Goal: Task Accomplishment & Management: Use online tool/utility

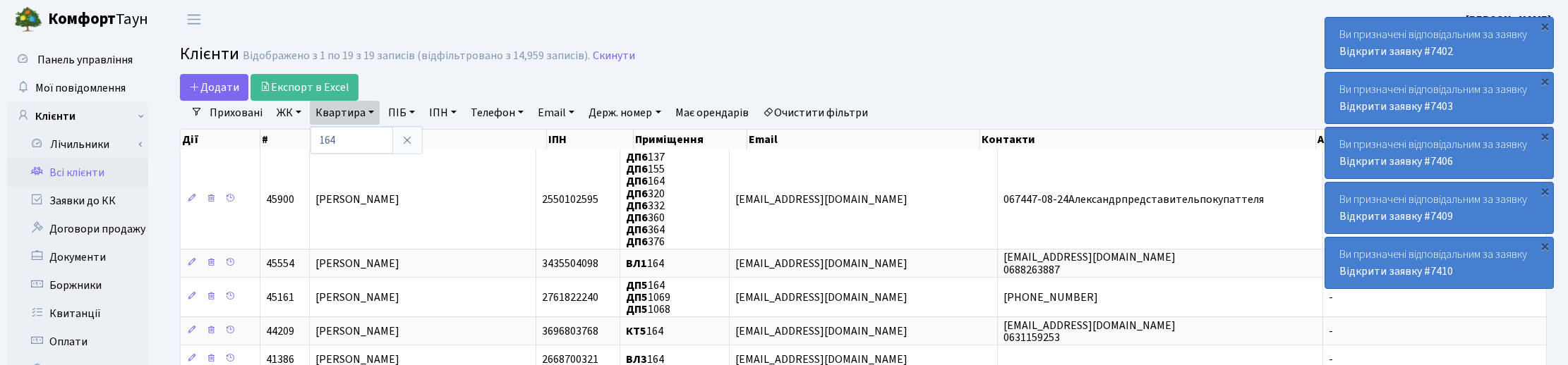
select select "25"
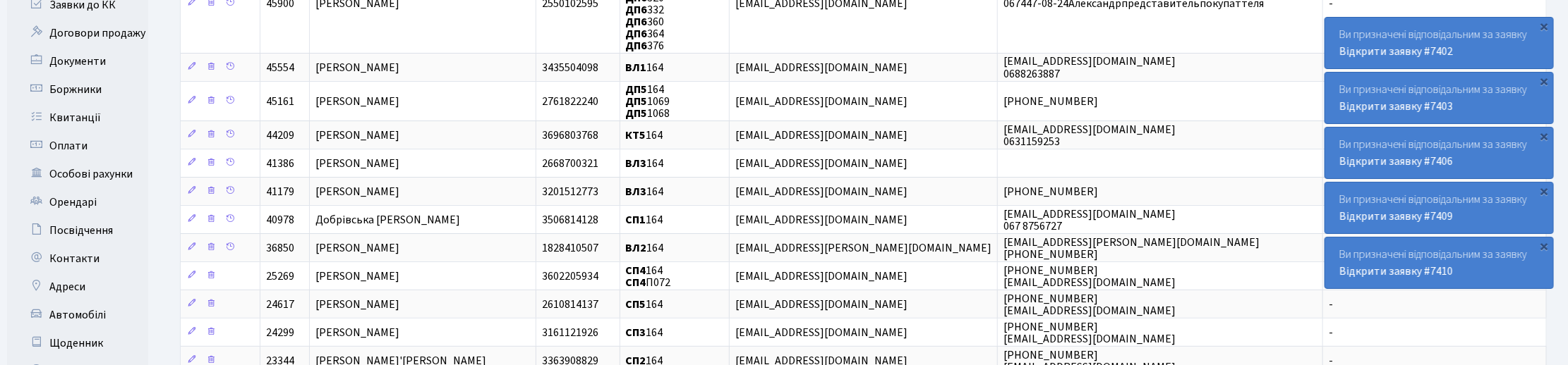
scroll to position [353, 0]
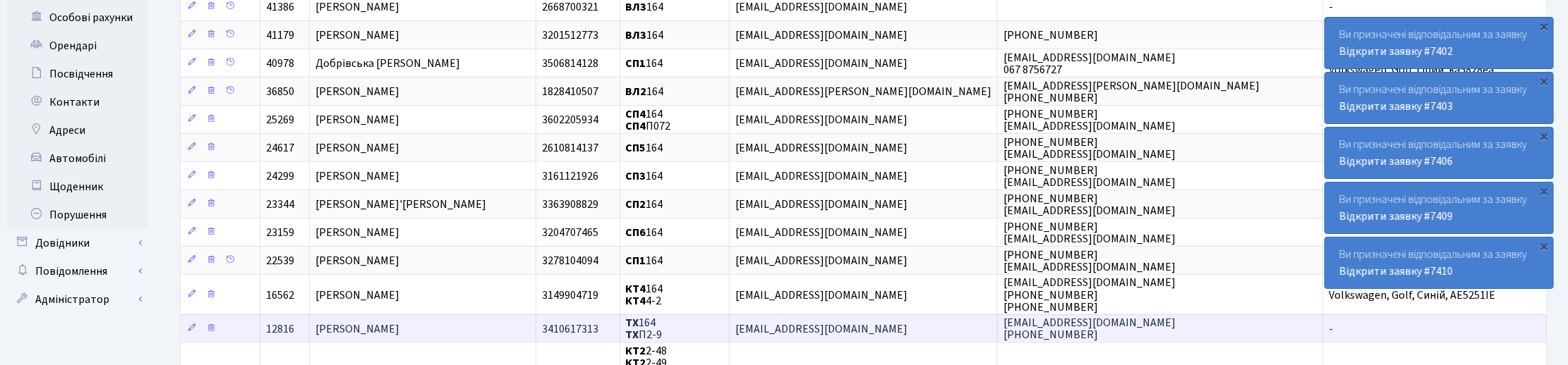
click at [425, 322] on td "[PERSON_NAME]" at bounding box center [423, 329] width 227 height 28
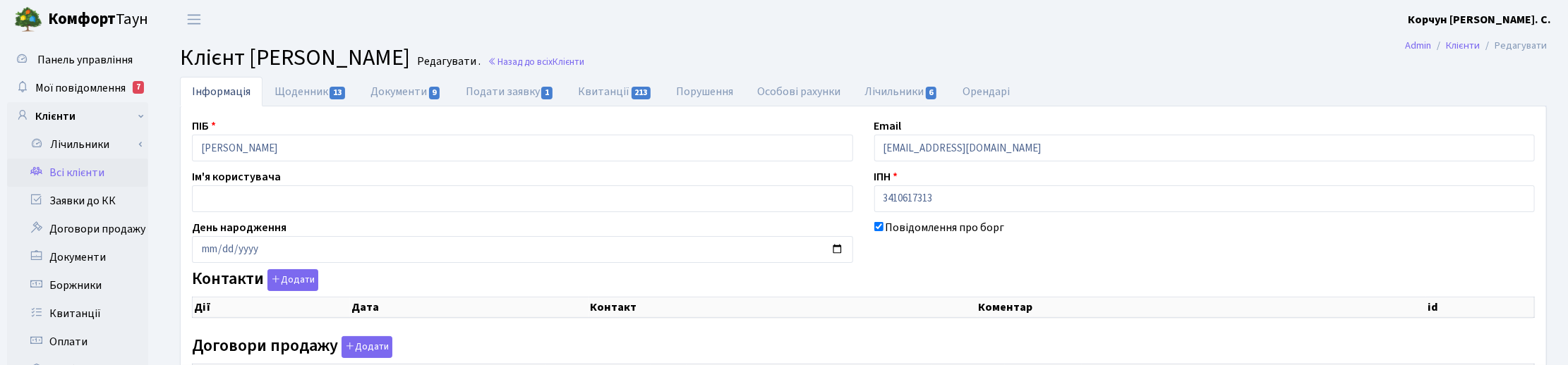
checkbox input "true"
select select "25"
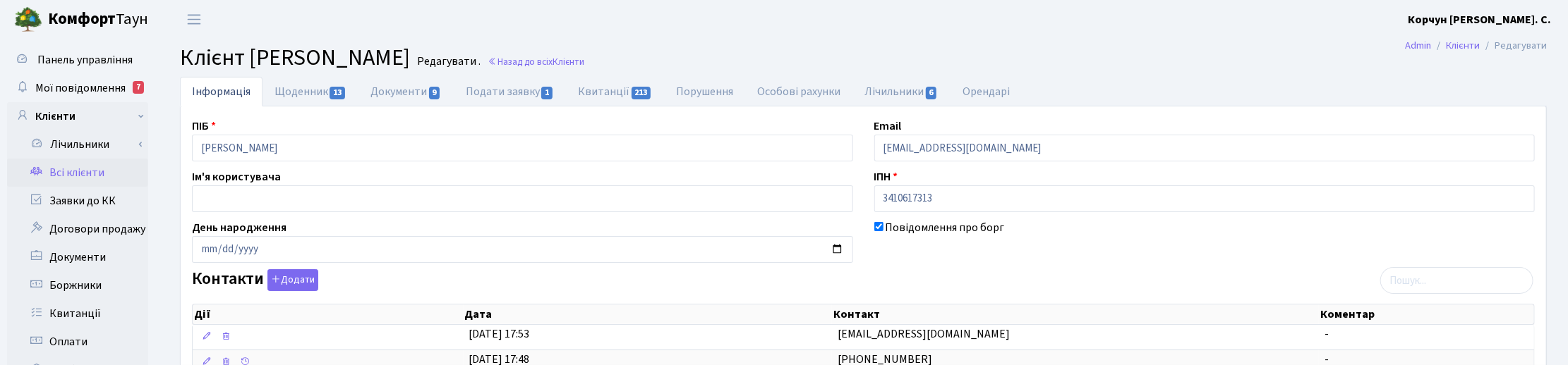
click at [1163, 254] on div "Повідомлення про борг" at bounding box center [1204, 241] width 682 height 44
click at [319, 90] on link "Щоденник 13" at bounding box center [310, 91] width 96 height 29
select select "25"
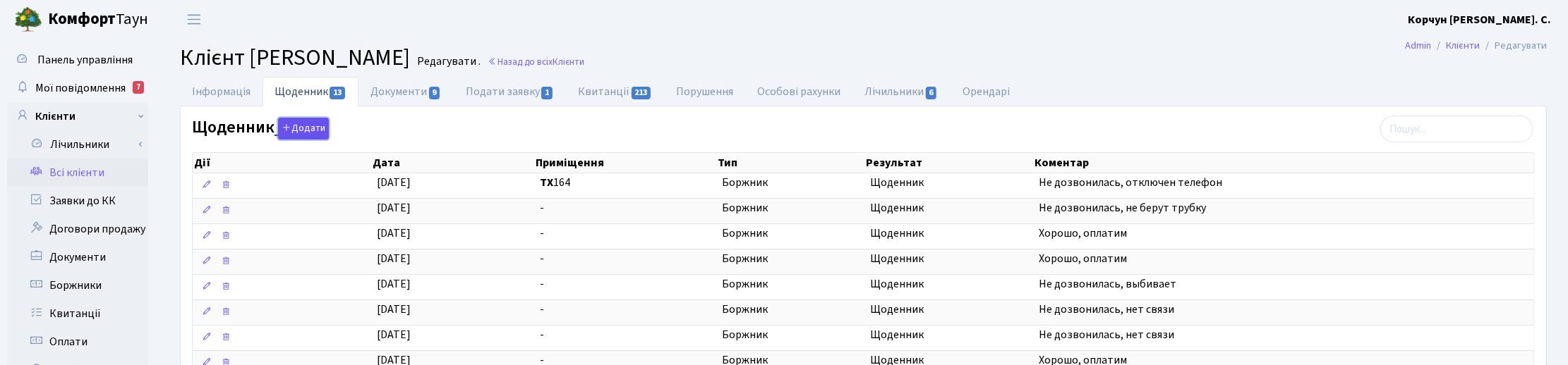
click at [314, 129] on button "Додати" at bounding box center [304, 129] width 51 height 22
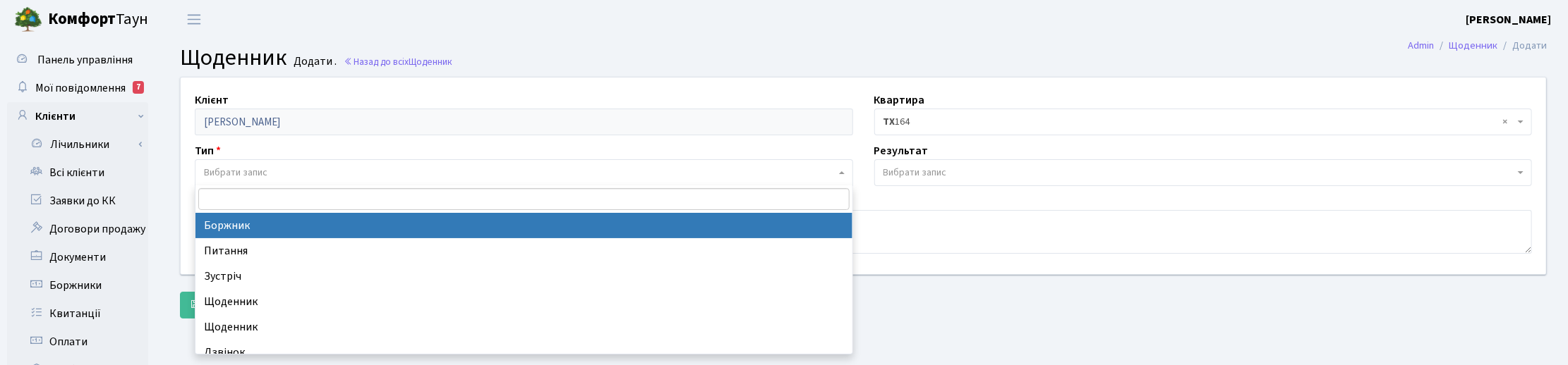
click at [219, 180] on span "Вибрати запис" at bounding box center [520, 172] width 632 height 14
select select "189"
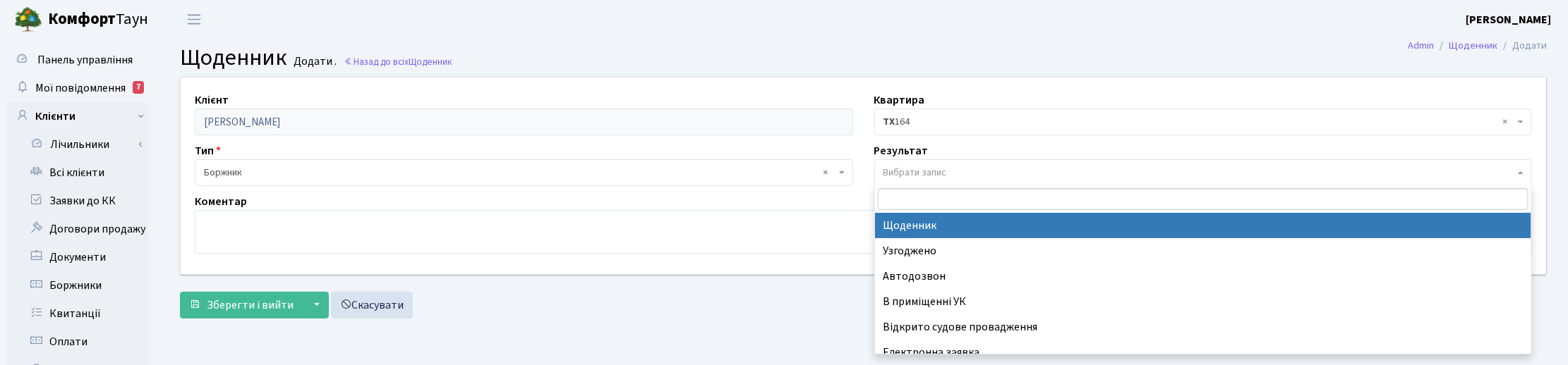
click at [891, 173] on span "Вибрати запис" at bounding box center [915, 172] width 64 height 14
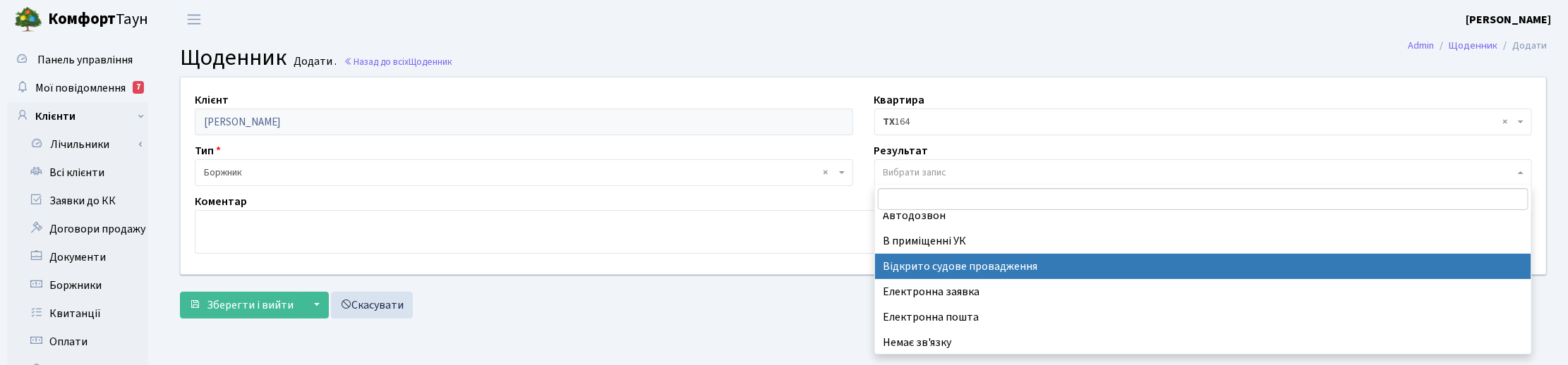
scroll to position [87, 0]
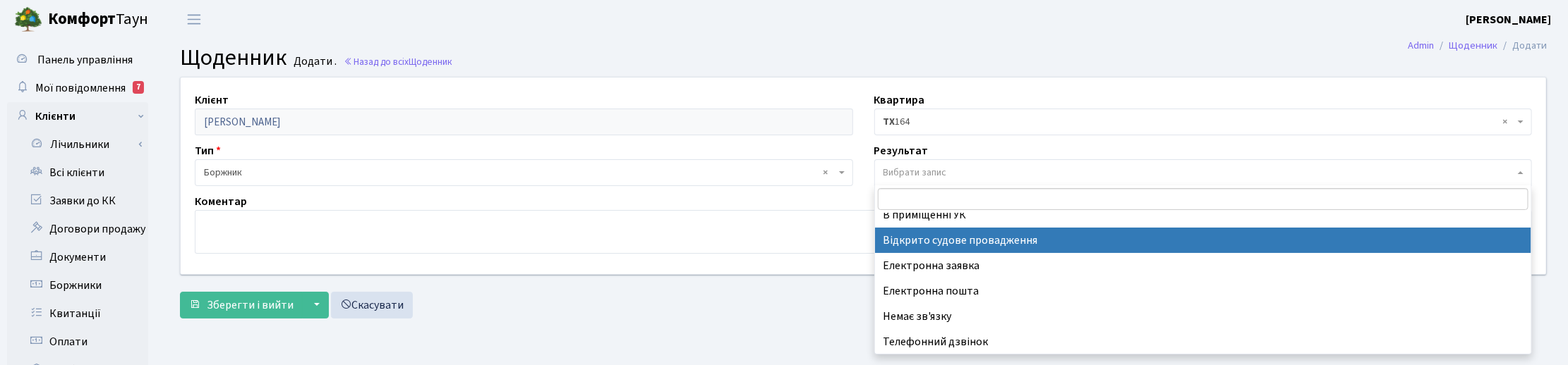
select select "201"
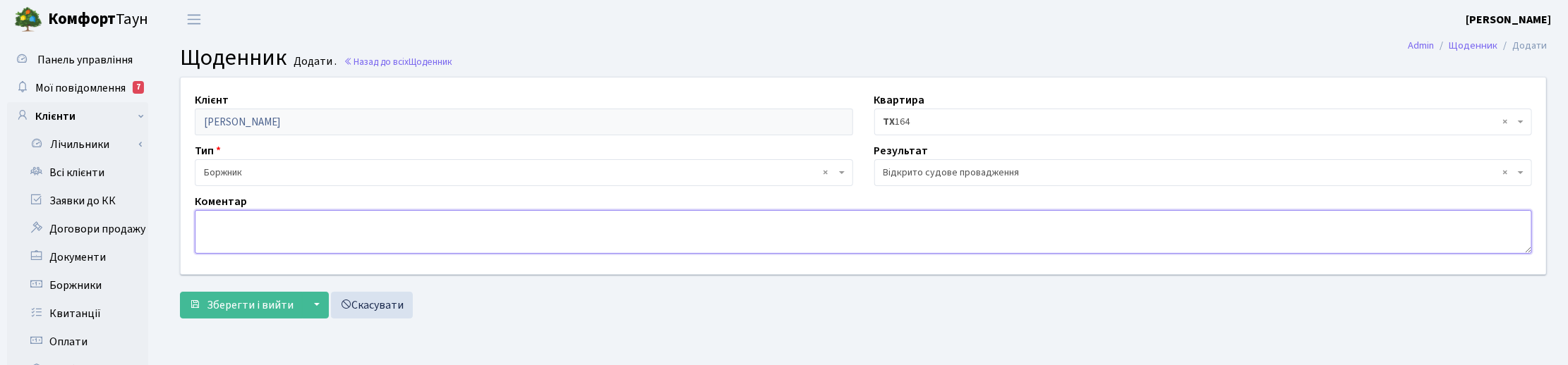
click at [271, 236] on textarea at bounding box center [863, 232] width 1337 height 44
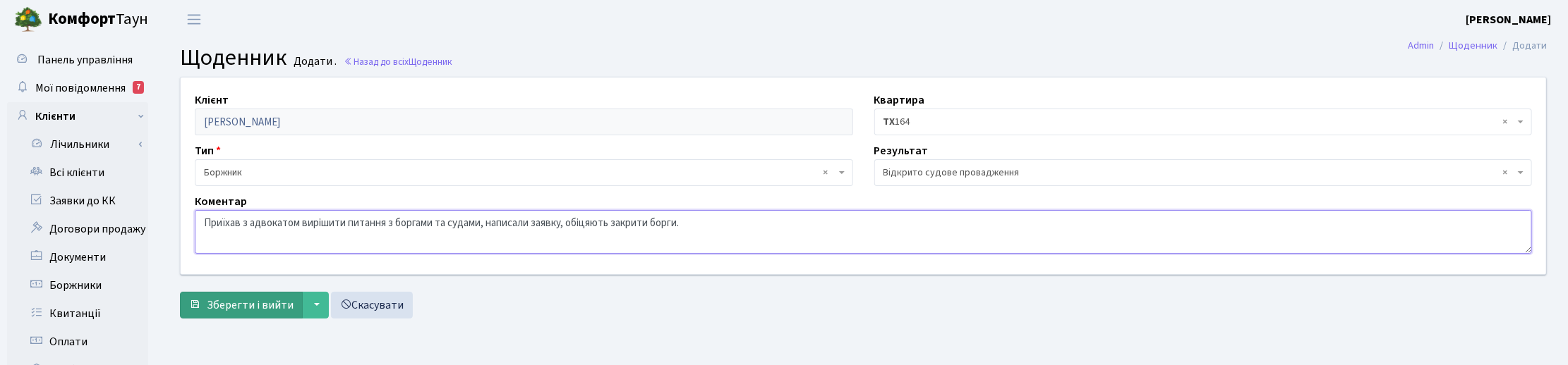
type textarea "Приїхав з адвокатом вирішити питання з боргами та судами, написали заявку, обіц…"
click at [230, 298] on span "Зберегти і вийти" at bounding box center [250, 305] width 87 height 16
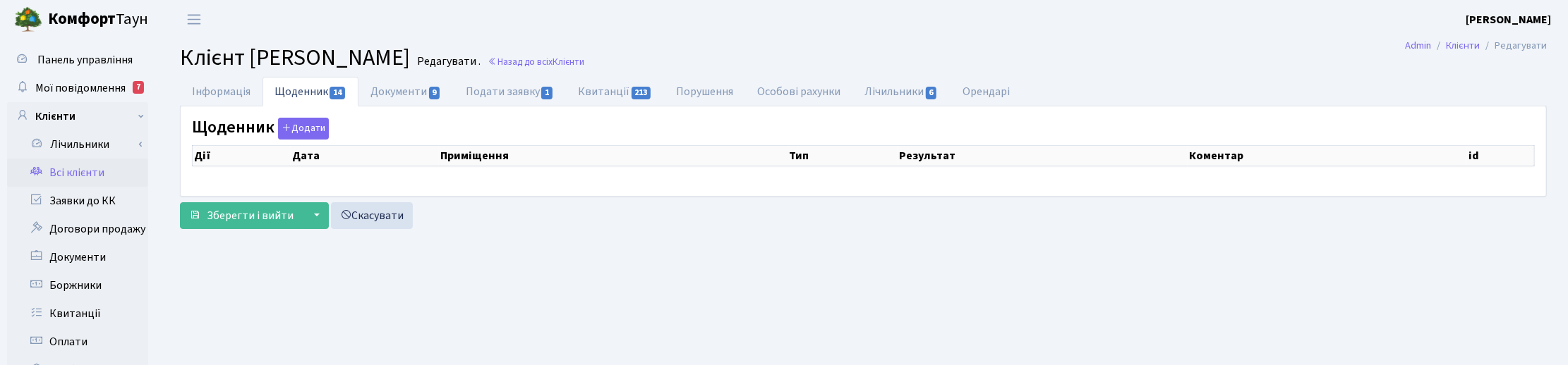
select select "25"
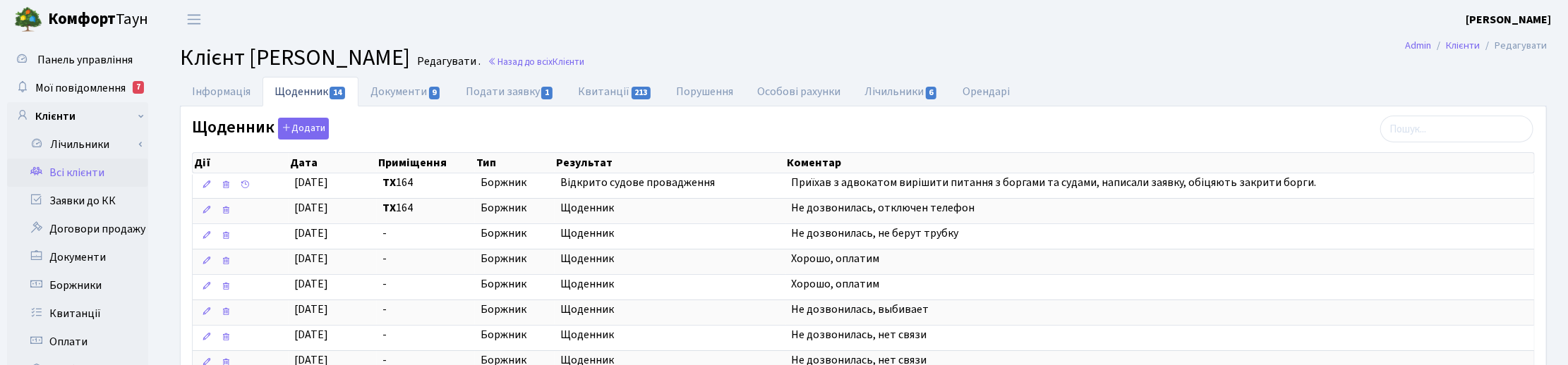
drag, startPoint x: 639, startPoint y: 40, endPoint x: 608, endPoint y: 43, distance: 31.1
click at [640, 40] on main "Admin Клієнти Редагувати Клієнт Тордія Бека Редагувати . Назад до всіх Клієнти …" at bounding box center [863, 356] width 1409 height 634
click at [492, 64] on link "Назад до всіх Клієнти" at bounding box center [535, 62] width 97 height 13
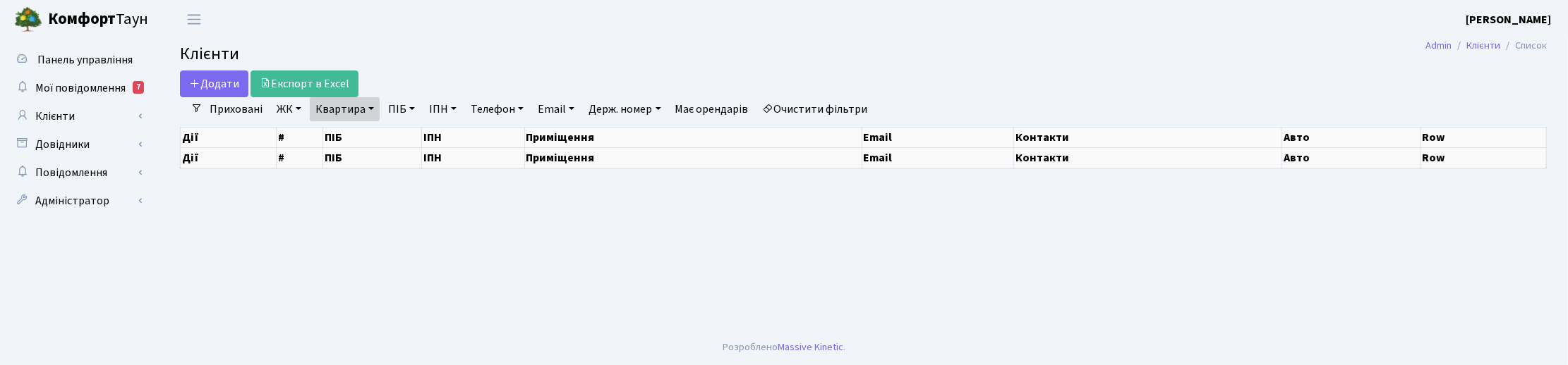
select select "25"
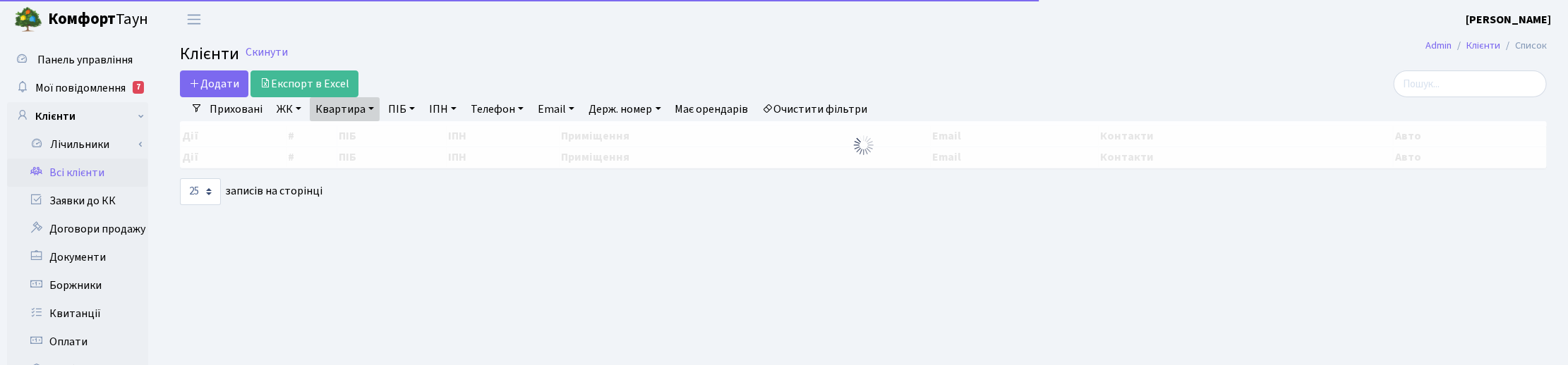
click at [369, 110] on link "Квартира" at bounding box center [345, 109] width 70 height 24
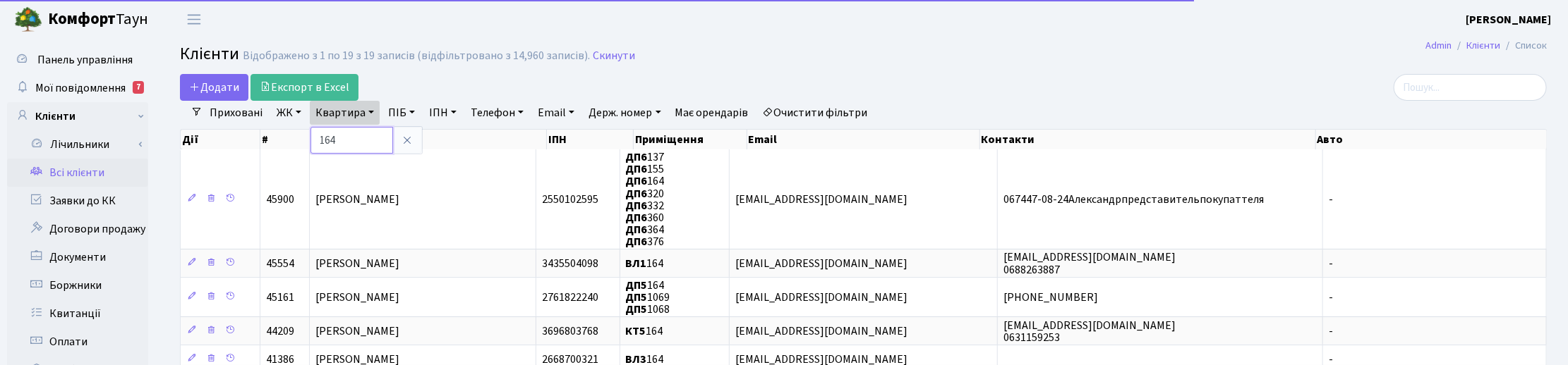
click at [362, 135] on input "164" at bounding box center [351, 140] width 82 height 27
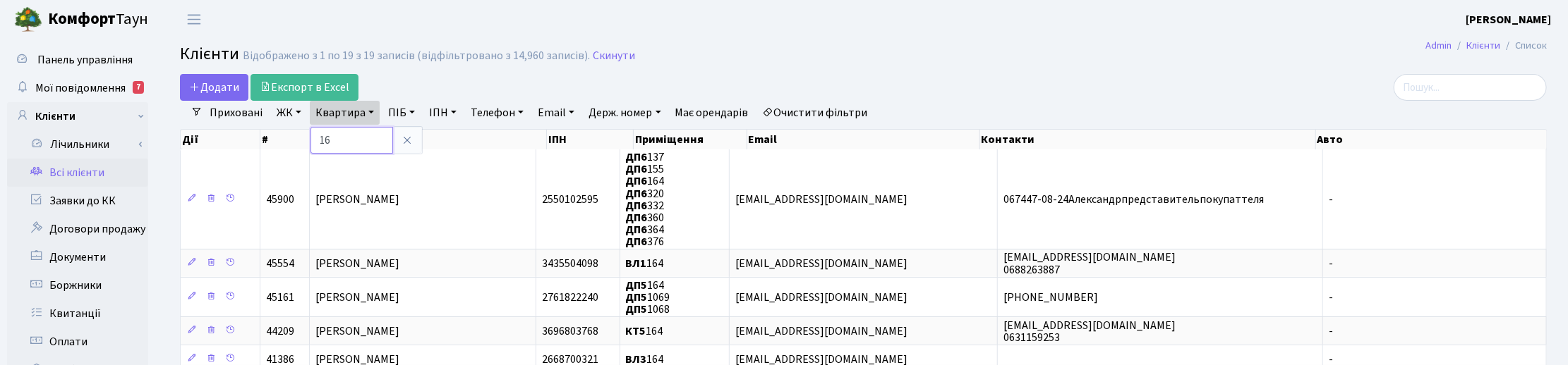
type input "1"
type input "2-1740"
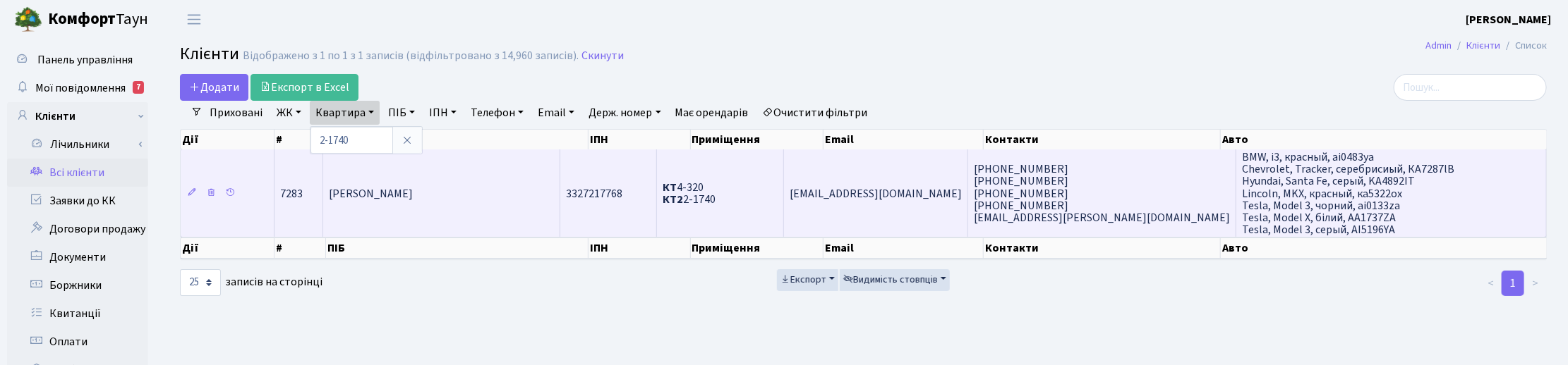
click at [412, 199] on span "Дорошенко Анна Володимирівна" at bounding box center [371, 194] width 84 height 16
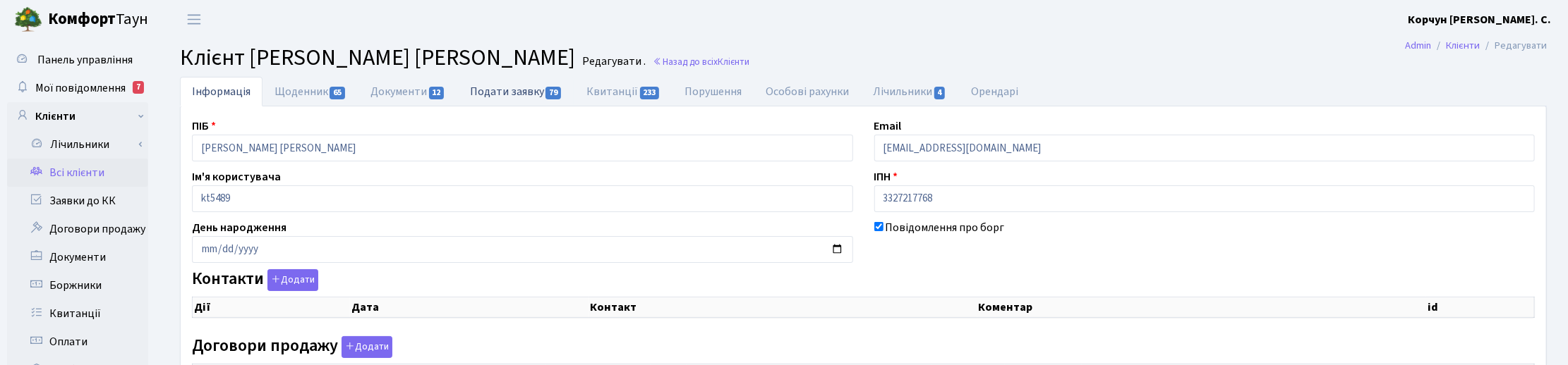
click at [537, 89] on link "Подати заявку 79" at bounding box center [516, 91] width 116 height 29
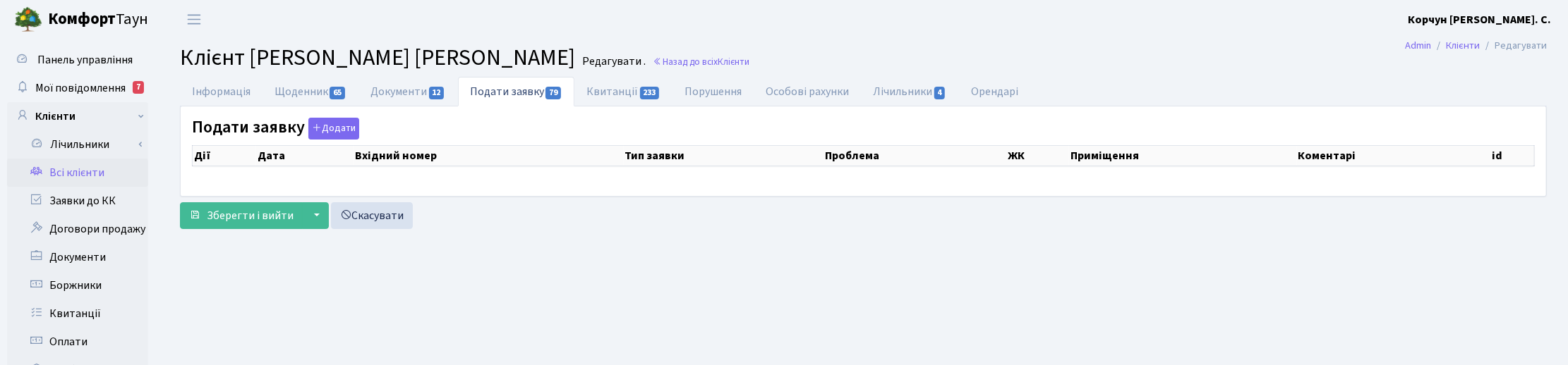
select select "25"
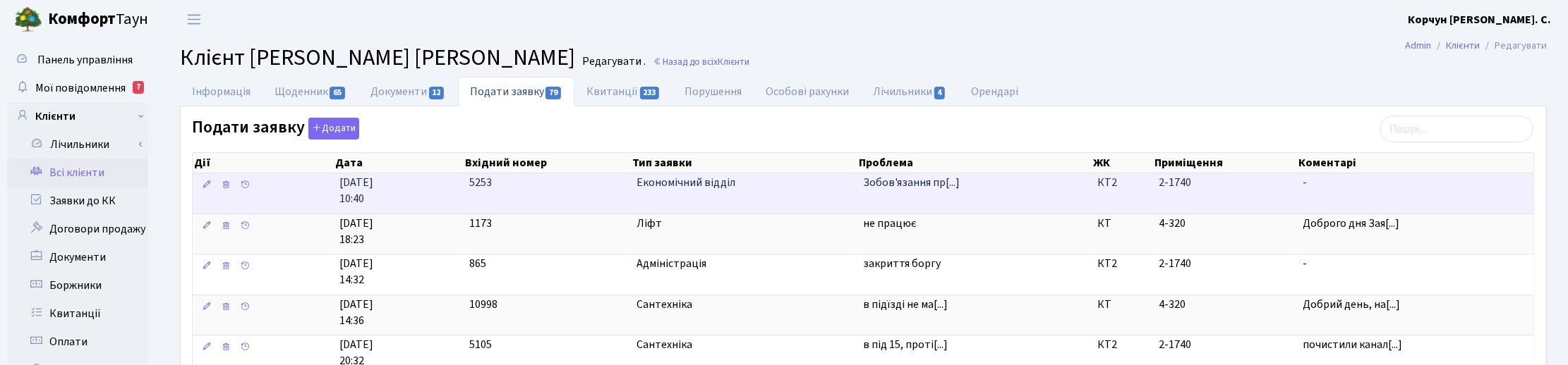
click at [666, 194] on td "Економічний відділ" at bounding box center [744, 193] width 227 height 40
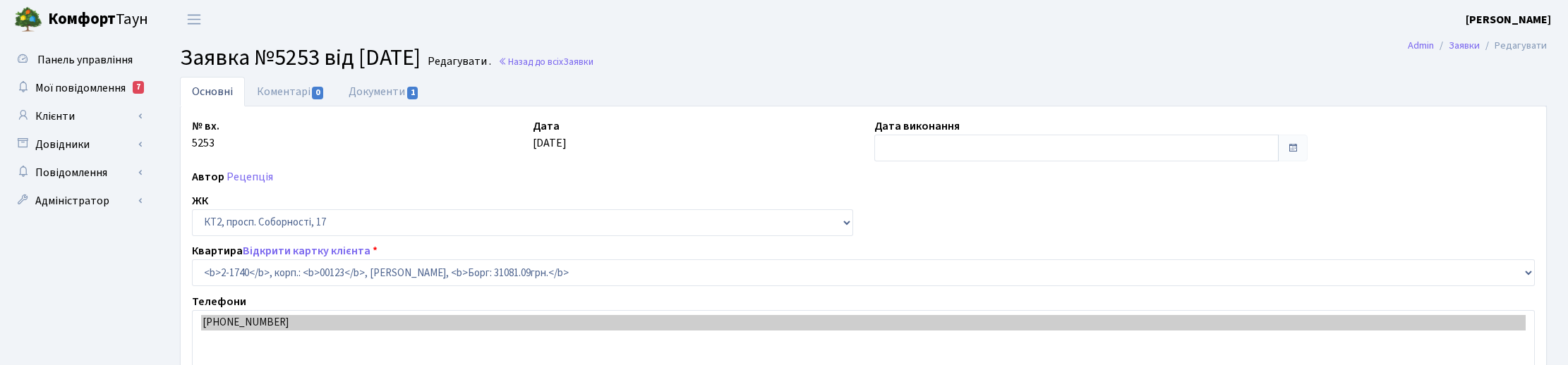
select select "13355"
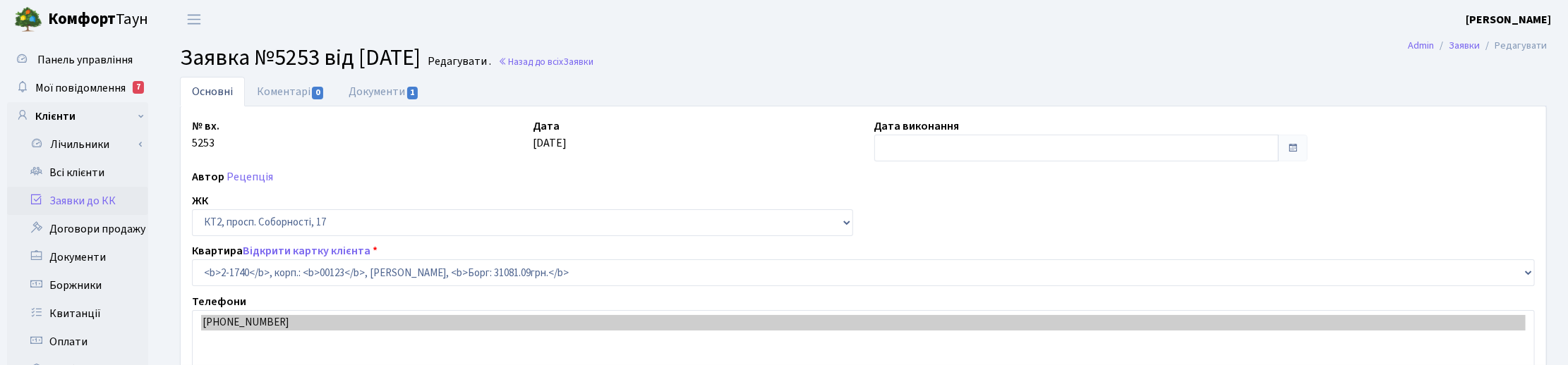
type input "[DATE]"
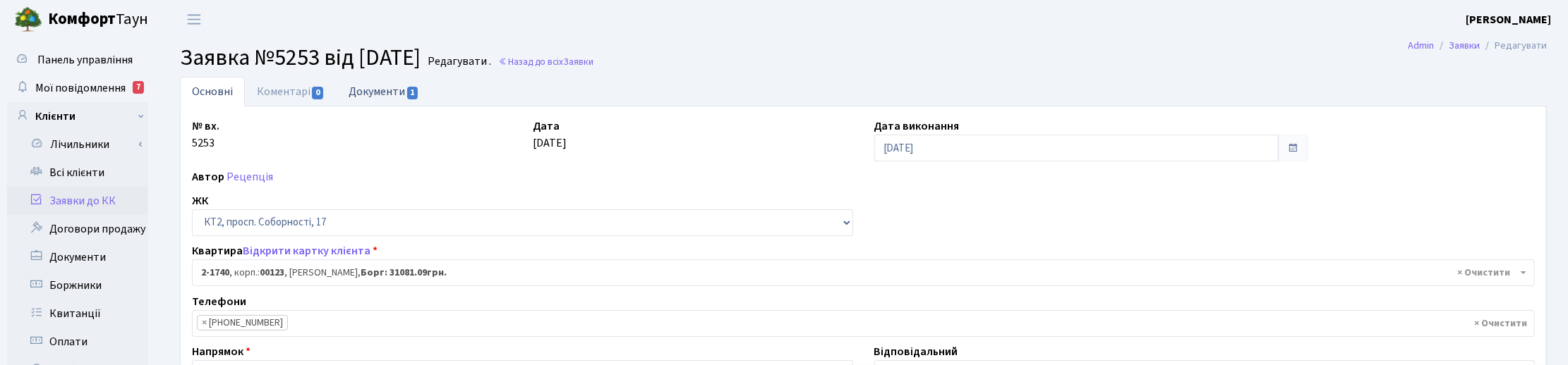
click at [364, 91] on link "Документи 1" at bounding box center [384, 91] width 95 height 29
select select "25"
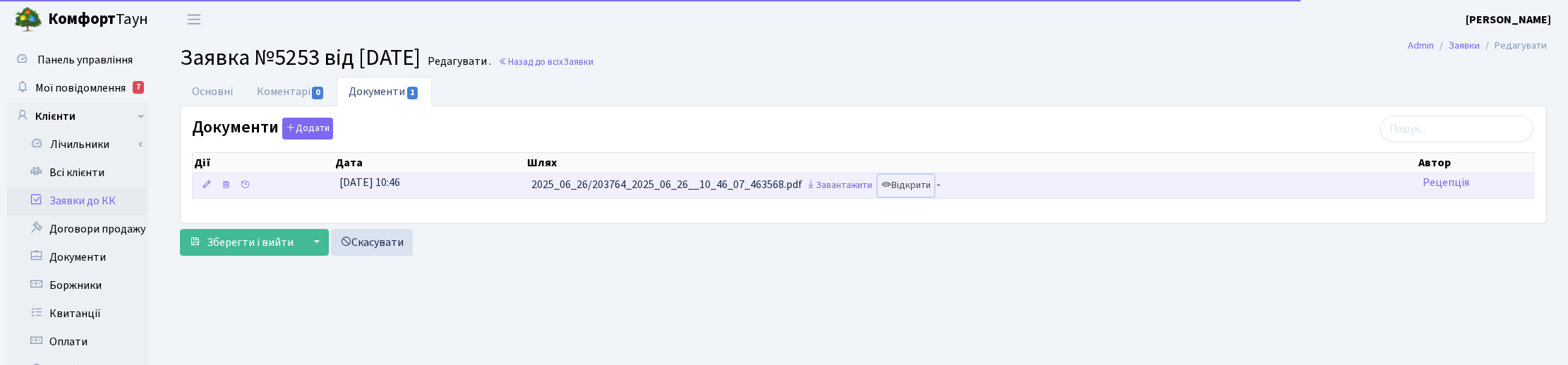
click at [907, 188] on link "Відкрити" at bounding box center [906, 185] width 56 height 22
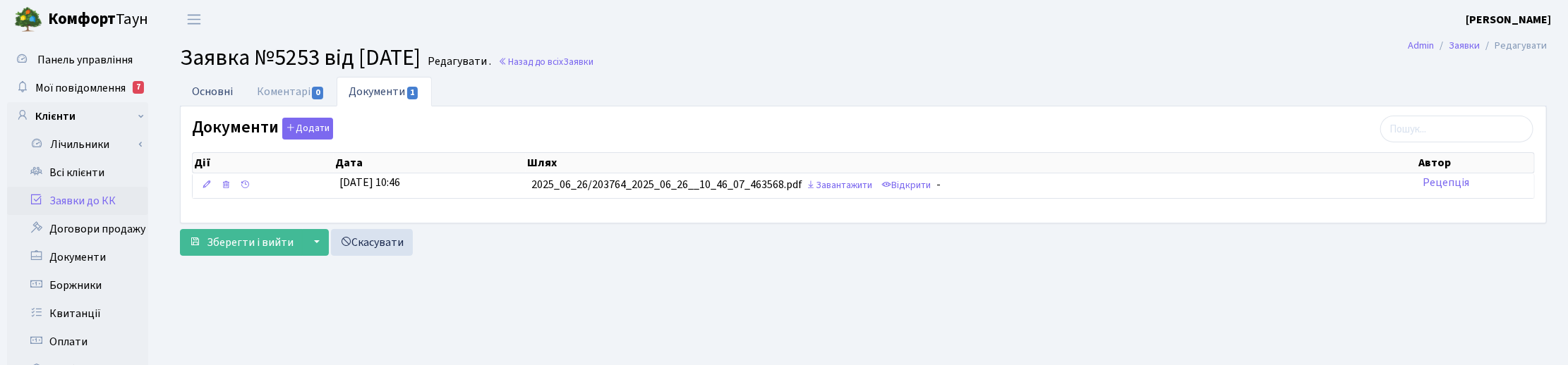
click at [232, 89] on link "Основні" at bounding box center [212, 91] width 65 height 29
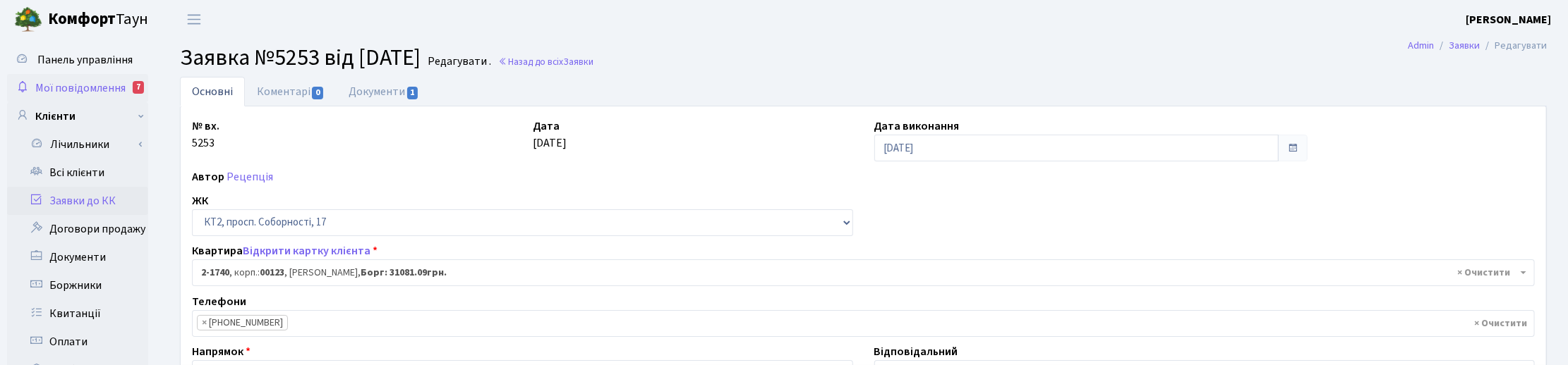
click at [62, 83] on span "Мої повідомлення" at bounding box center [80, 88] width 90 height 16
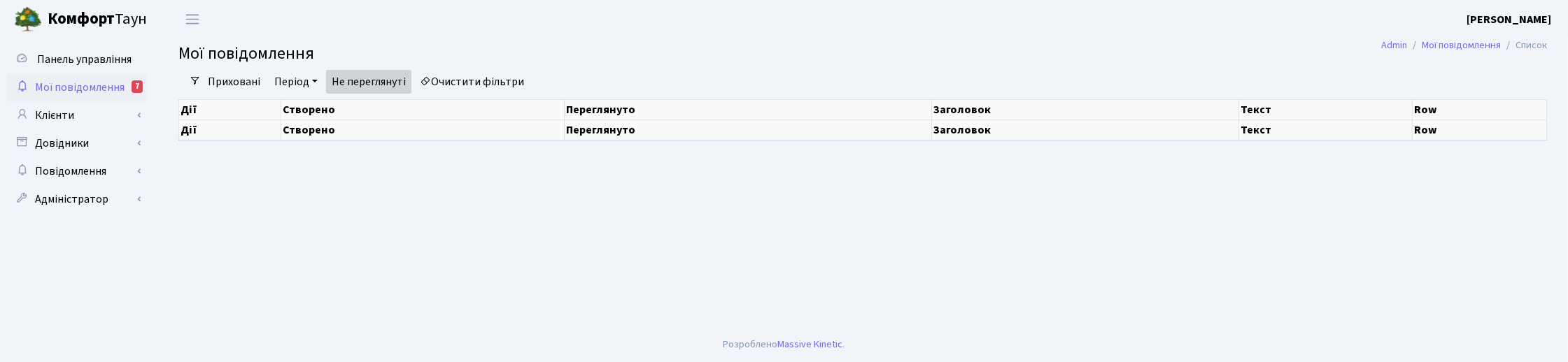
select select "25"
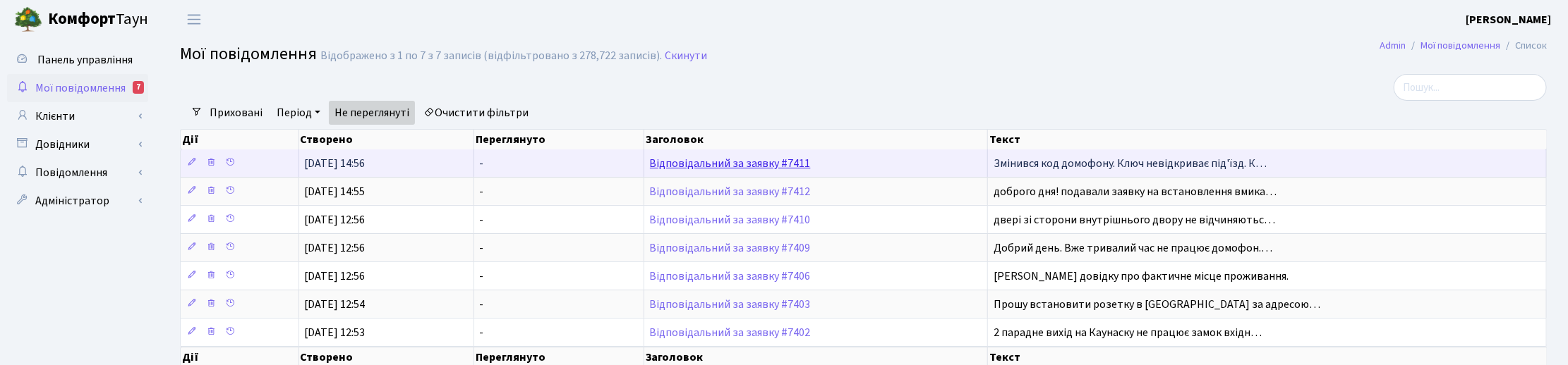
click at [755, 163] on link "Відповідальний за заявку #7411" at bounding box center [730, 163] width 161 height 16
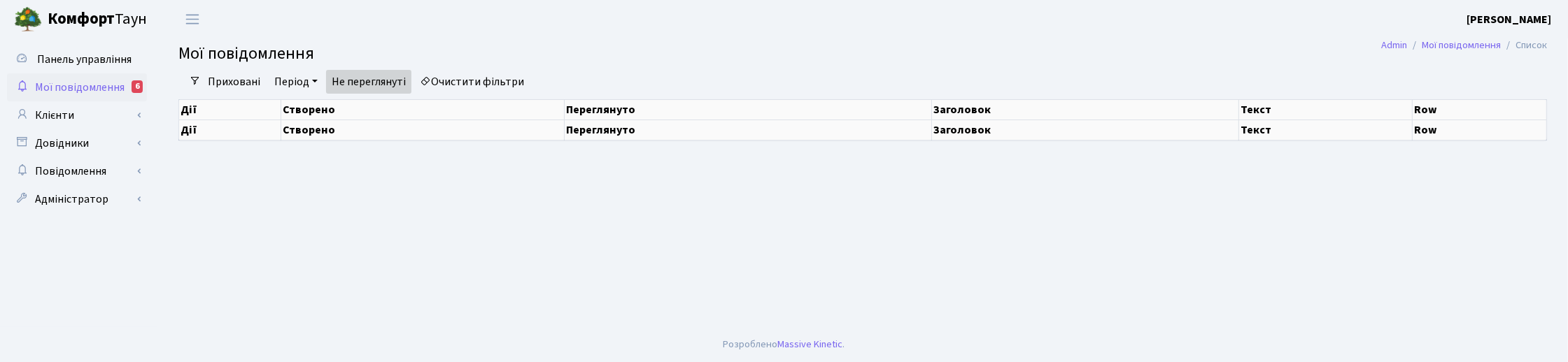
select select "25"
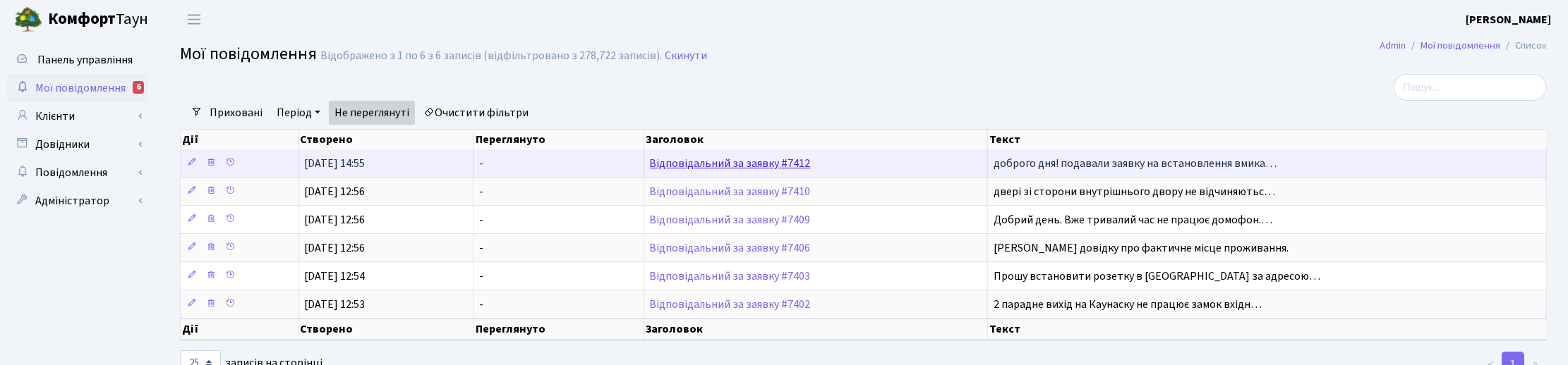
click at [746, 163] on link "Відповідальний за заявку #7412" at bounding box center [730, 163] width 161 height 16
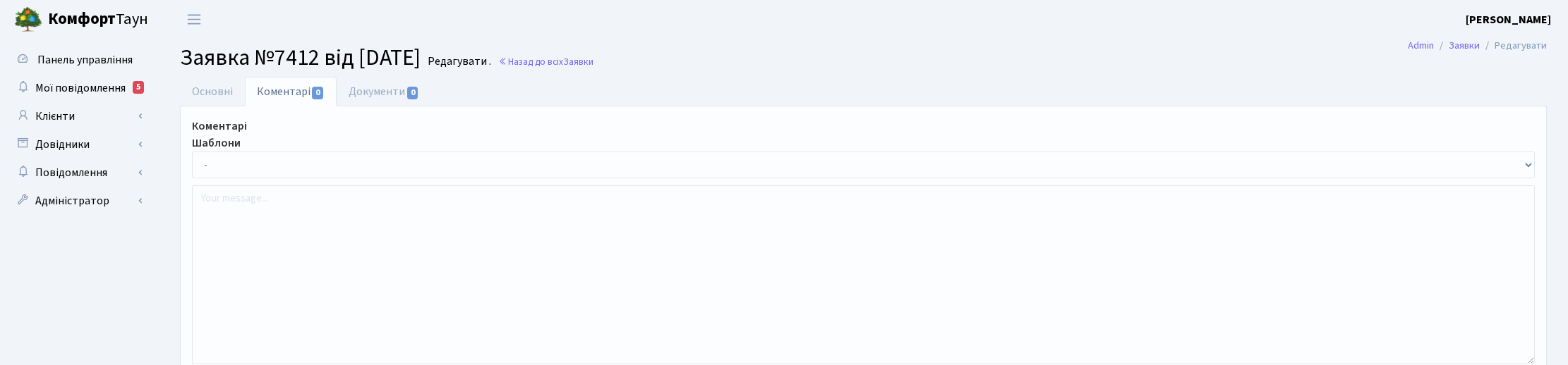
select select "205"
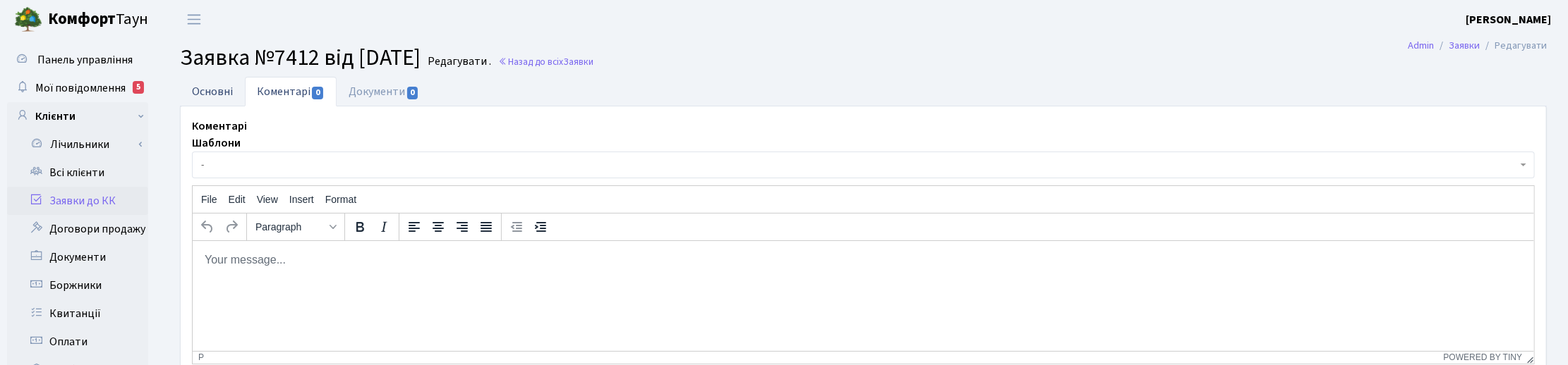
click at [215, 87] on link "Основні" at bounding box center [212, 91] width 65 height 29
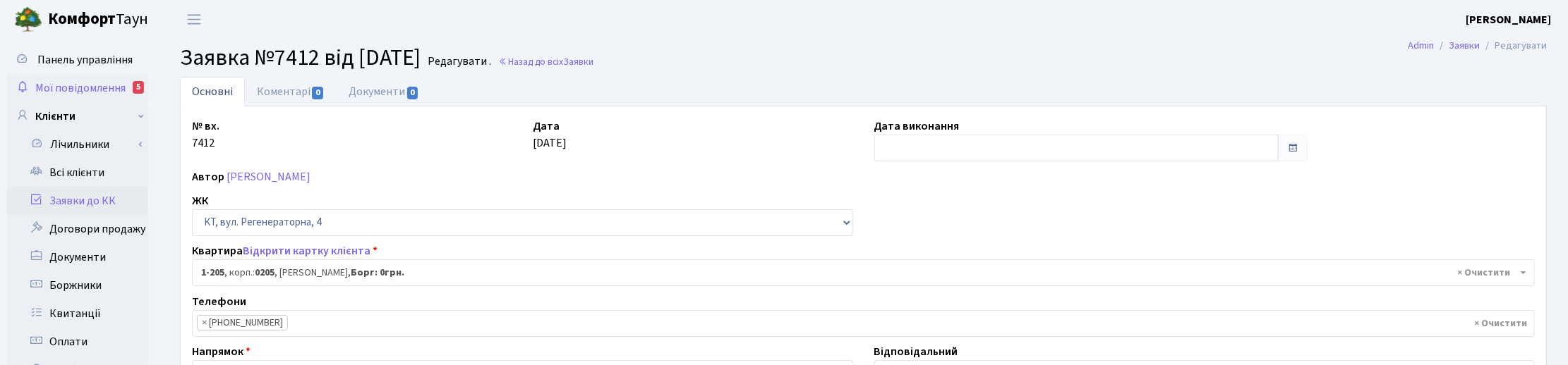
click at [94, 85] on span "Мої повідомлення" at bounding box center [80, 88] width 90 height 16
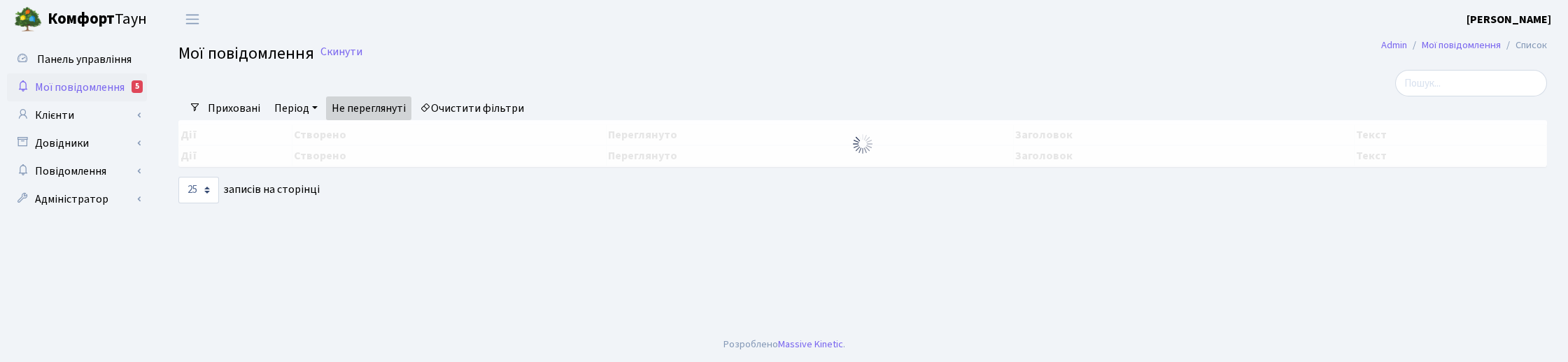
select select "25"
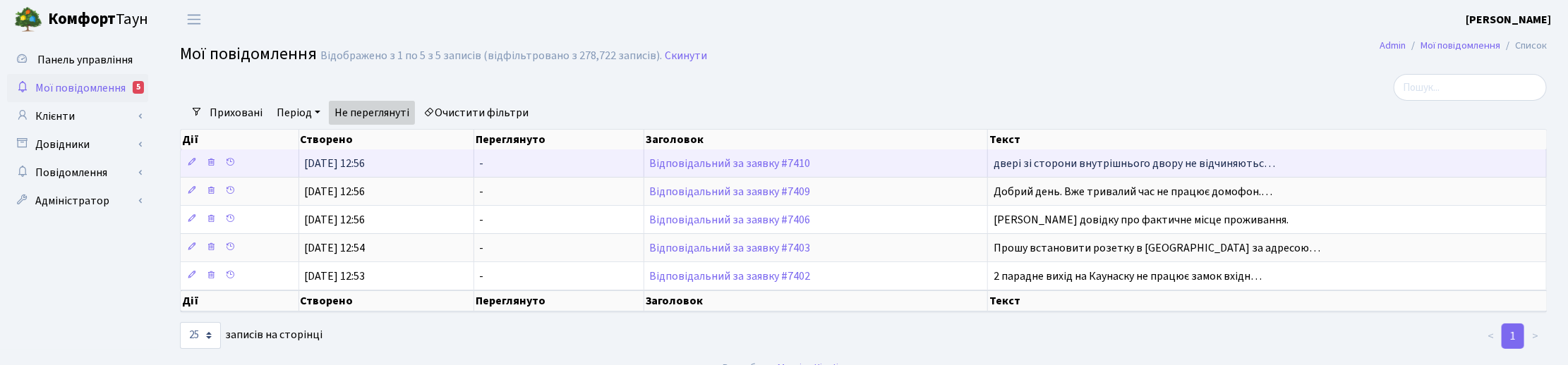
click at [707, 170] on td "Відповідальний за заявку #7410" at bounding box center [816, 162] width 344 height 27
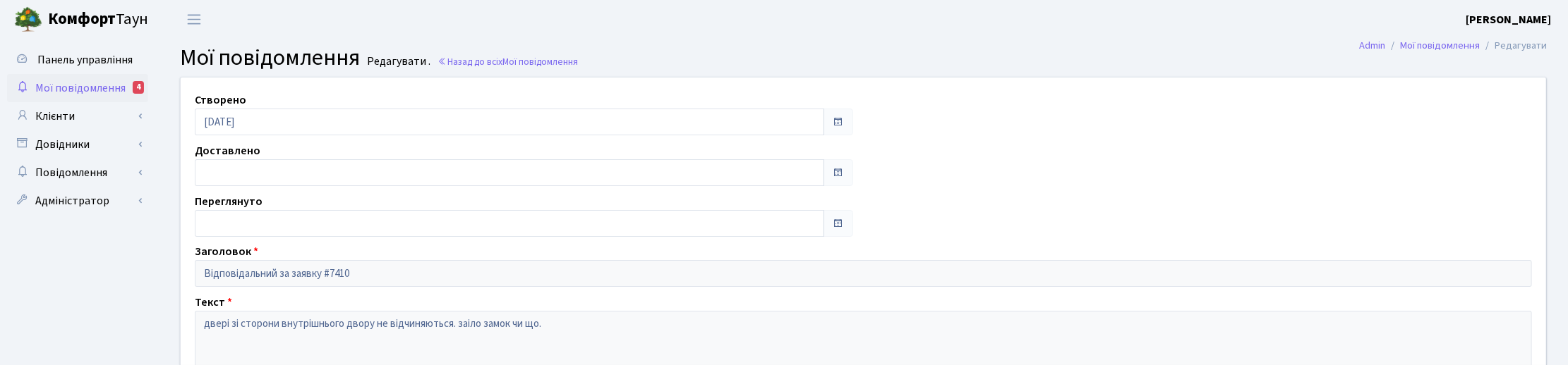
click at [83, 90] on span "Мої повідомлення" at bounding box center [80, 88] width 90 height 16
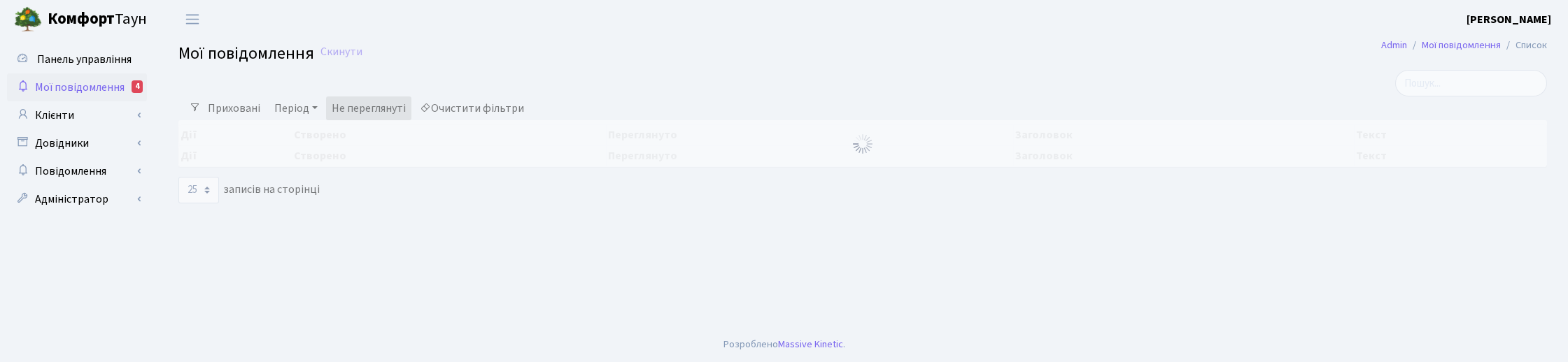
select select "25"
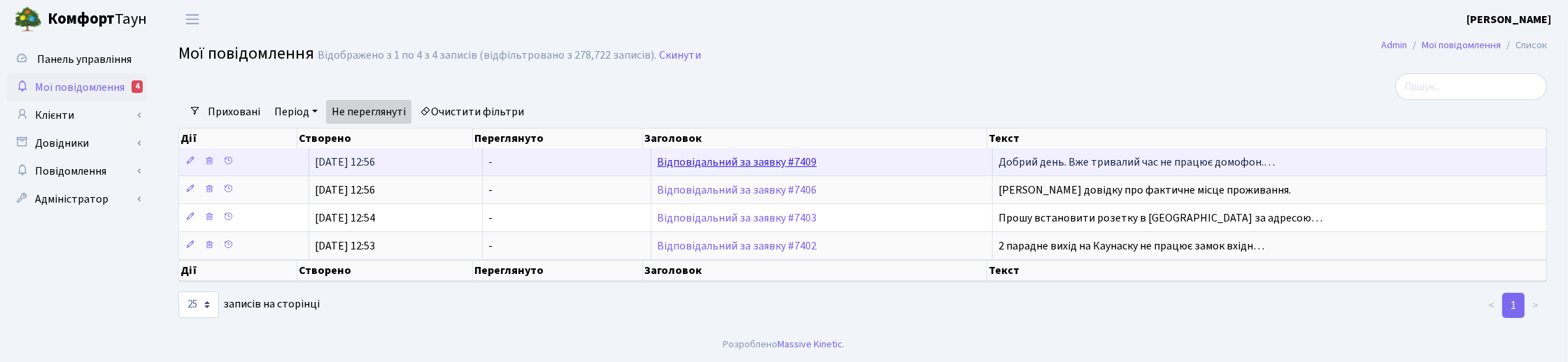
click at [707, 157] on link "Відповідальний за заявку #7409" at bounding box center [736, 162] width 159 height 16
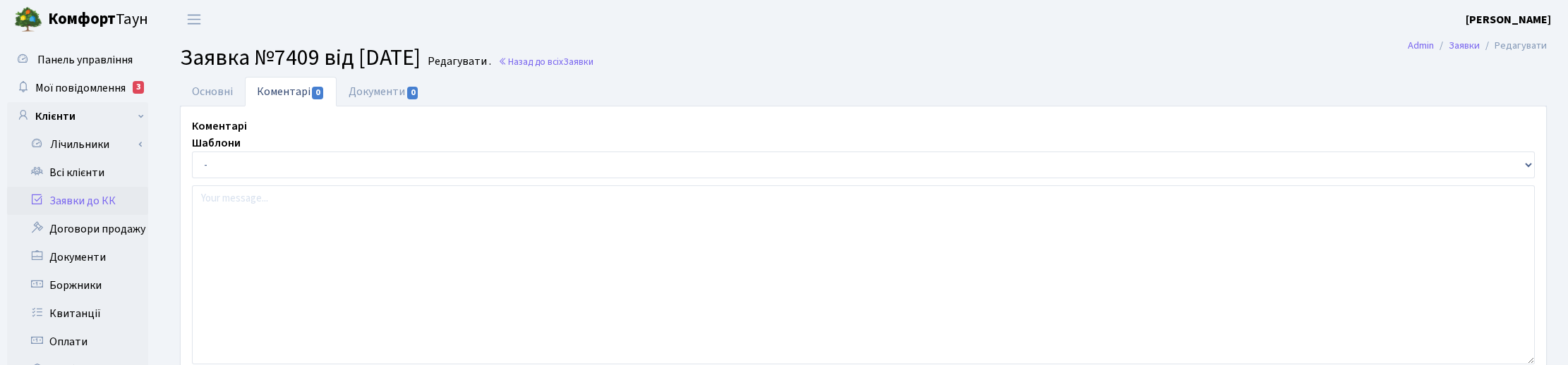
select select "7289"
select select "38"
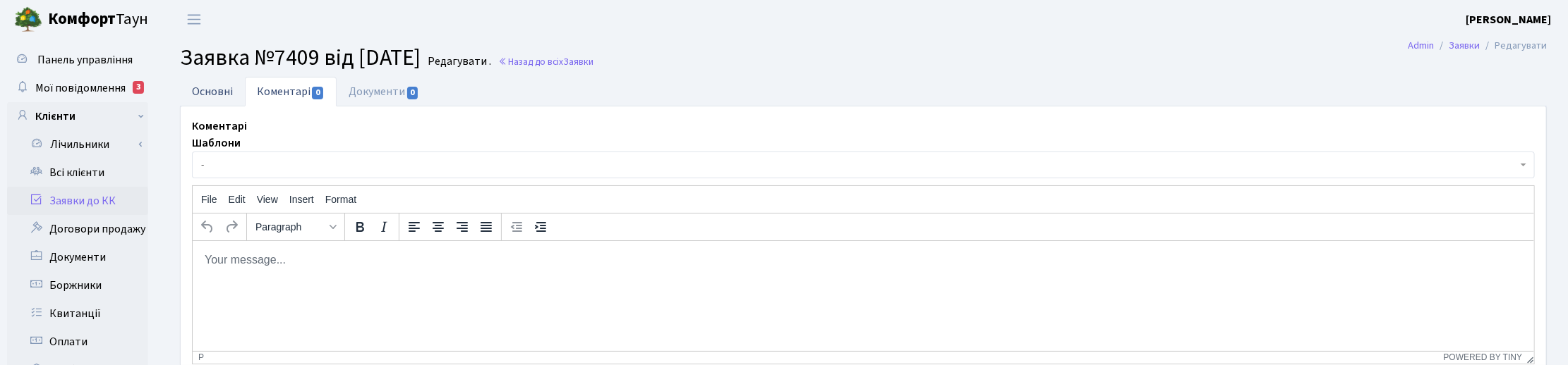
click at [221, 87] on link "Основні" at bounding box center [212, 91] width 65 height 29
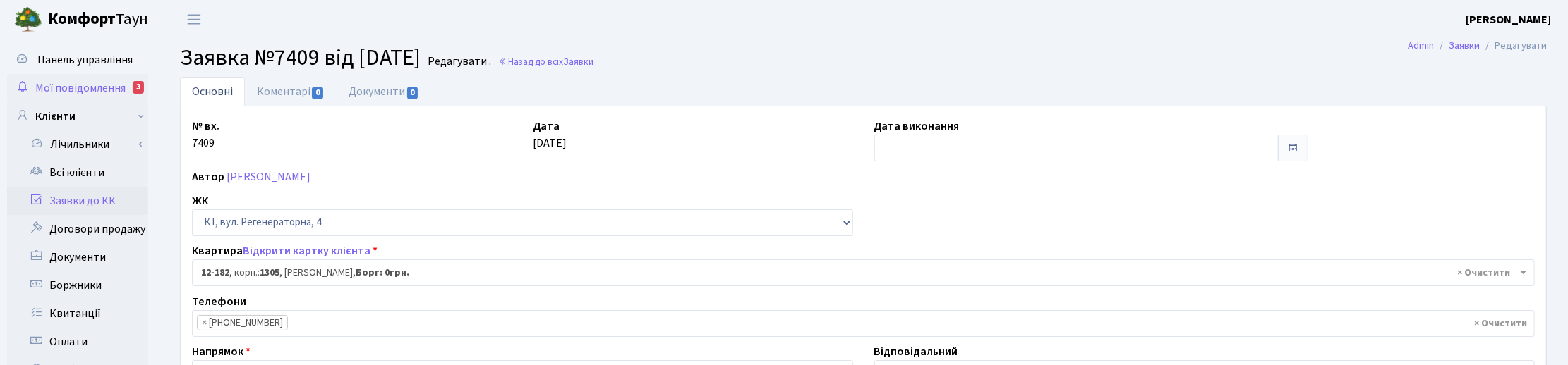
click at [86, 88] on span "Мої повідомлення" at bounding box center [80, 88] width 90 height 16
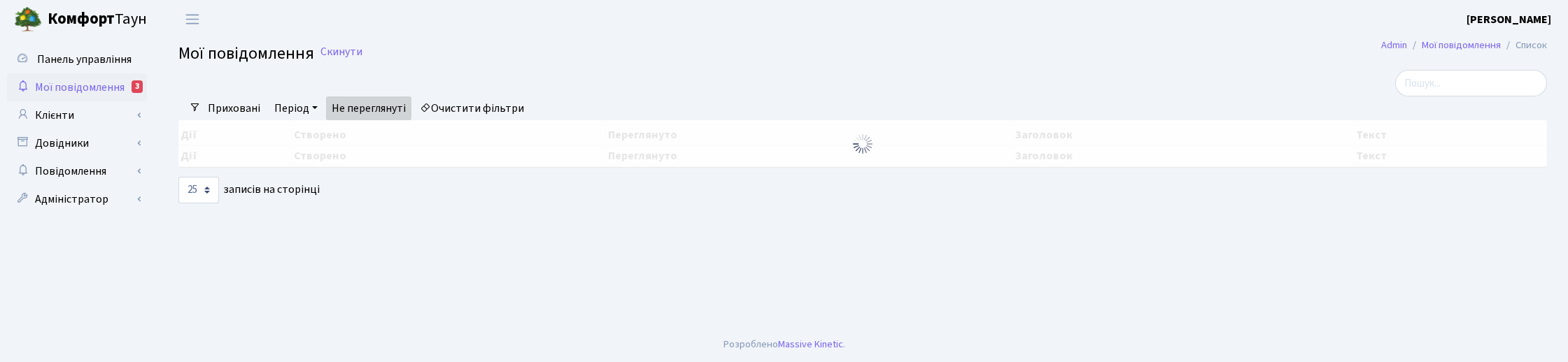
select select "25"
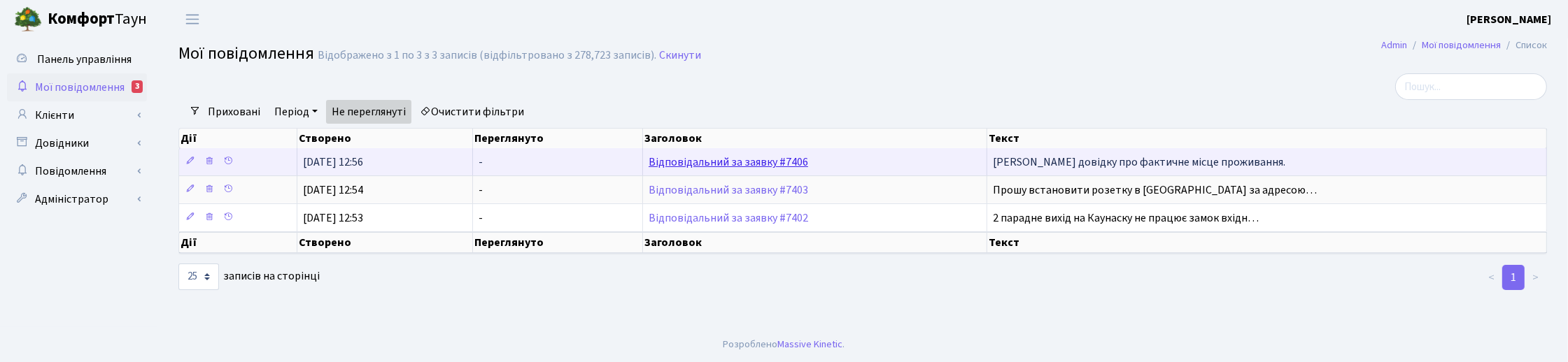
click at [697, 166] on link "Відповідальний за заявку #7406" at bounding box center [728, 162] width 159 height 16
click at [753, 159] on link "Відповідальний за заявку #7406" at bounding box center [728, 162] width 159 height 16
click at [739, 165] on link "Відповідальний за заявку #7406" at bounding box center [728, 162] width 159 height 16
click at [708, 165] on link "Відповідальний за заявку #7406" at bounding box center [728, 162] width 159 height 16
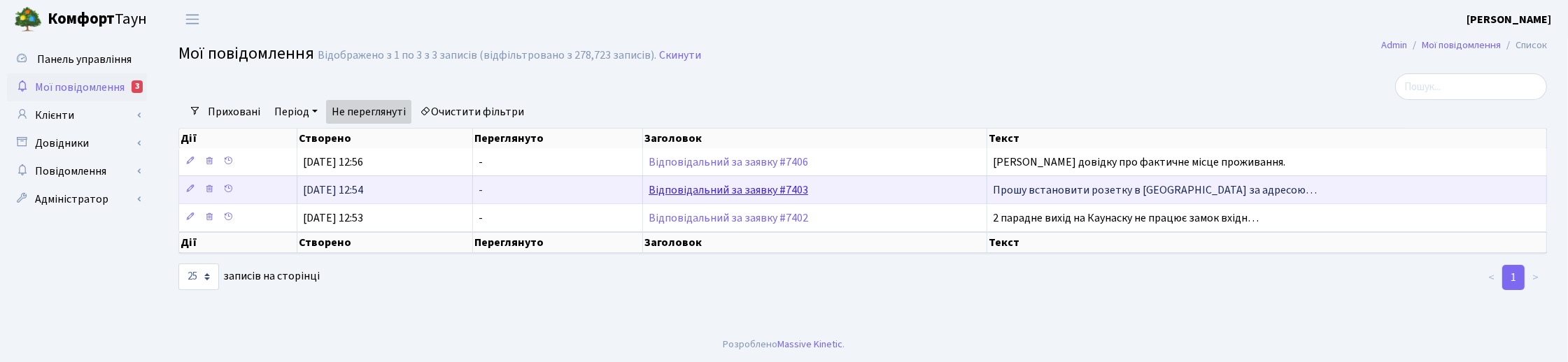
click at [761, 194] on link "Відповідальний за заявку #7403" at bounding box center [728, 190] width 159 height 16
click at [753, 194] on link "Відповідальний за заявку #7403" at bounding box center [728, 190] width 159 height 16
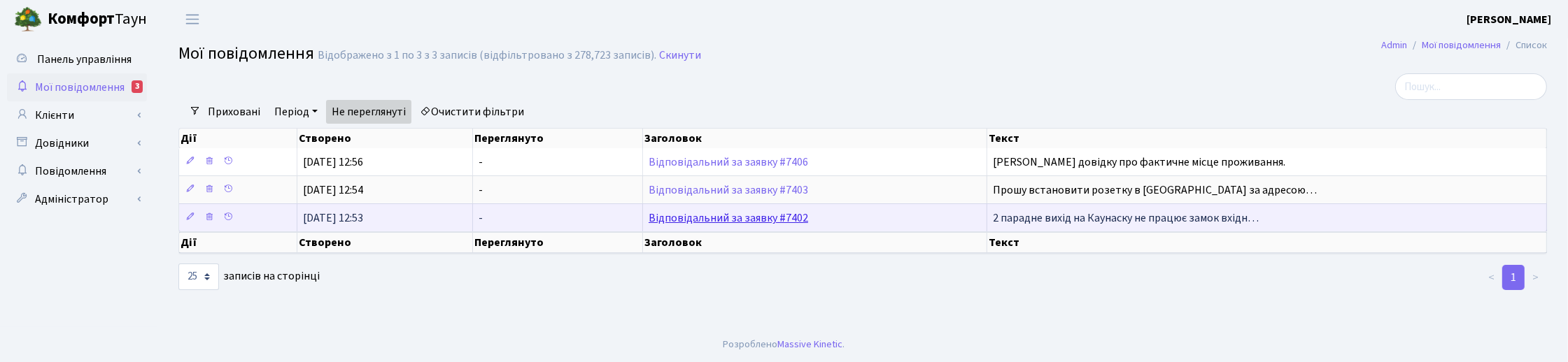
click at [746, 217] on link "Відповідальний за заявку #7402" at bounding box center [728, 217] width 159 height 16
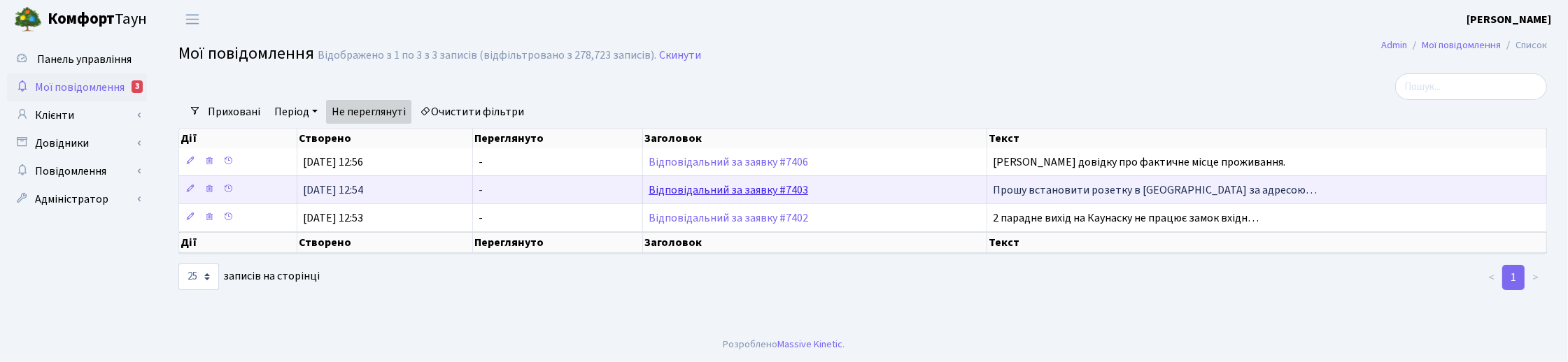
click at [724, 192] on link "Відповідальний за заявку #7403" at bounding box center [728, 190] width 159 height 16
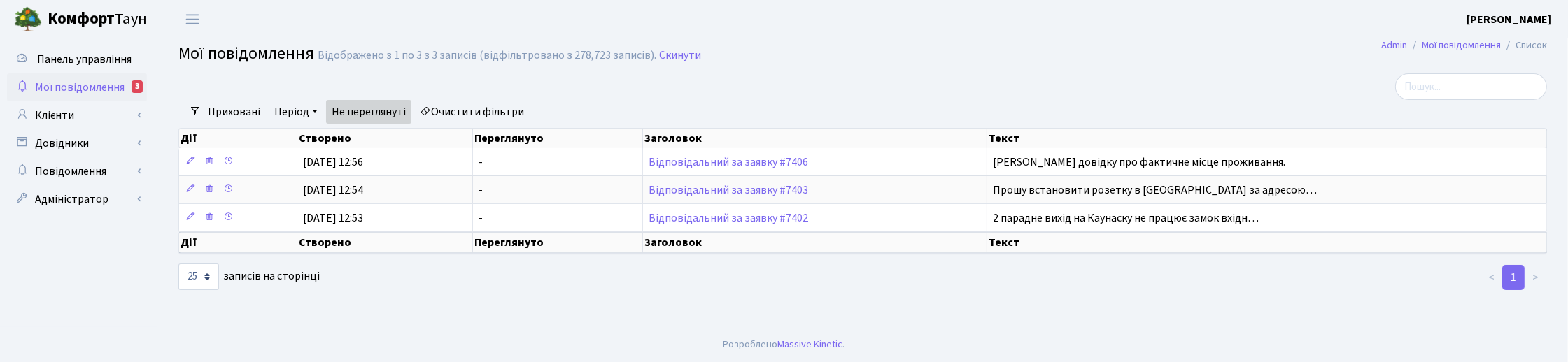
click at [967, 299] on main "Admin Мої повідомлення Список Мої повідомлення Відображено з 1 по 3 з 3 записів…" at bounding box center [862, 182] width 1411 height 288
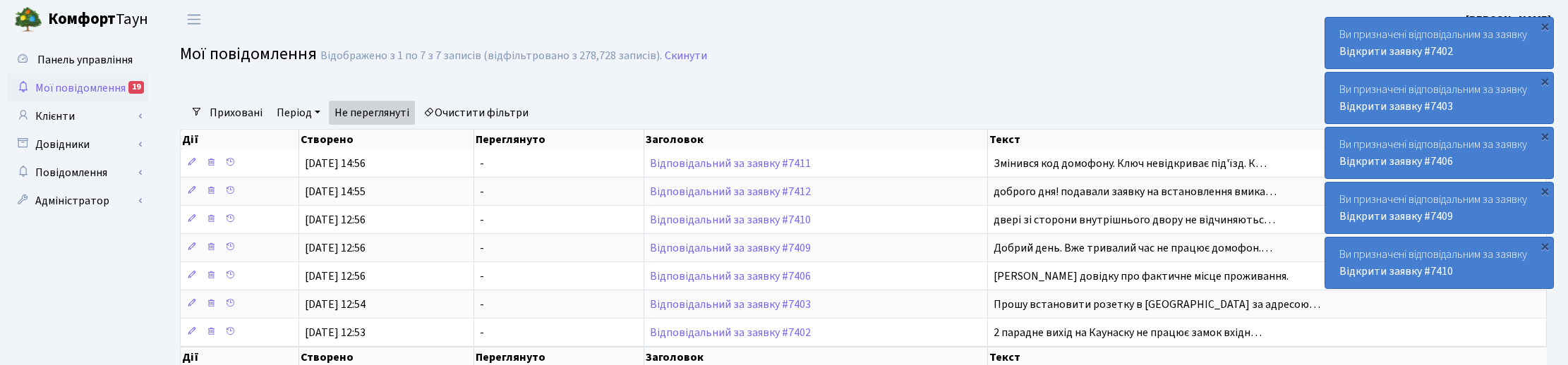
select select "25"
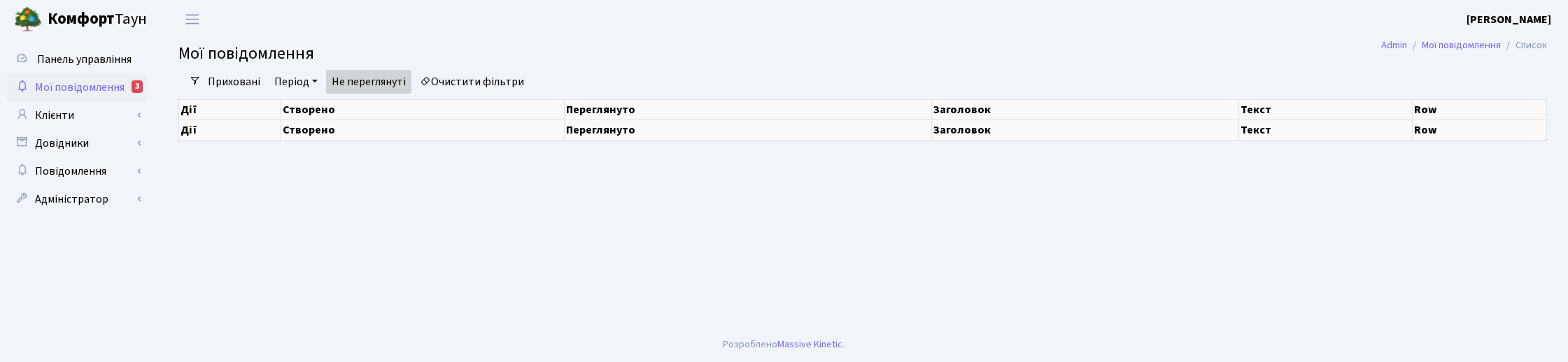
select select "25"
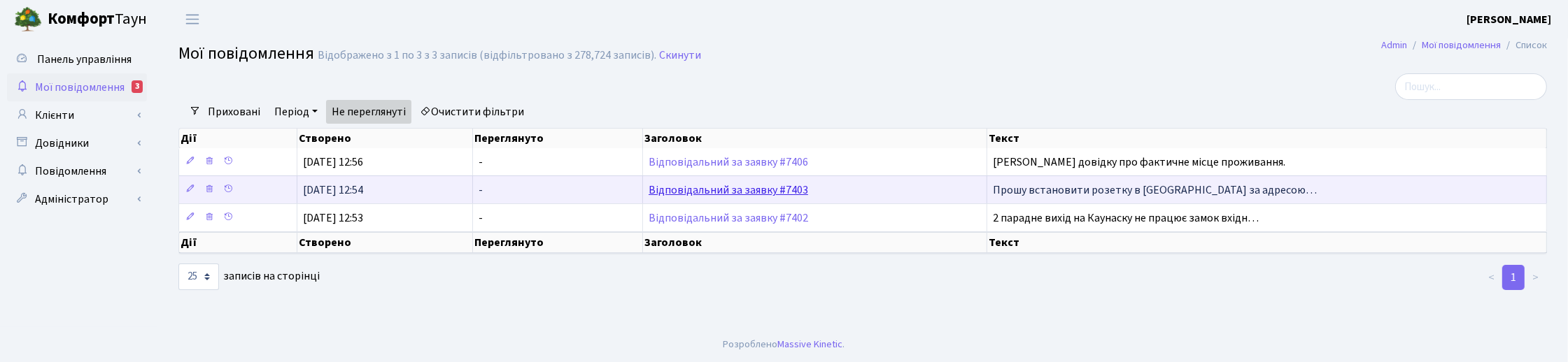
click at [718, 186] on link "Відповідальний за заявку #7403" at bounding box center [728, 190] width 159 height 16
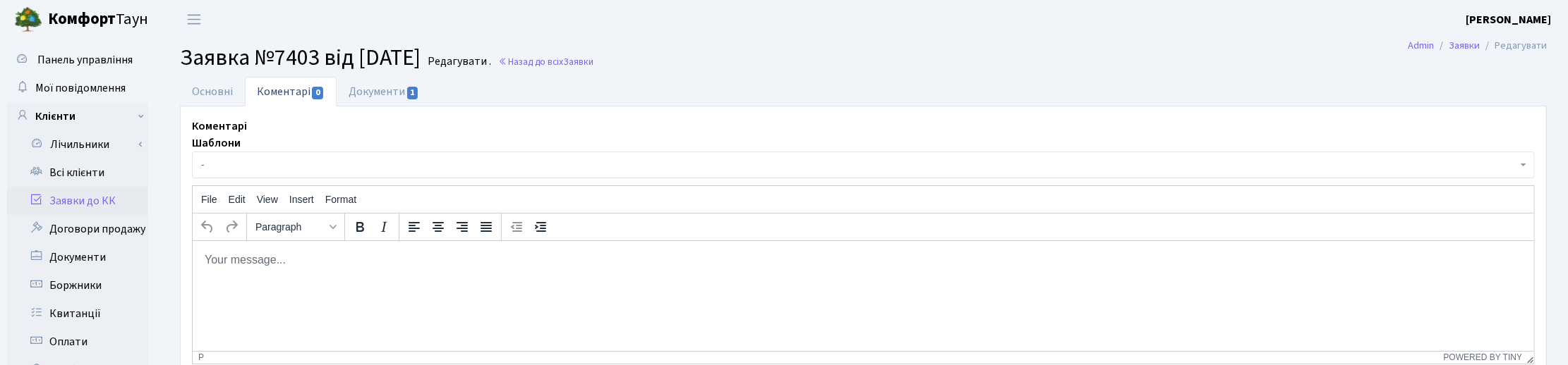
click at [1092, 75] on main "Admin Заявки Редагувати Заявка №7403 від 28.08.2025 Редагувати . Назад до всіх …" at bounding box center [863, 356] width 1409 height 634
click at [386, 90] on link "Документи 1" at bounding box center [384, 91] width 95 height 29
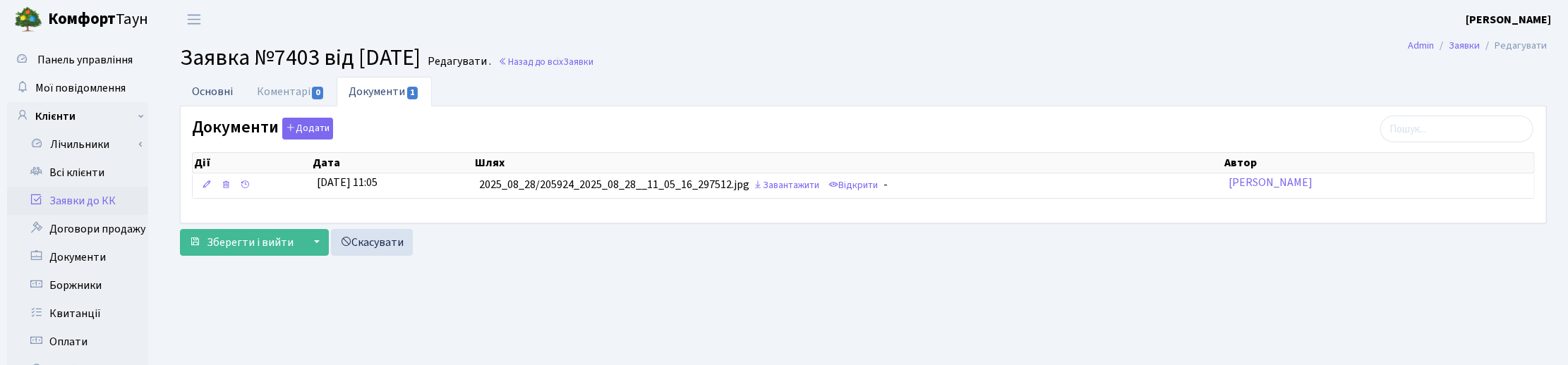
click at [223, 90] on link "Основні" at bounding box center [212, 91] width 65 height 29
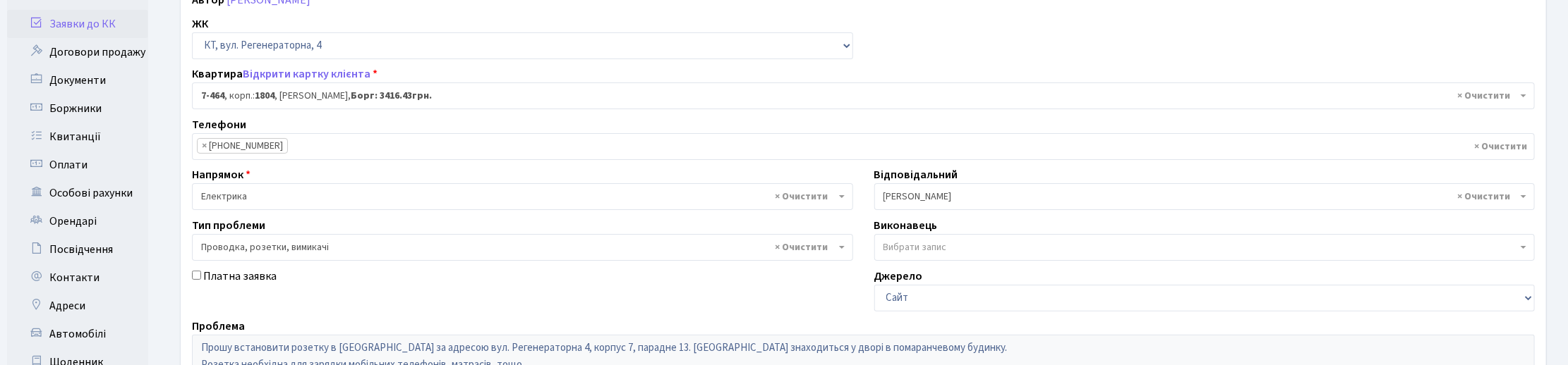
scroll to position [176, 0]
click at [972, 42] on div "№ вх. 7403 Дата 28.08.2025 Дата виконання Автор Середа Володимир Анатолійович Ж…" at bounding box center [864, 260] width 1364 height 636
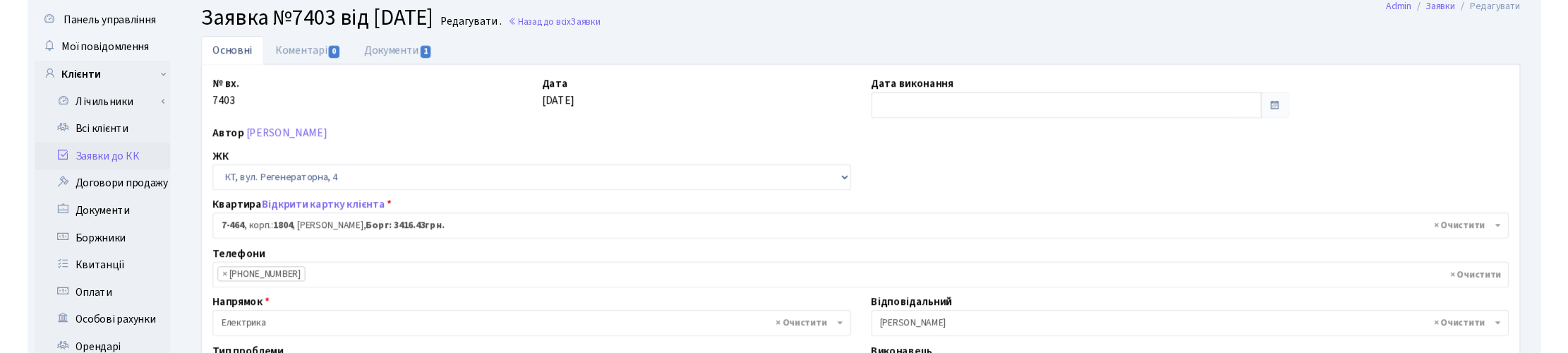
scroll to position [0, 0]
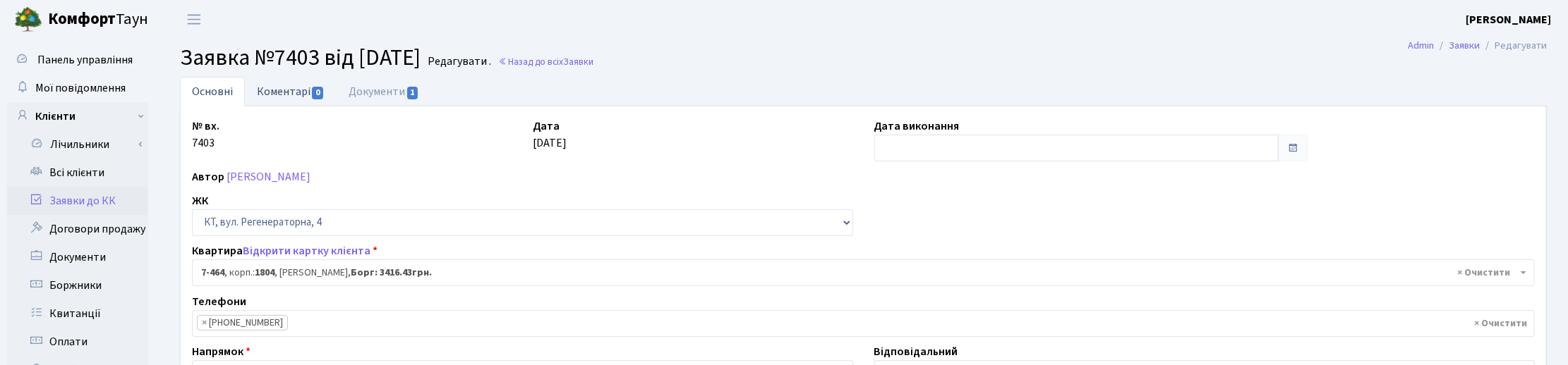
click at [277, 95] on link "Коментарі 0" at bounding box center [290, 91] width 92 height 29
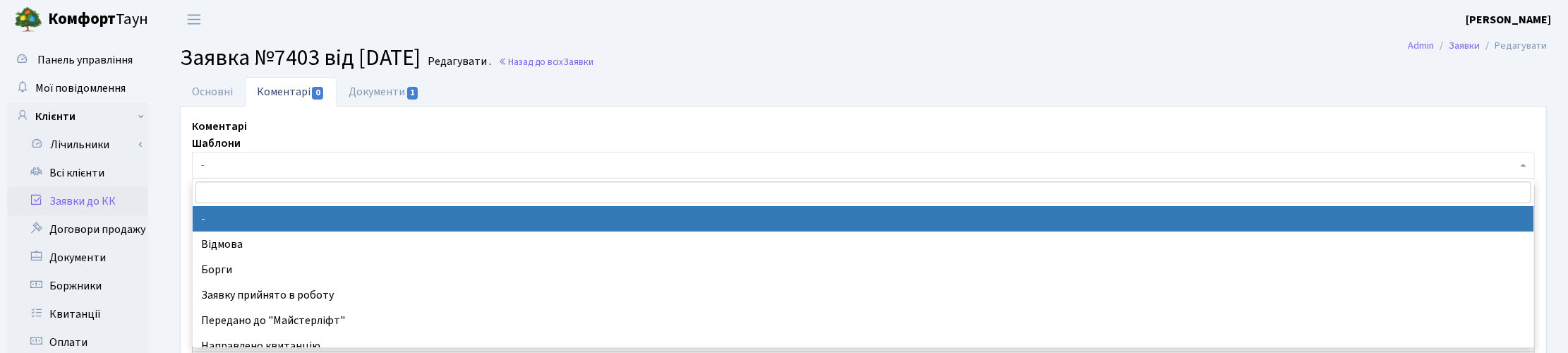
click at [212, 163] on span "-" at bounding box center [859, 165] width 1316 height 14
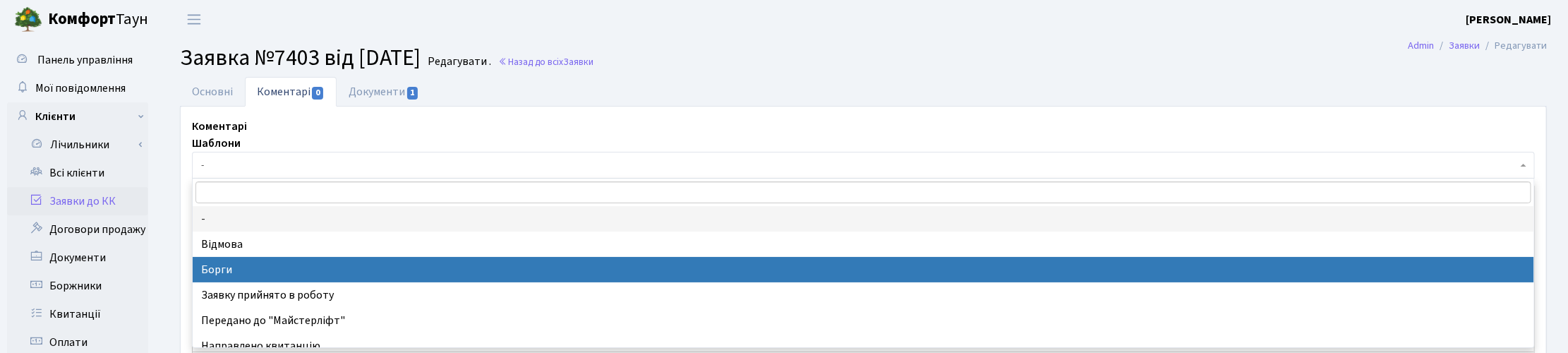
select select "3"
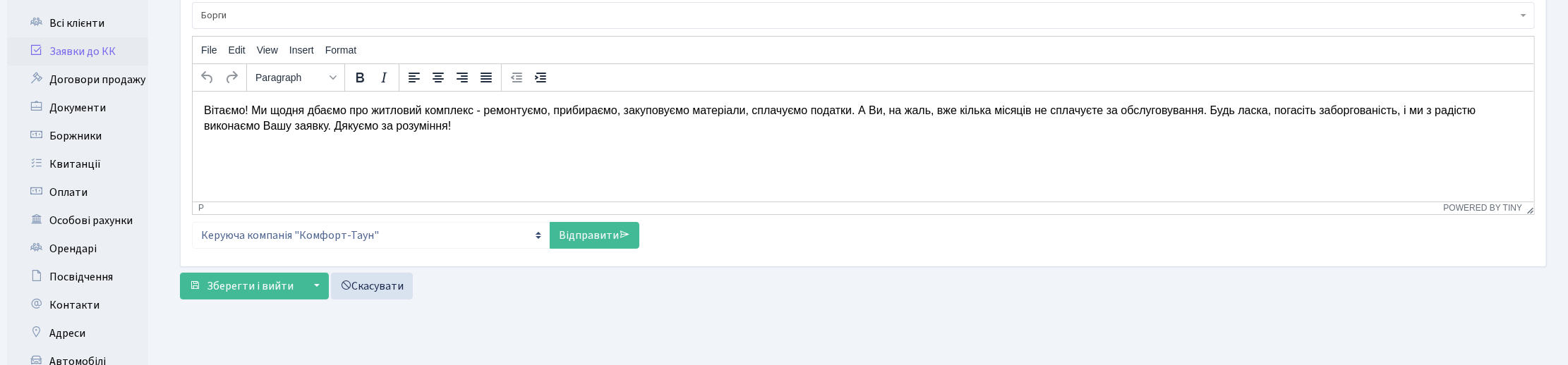
scroll to position [264, 0]
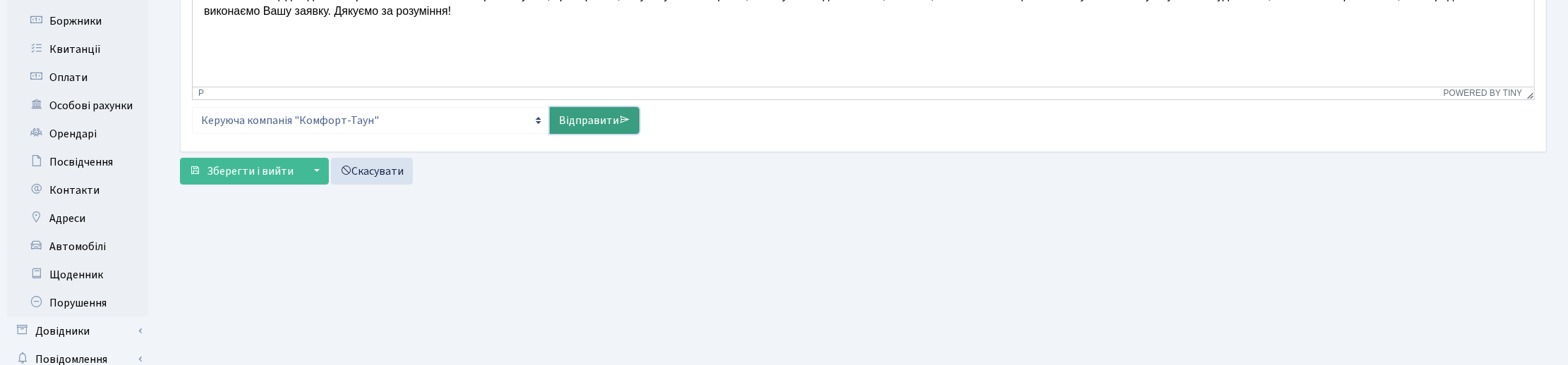
click at [597, 118] on link "Відправити" at bounding box center [594, 120] width 90 height 27
select select
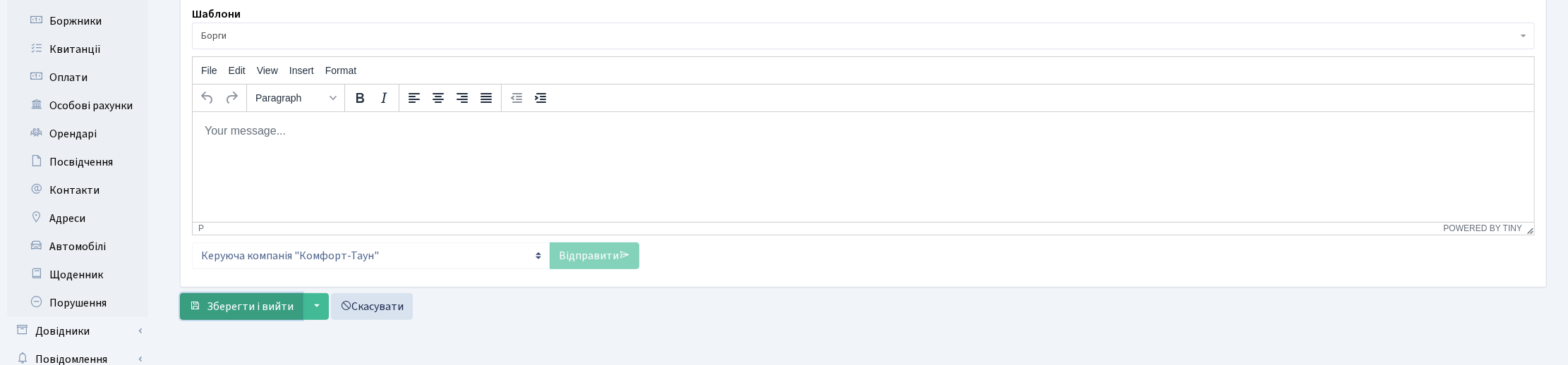
click at [251, 305] on span "Зберегти і вийти" at bounding box center [250, 307] width 87 height 16
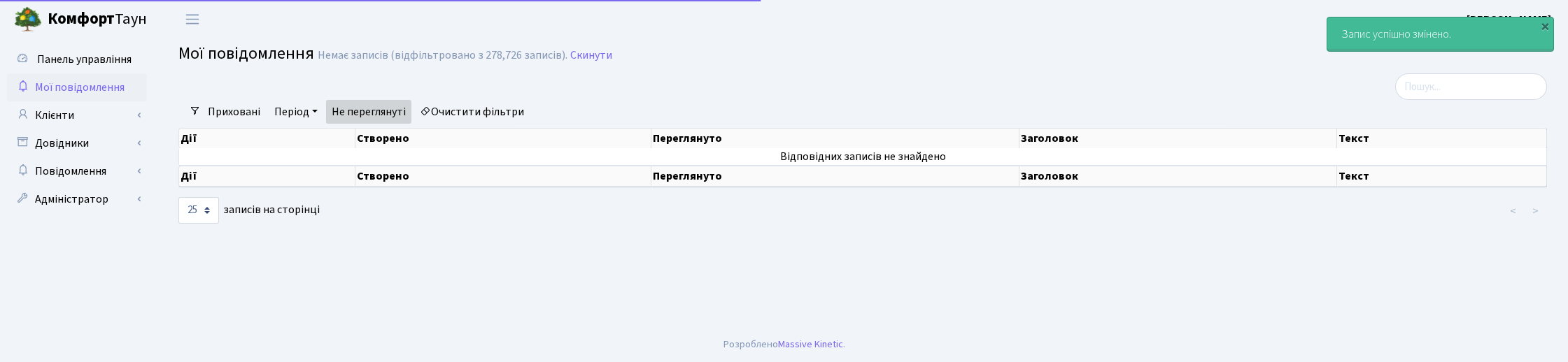
select select "25"
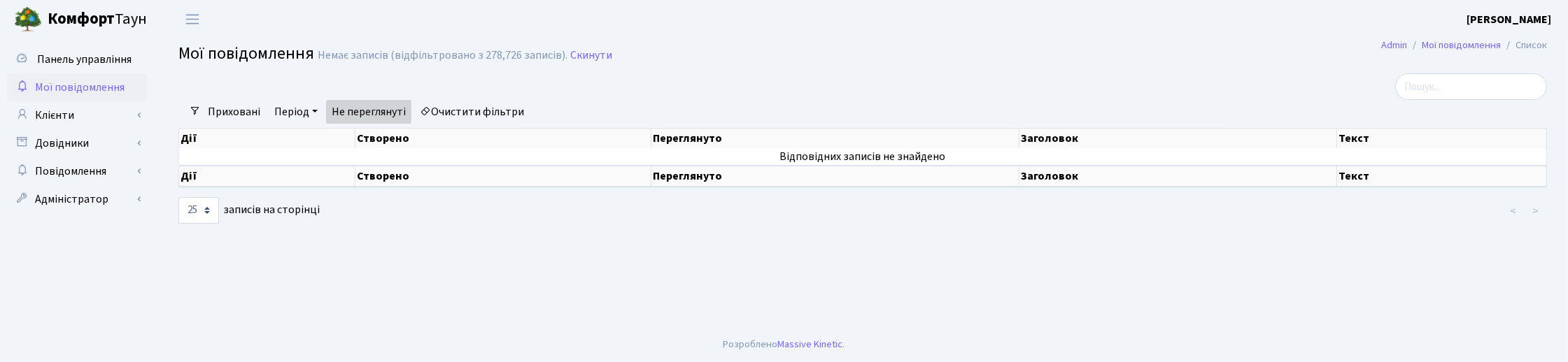
click at [919, 74] on div at bounding box center [631, 87] width 927 height 27
click at [61, 114] on link "Клієнти" at bounding box center [77, 115] width 140 height 28
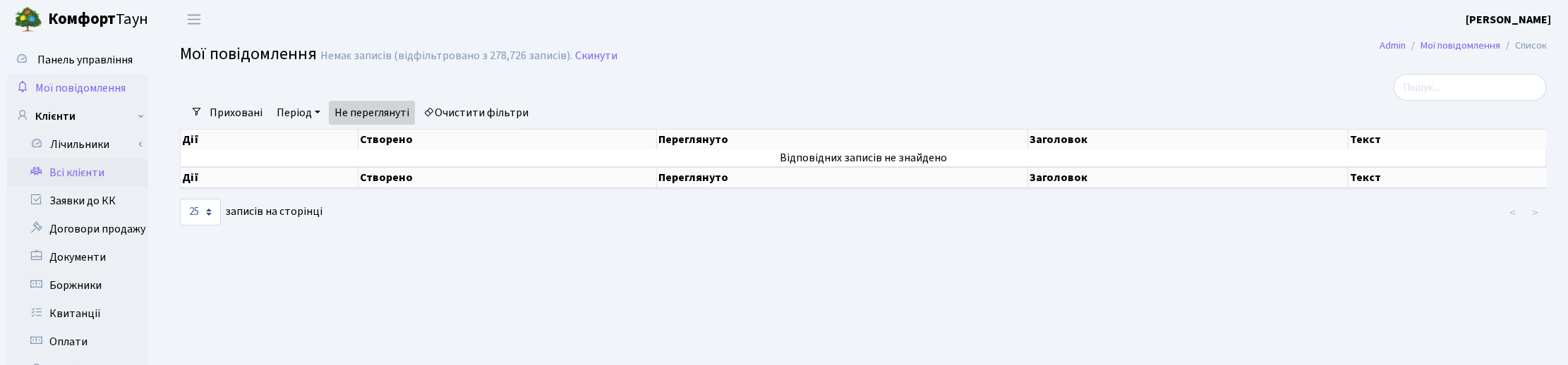
click at [67, 171] on link "Всі клієнти" at bounding box center [78, 172] width 141 height 28
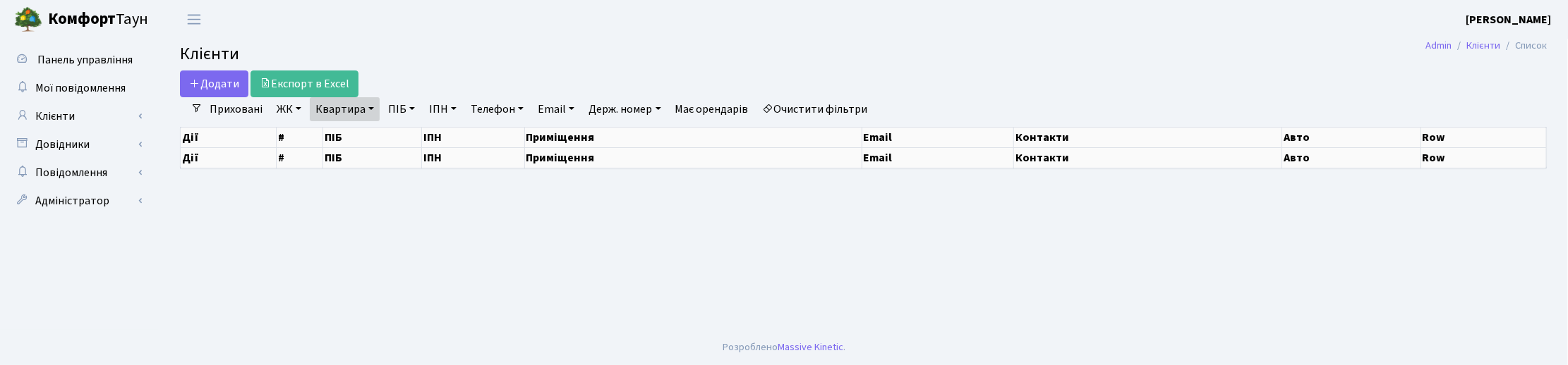
select select "25"
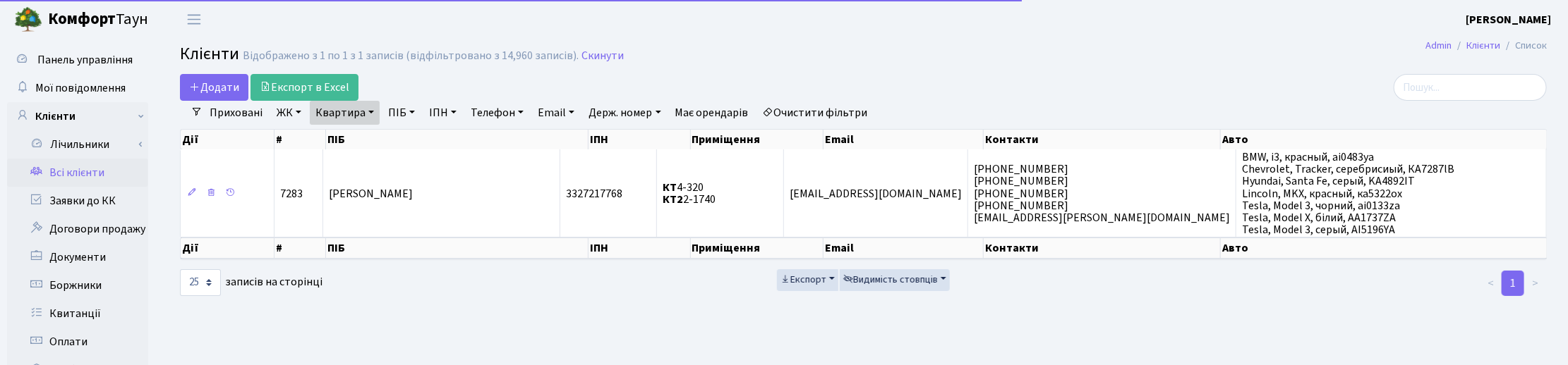
click at [365, 107] on link "Квартира" at bounding box center [345, 112] width 70 height 24
click at [360, 134] on input "2-1740" at bounding box center [351, 140] width 82 height 27
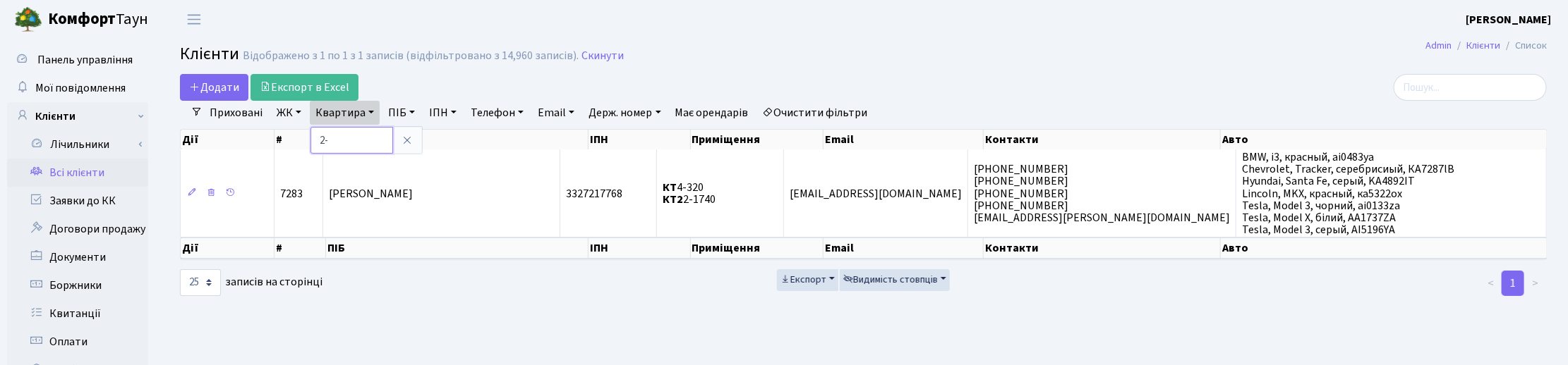
type input "2"
type input "4-366"
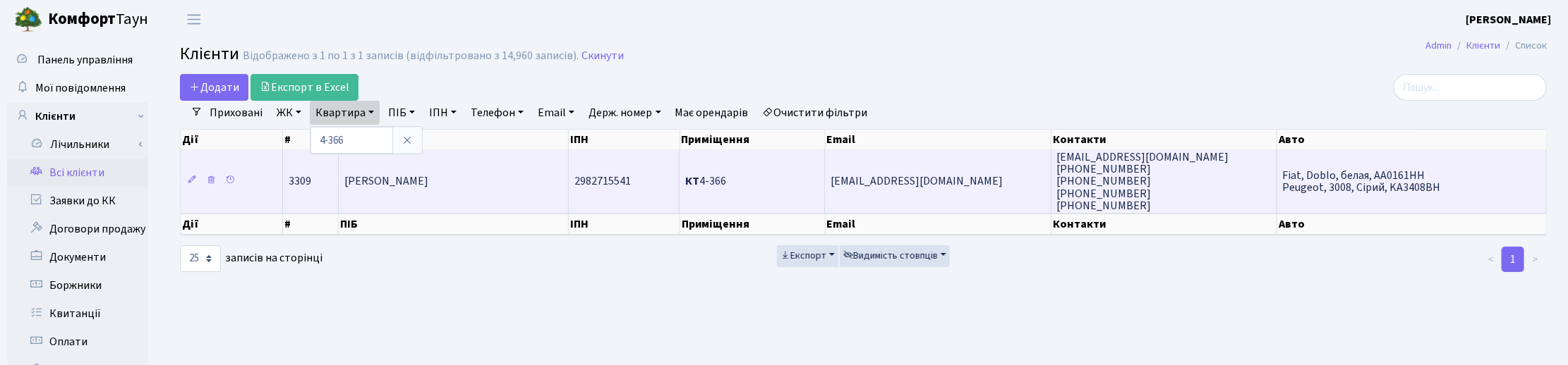
click at [407, 187] on span "[PERSON_NAME]" at bounding box center [386, 181] width 84 height 16
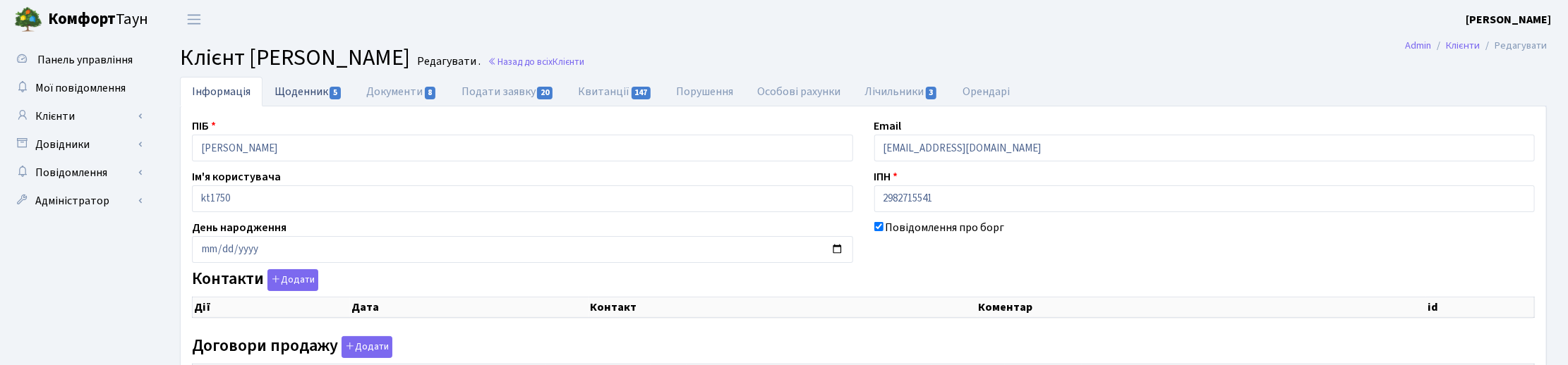
click at [312, 90] on link "Щоденник 5" at bounding box center [308, 91] width 92 height 29
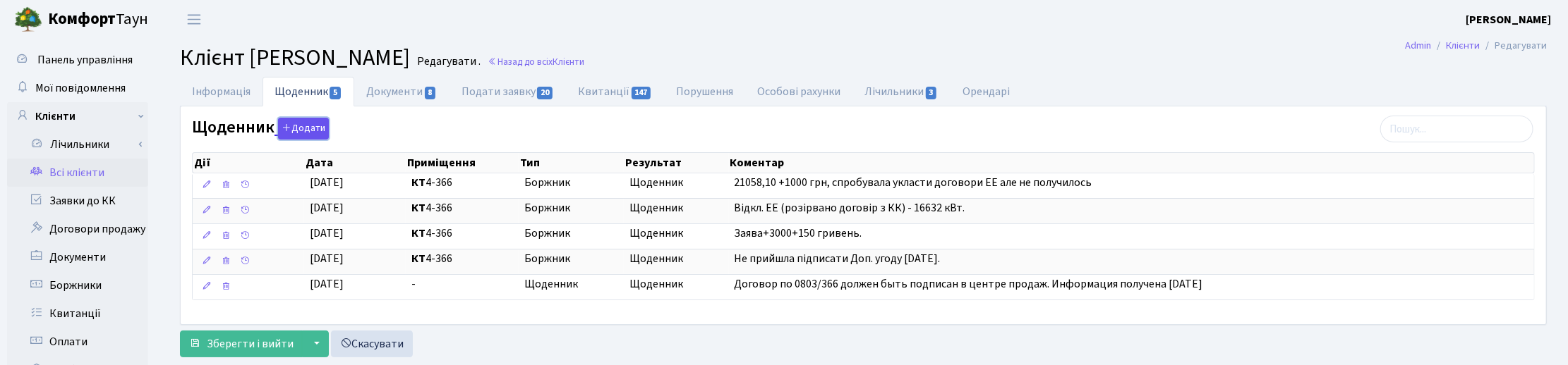
click at [312, 124] on button "Додати" at bounding box center [304, 129] width 51 height 22
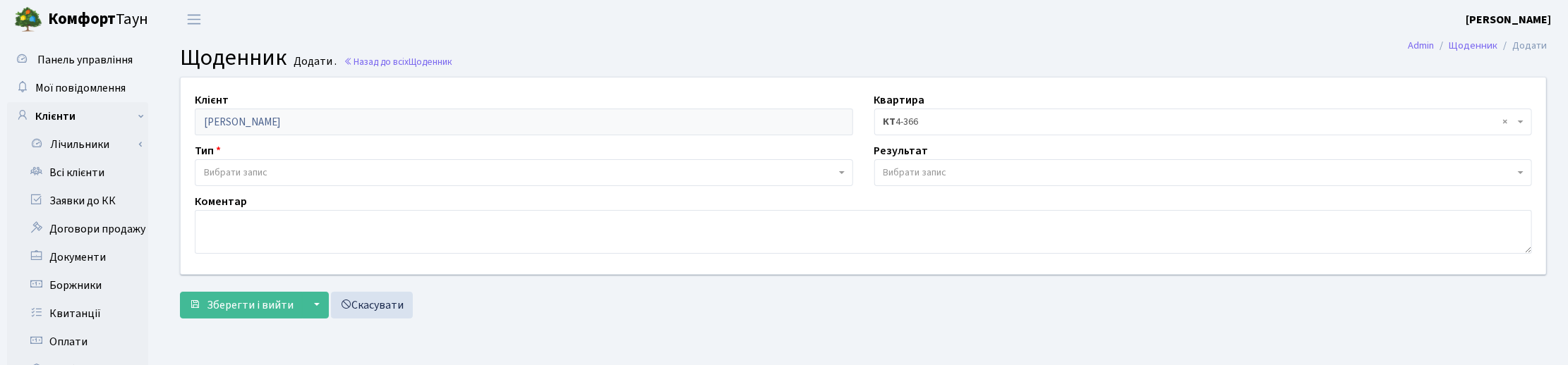
click at [241, 169] on span "Вибрати запис" at bounding box center [235, 172] width 64 height 14
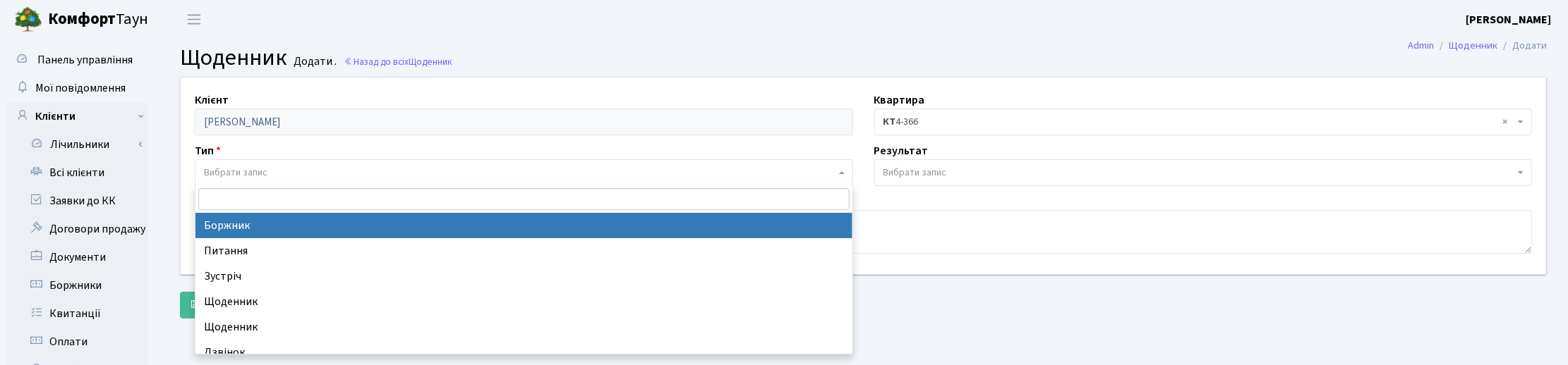
select select "189"
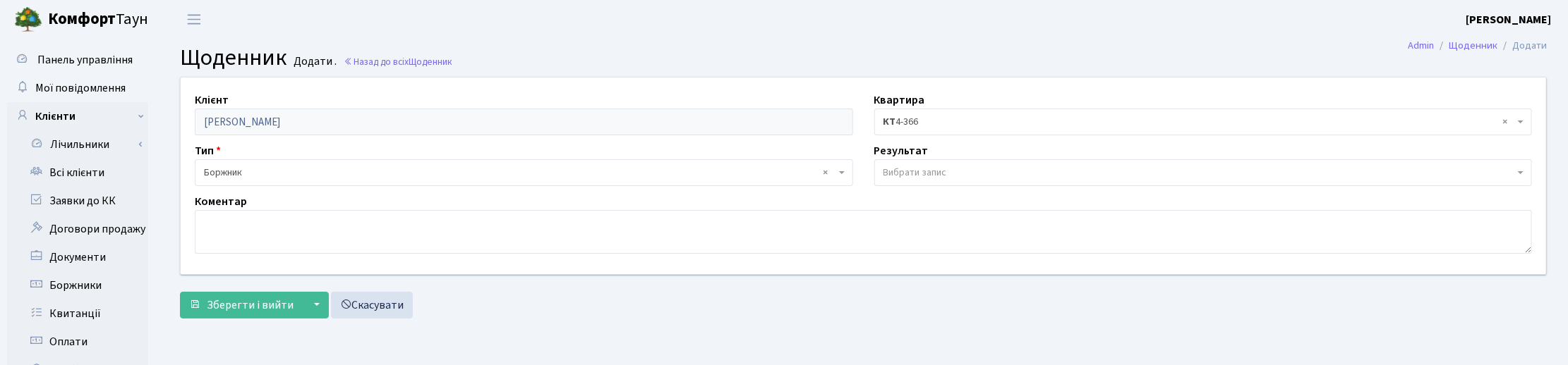
click at [902, 171] on span "Вибрати запис" at bounding box center [915, 172] width 64 height 14
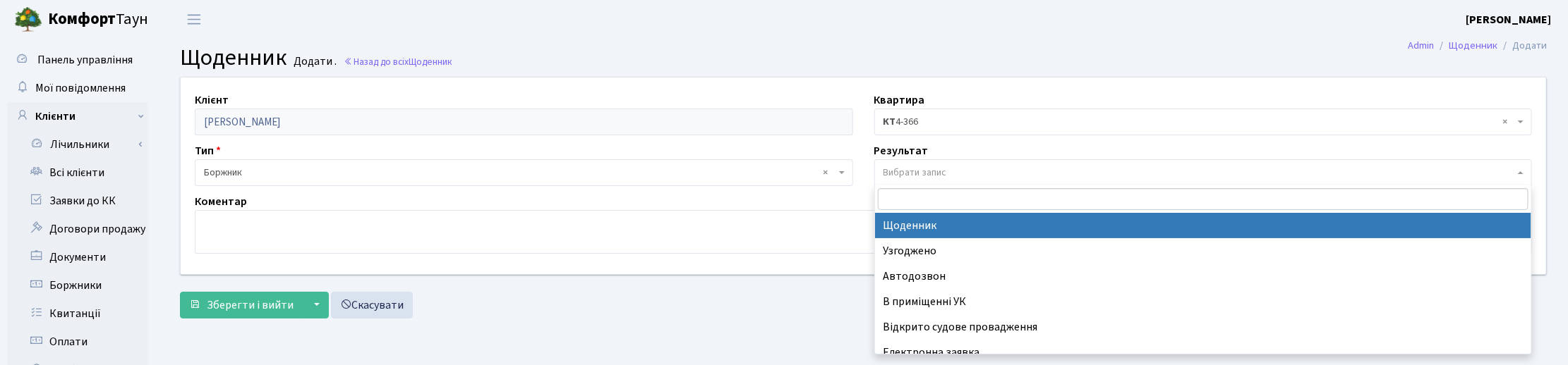
select select "14"
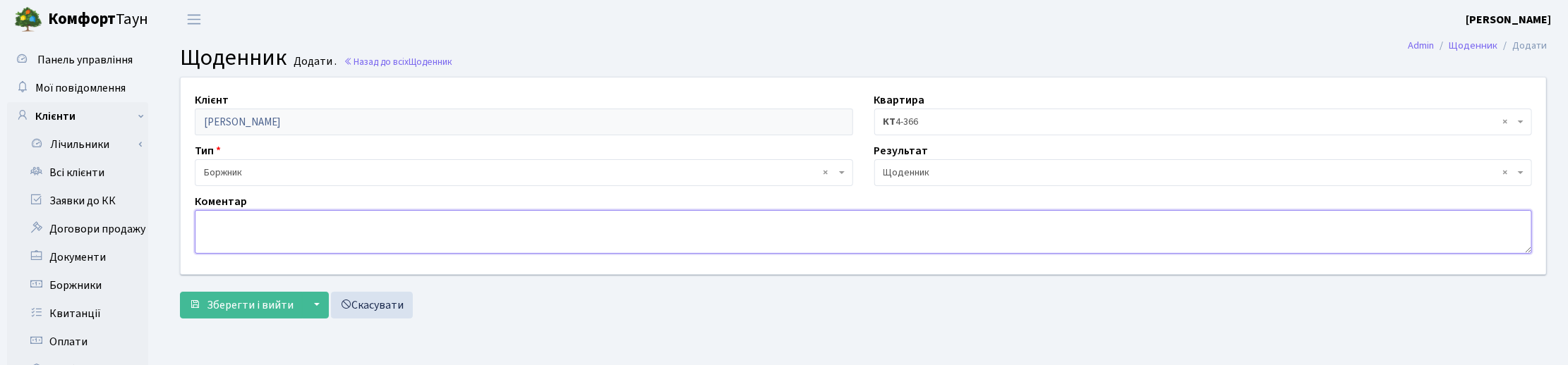
click at [229, 230] on textarea at bounding box center [863, 232] width 1337 height 44
type textarea "Сплатили всю суму боргу+ 3000 грн.аванс.платіж."
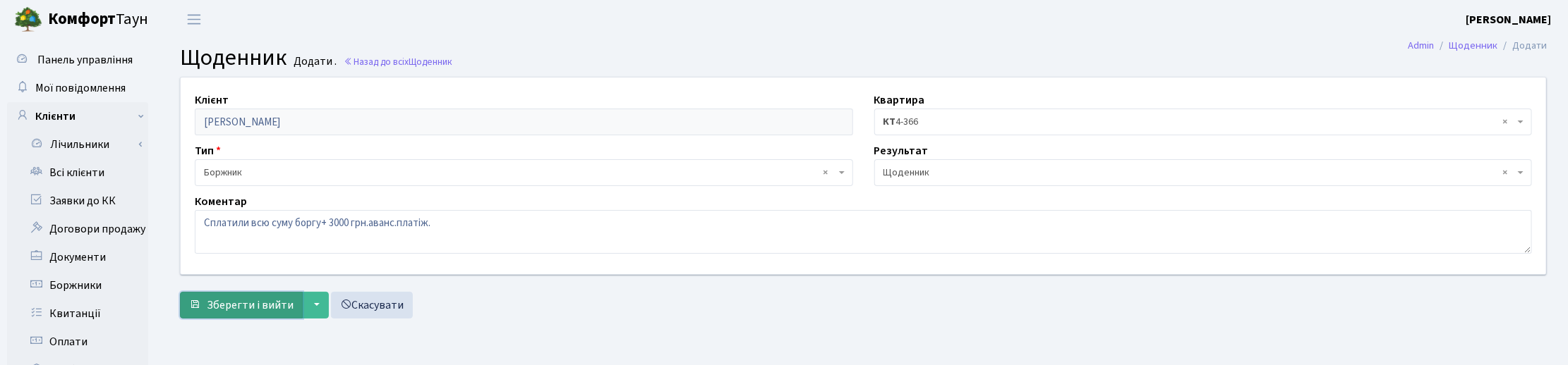
click at [233, 314] on button "Зберегти і вийти" at bounding box center [241, 305] width 123 height 27
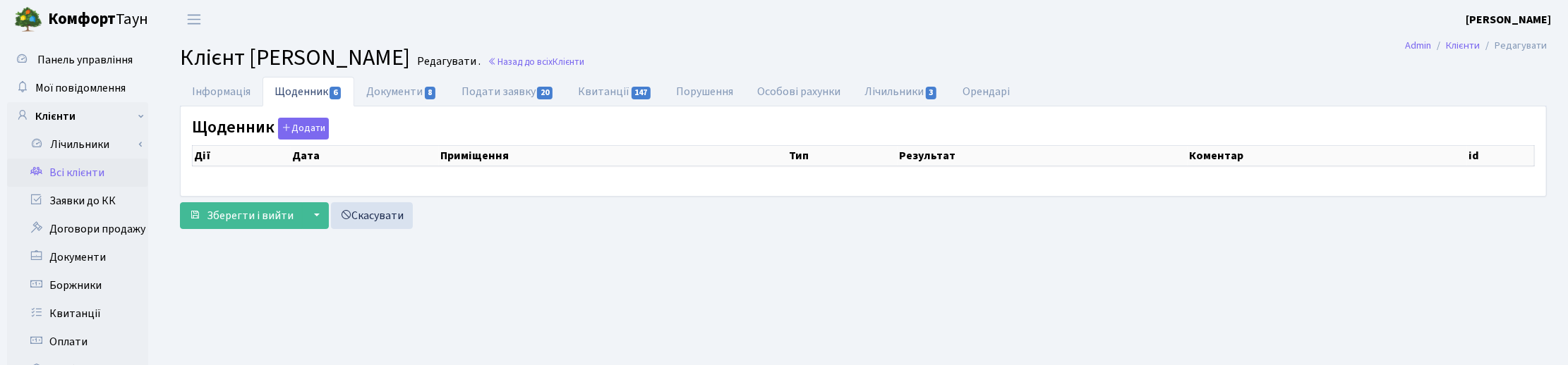
select select "25"
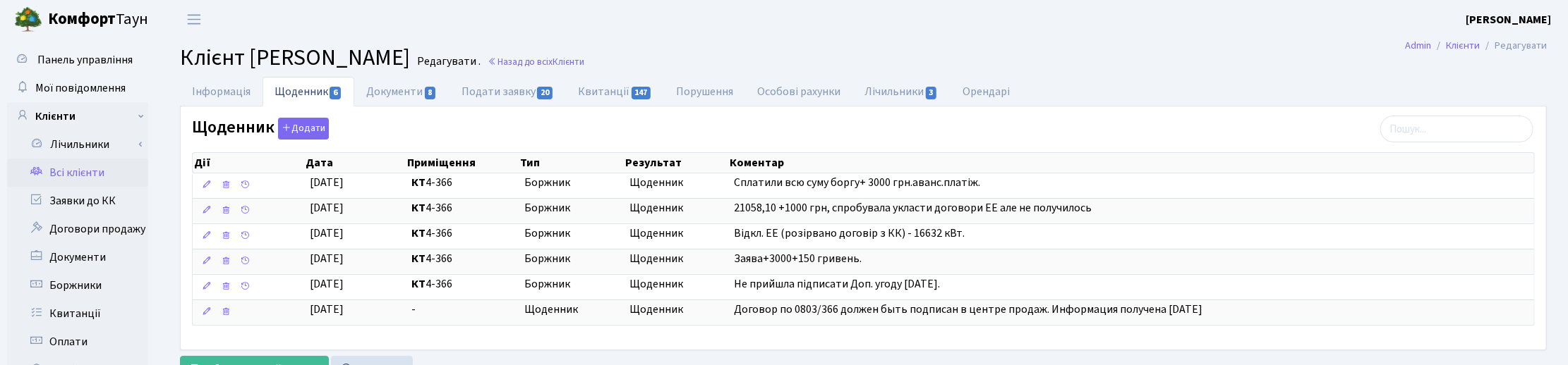
click at [1180, 72] on main "Admin Клієнти Редагувати Клієнт Дроздова Леся Олексіївна Редагувати . Назад до …" at bounding box center [863, 356] width 1409 height 634
click at [633, 54] on h2 "Клієнт Дроздова Леся Олексіївна Редагувати . Назад до всіх Клієнти" at bounding box center [863, 58] width 1367 height 27
click at [584, 61] on link "Назад до всіх Клієнти" at bounding box center [535, 62] width 97 height 13
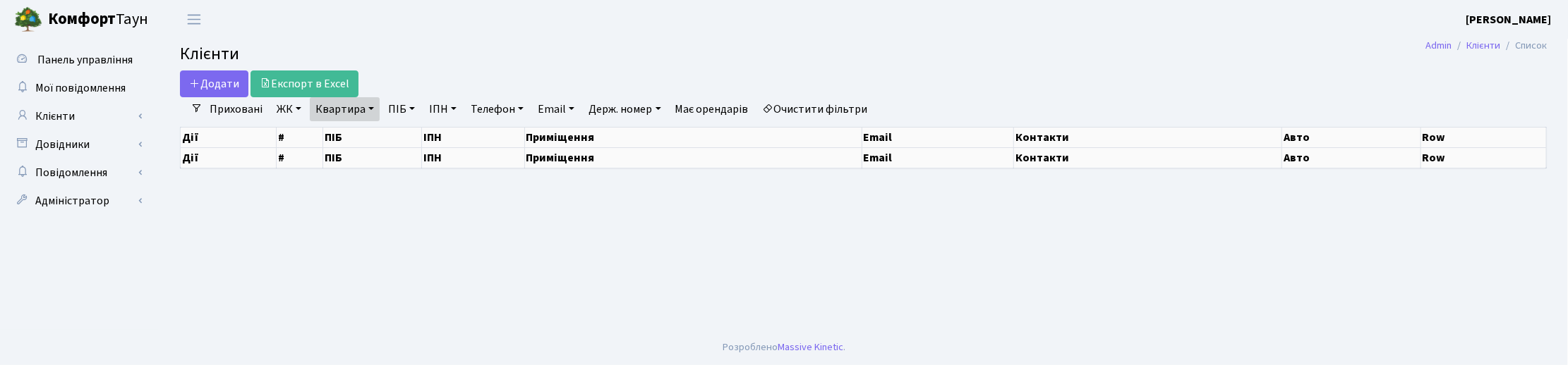
select select "25"
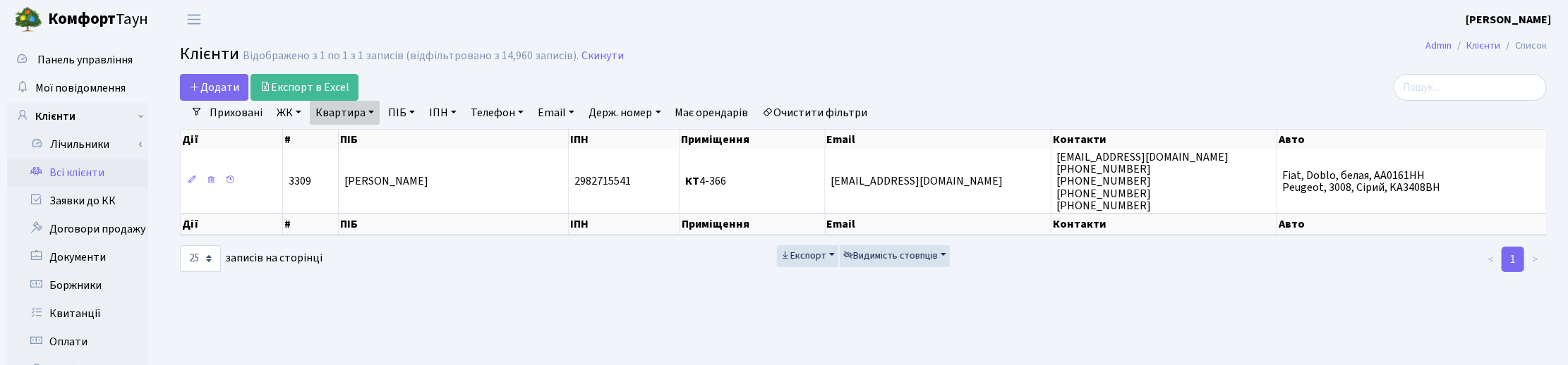
click at [367, 113] on link "Квартира" at bounding box center [345, 112] width 70 height 24
drag, startPoint x: 364, startPoint y: 143, endPoint x: 318, endPoint y: 143, distance: 46.0
click at [318, 143] on input "4-366" at bounding box center [351, 140] width 82 height 27
type input "2-529"
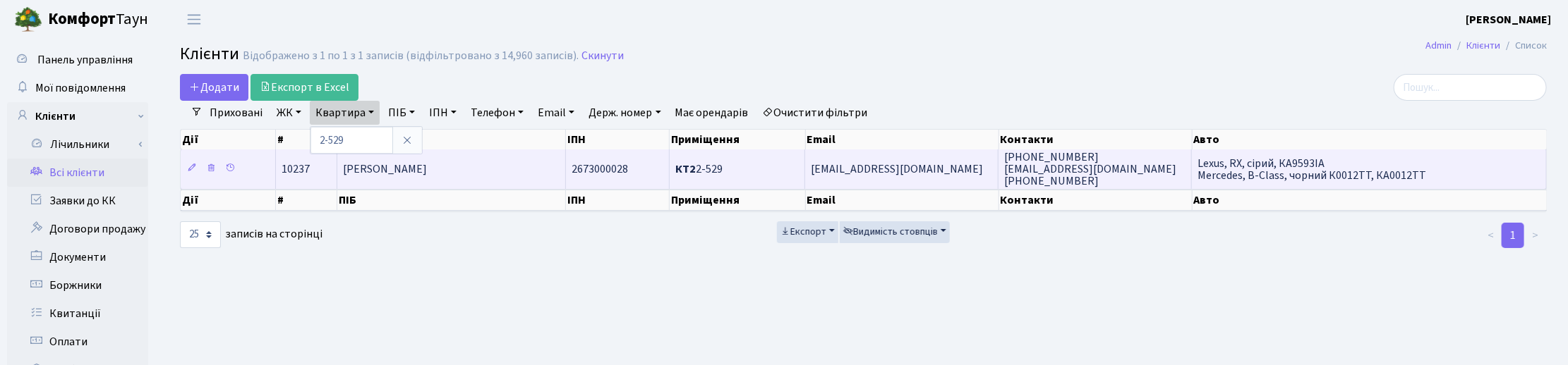
click at [379, 181] on td "[PERSON_NAME]" at bounding box center [451, 168] width 228 height 39
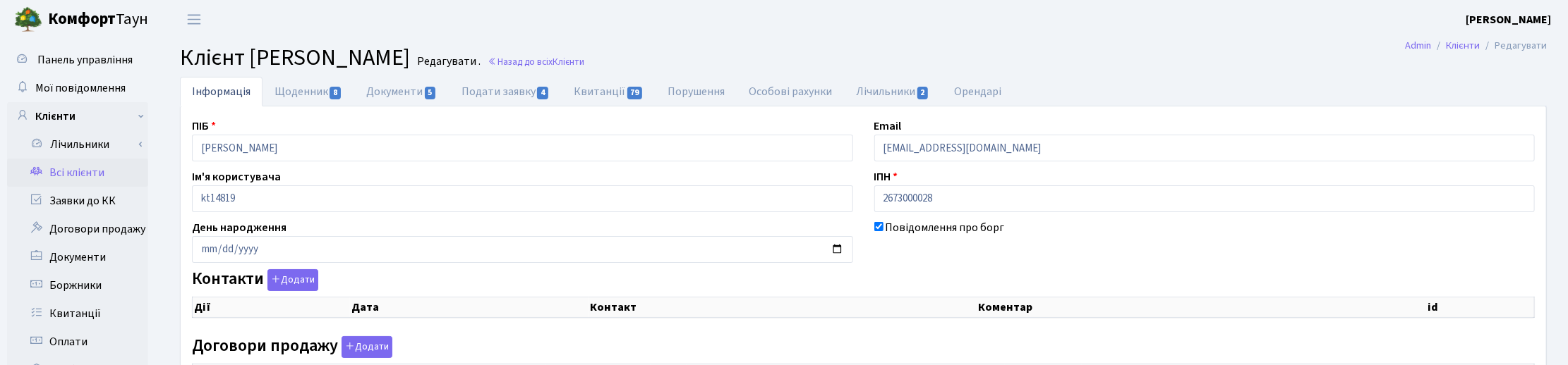
checkbox input "true"
select select "25"
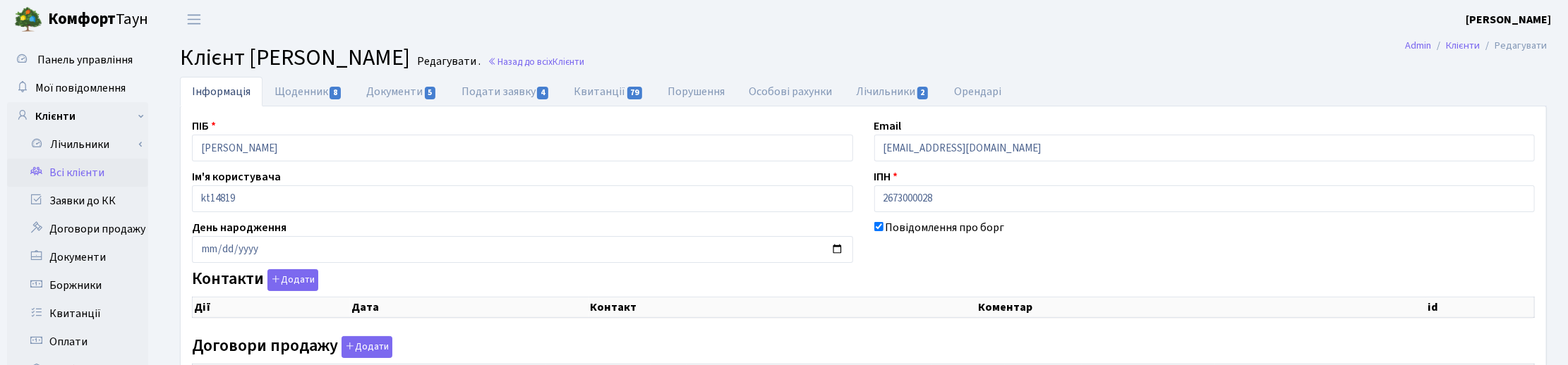
select select "25"
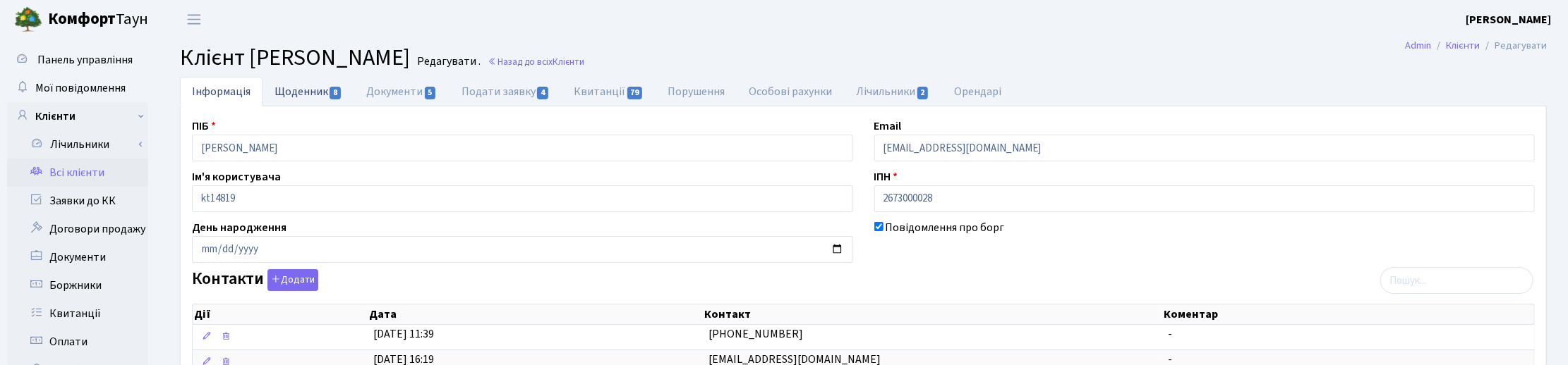
click at [300, 89] on link "Щоденник 8" at bounding box center [308, 91] width 92 height 29
select select "25"
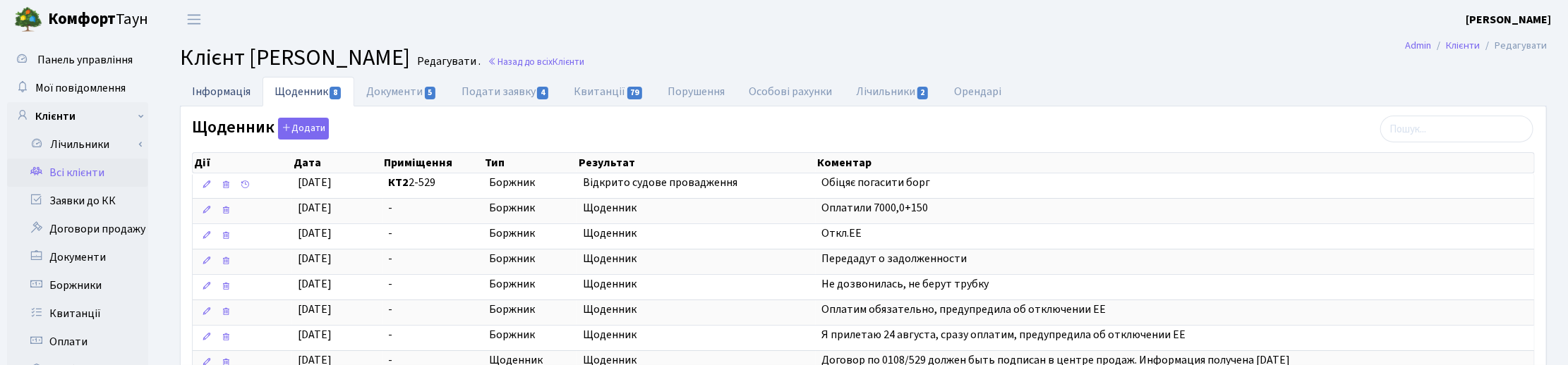
click at [205, 94] on link "Інформація" at bounding box center [221, 91] width 82 height 29
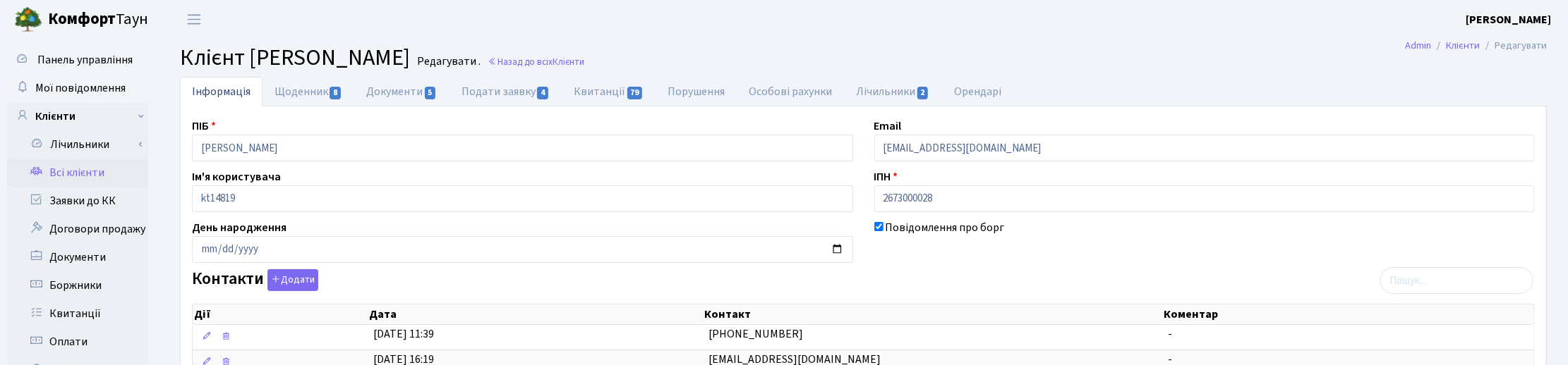
scroll to position [88, 0]
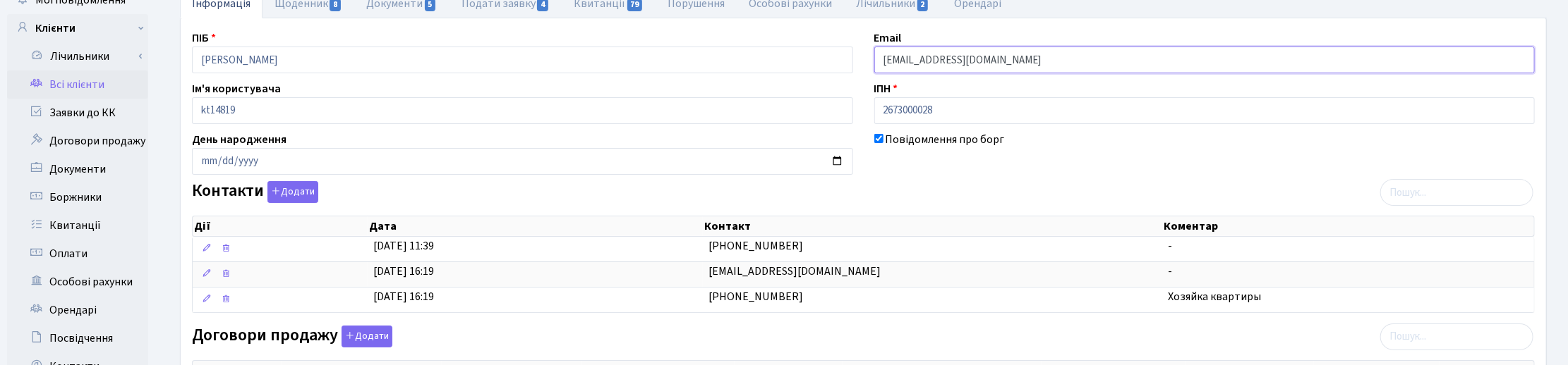
drag, startPoint x: 1014, startPoint y: 61, endPoint x: 873, endPoint y: 53, distance: 141.2
click at [873, 53] on div "Email lilumama25@gmail.com" at bounding box center [1204, 51] width 682 height 44
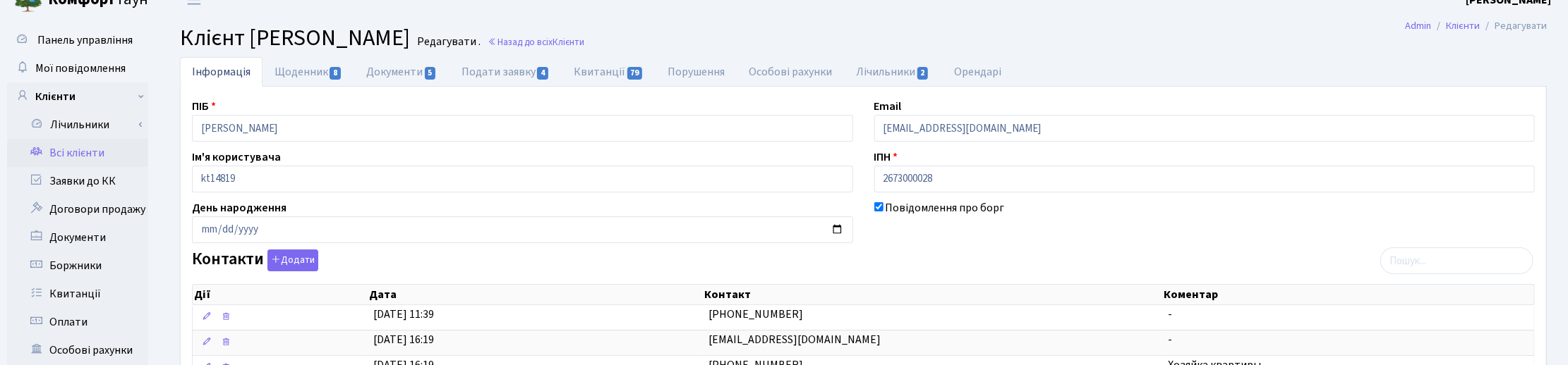
scroll to position [0, 0]
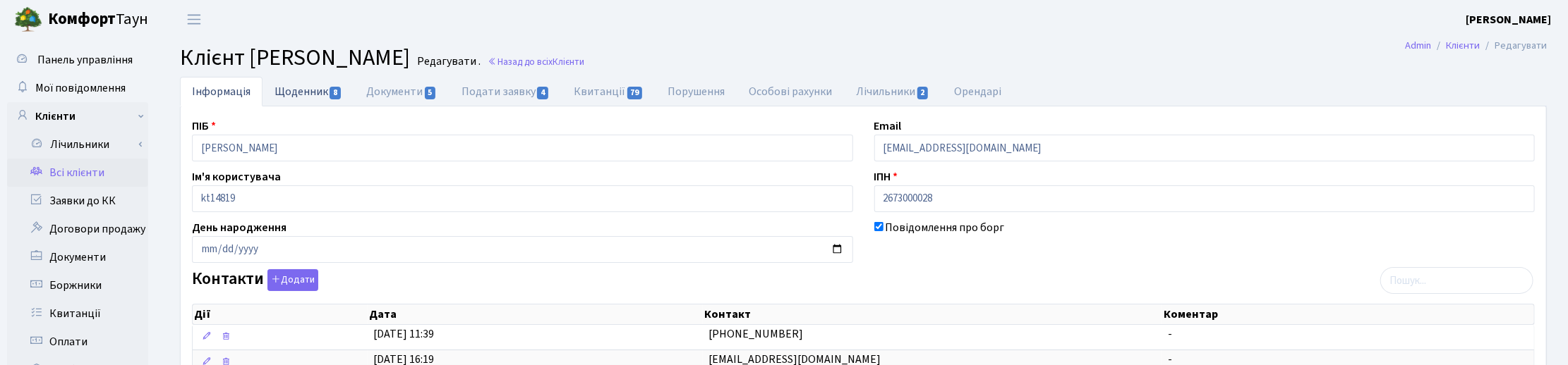
click at [321, 87] on link "Щоденник 8" at bounding box center [308, 91] width 92 height 29
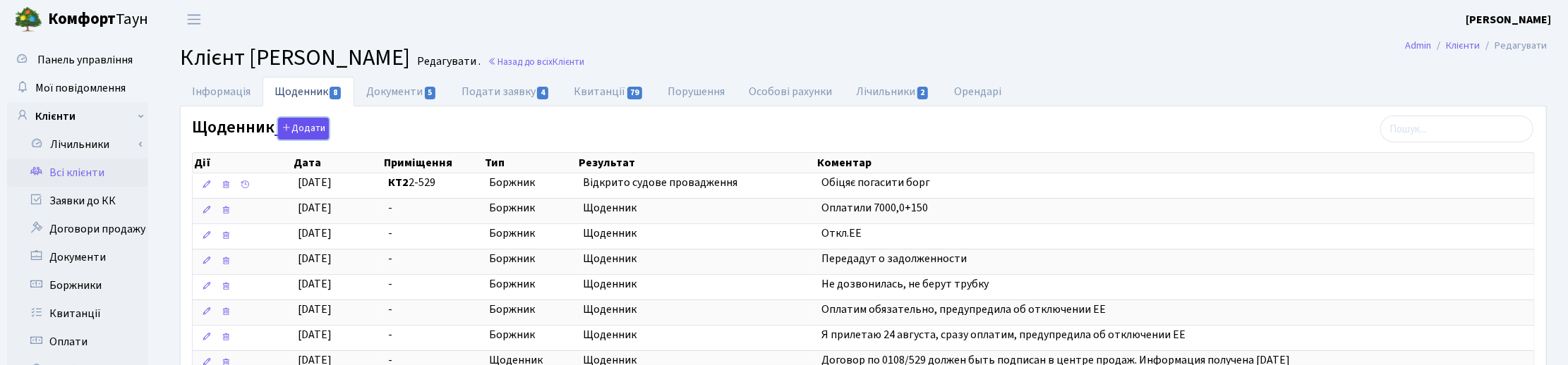
click at [305, 133] on button "Додати" at bounding box center [304, 129] width 51 height 22
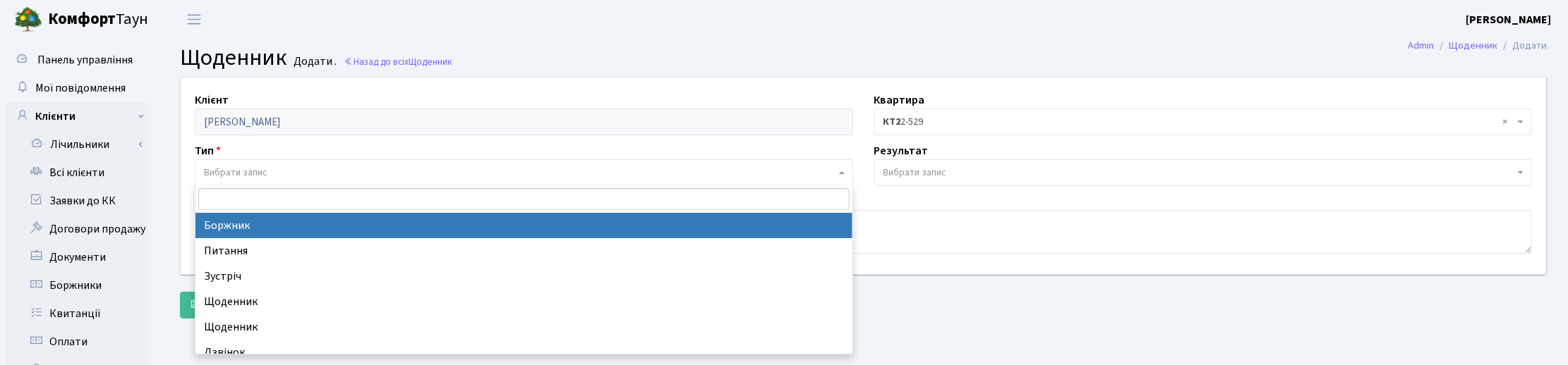
click at [212, 171] on span "Вибрати запис" at bounding box center [235, 172] width 64 height 14
select select "189"
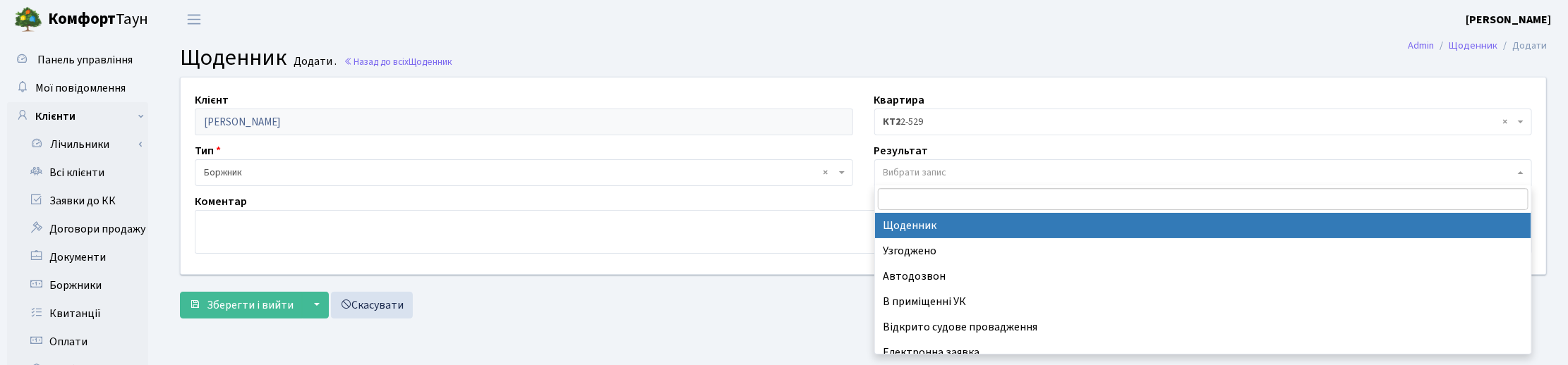
click at [888, 170] on span "Вибрати запис" at bounding box center [915, 172] width 64 height 14
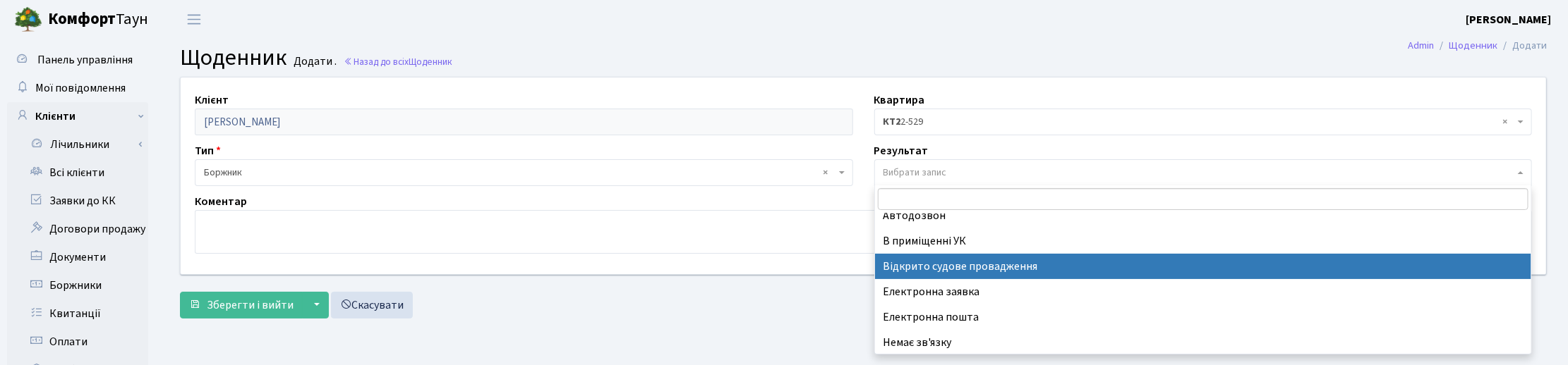
scroll to position [87, 0]
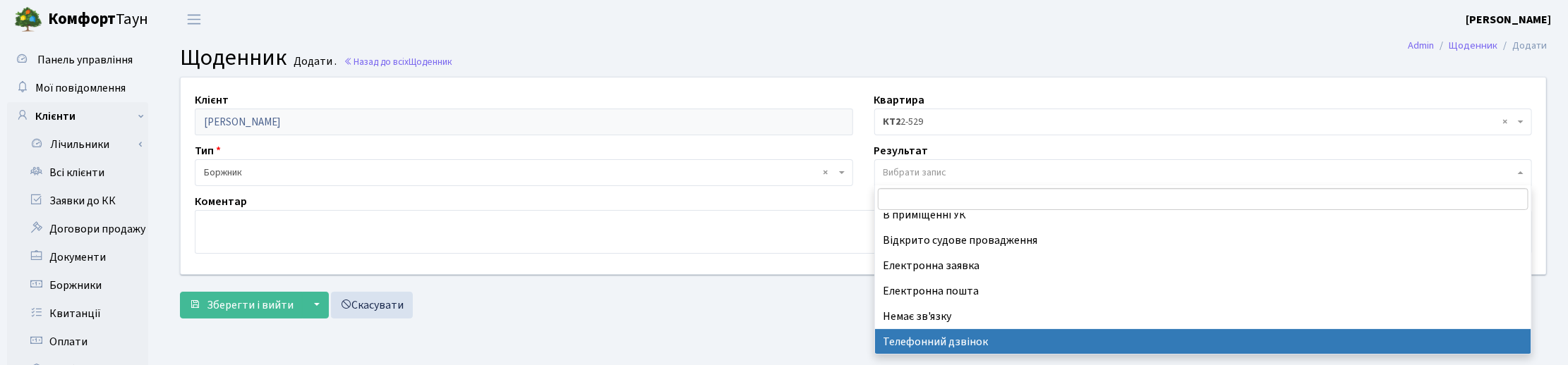
select select "196"
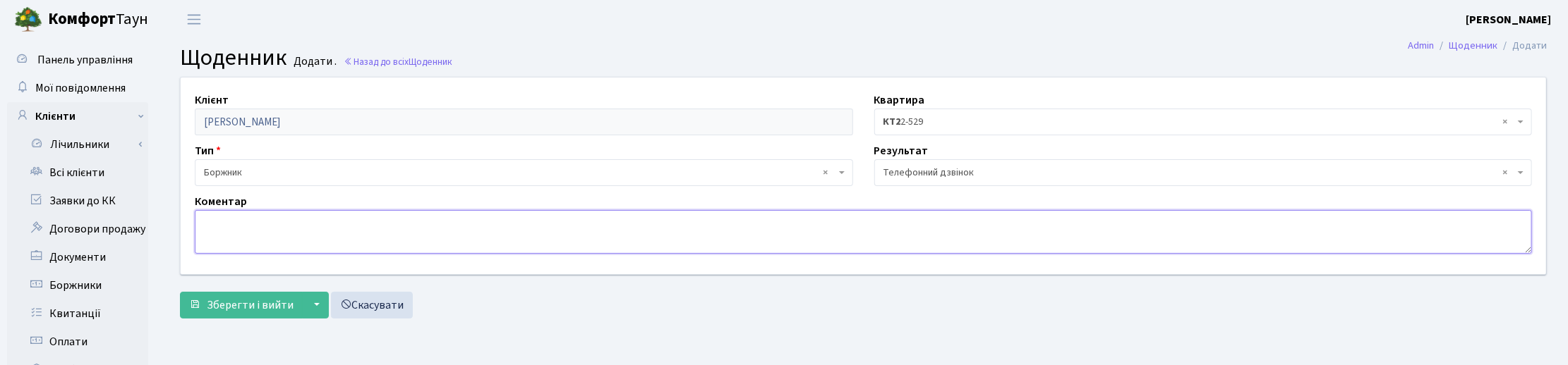
click at [241, 221] on textarea at bounding box center [863, 232] width 1337 height 44
click at [333, 222] on textarea "Сплатили всю суму боргу, направлена квитанція на сплату суд.витрат." at bounding box center [863, 232] width 1337 height 44
drag, startPoint x: 623, startPoint y: 226, endPoint x: 195, endPoint y: 213, distance: 428.2
click at [195, 213] on textarea "Сплатили всю суму боргу, на ел.пошту направлена квитанція на сплату суд.витрат." at bounding box center [863, 232] width 1337 height 44
click at [622, 220] on textarea "Сплатили всю суму боргу, на ел.пошту направлена квитанція на сплату суд.витрат." at bounding box center [863, 232] width 1337 height 44
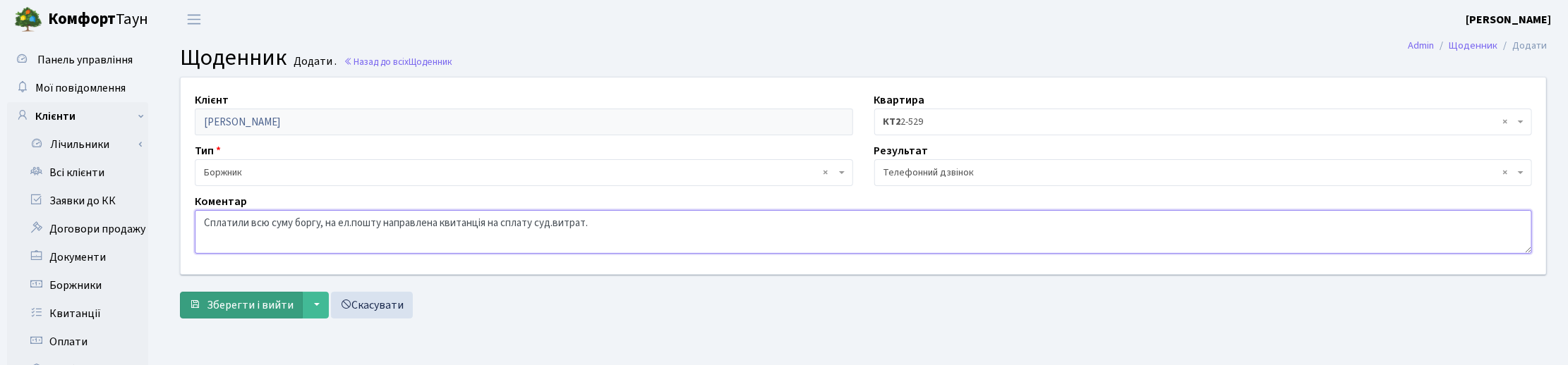
type textarea "Сплатили всю суму боргу, на ел.пошту направлена квитанція на сплату суд.витрат."
click at [268, 300] on span "Зберегти і вийти" at bounding box center [250, 305] width 87 height 16
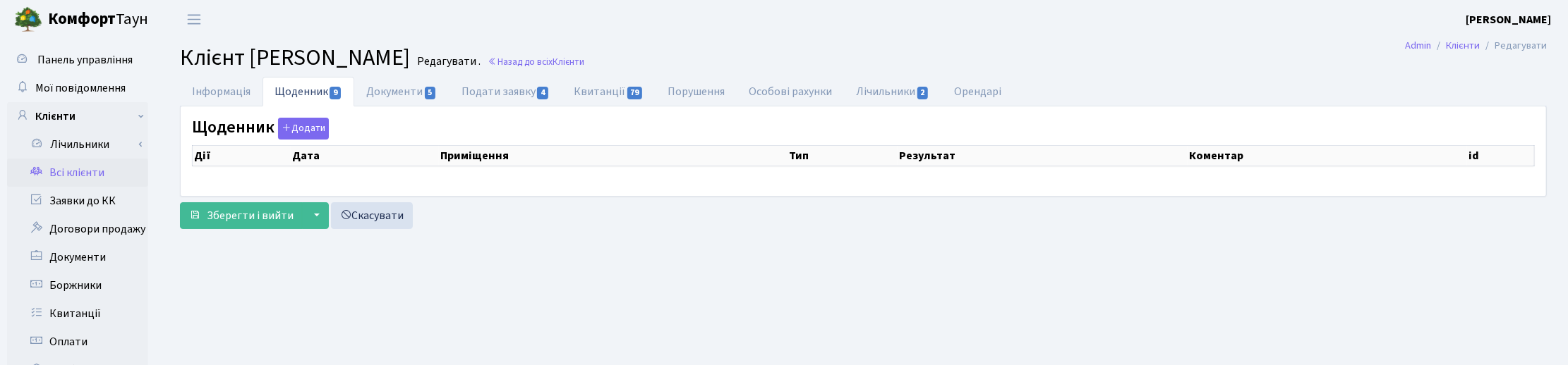
select select "25"
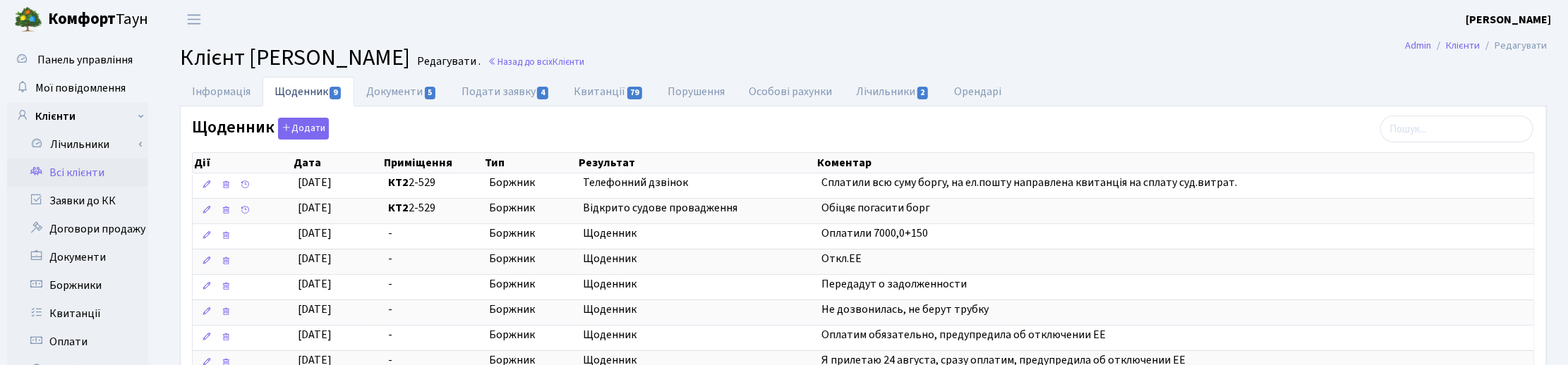
click at [1190, 44] on h2 "Клієнт Погорєлова Лідія Георгіївна Редагувати . Назад до всіх Клієнти" at bounding box center [863, 58] width 1367 height 27
click at [1091, 75] on main "Admin Клієнти Редагувати Клієнт Погорєлова Лідія Георгіївна Редагувати . Назад …" at bounding box center [863, 356] width 1409 height 634
click at [584, 63] on link "Назад до всіх Клієнти" at bounding box center [535, 62] width 97 height 13
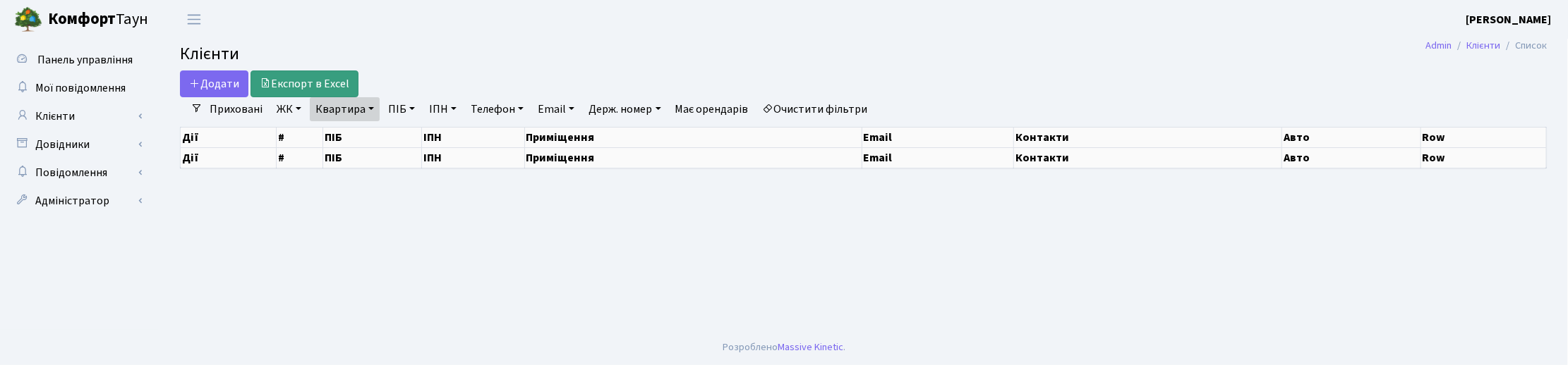
select select "25"
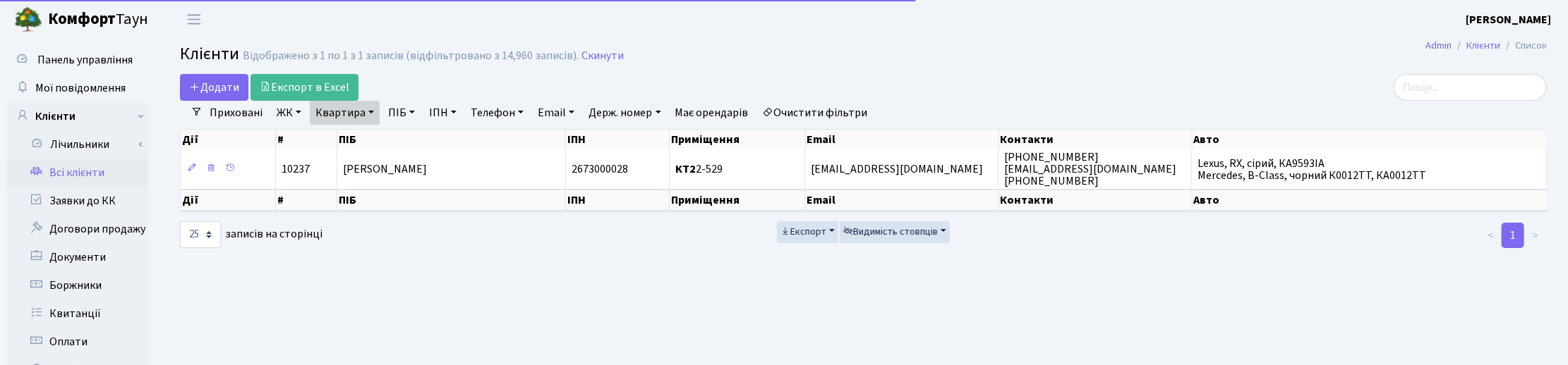
click at [376, 113] on ul "Приховані ЖК ТХ, вул. Ділова, 1/2 КТ, вул. Регенераторна, 4 КТ2, просп. Соборно…" at bounding box center [539, 112] width 672 height 24
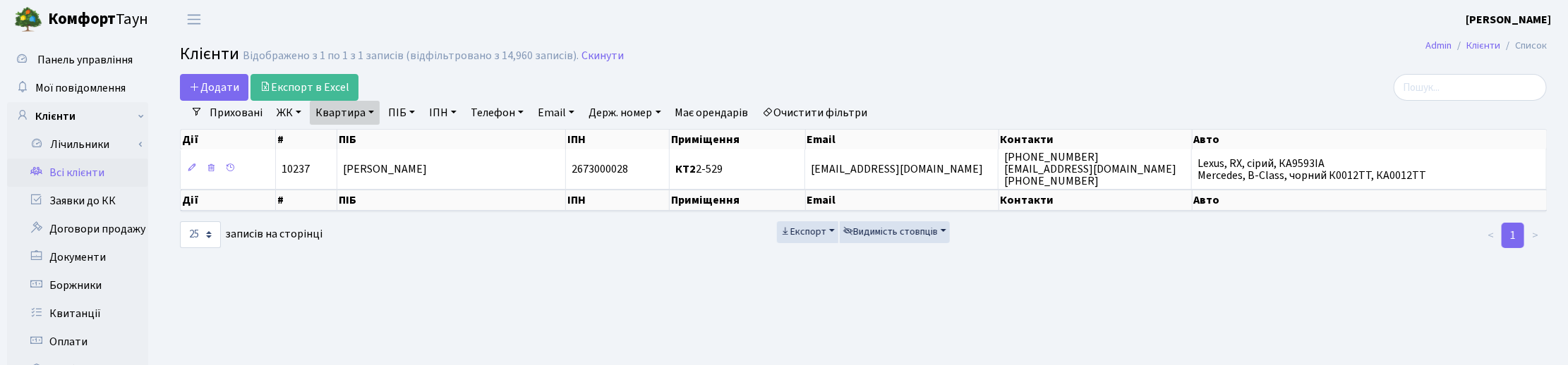
click at [362, 113] on link "Квартира" at bounding box center [345, 112] width 70 height 24
click at [355, 134] on input "2-529" at bounding box center [351, 140] width 82 height 27
type input "2-5"
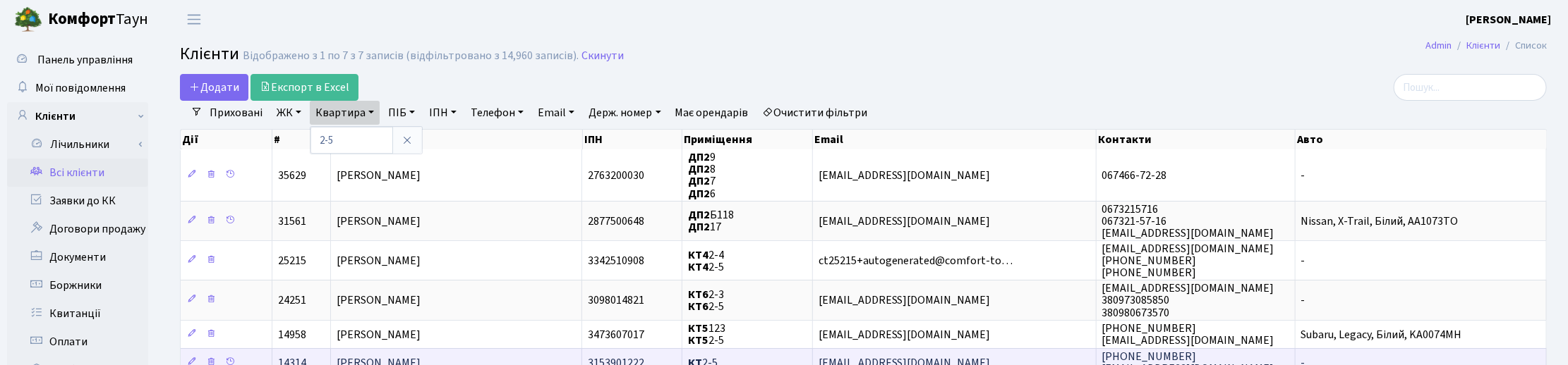
click at [421, 355] on span "[PERSON_NAME]" at bounding box center [379, 363] width 84 height 16
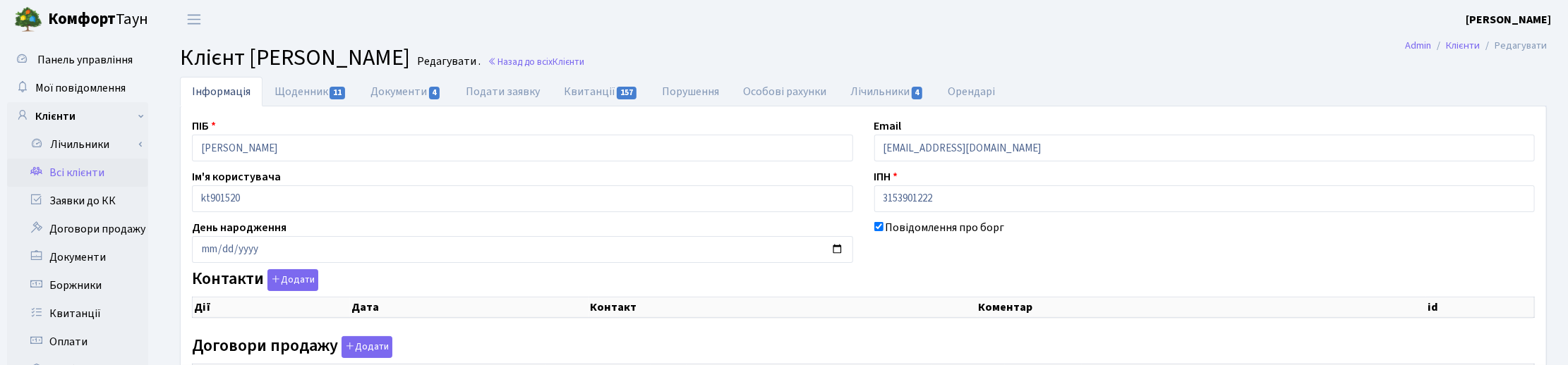
checkbox input "true"
select select "25"
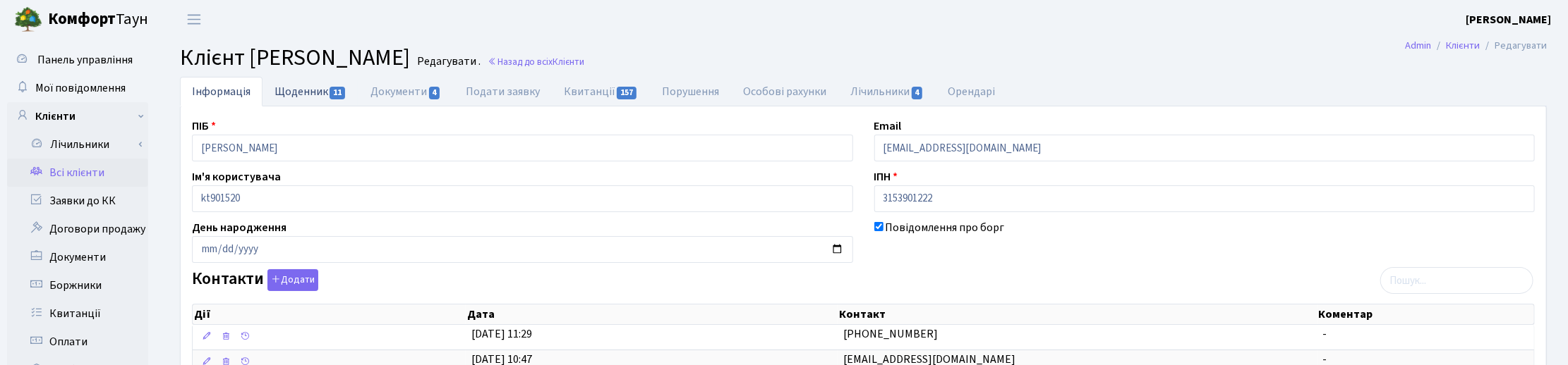
click at [300, 86] on link "Щоденник 11" at bounding box center [310, 91] width 96 height 29
select select "25"
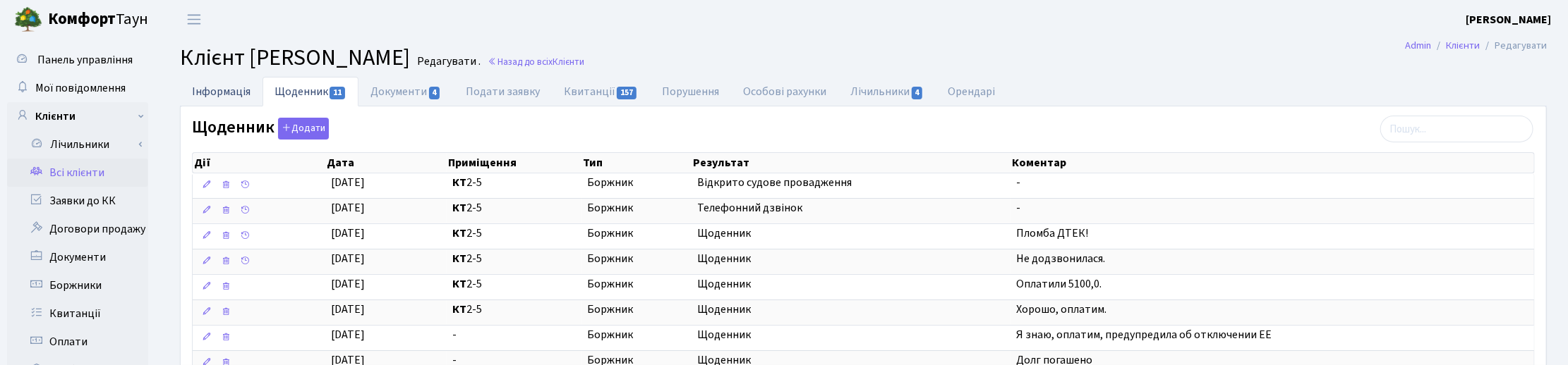
click at [223, 83] on link "Інформація" at bounding box center [221, 91] width 82 height 29
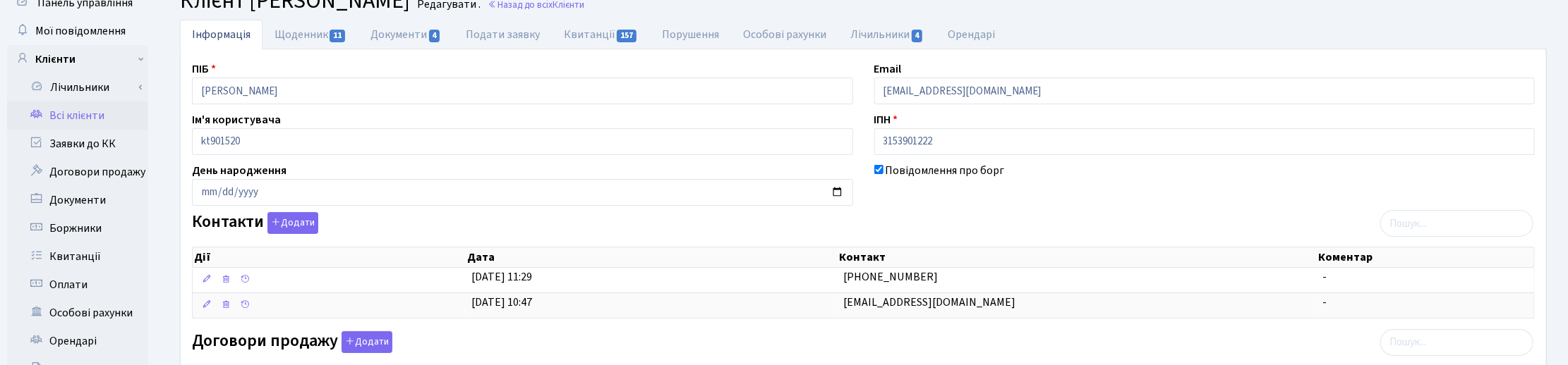
scroll to position [88, 0]
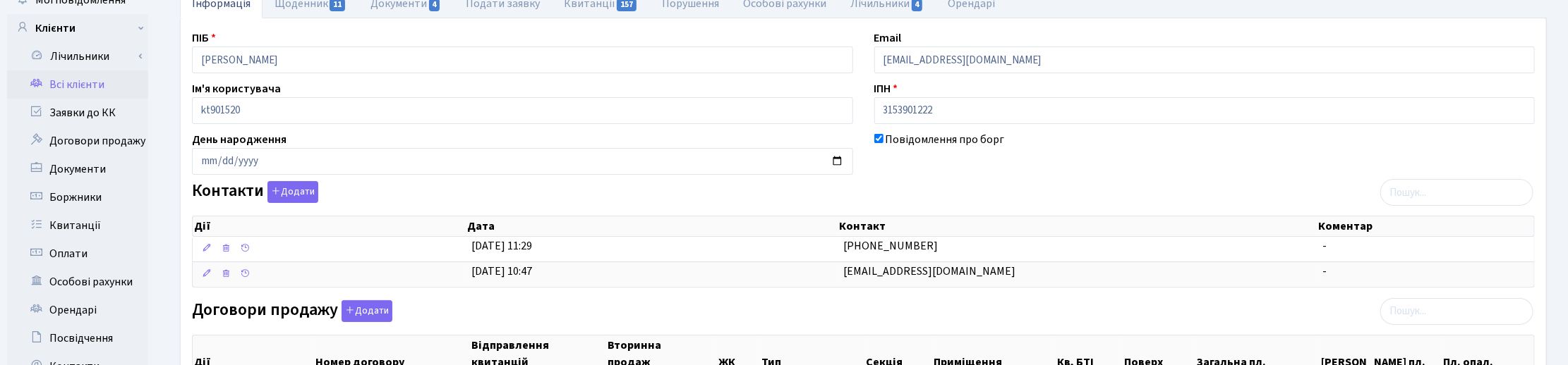
click at [1053, 6] on ul "Інформація Щоденник 11 Документи 4 Подати заявку Квитанції 157 Порушення Особов…" at bounding box center [863, 3] width 1367 height 30
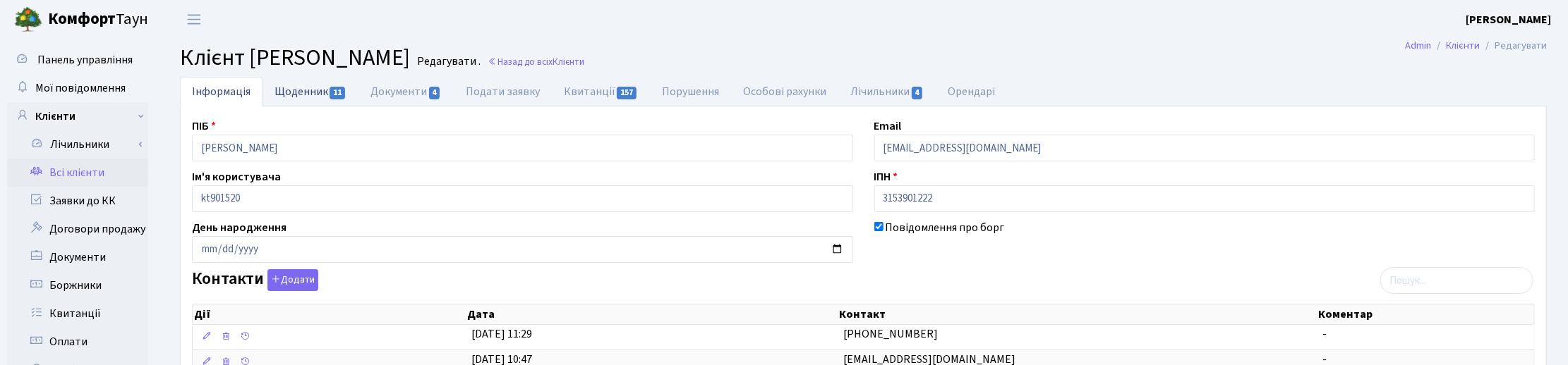
click at [304, 89] on link "Щоденник 11" at bounding box center [310, 91] width 96 height 29
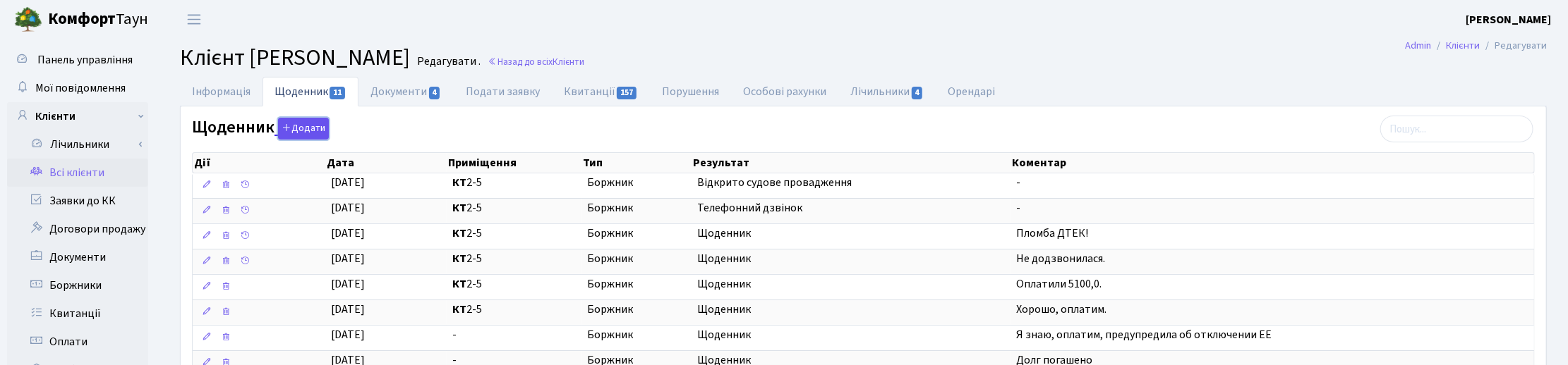
click at [315, 131] on button "Додати" at bounding box center [304, 129] width 51 height 22
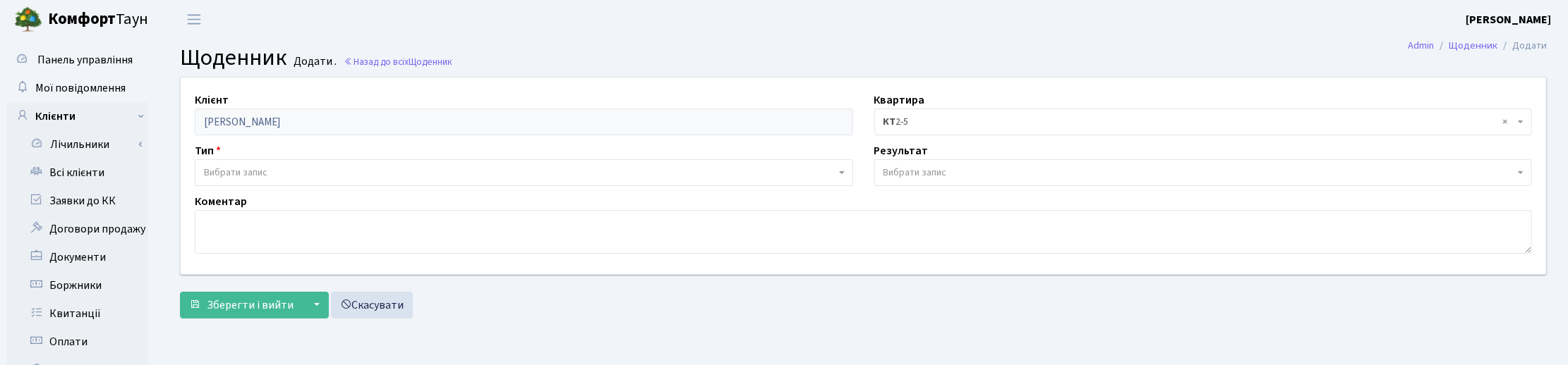
click at [231, 168] on span "Вибрати запис" at bounding box center [235, 172] width 64 height 14
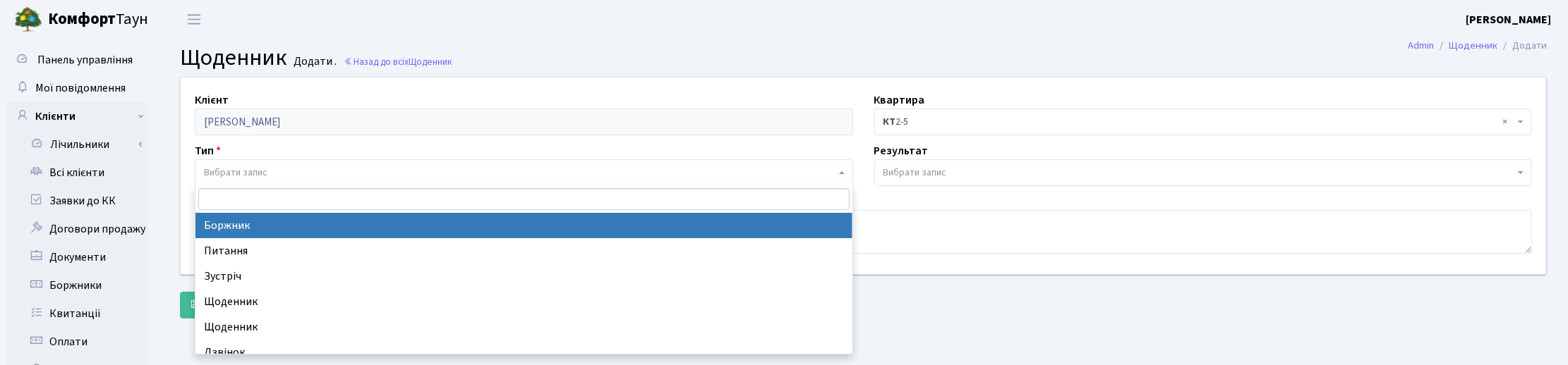
select select "189"
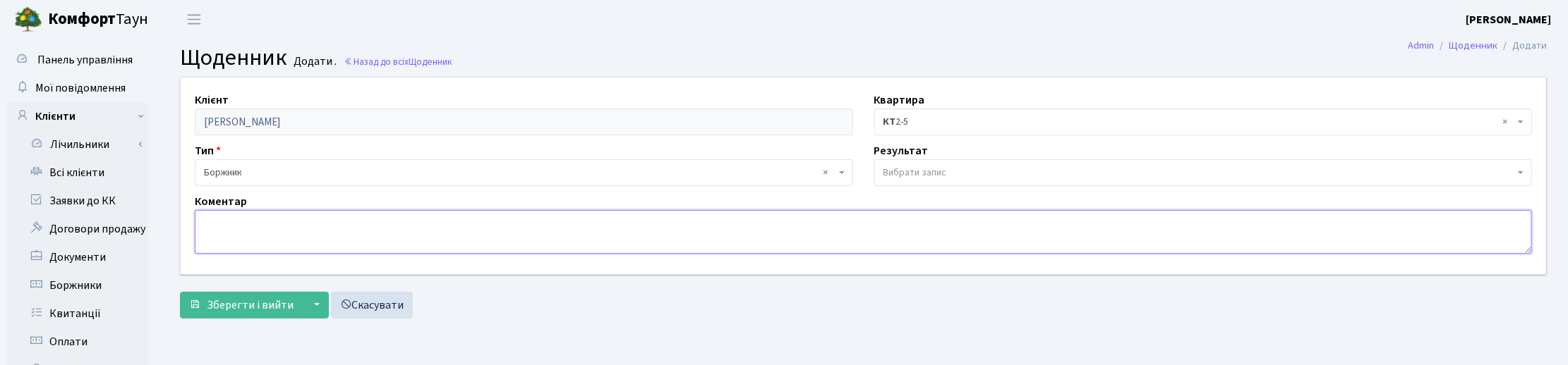
click at [229, 227] on textarea at bounding box center [863, 232] width 1337 height 44
paste textarea "Сплатили всю суму боргу, на ел.пошту направлена квитанція на сплату суд.витрат."
type textarea "Сплатили всю суму боргу, на ел.пошту направлена квитанція на сплату суд.витрат."
click at [918, 166] on span "Вибрати запис" at bounding box center [915, 172] width 64 height 14
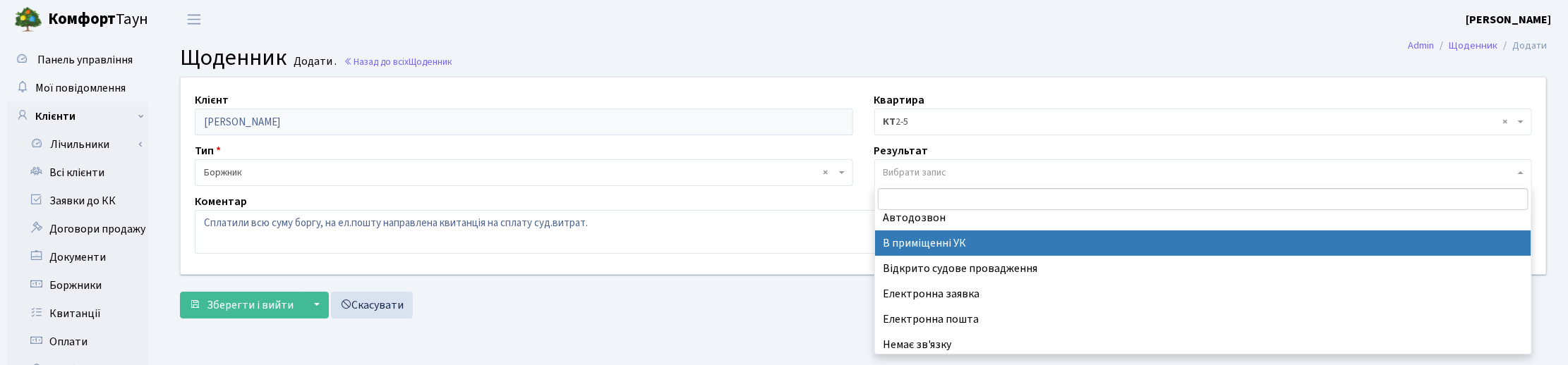
scroll to position [87, 0]
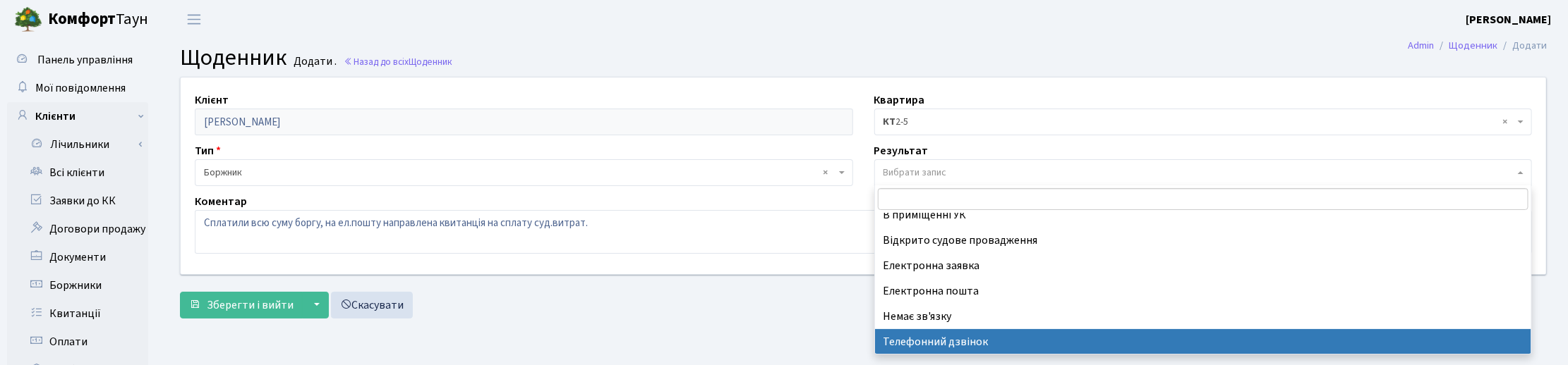
drag, startPoint x: 944, startPoint y: 333, endPoint x: 812, endPoint y: 283, distance: 141.2
select select "196"
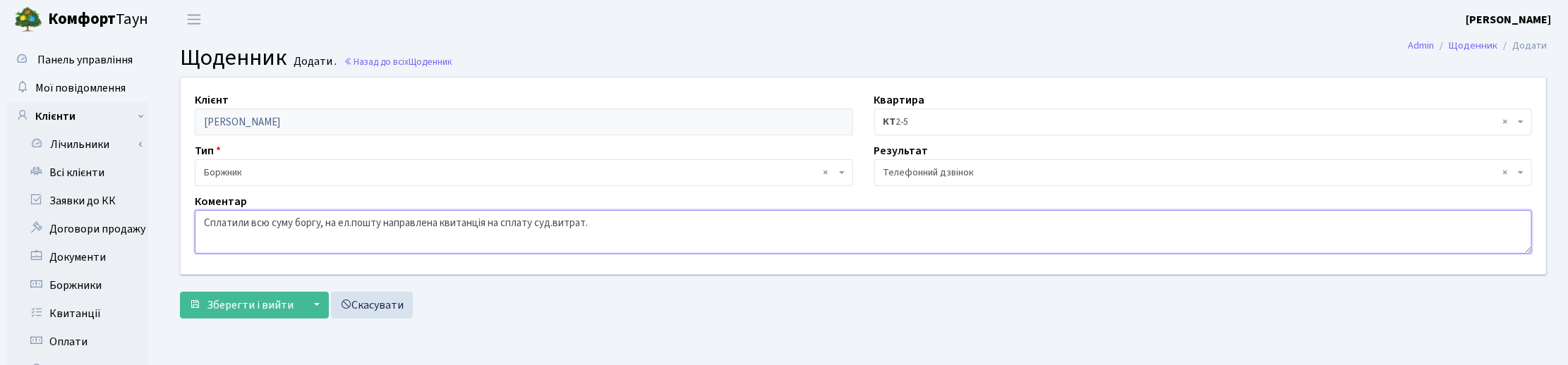
click at [520, 232] on textarea "Сплатили всю суму боргу, на ел.пошту направлена квитанція на сплату суд.витрат." at bounding box center [863, 232] width 1337 height 44
drag, startPoint x: 329, startPoint y: 222, endPoint x: 381, endPoint y: 226, distance: 52.2
click at [381, 226] on textarea "Сплатили всю суму боргу, на ел.пошту направлена квитанція на сплату суд.витрат." at bounding box center [863, 232] width 1337 height 44
click at [330, 226] on textarea "Сплатили всю суму боргу, ломовились квитанція на сплату суд.витрат." at bounding box center [863, 232] width 1337 height 44
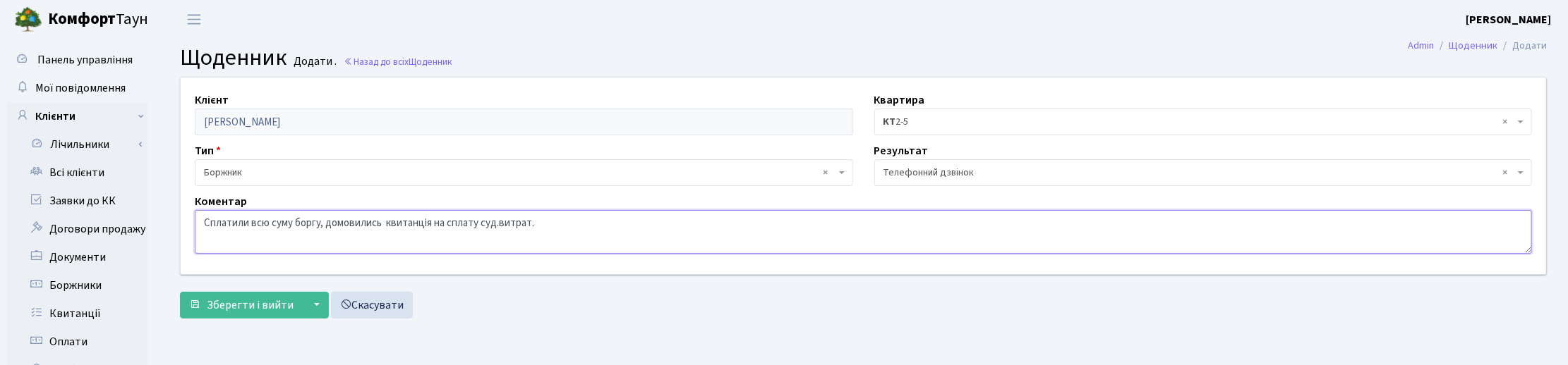
click at [385, 217] on textarea "Сплатили всю суму боргу, домовились квитанція на сплату суд.витрат." at bounding box center [863, 232] width 1337 height 44
drag, startPoint x: 485, startPoint y: 227, endPoint x: 520, endPoint y: 230, distance: 35.1
click at [520, 230] on textarea "Сплатили всю суму боргу, домовились про сплату квитанція на сплату суд.витрат." at bounding box center [863, 232] width 1337 height 44
click at [509, 223] on textarea "Сплатили всю суму боргу, домовились про сплату квитанція на сплату суд.витрат." at bounding box center [863, 232] width 1337 height 44
drag, startPoint x: 489, startPoint y: 222, endPoint x: 528, endPoint y: 227, distance: 39.3
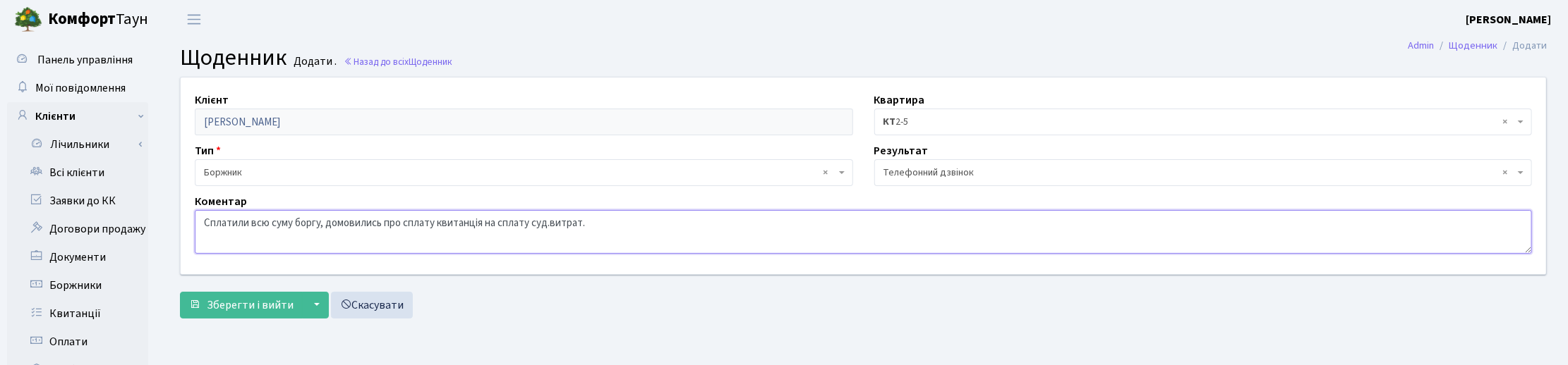
click at [528, 227] on textarea "Сплатили всю суму боргу, домовились про сплату квитанція на сплату суд.витрат." at bounding box center [863, 232] width 1337 height 44
click at [516, 227] on textarea "Сплатили всю суму боргу, домовились про сплату квитанція на сплату суд.витрат." at bounding box center [863, 232] width 1337 height 44
click at [516, 227] on textarea "Сплатили всю суму боргу, домовились про сплату квитанція на сплату суд.витрат." at bounding box center [863, 232] width 1337 height 44
drag, startPoint x: 549, startPoint y: 223, endPoint x: 577, endPoint y: 238, distance: 31.8
click at [550, 226] on textarea "Сплатили всю суму боргу, домовились про сплату квитанція по суд.витрат." at bounding box center [863, 232] width 1337 height 44
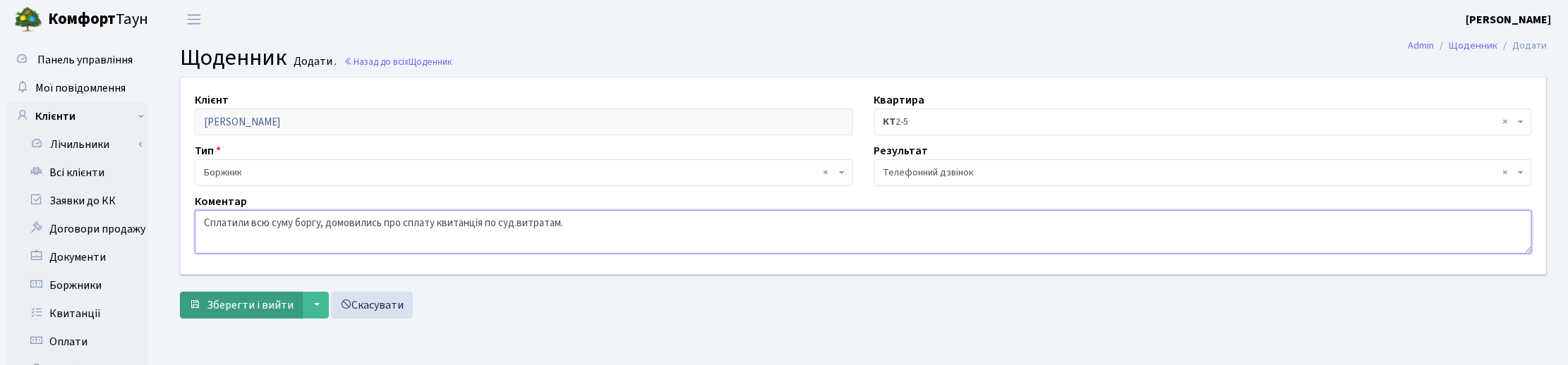
type textarea "Сплатили всю суму боргу, домовились про сплату квитанція по суд.витратам."
click at [208, 304] on span "Зберегти і вийти" at bounding box center [250, 305] width 87 height 16
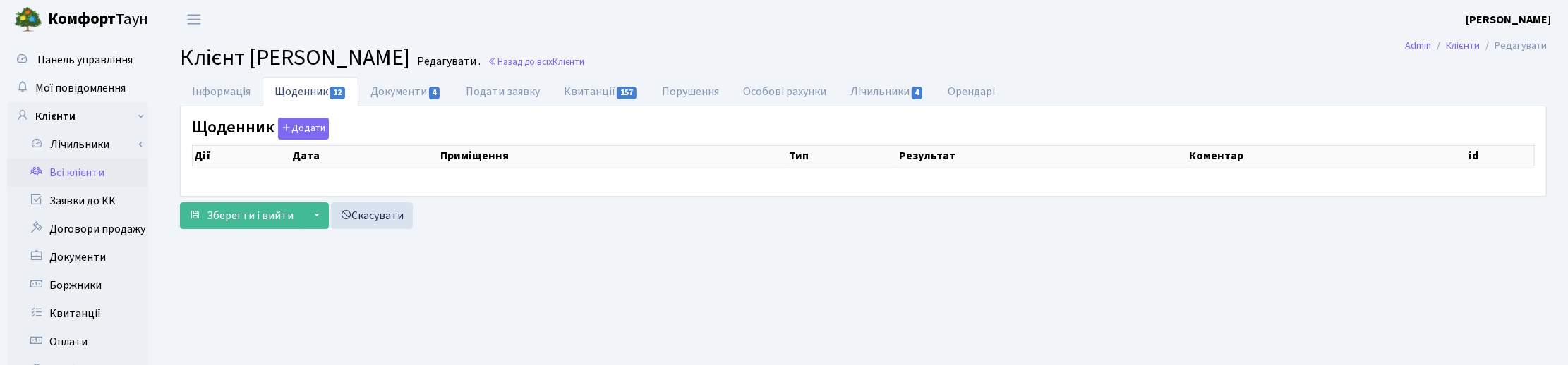
select select "25"
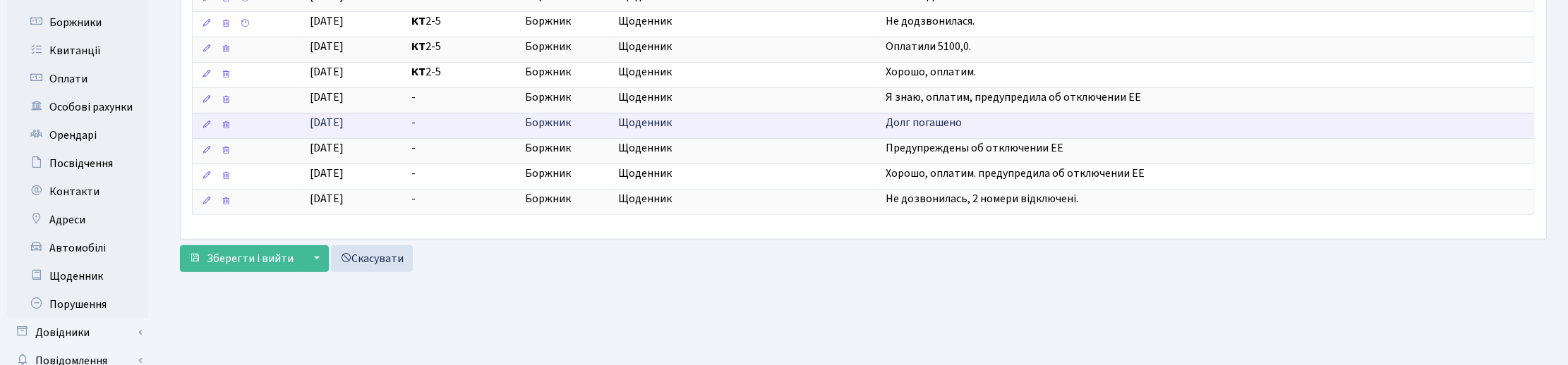
scroll to position [342, 0]
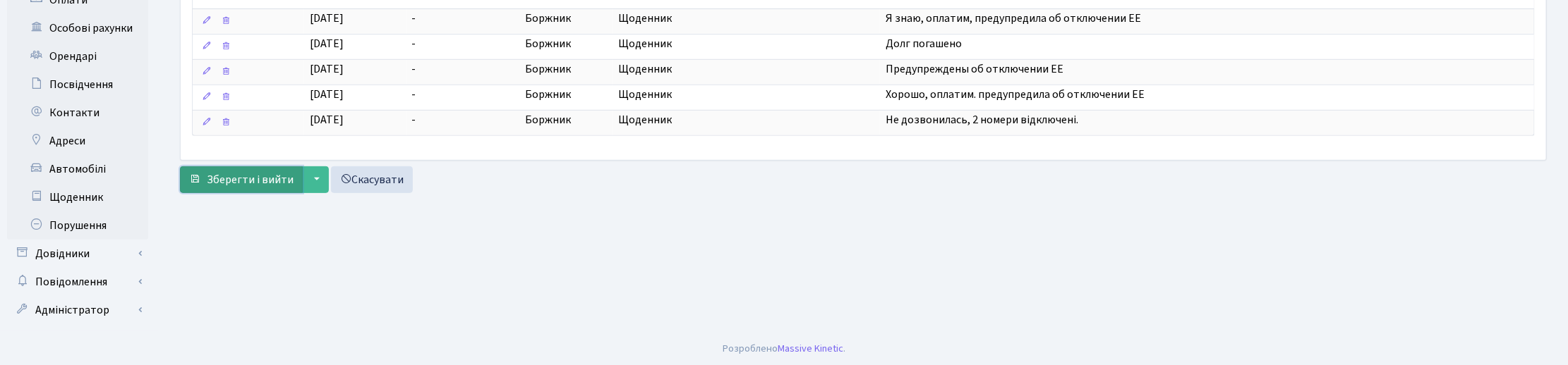
click at [247, 181] on span "Зберегти і вийти" at bounding box center [250, 180] width 87 height 16
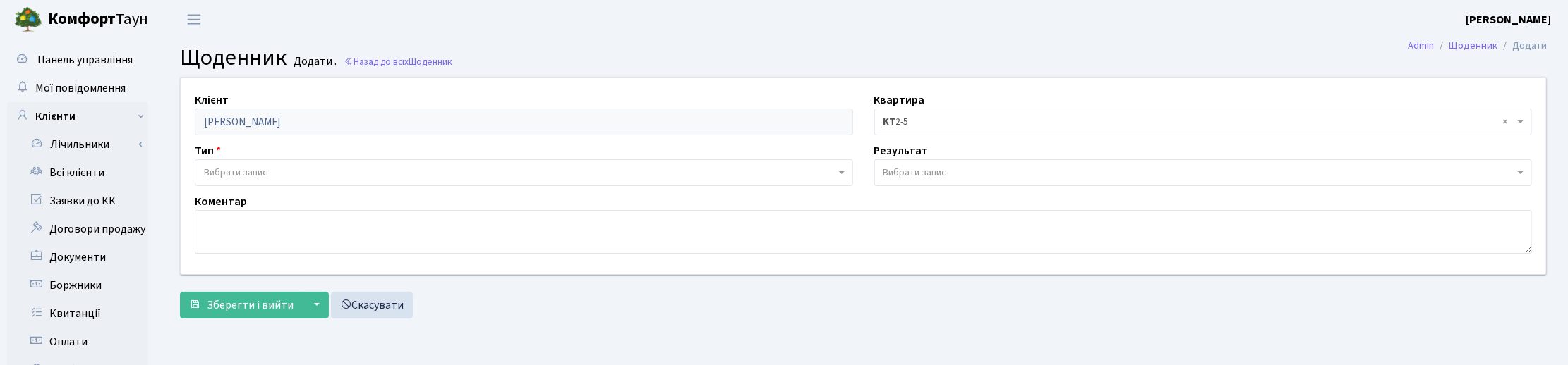
drag, startPoint x: 817, startPoint y: 315, endPoint x: 346, endPoint y: 215, distance: 481.5
click at [812, 311] on div "Зберегти і вийти ▼ Зберегти та продовжити редагування Зберегти та створити Скас…" at bounding box center [863, 305] width 1367 height 27
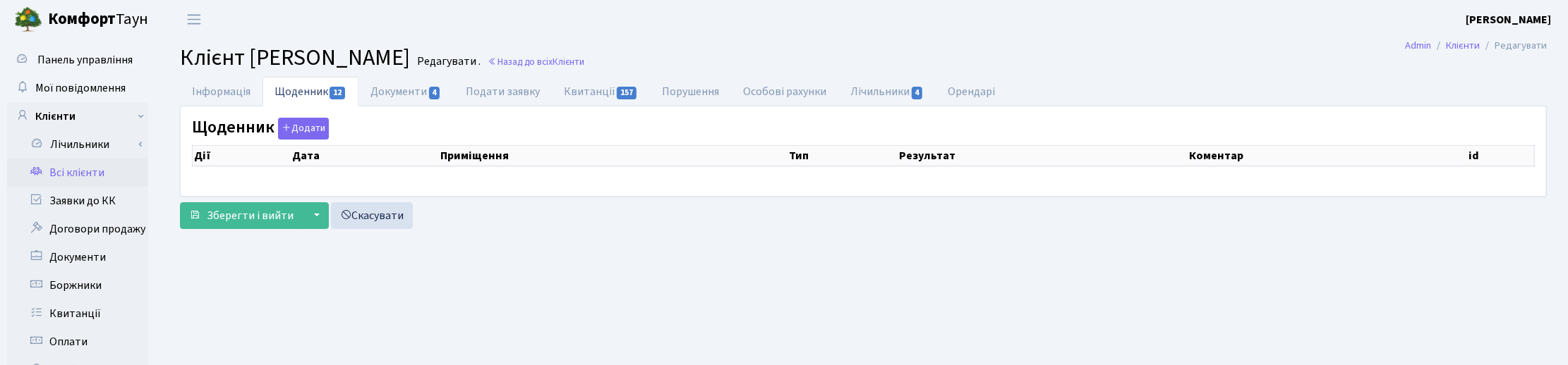
scroll to position [342, 0]
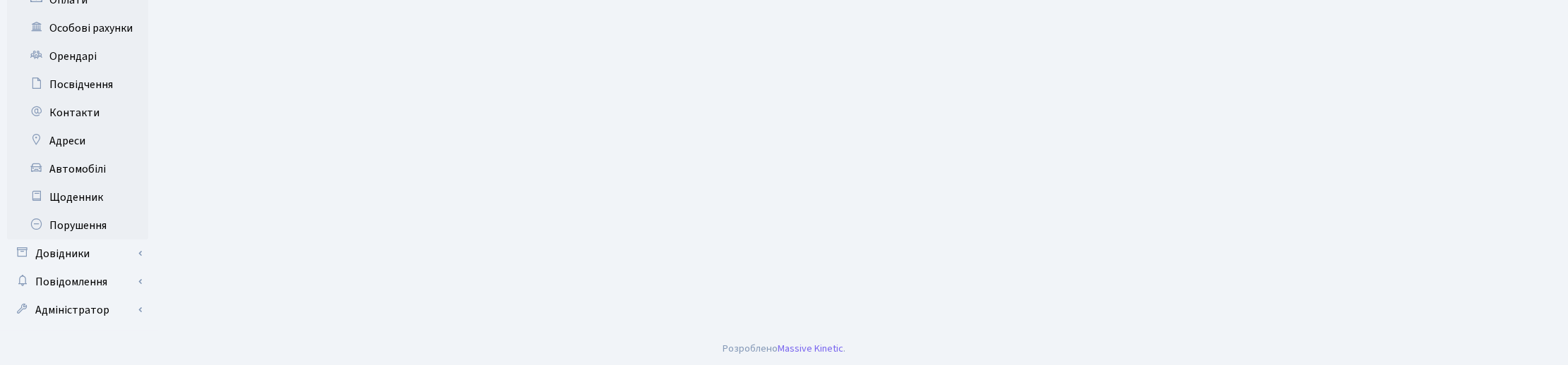
select select "25"
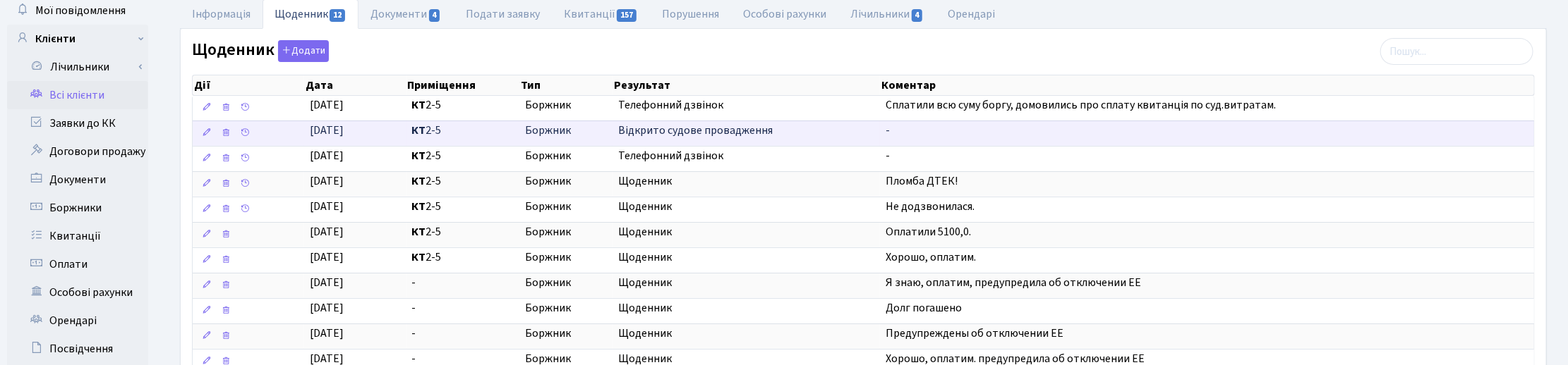
scroll to position [0, 0]
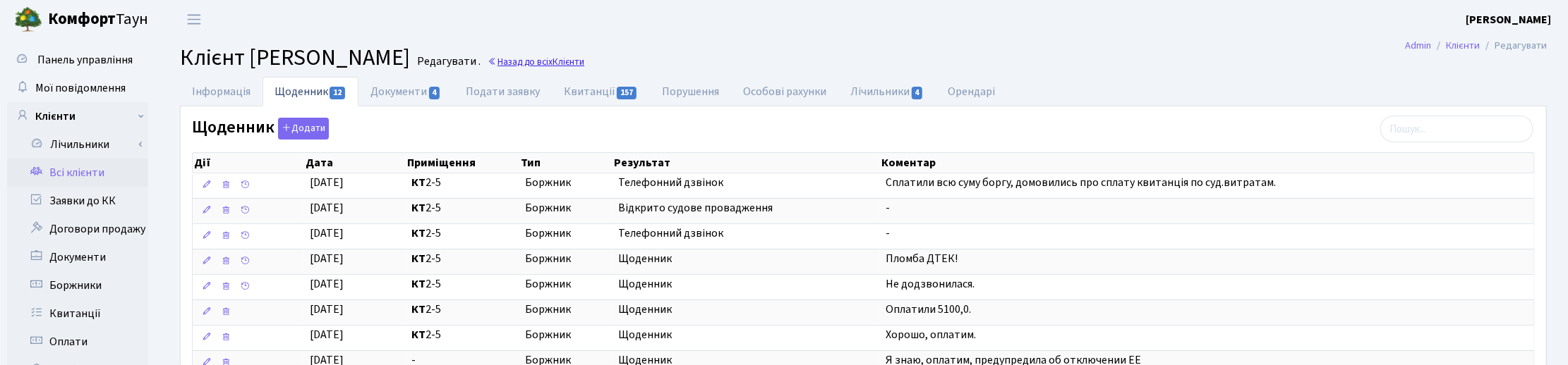
click at [584, 60] on link "Назад до всіх Клієнти" at bounding box center [535, 62] width 97 height 13
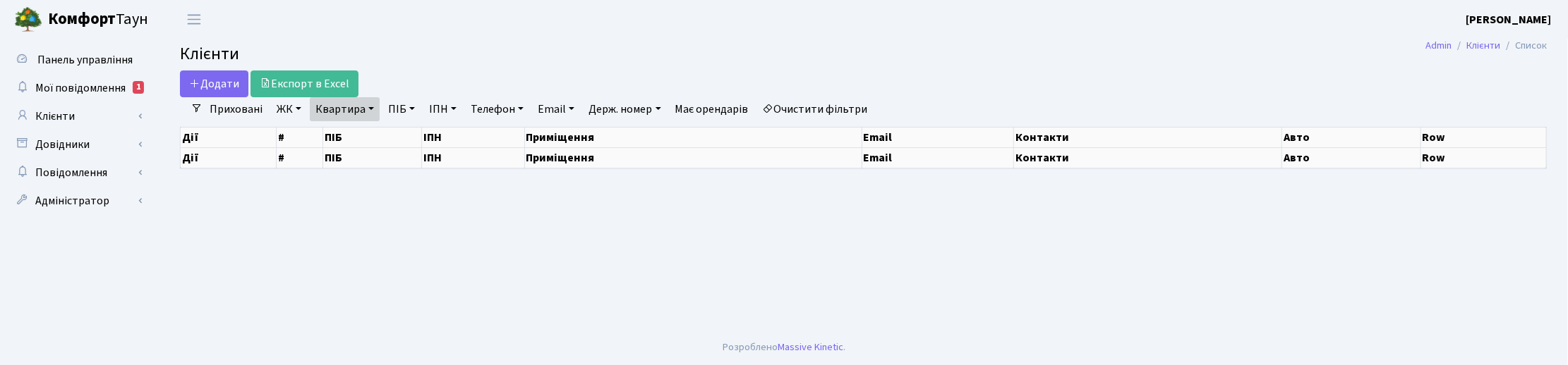
select select "25"
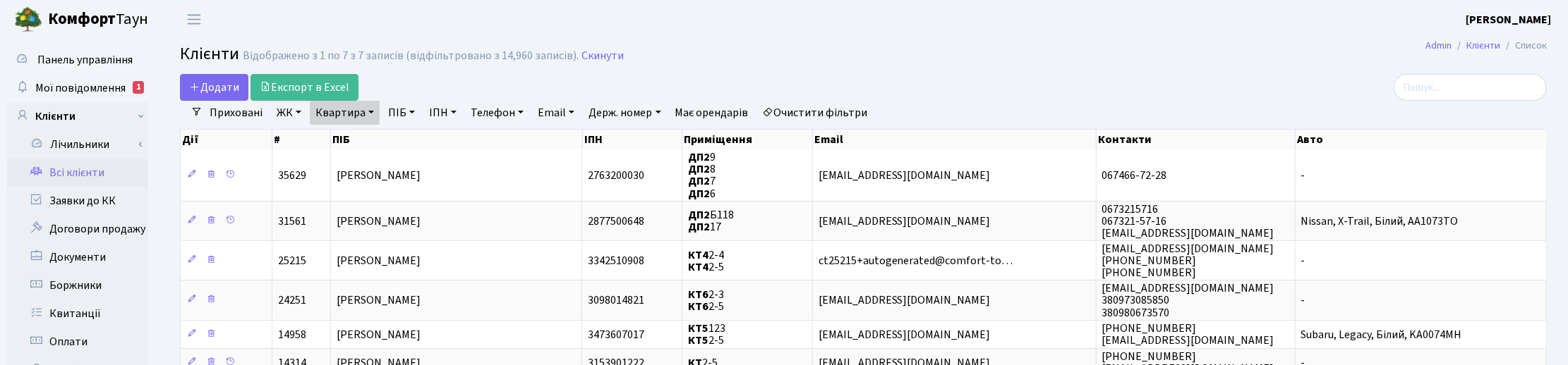
click at [1480, 111] on div "Приховані ЖК ТХ, вул. [PERSON_NAME], 1/2 КТ, вул. Регенераторна, 4 КТ2, просп. …" at bounding box center [869, 112] width 1333 height 24
click at [369, 110] on link "Квартира" at bounding box center [345, 112] width 70 height 24
click at [404, 141] on icon at bounding box center [407, 140] width 12 height 12
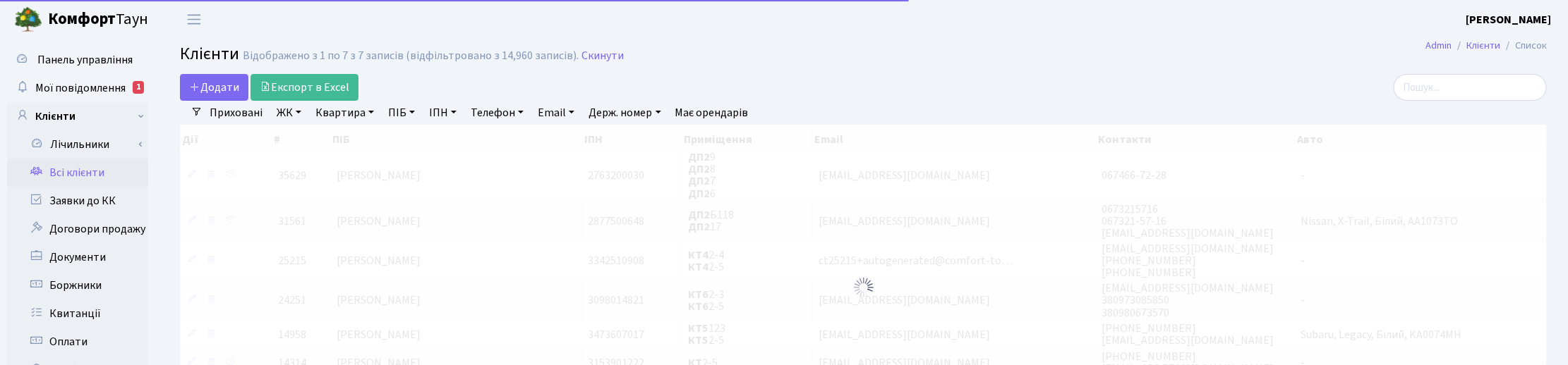
click at [403, 119] on link "ПІБ" at bounding box center [402, 112] width 38 height 24
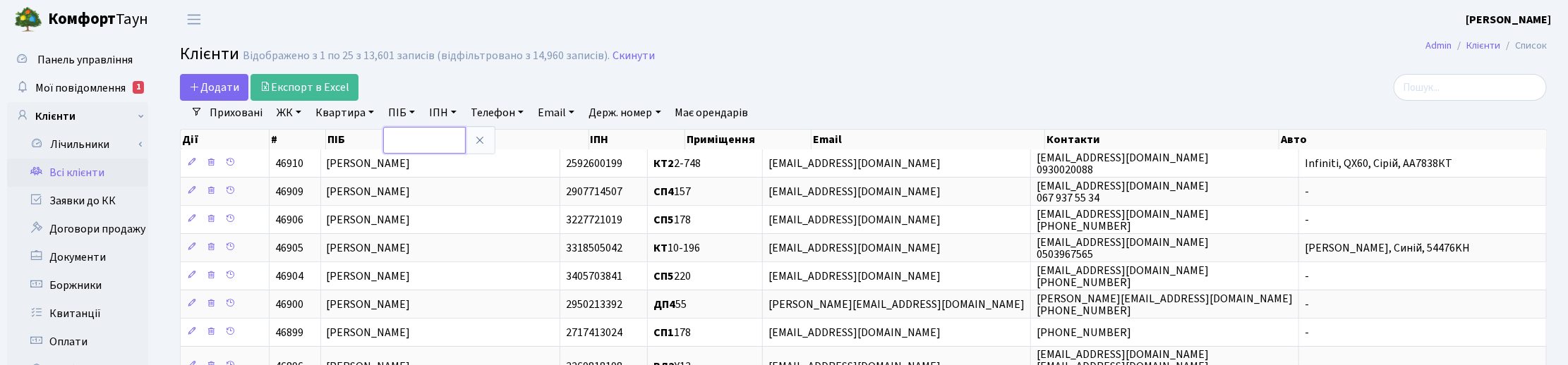
click at [407, 147] on input "text" at bounding box center [424, 140] width 82 height 27
type input "підмог"
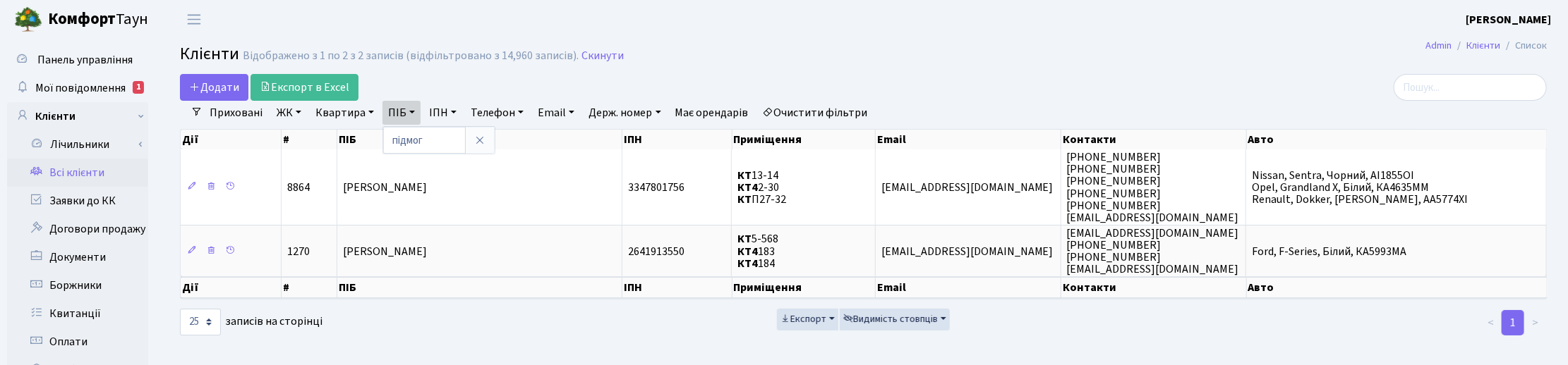
click at [948, 50] on h2 "Клієнти Відображено з 1 по 2 з 2 записів (відфільтровано з 14,960 записів). Ски…" at bounding box center [863, 56] width 1367 height 24
click at [413, 108] on link "ПІБ" at bounding box center [402, 112] width 38 height 24
click at [477, 145] on icon at bounding box center [480, 140] width 12 height 12
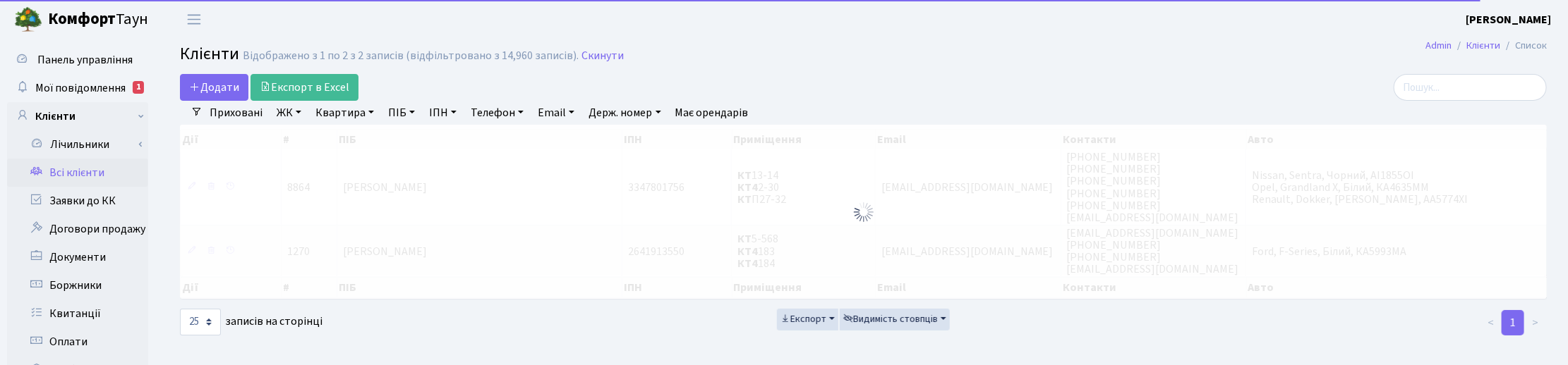
click at [341, 114] on link "Квартира" at bounding box center [345, 112] width 70 height 24
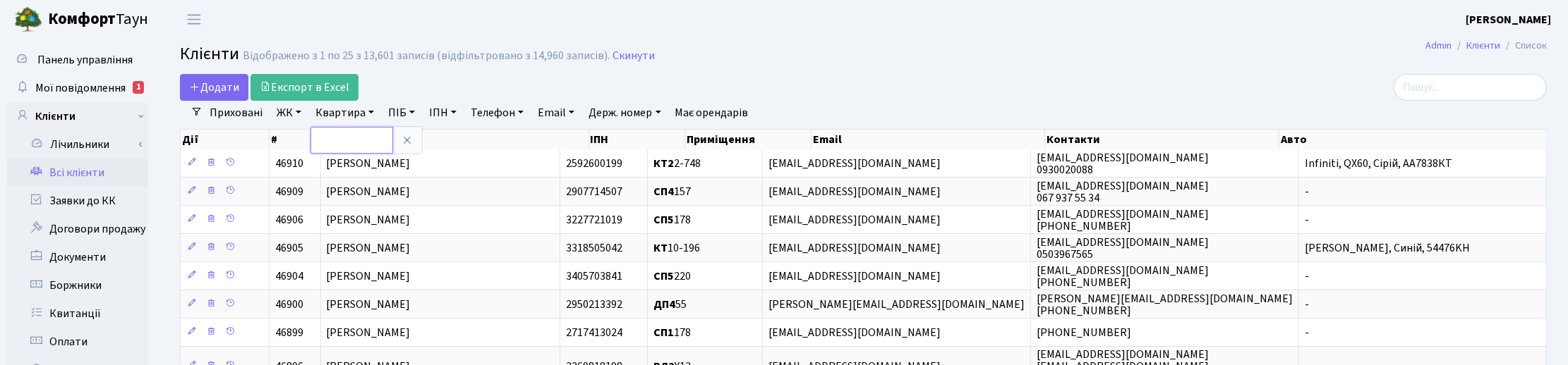
click at [340, 141] on input "text" at bounding box center [351, 140] width 82 height 27
type input "164"
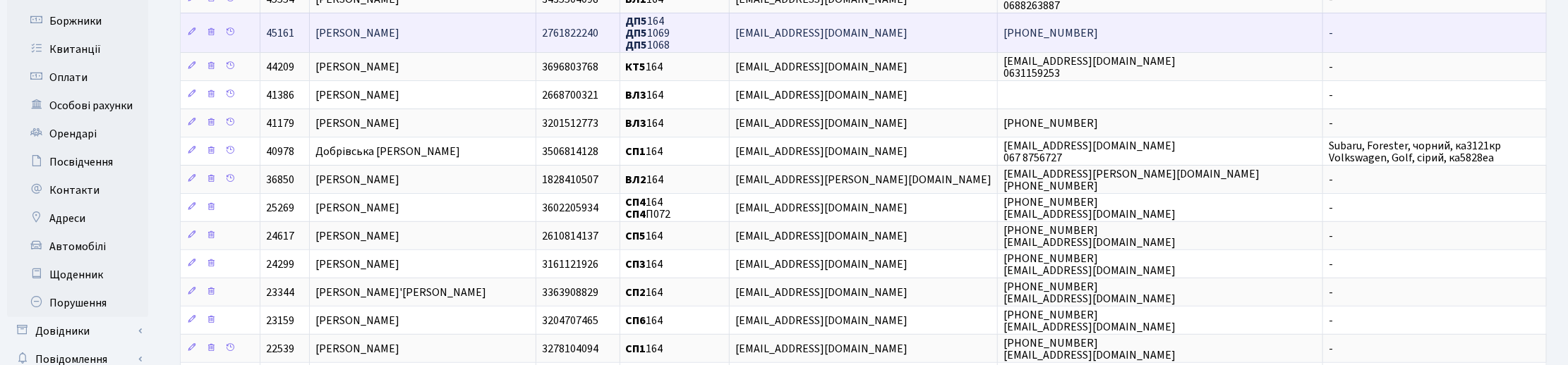
scroll to position [353, 0]
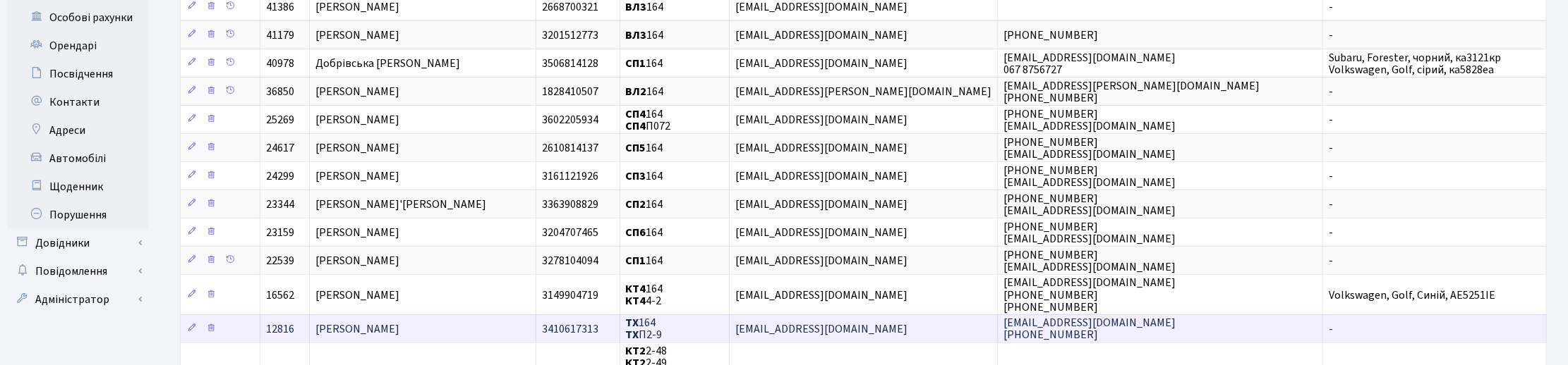
click at [381, 323] on td "Тордія Бека" at bounding box center [423, 329] width 227 height 28
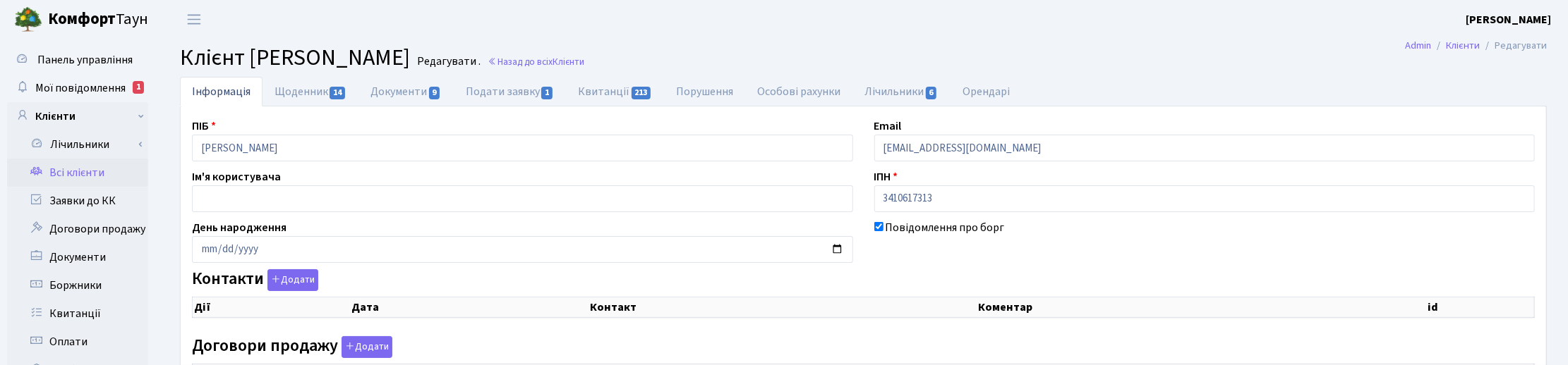
checkbox input "true"
select select "25"
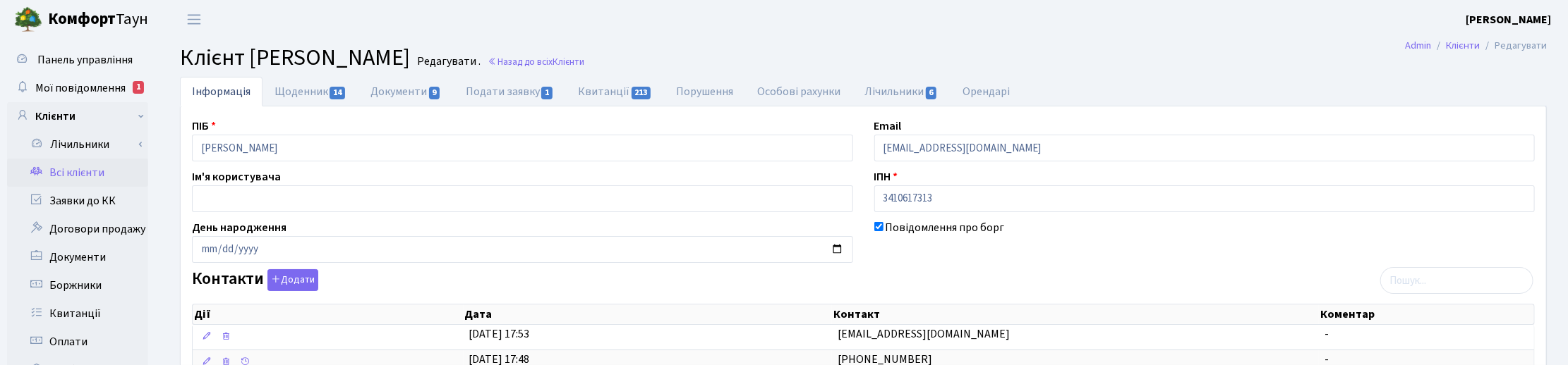
drag, startPoint x: 764, startPoint y: 61, endPoint x: 760, endPoint y: 55, distance: 7.2
click at [760, 56] on h2 "Клієнт [PERSON_NAME] Бека Редагувати . Назад до всіх Клієнти" at bounding box center [863, 58] width 1367 height 27
click at [735, 53] on h2 "Клієнт [PERSON_NAME] Бека Редагувати . Назад до всіх Клієнти" at bounding box center [863, 58] width 1367 height 27
click at [978, 46] on h2 "Клієнт [PERSON_NAME] Бека Редагувати . Назад до всіх Клієнти" at bounding box center [863, 58] width 1367 height 27
click at [305, 88] on link "Щоденник 14" at bounding box center [310, 91] width 96 height 29
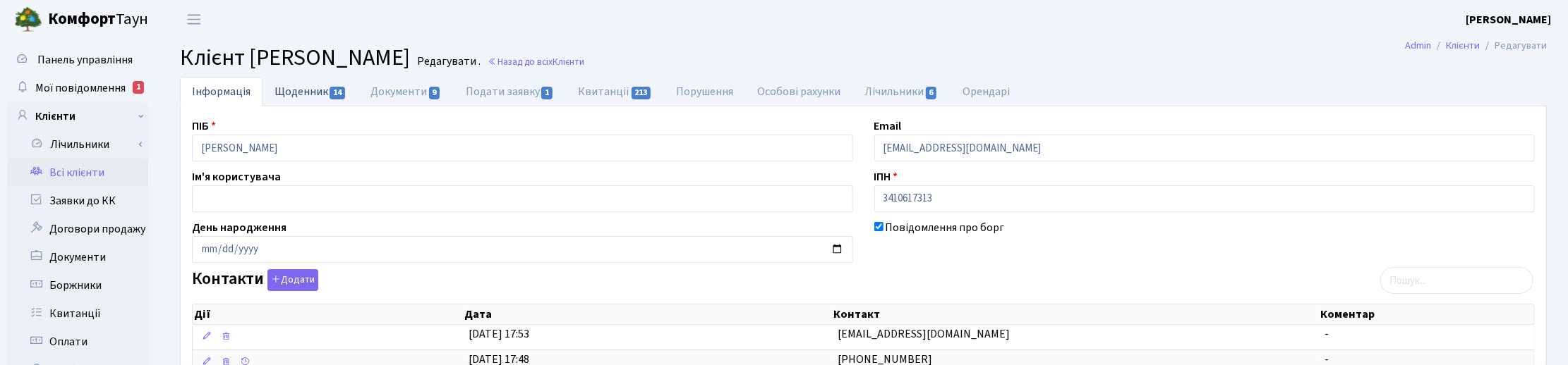
select select "25"
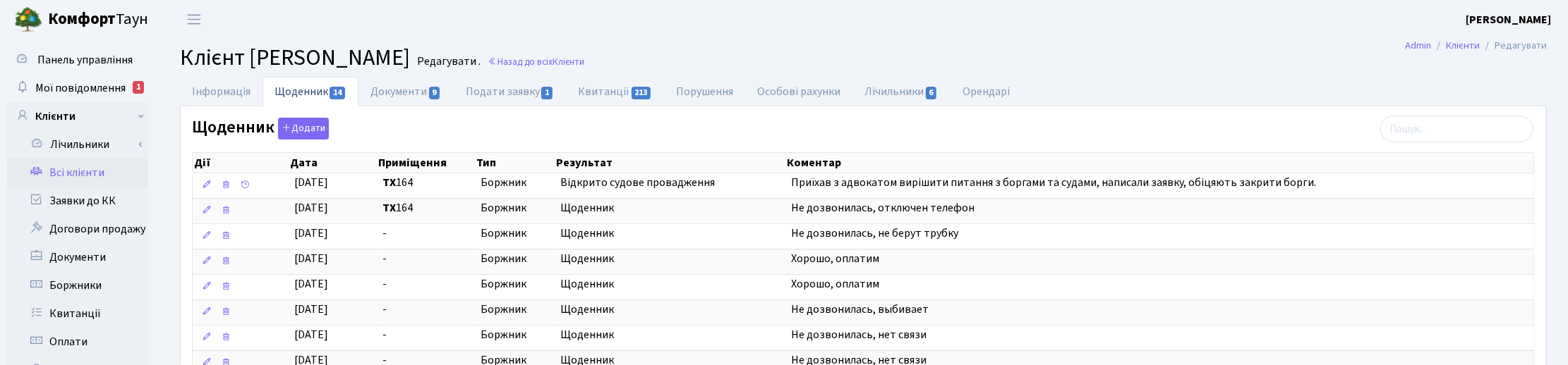
click at [1249, 76] on main "Admin Клієнти Редагувати Клієнт [PERSON_NAME] Бека Редагувати . Назад до всіх К…" at bounding box center [863, 356] width 1409 height 634
click at [79, 86] on span "Мої повідомлення" at bounding box center [80, 88] width 90 height 16
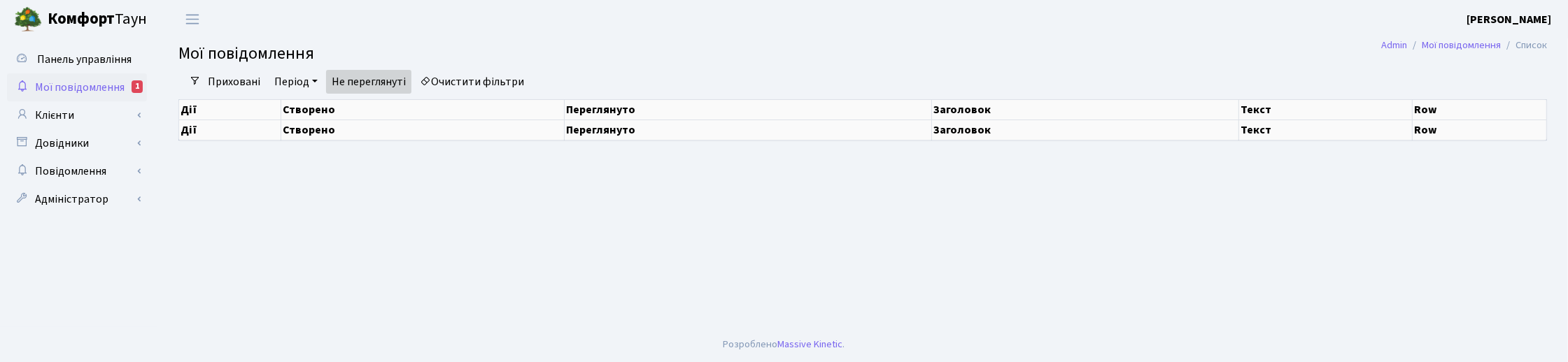
select select "25"
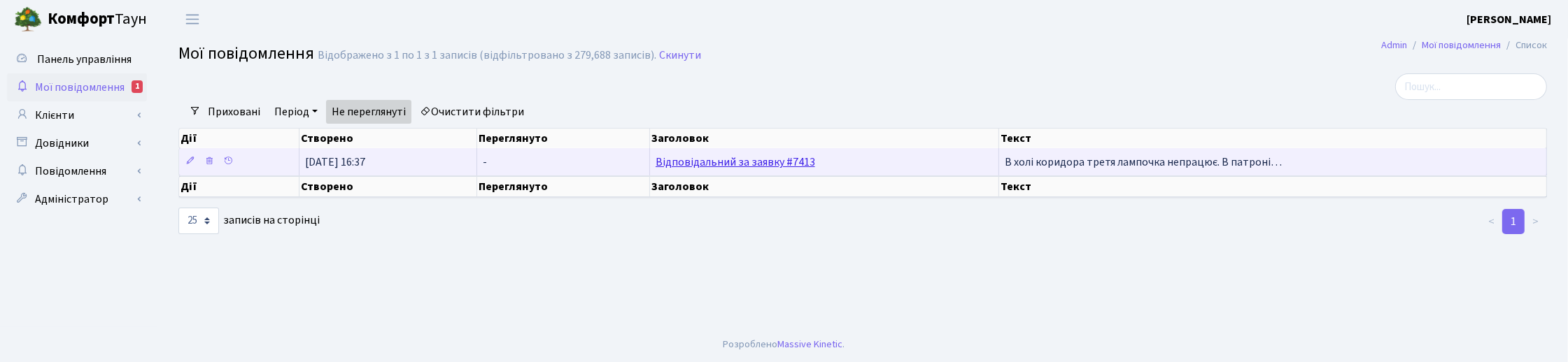
click at [781, 158] on link "Відповідальний за заявку #7413" at bounding box center [735, 162] width 159 height 16
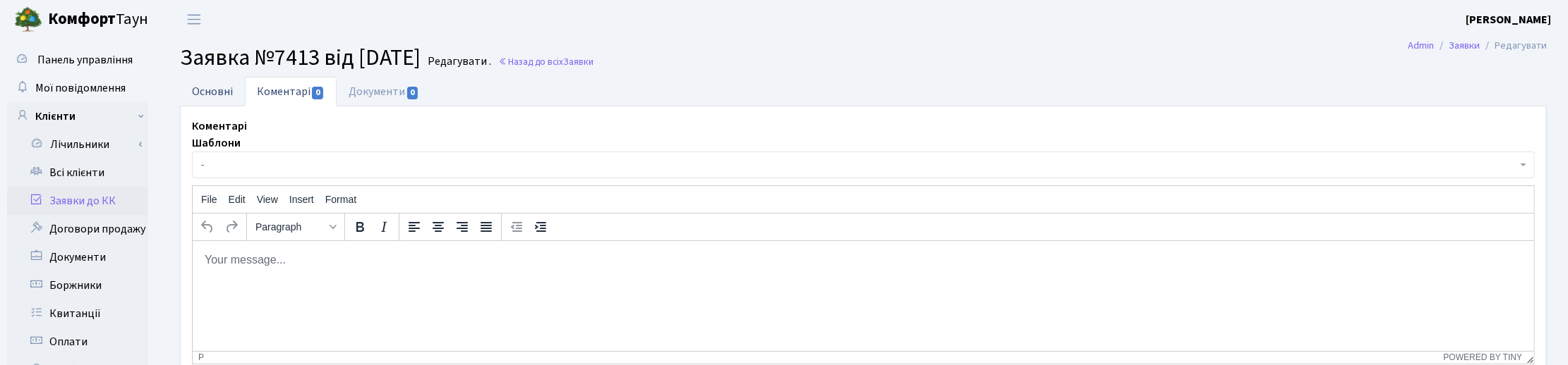
click at [222, 83] on link "Основні" at bounding box center [212, 91] width 65 height 29
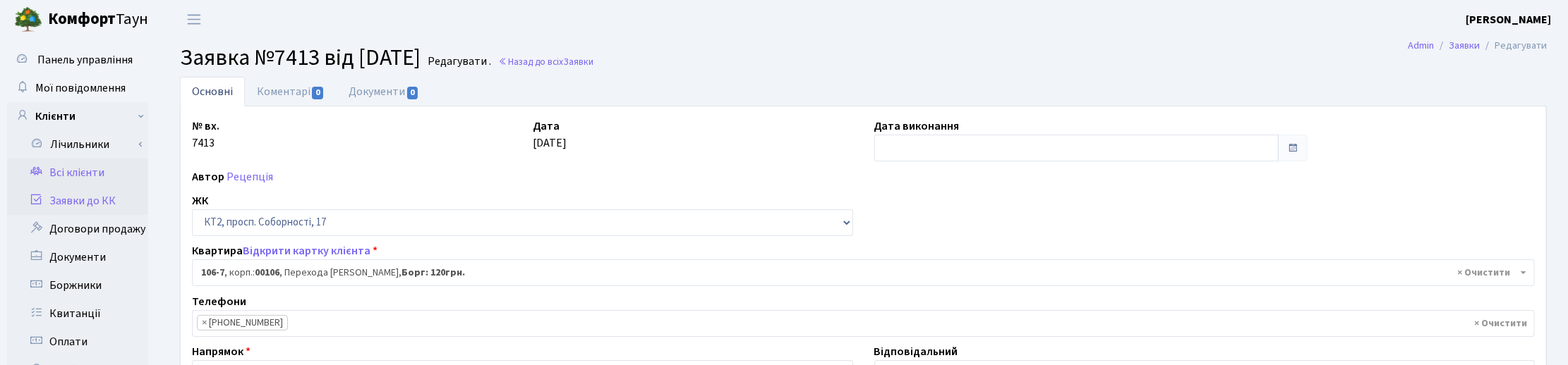
click at [89, 167] on link "Всі клієнти" at bounding box center [78, 172] width 141 height 28
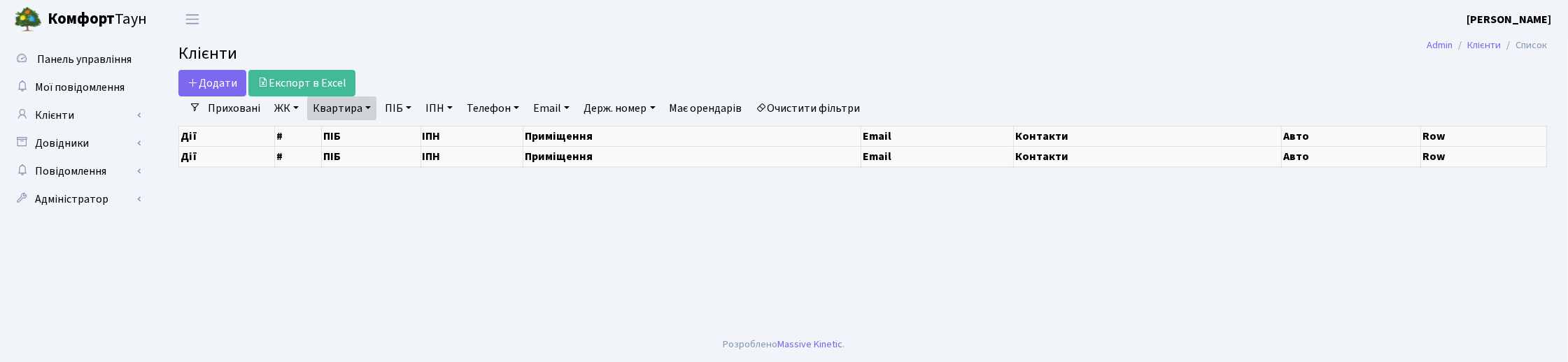
select select "25"
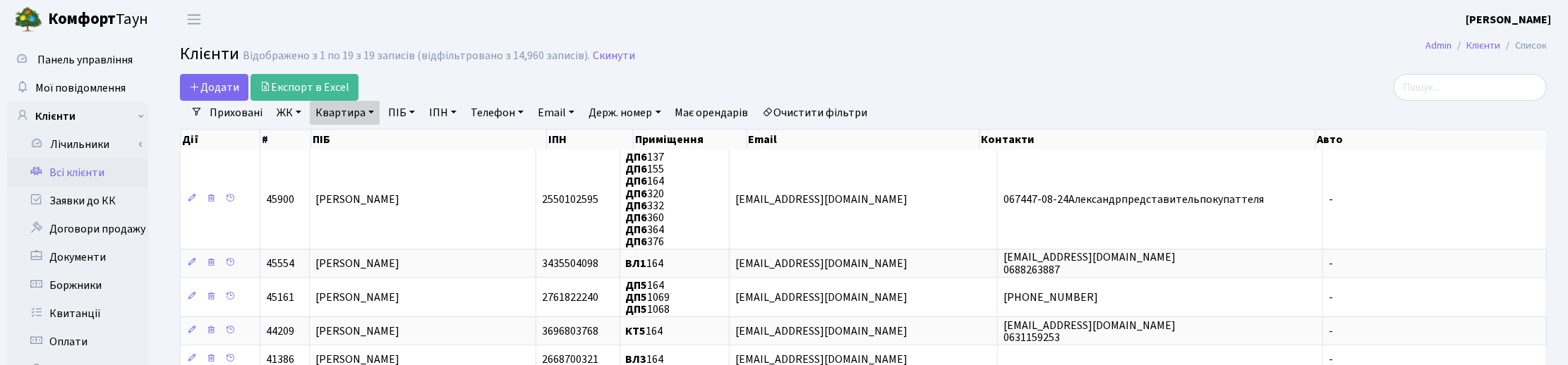
click at [368, 116] on link "Квартира" at bounding box center [345, 112] width 70 height 24
drag, startPoint x: 417, startPoint y: 135, endPoint x: 403, endPoint y: 114, distance: 25.2
click at [413, 134] on link at bounding box center [407, 140] width 30 height 27
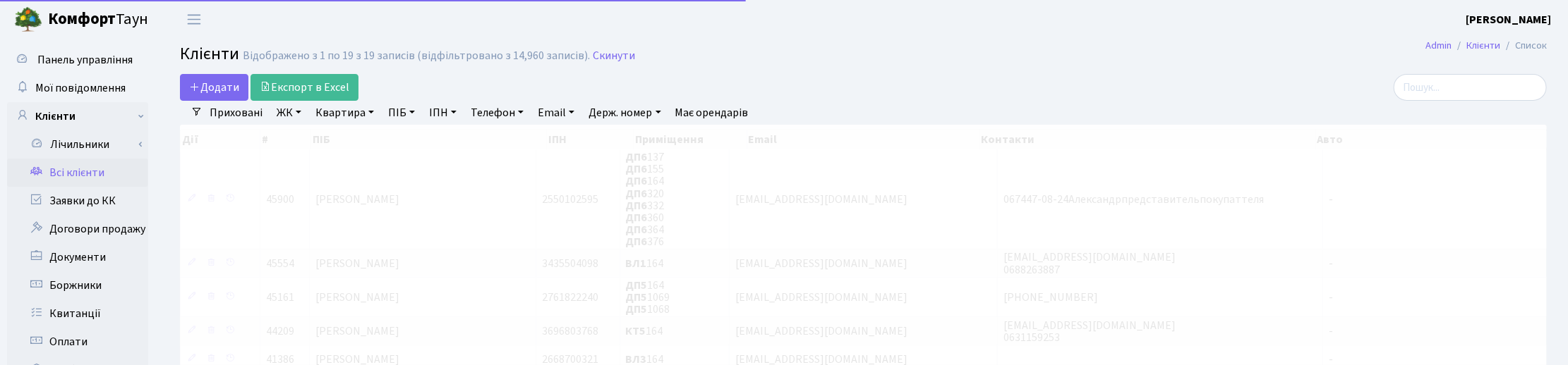
click at [403, 111] on link "ПІБ" at bounding box center [402, 112] width 38 height 24
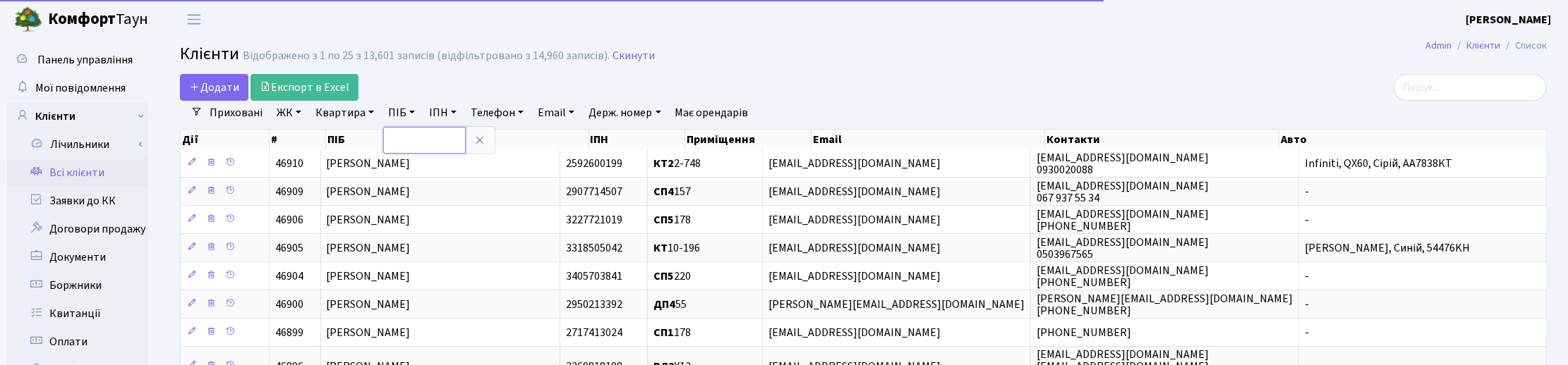
click at [411, 130] on input "text" at bounding box center [424, 140] width 82 height 27
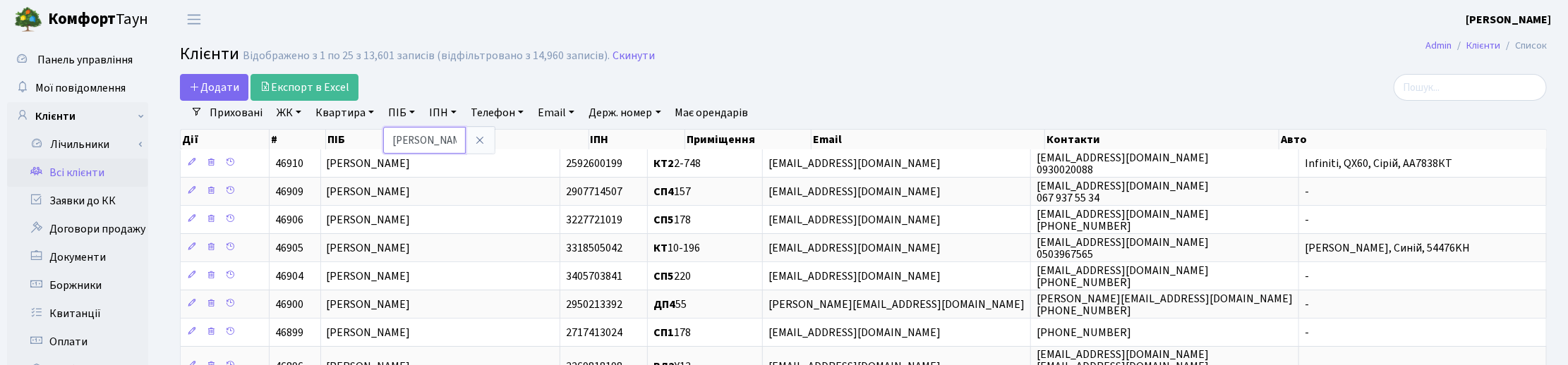
type input "кіцул"
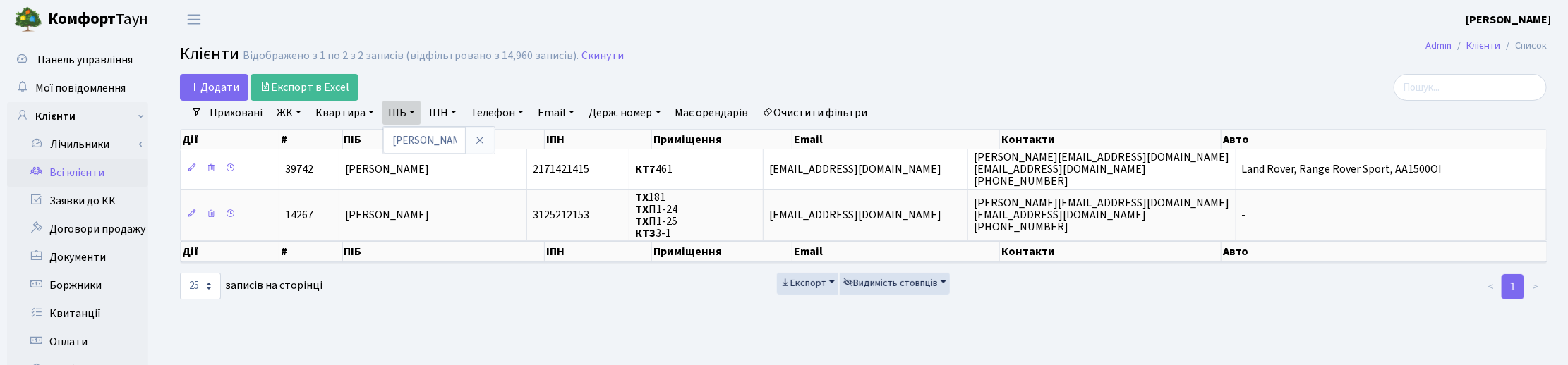
click at [893, 58] on h2 "Клієнти Відображено з 1 по 2 з 2 записів (відфільтровано з 14,960 записів). Ски…" at bounding box center [863, 56] width 1367 height 24
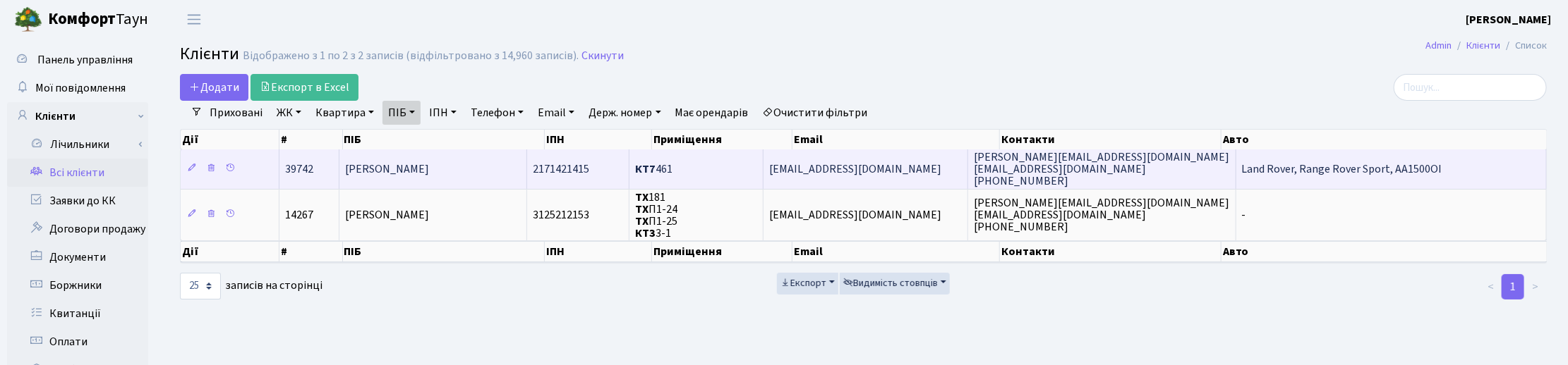
click at [421, 170] on span "[PERSON_NAME]" at bounding box center [387, 169] width 84 height 16
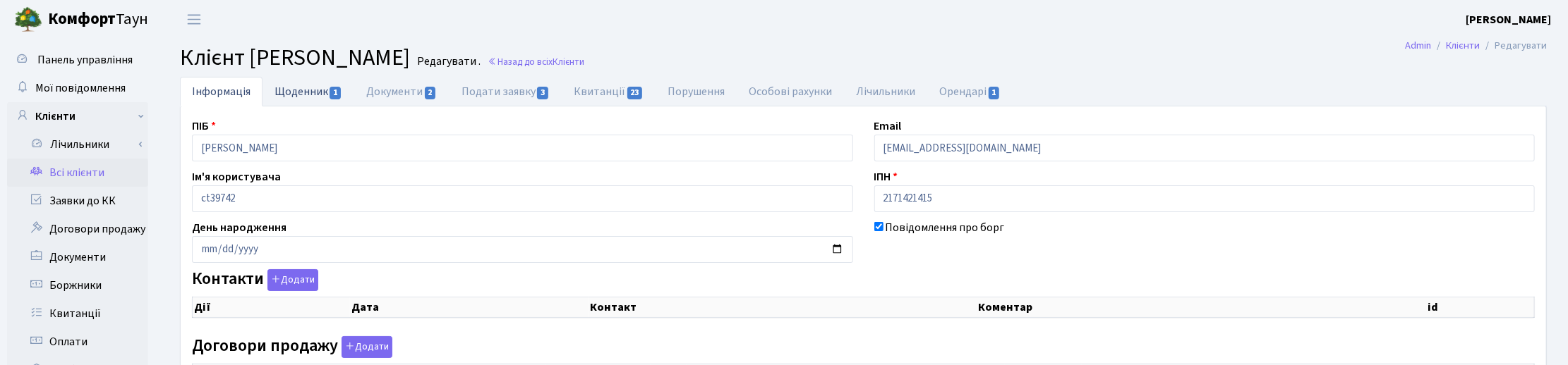
click at [309, 88] on link "Щоденник 1" at bounding box center [308, 91] width 92 height 29
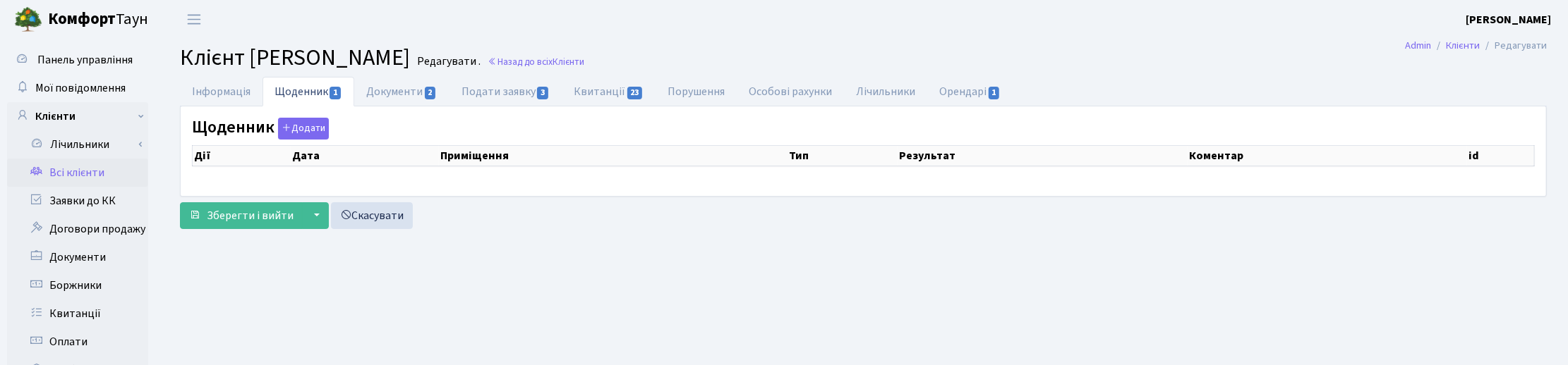
select select "25"
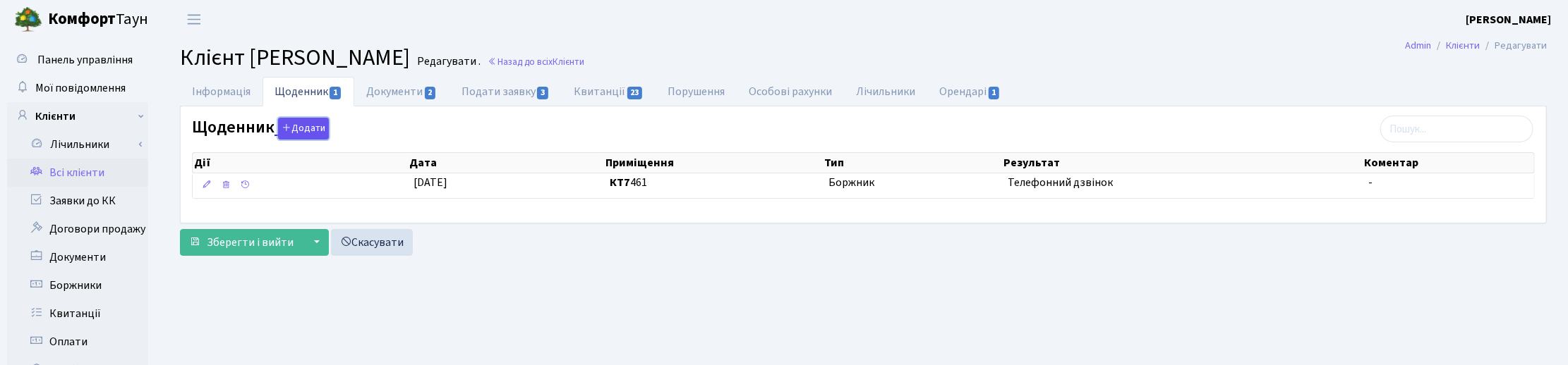
click at [309, 121] on button "Додати" at bounding box center [304, 129] width 51 height 22
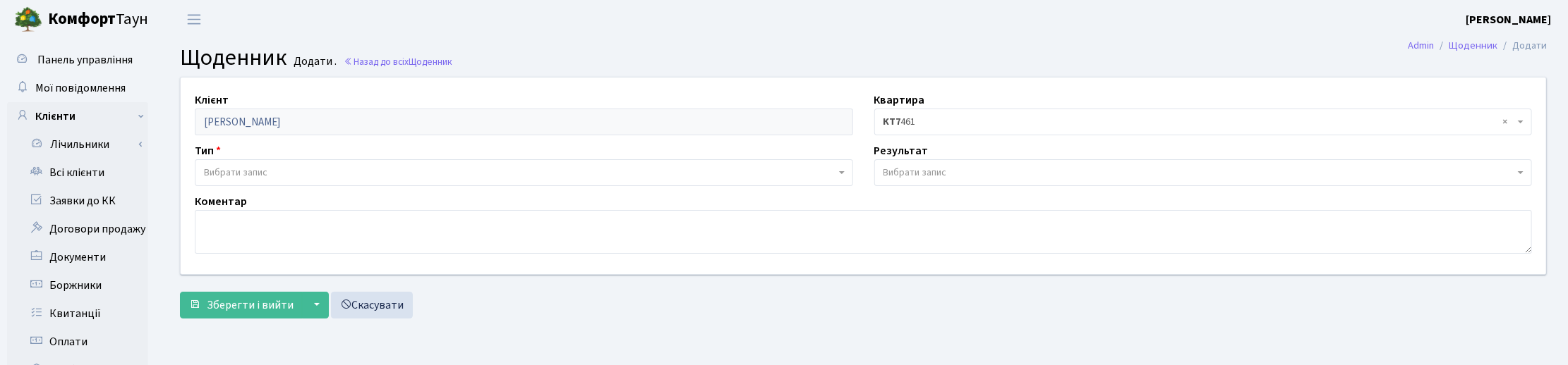
click at [212, 173] on span "Вибрати запис" at bounding box center [235, 172] width 64 height 14
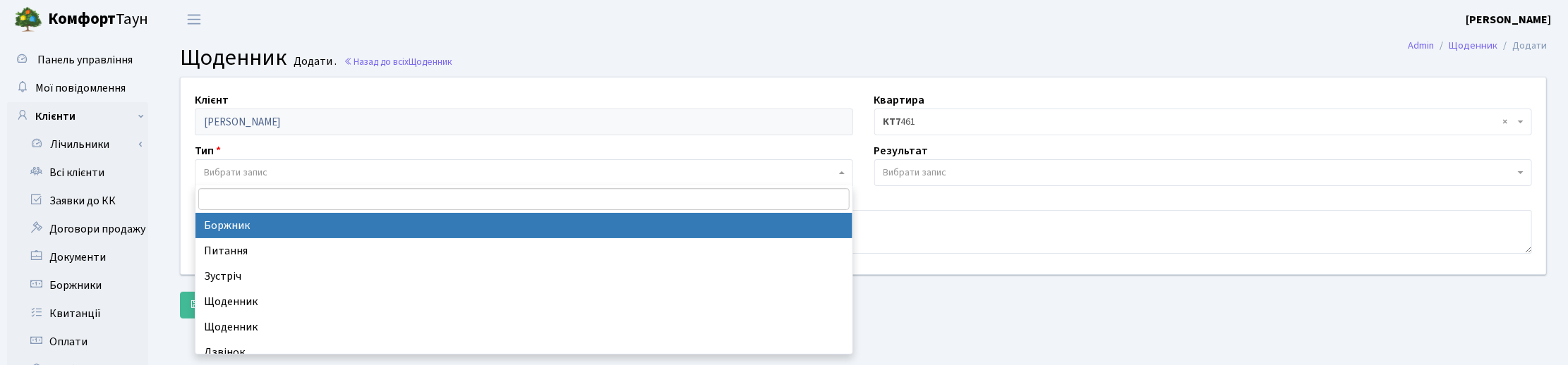
select select "189"
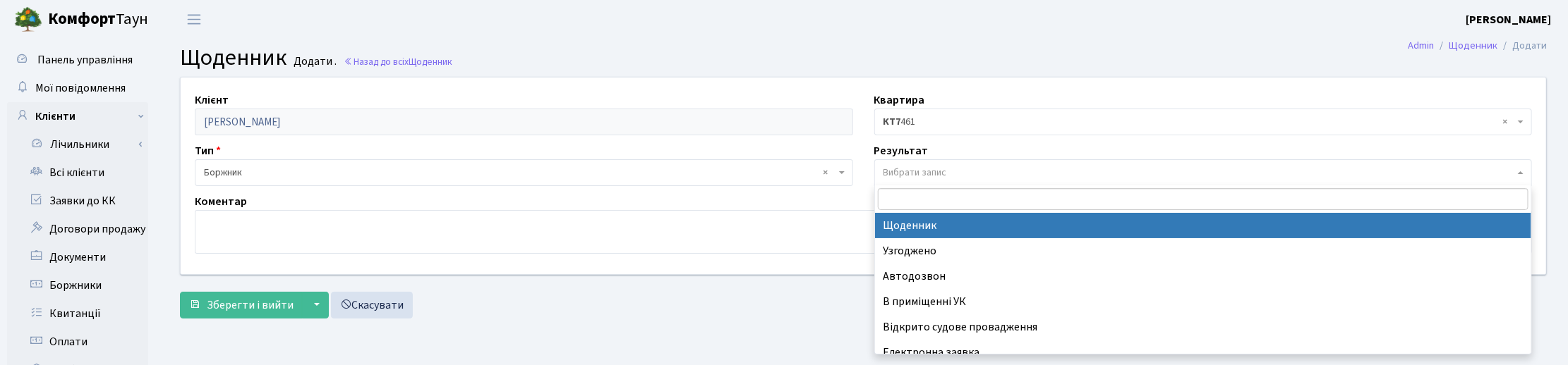
click at [897, 168] on span "Вибрати запис" at bounding box center [915, 172] width 64 height 14
select select "14"
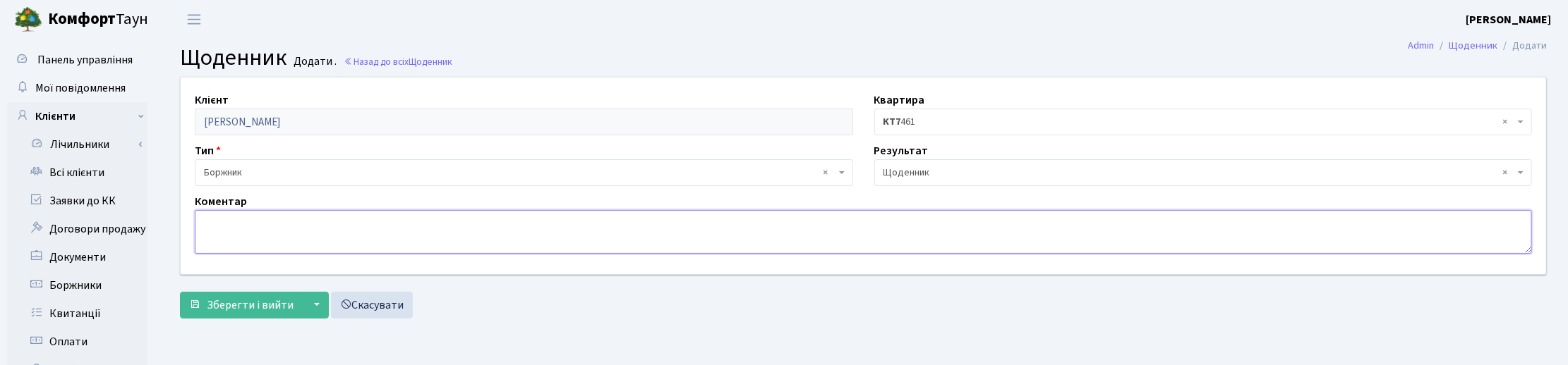
click at [240, 222] on textarea at bounding box center [863, 232] width 1337 height 44
type textarea "О"
type textarea "Сплатили всю суму боргу."
click at [251, 307] on span "Зберегти і вийти" at bounding box center [250, 305] width 87 height 16
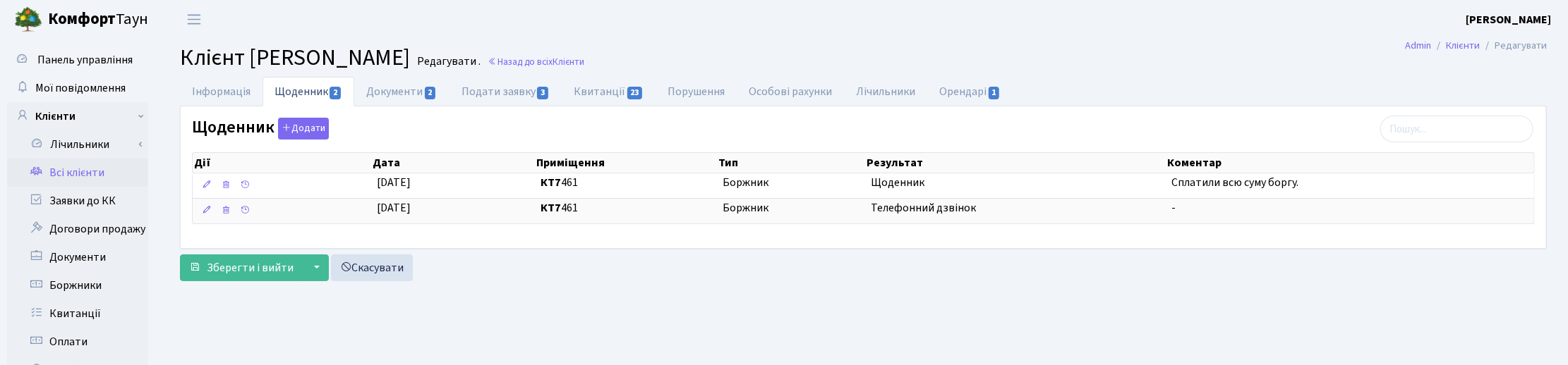
click at [1481, 80] on ul "Інформація Щоденник 2 Документи 2 Подати заявку 3 Квитанції 23 Порушення Особов…" at bounding box center [863, 91] width 1367 height 30
click at [238, 270] on span "Зберегти і вийти" at bounding box center [250, 268] width 87 height 16
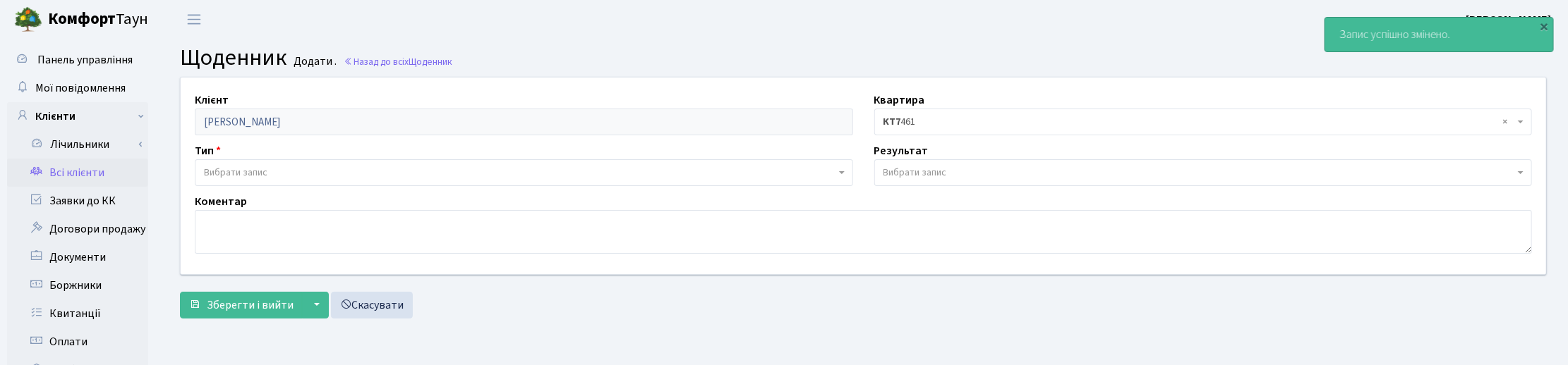
click at [72, 166] on link "Всі клієнти" at bounding box center [78, 172] width 141 height 28
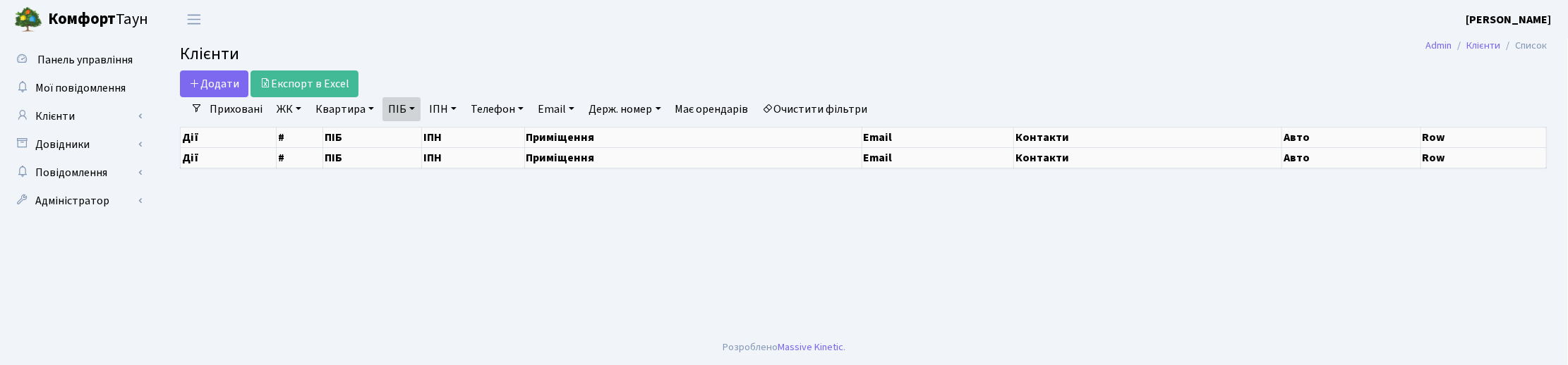
select select "25"
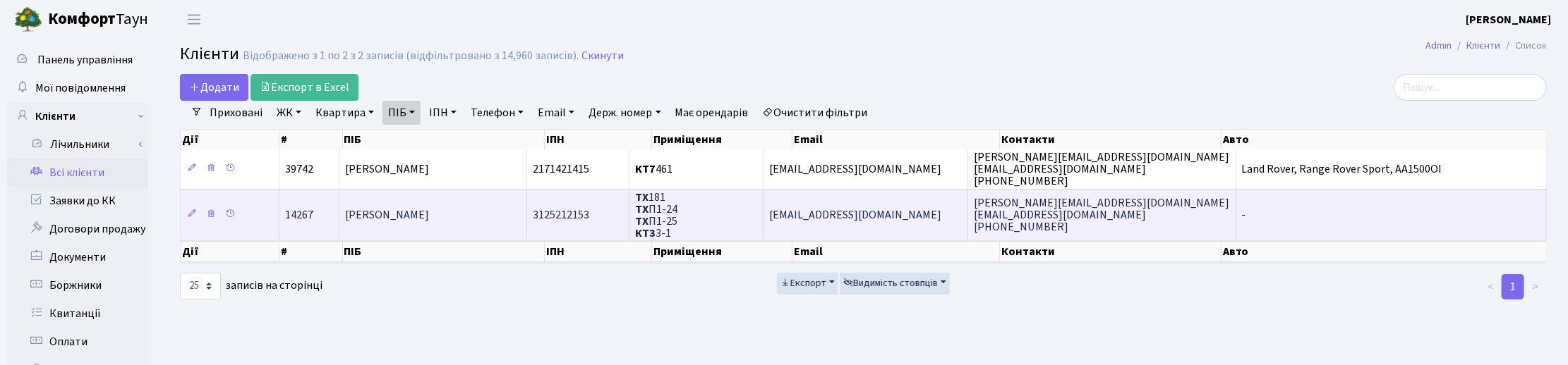
click at [579, 210] on span "3125212153" at bounding box center [561, 214] width 56 height 16
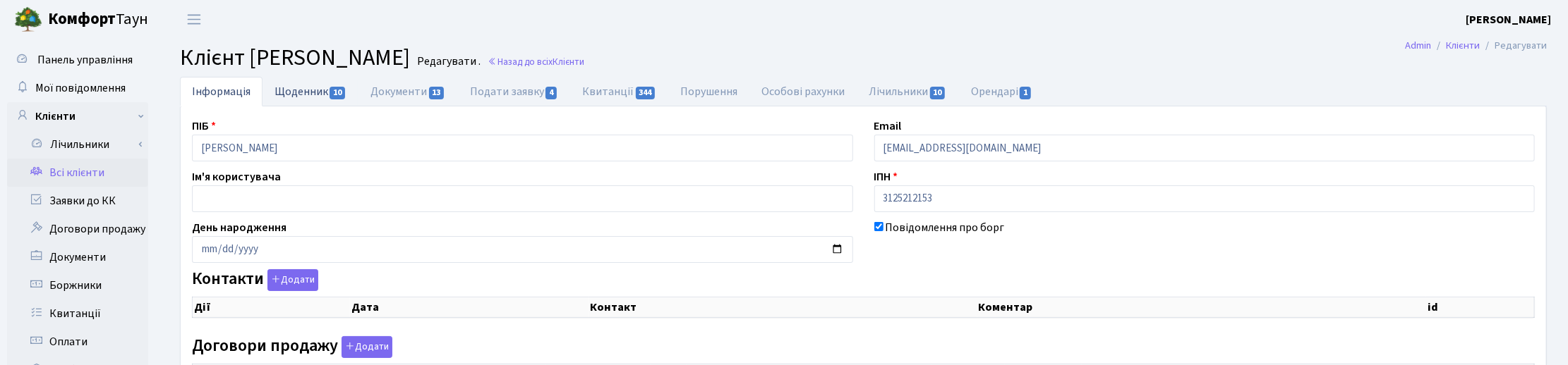
click at [322, 85] on link "Щоденник 10" at bounding box center [310, 91] width 96 height 29
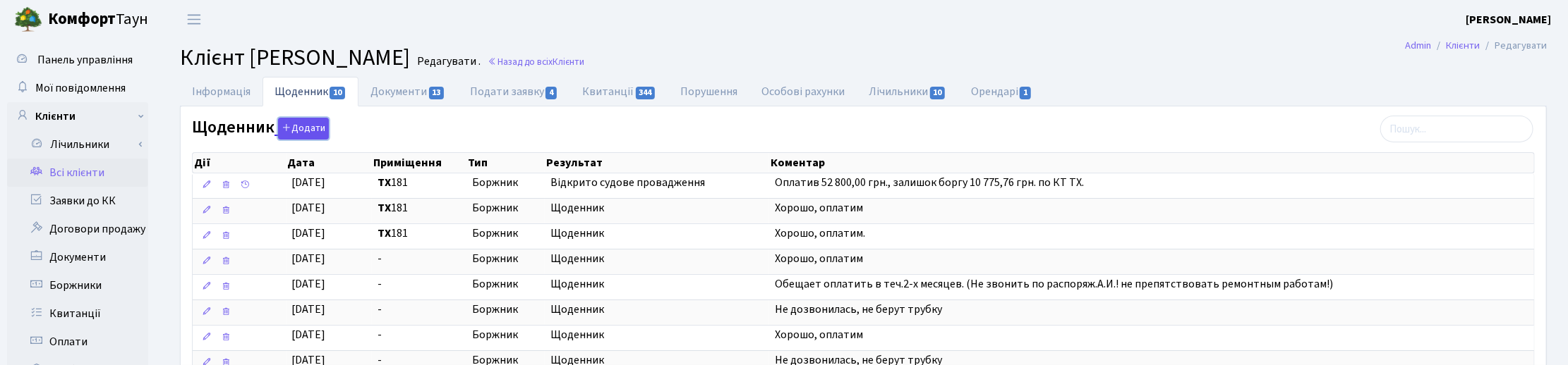
click at [309, 127] on button "Додати" at bounding box center [304, 129] width 51 height 22
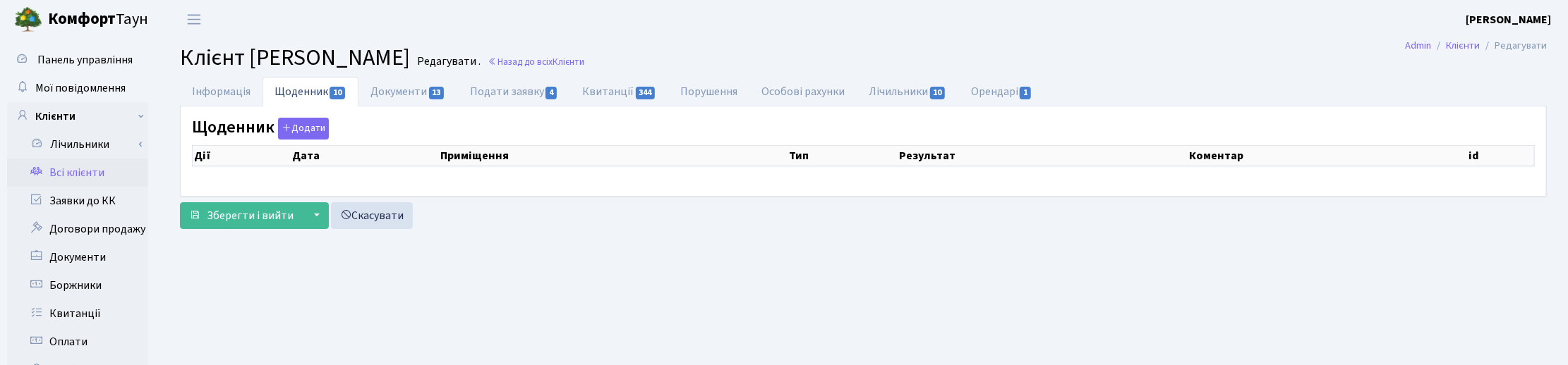
select select "25"
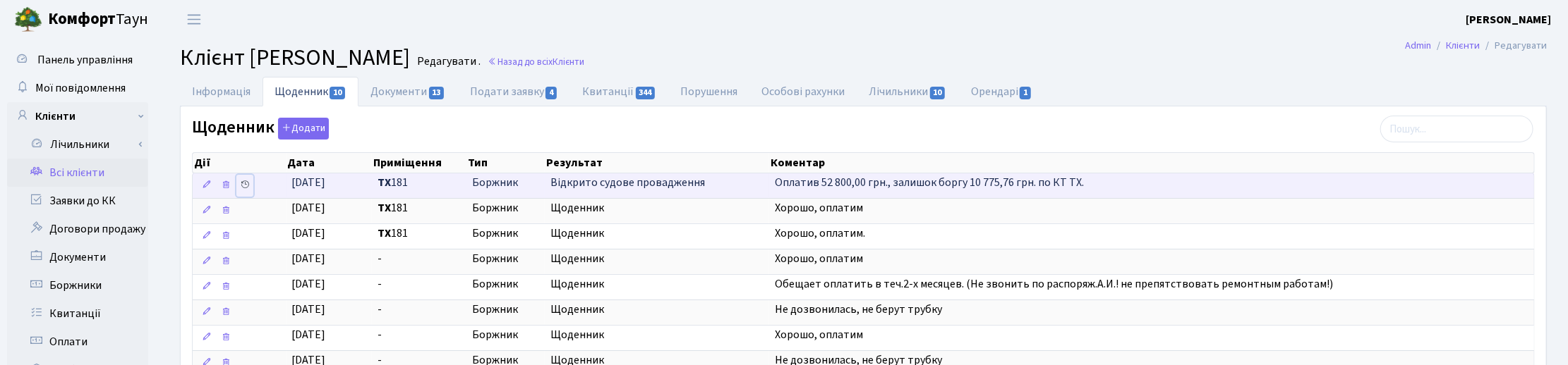
click at [244, 190] on icon at bounding box center [245, 185] width 10 height 10
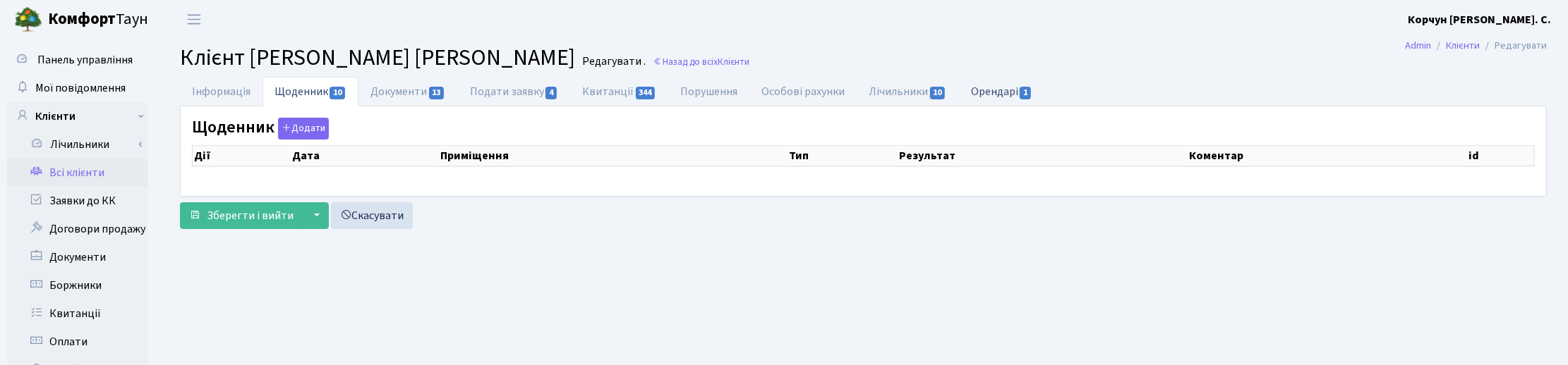
select select "25"
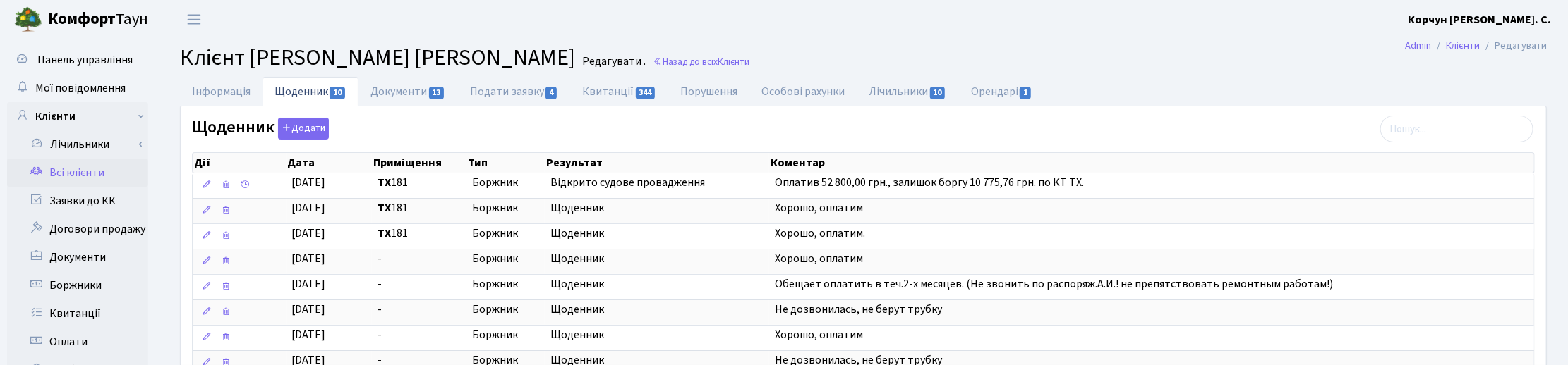
click at [1272, 77] on ul "Інформація Щоденник 10 Документи 13 Подати заявку 4 Квитанції 344 Порушення Осо…" at bounding box center [863, 91] width 1367 height 30
click at [217, 93] on link "Інформація" at bounding box center [221, 91] width 82 height 29
select select "25"
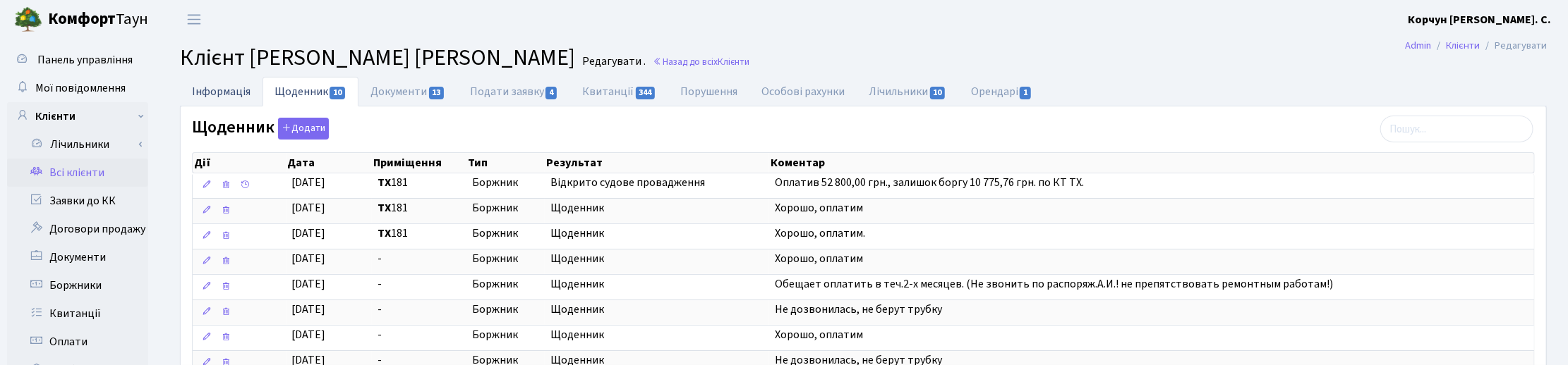
select select "25"
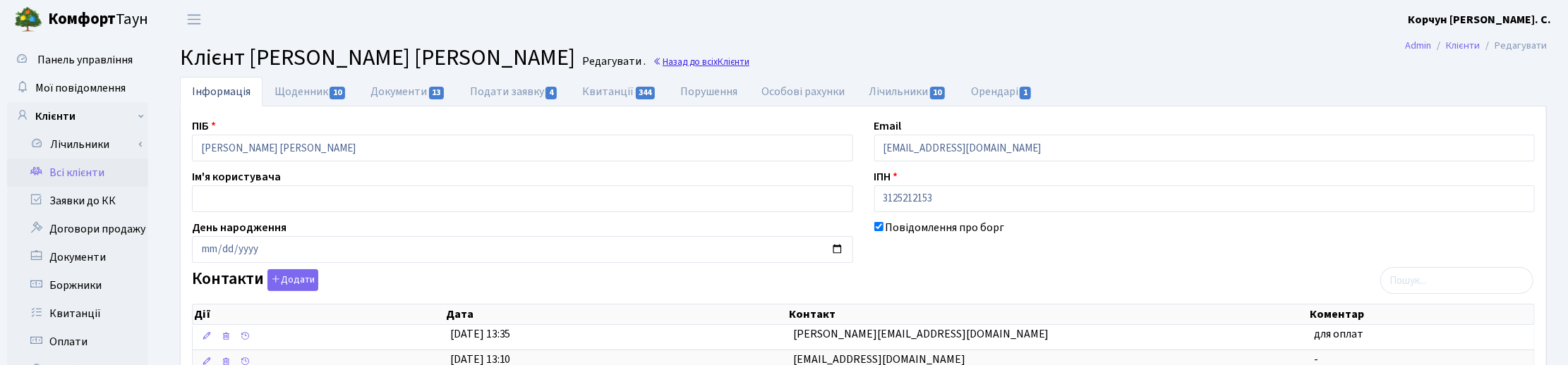
click at [652, 61] on link "Назад до всіх Клієнти" at bounding box center [700, 62] width 97 height 13
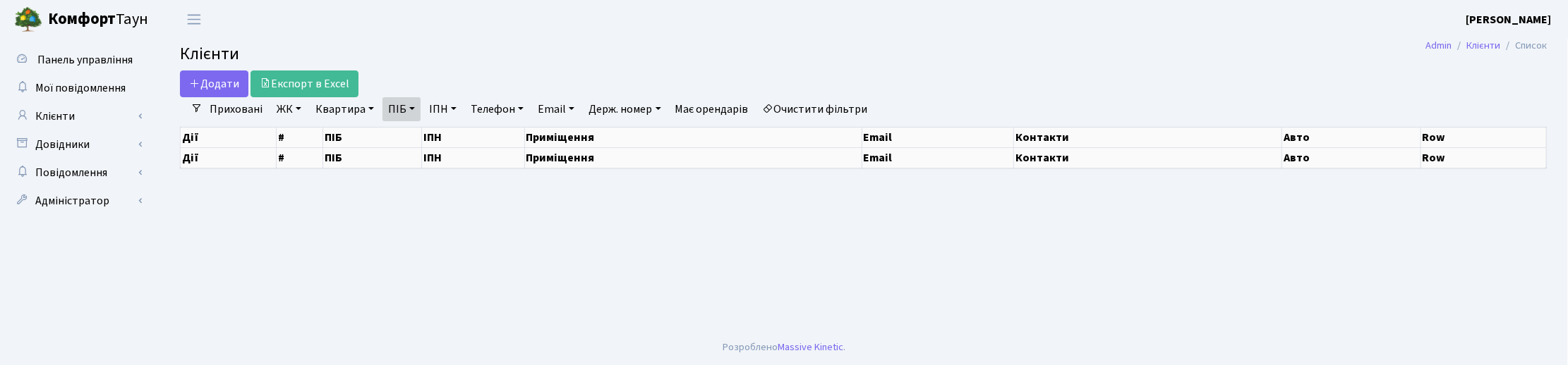
select select "25"
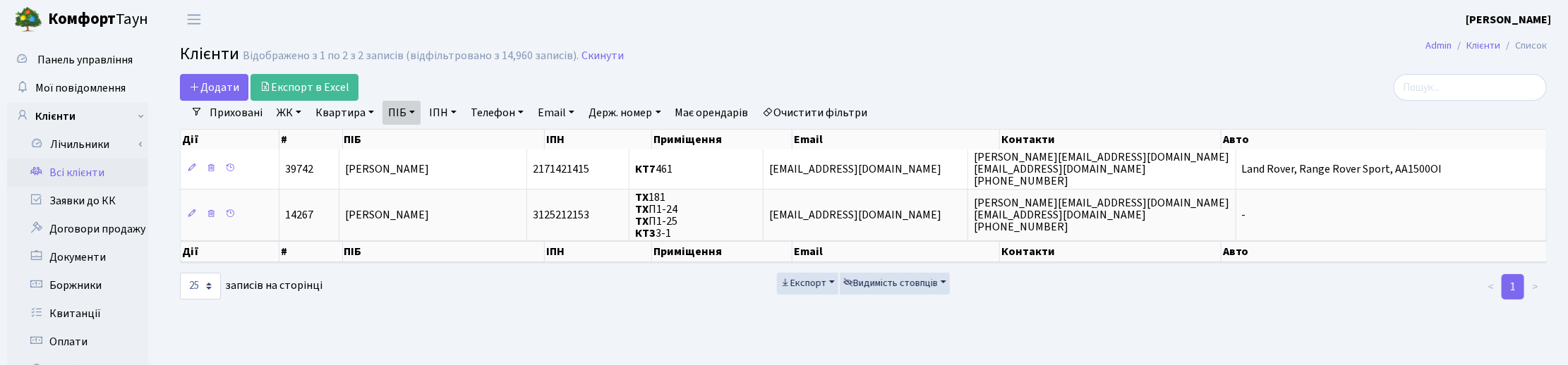
click at [410, 4] on header "Комфорт Таун Корчун І. С. Мій обліковий запис Вийти" at bounding box center [784, 19] width 1568 height 39
click at [409, 115] on link "ПІБ" at bounding box center [402, 112] width 38 height 24
drag, startPoint x: 428, startPoint y: 135, endPoint x: 384, endPoint y: 139, distance: 44.2
click at [384, 139] on input "кіцул" at bounding box center [424, 140] width 82 height 27
type input "серед"
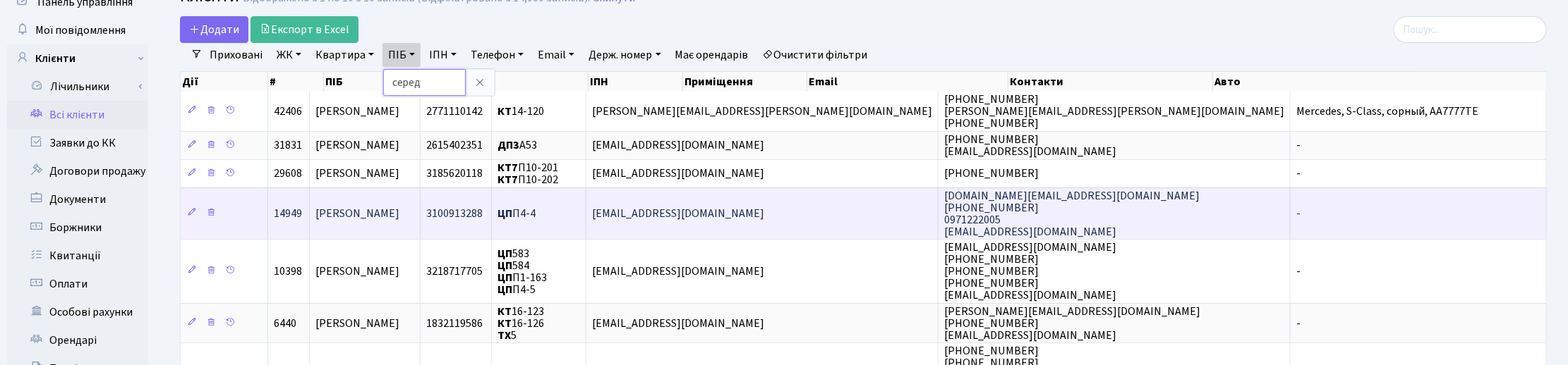
scroll to position [88, 0]
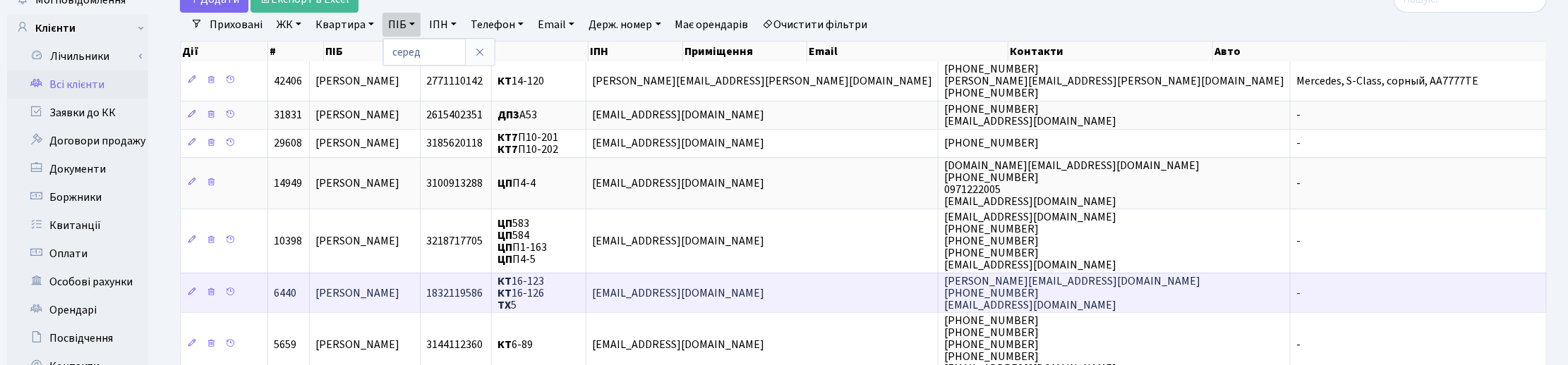
click at [421, 296] on td "Середа Надія Іванівна" at bounding box center [365, 292] width 111 height 40
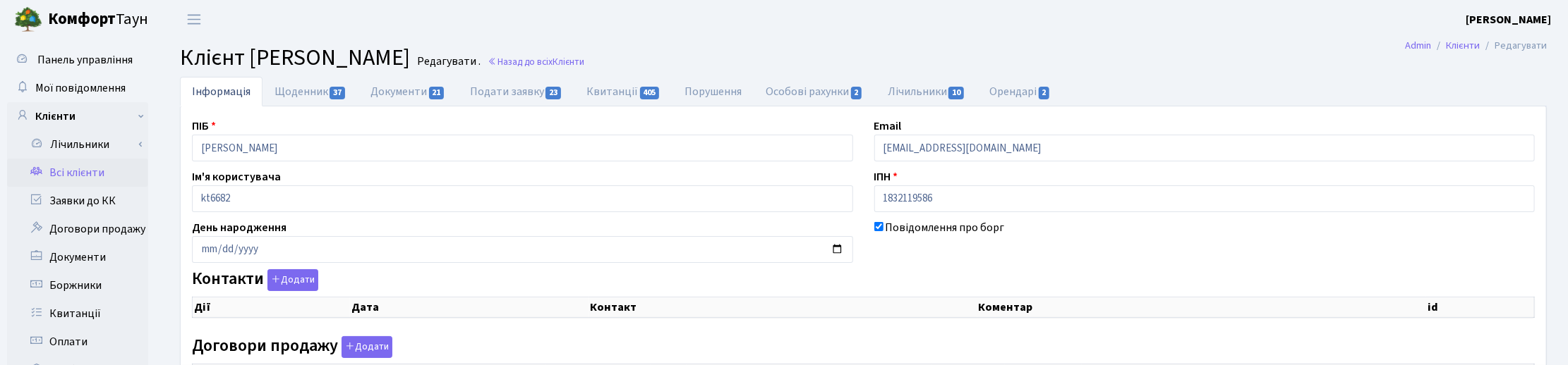
scroll to position [176, 0]
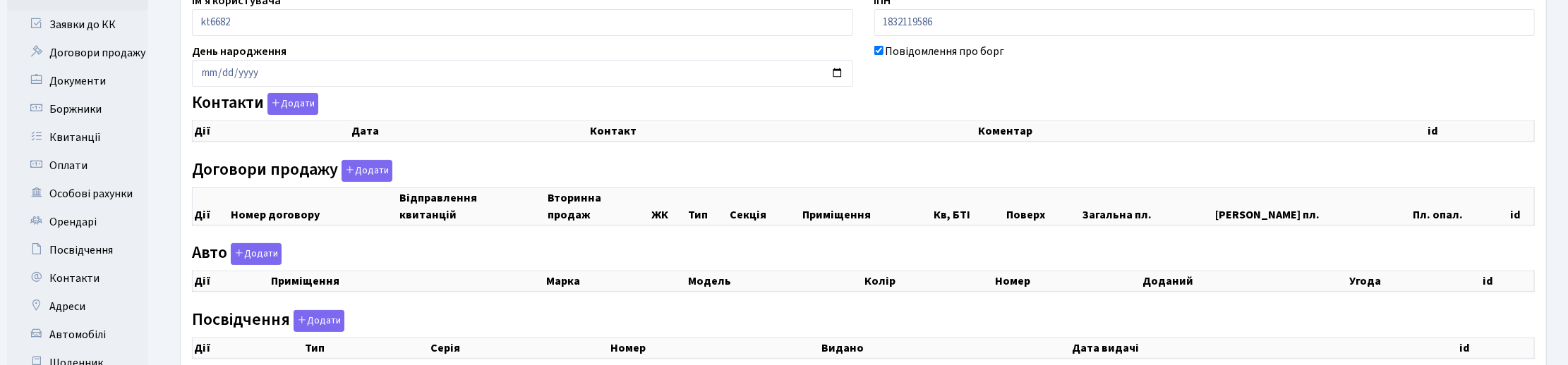
checkbox input "true"
select select "25"
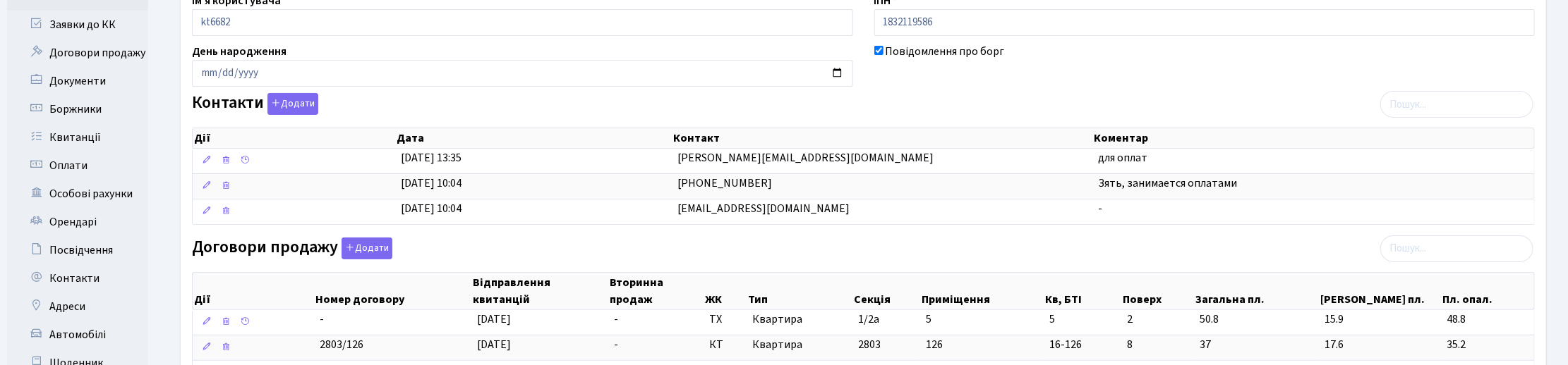
click at [756, 258] on div "Договори продажу Додати Дії Номер договору Відправлення квитанцій Вторинна прод…" at bounding box center [864, 314] width 1364 height 154
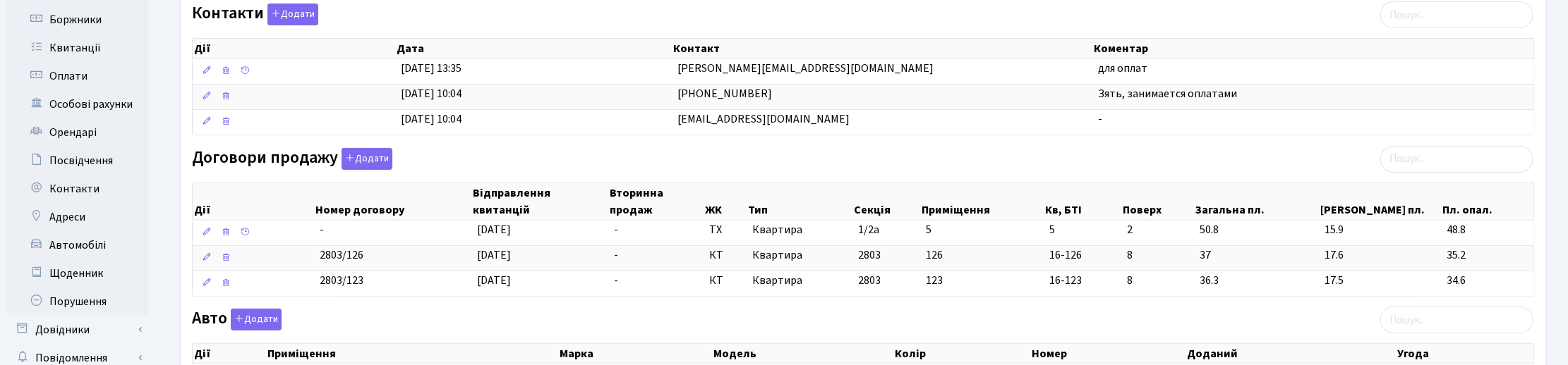
scroll to position [264, 0]
click at [939, 166] on div "Договори продажу Додати Дії Номер договору Відправлення квитанцій Вторинна прод…" at bounding box center [864, 226] width 1364 height 154
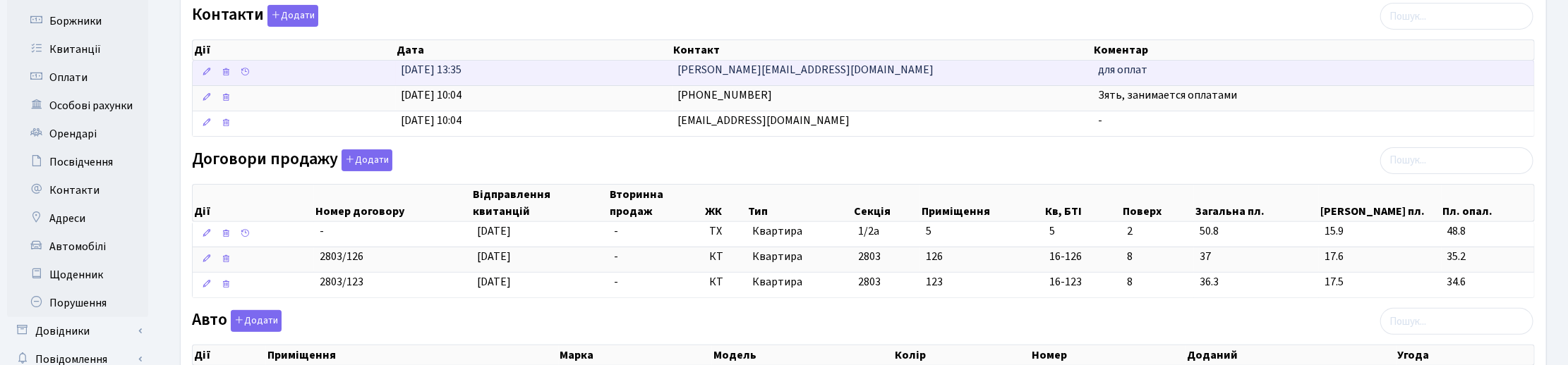
scroll to position [0, 0]
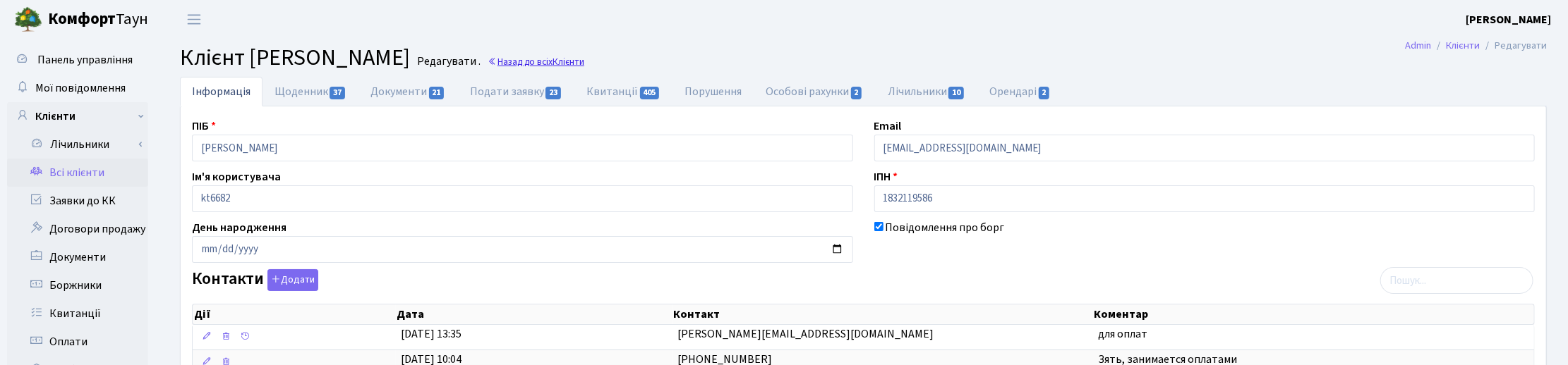
click at [584, 62] on link "Назад до всіх Клієнти" at bounding box center [535, 62] width 97 height 13
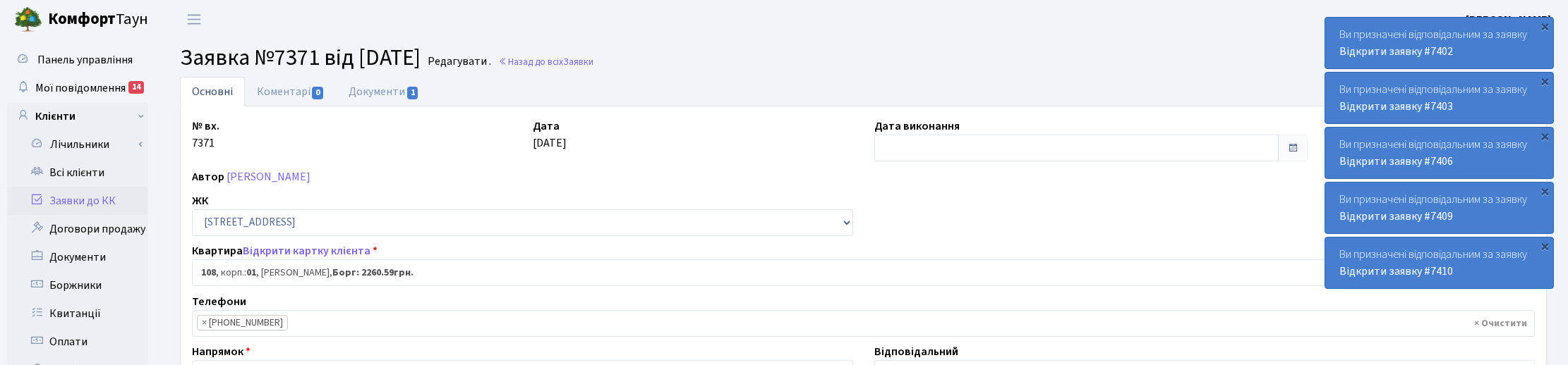
select select "20033"
click at [68, 62] on span "Панель управління" at bounding box center [84, 59] width 95 height 16
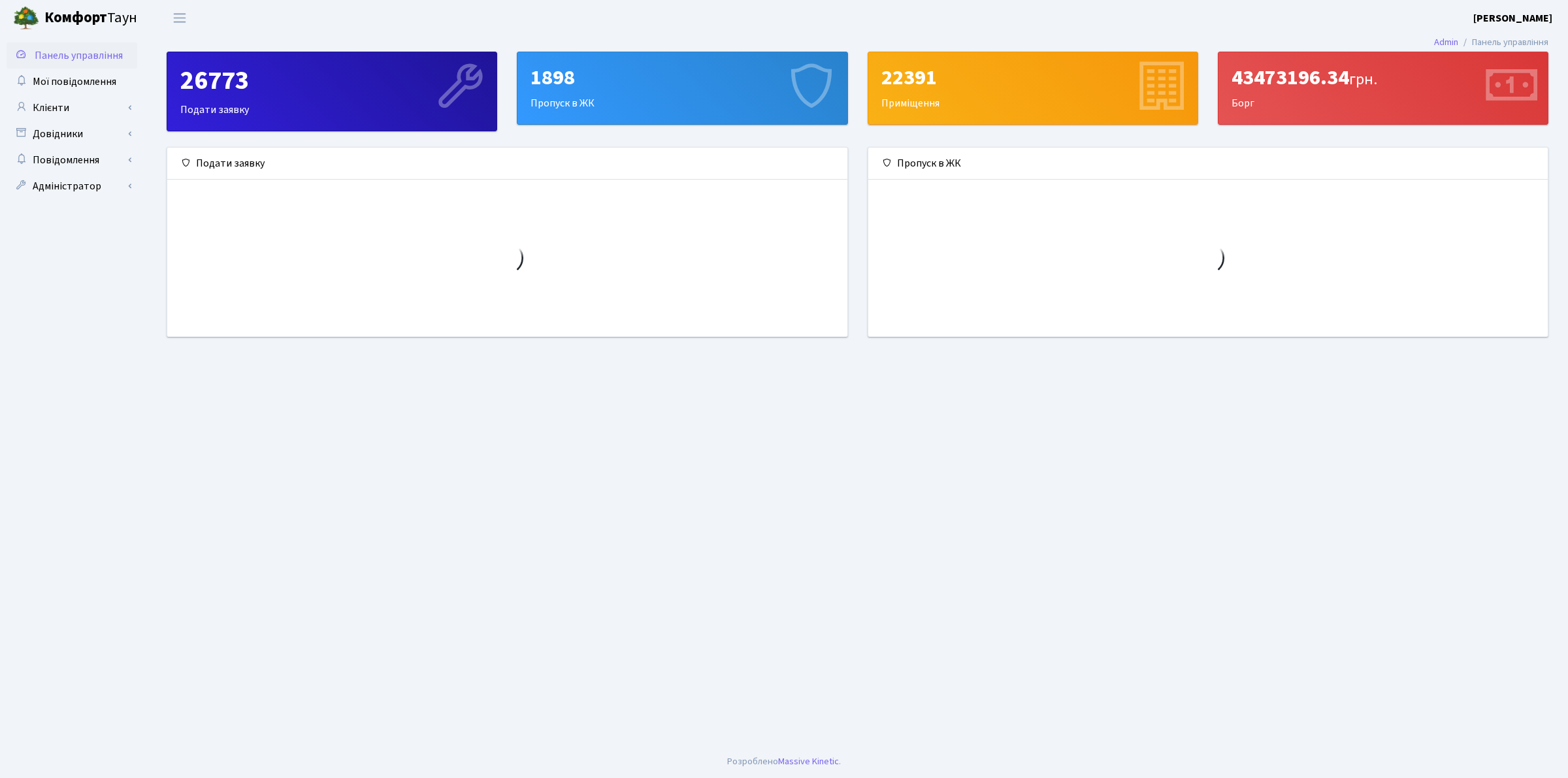
click at [75, 54] on span "Панель управління" at bounding box center [78, 55] width 88 height 15
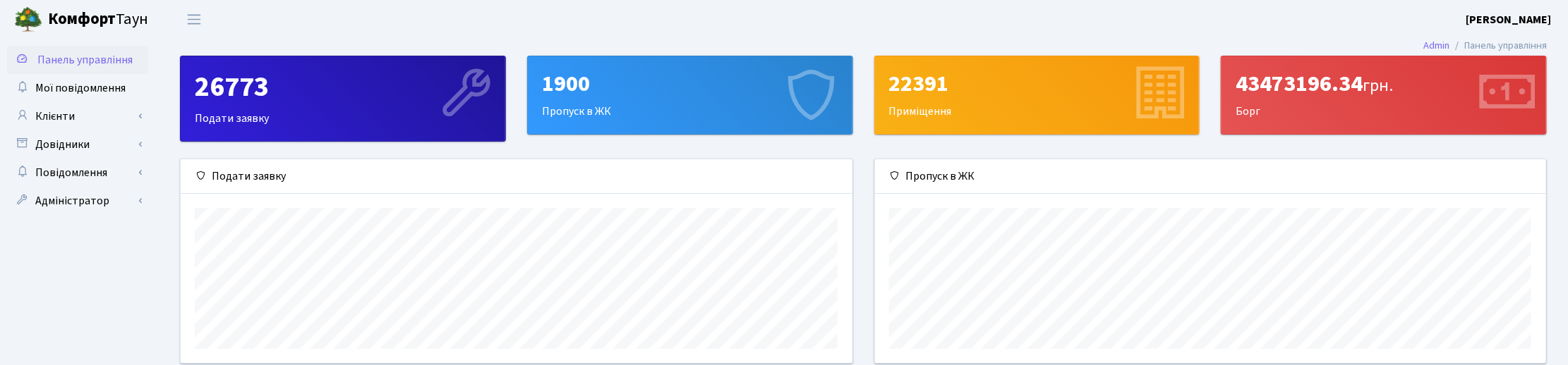
scroll to position [204, 671]
click at [57, 114] on link "Клієнти" at bounding box center [78, 116] width 141 height 28
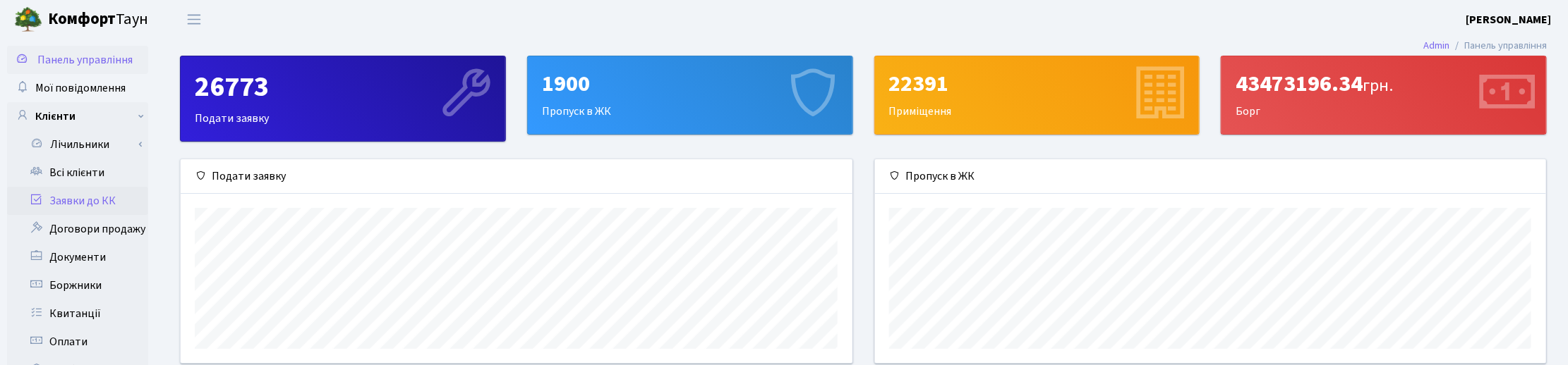
click at [95, 194] on link "Заявки до КК" at bounding box center [78, 201] width 141 height 28
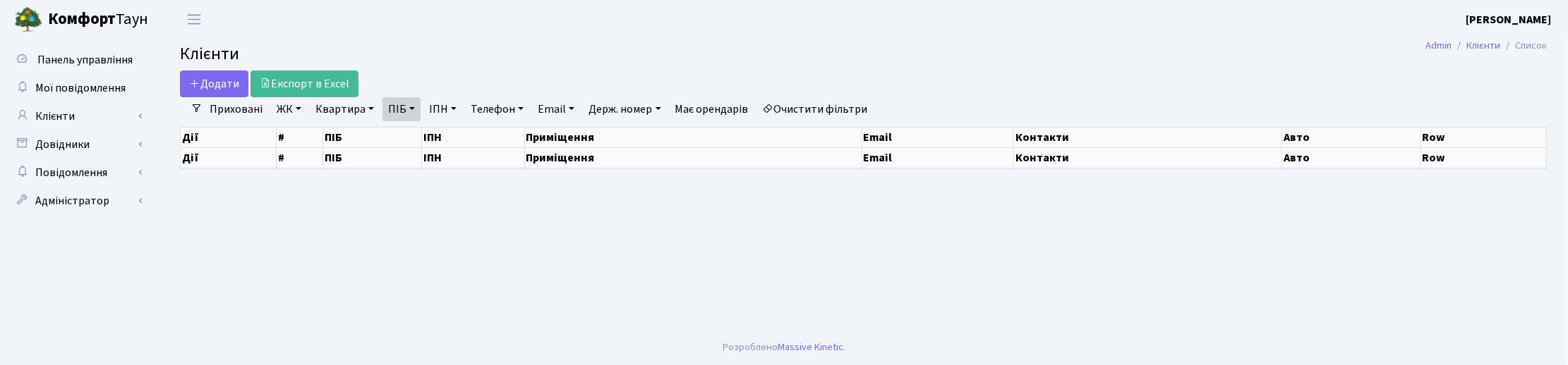
select select "25"
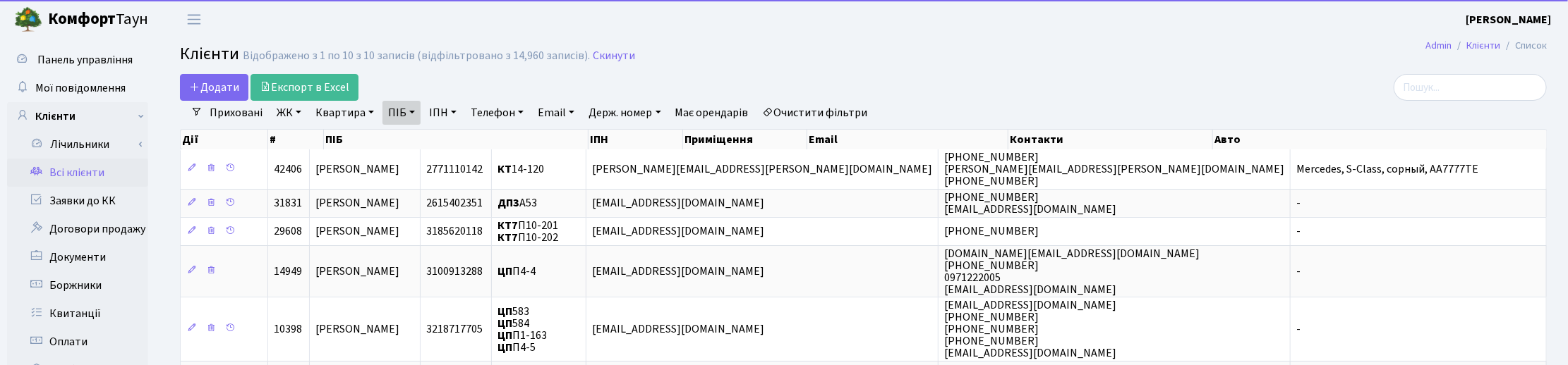
drag, startPoint x: 409, startPoint y: 110, endPoint x: 410, endPoint y: 124, distance: 14.0
click at [409, 110] on link "ПІБ" at bounding box center [402, 112] width 38 height 24
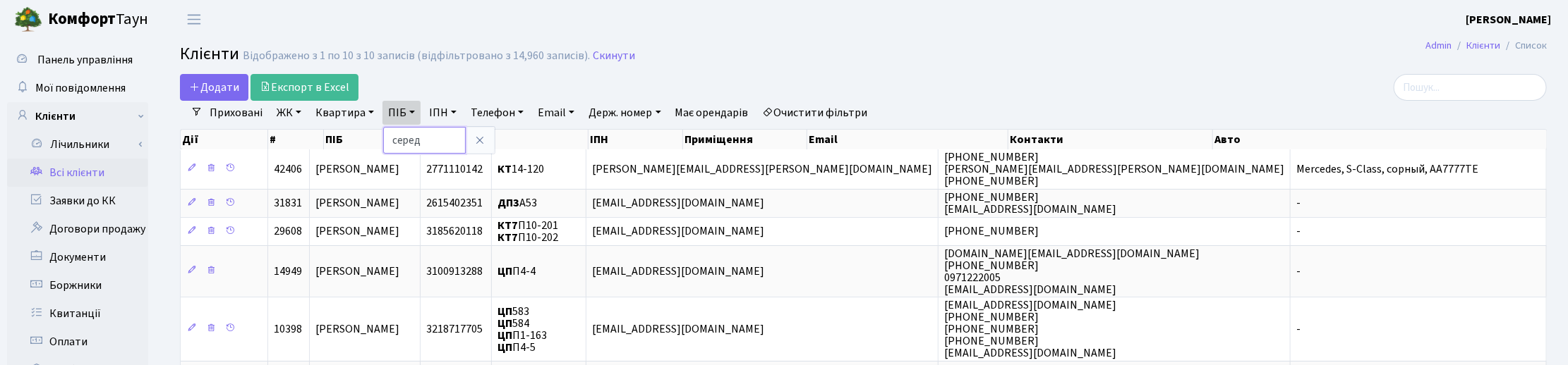
drag, startPoint x: 415, startPoint y: 138, endPoint x: 392, endPoint y: 138, distance: 23.0
click at [392, 138] on input "серед" at bounding box center [424, 140] width 82 height 27
type input "капітон"
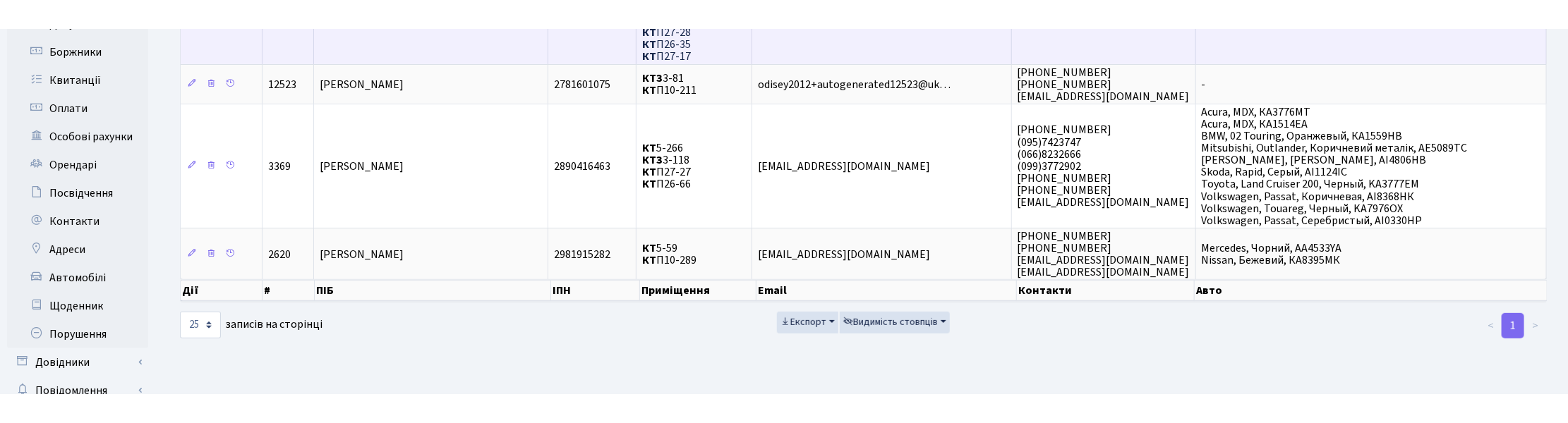
scroll to position [265, 0]
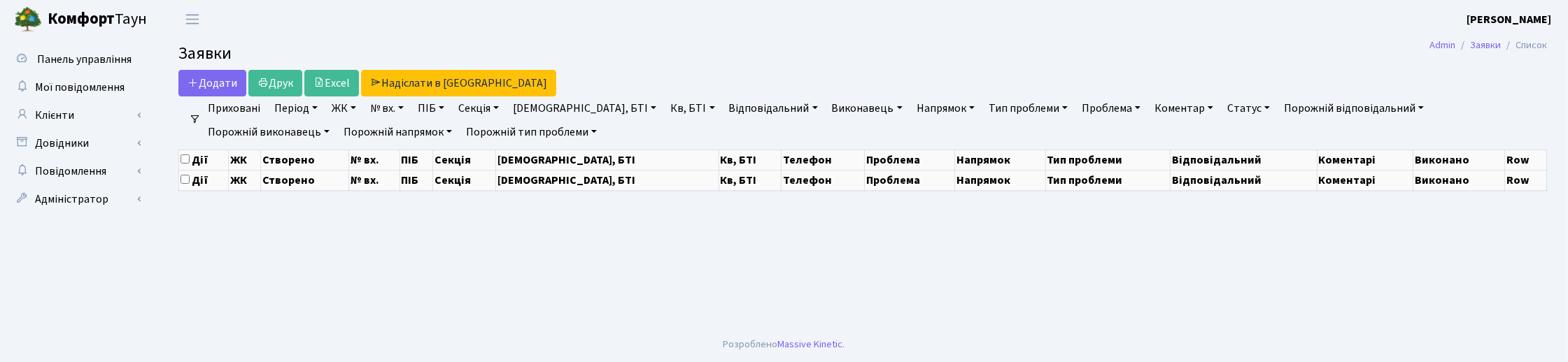
select select "25"
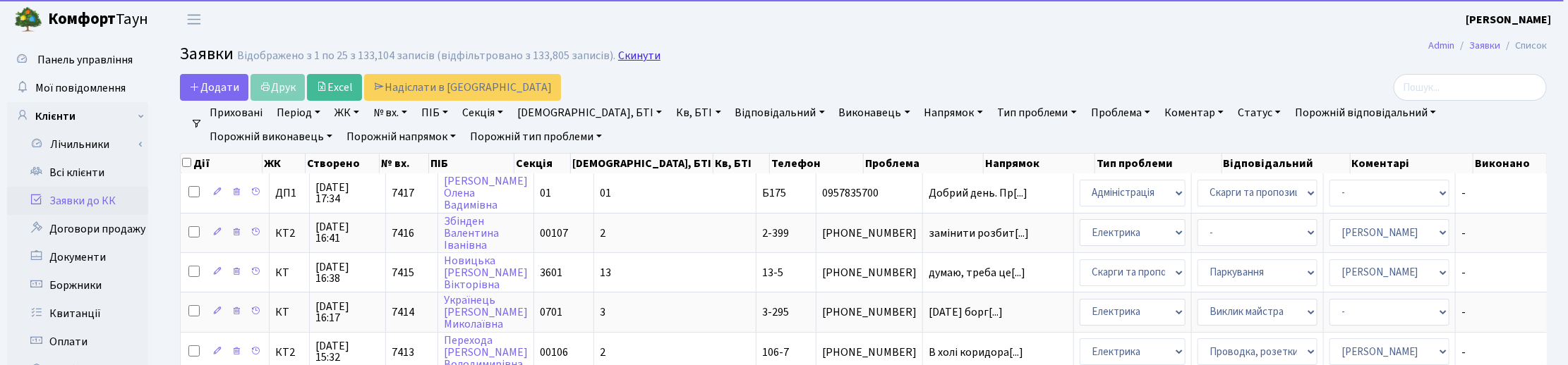
click at [637, 56] on link "Скинути" at bounding box center [638, 56] width 42 height 13
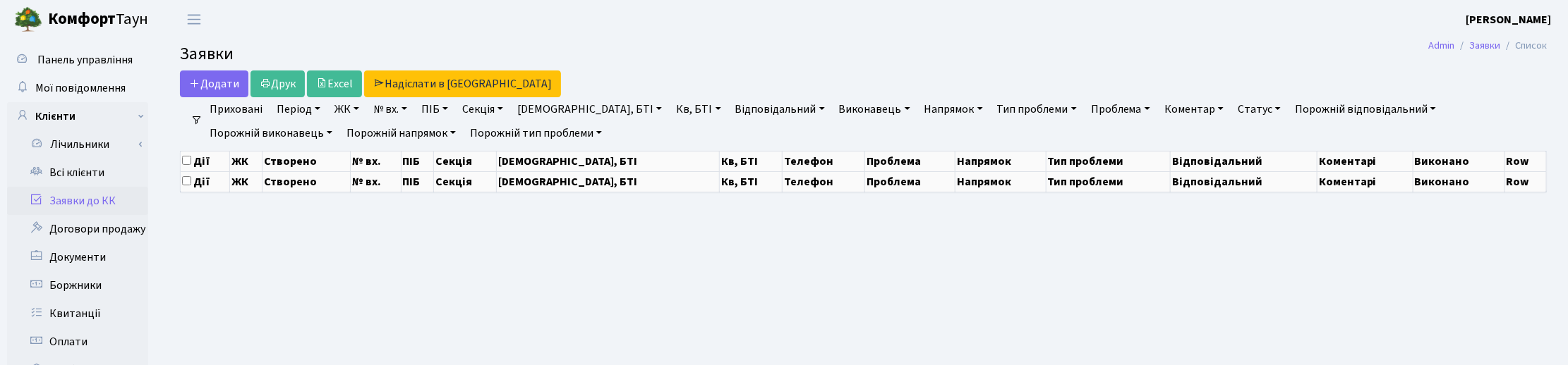
select select "25"
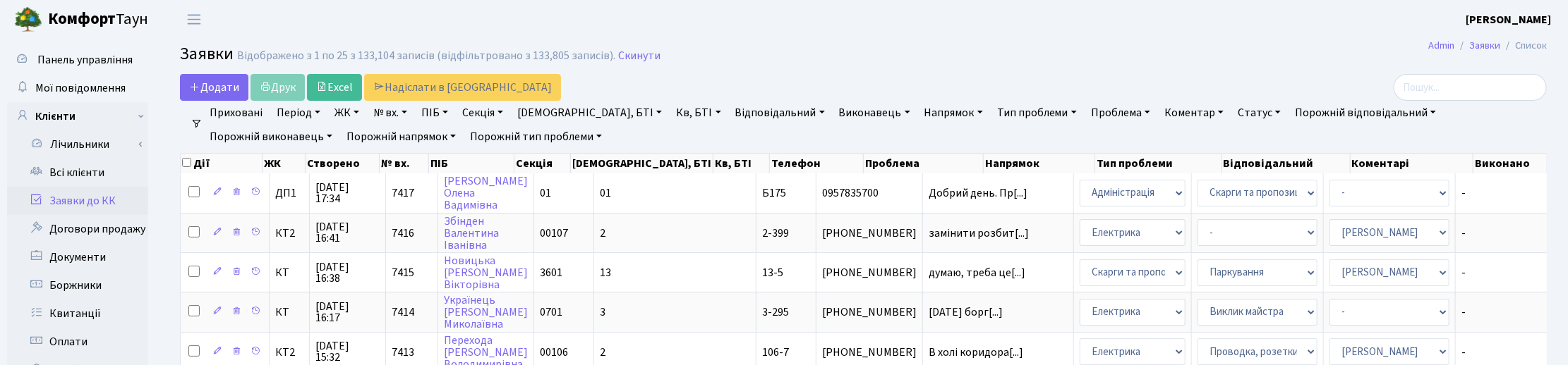
click at [919, 111] on link "Напрямок" at bounding box center [954, 112] width 70 height 24
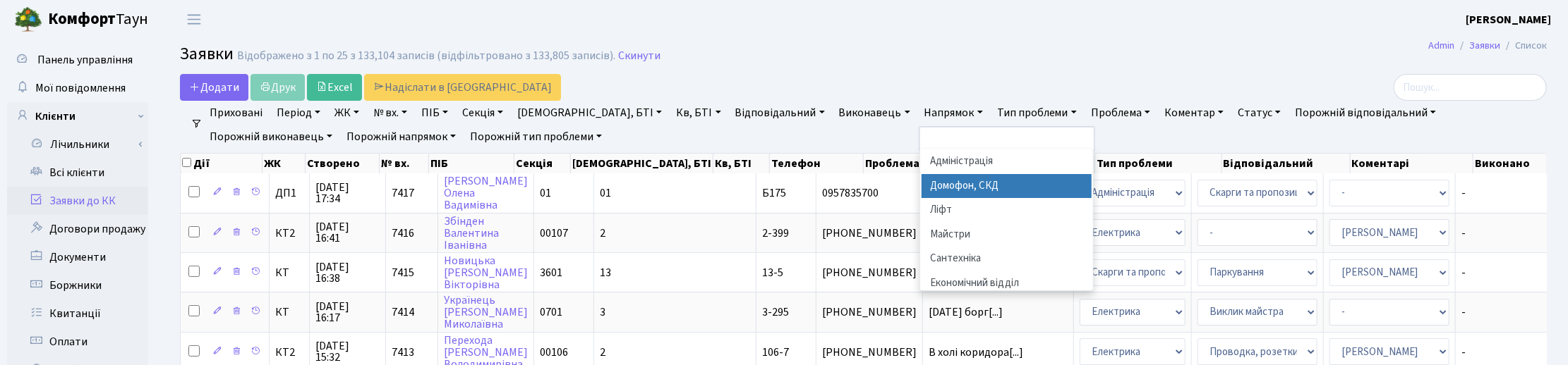
click at [921, 185] on li "Домофон, СКД" at bounding box center [1006, 186] width 171 height 25
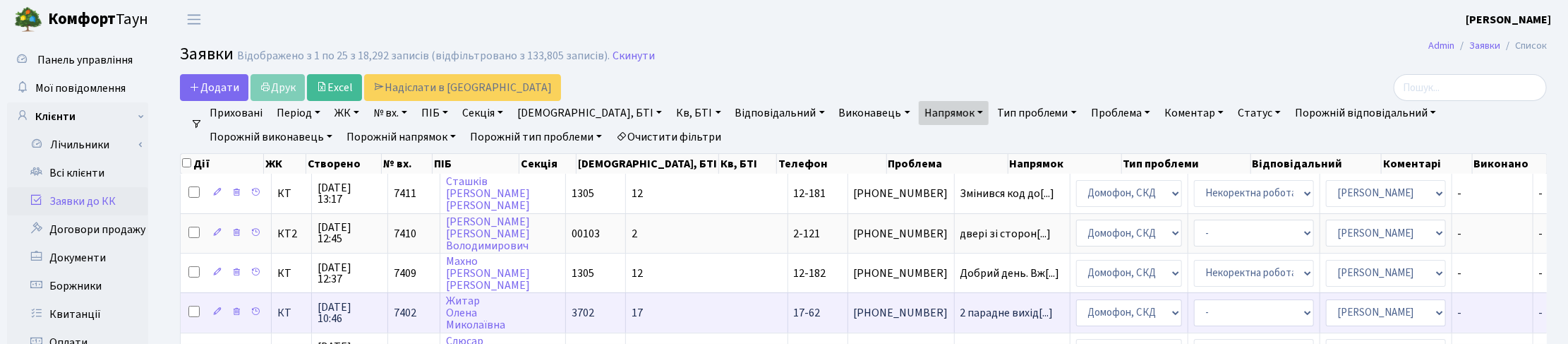
click at [195, 305] on input "checkbox" at bounding box center [194, 311] width 12 height 12
checkbox input "true"
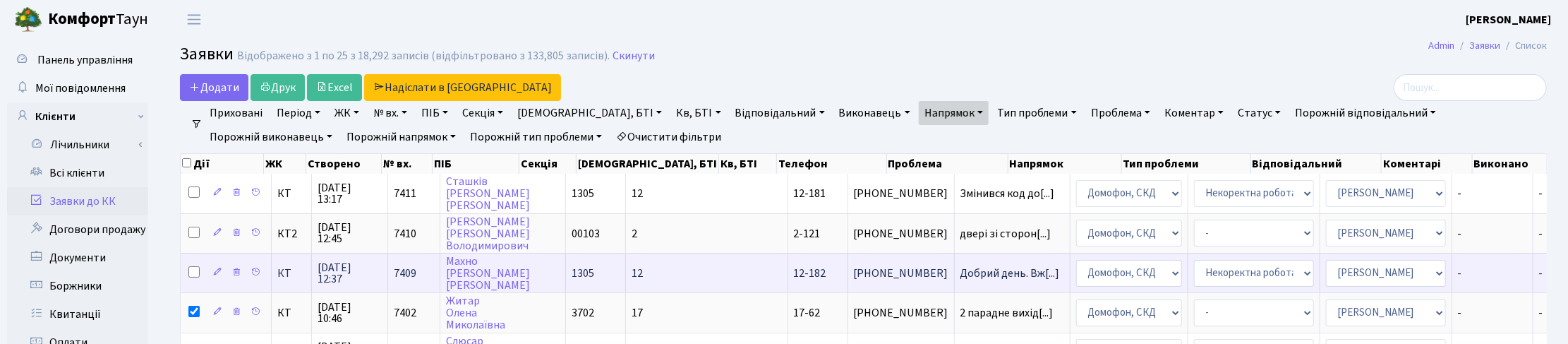
click at [195, 266] on input "checkbox" at bounding box center [194, 271] width 12 height 12
checkbox input "true"
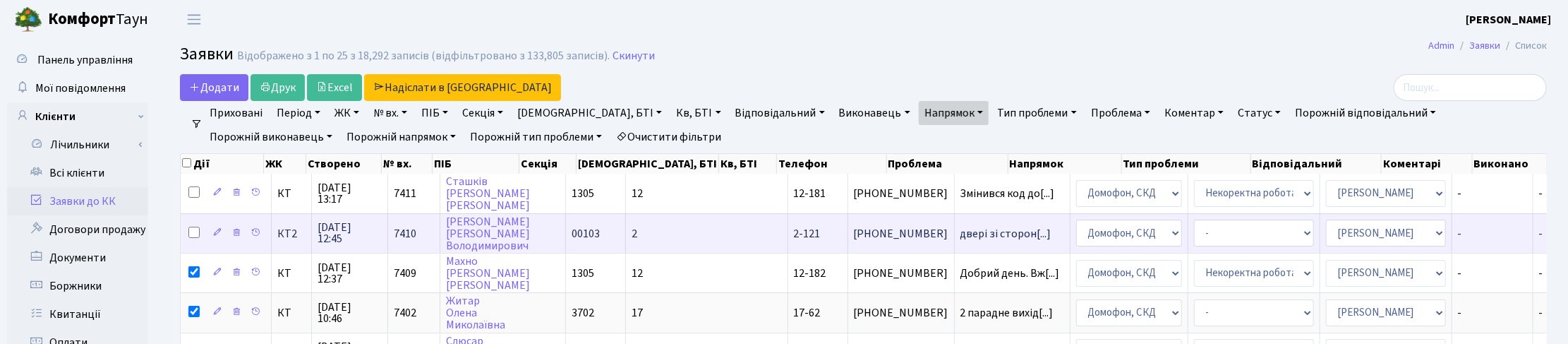
click at [191, 233] on input "checkbox" at bounding box center [194, 233] width 12 height 12
checkbox input "true"
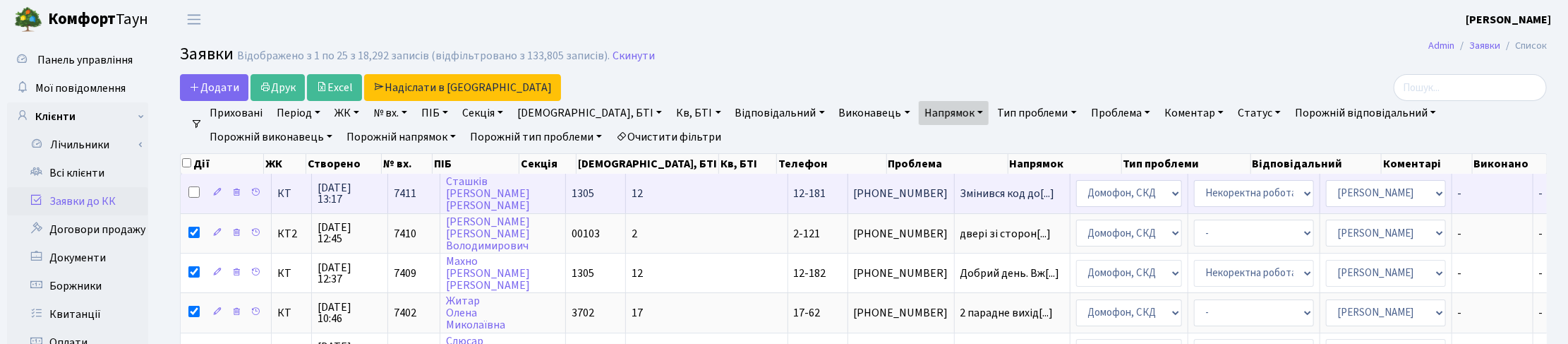
click at [195, 191] on input "checkbox" at bounding box center [194, 192] width 12 height 12
checkbox input "true"
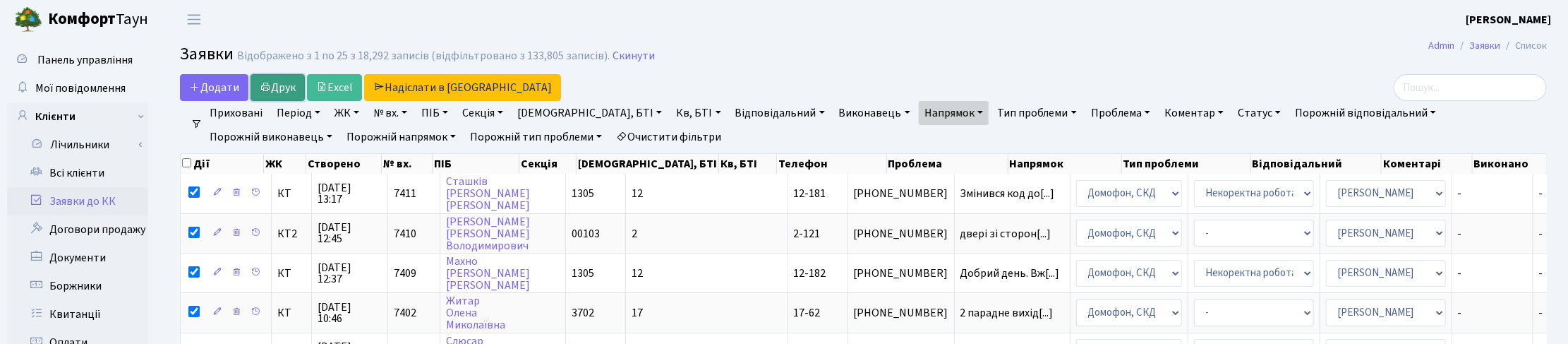
click at [285, 86] on link "Друк" at bounding box center [278, 87] width 54 height 27
click at [185, 161] on input "checkbox" at bounding box center [186, 163] width 9 height 9
checkbox input "true"
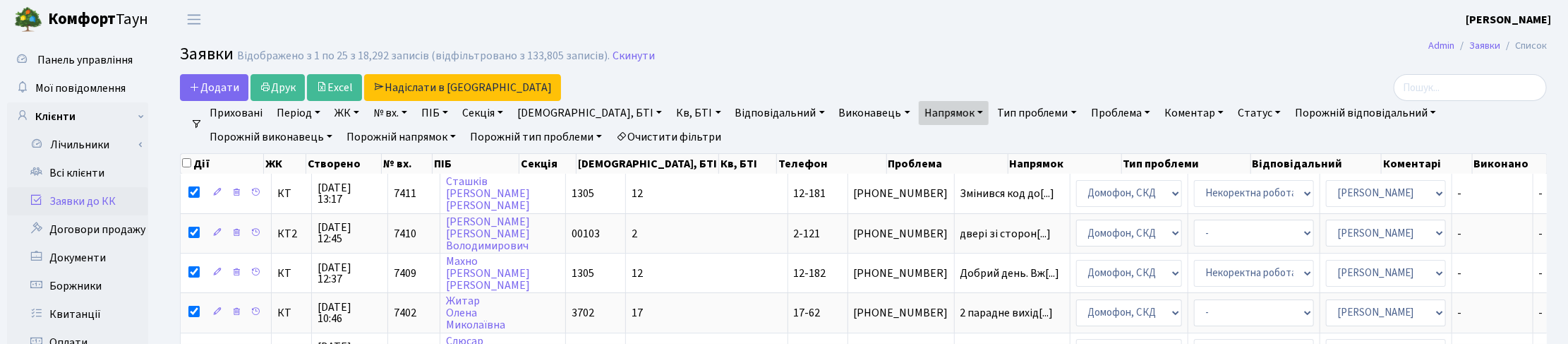
checkbox input "true"
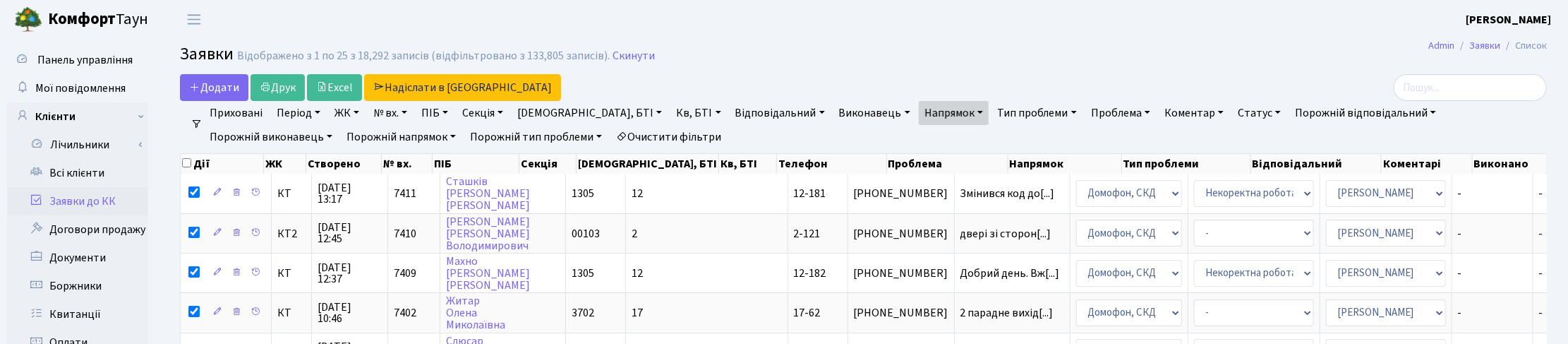
checkbox input "true"
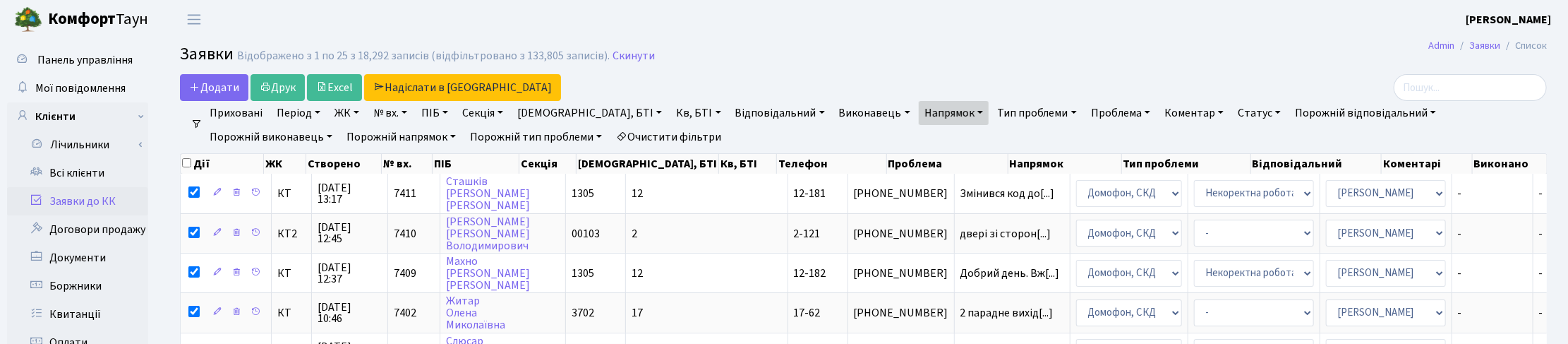
checkbox input "true"
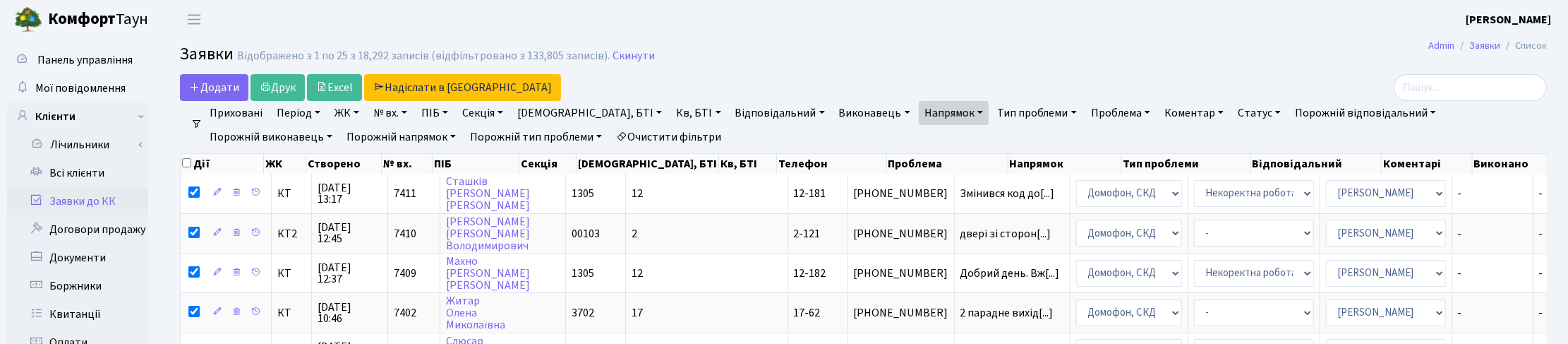
checkbox input "true"
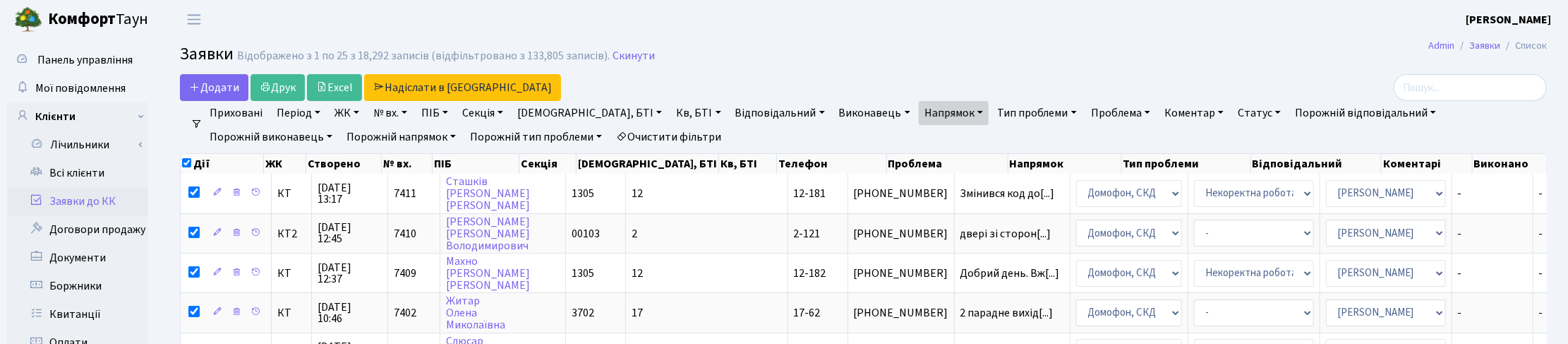
click at [187, 163] on input "checkbox" at bounding box center [186, 163] width 9 height 9
checkbox input "false"
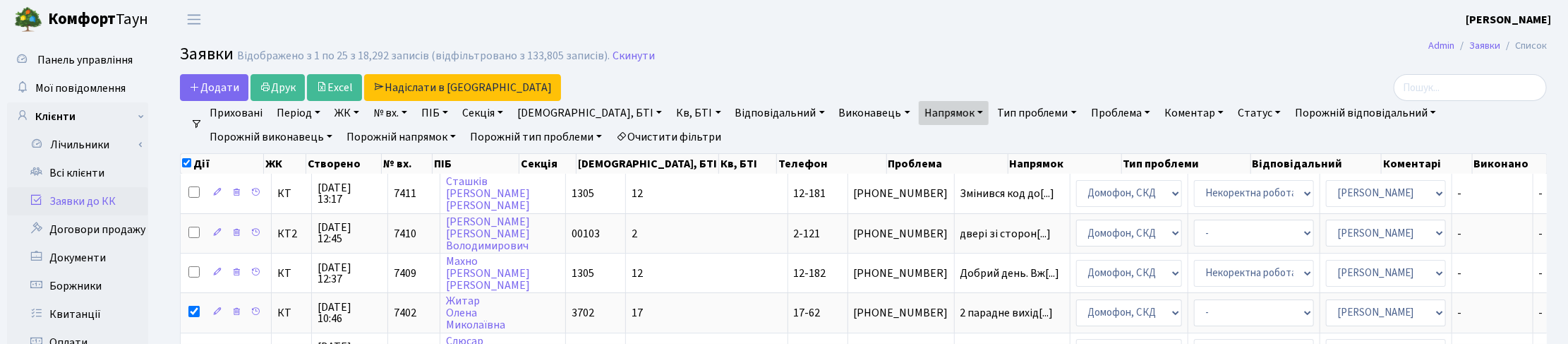
checkbox input "false"
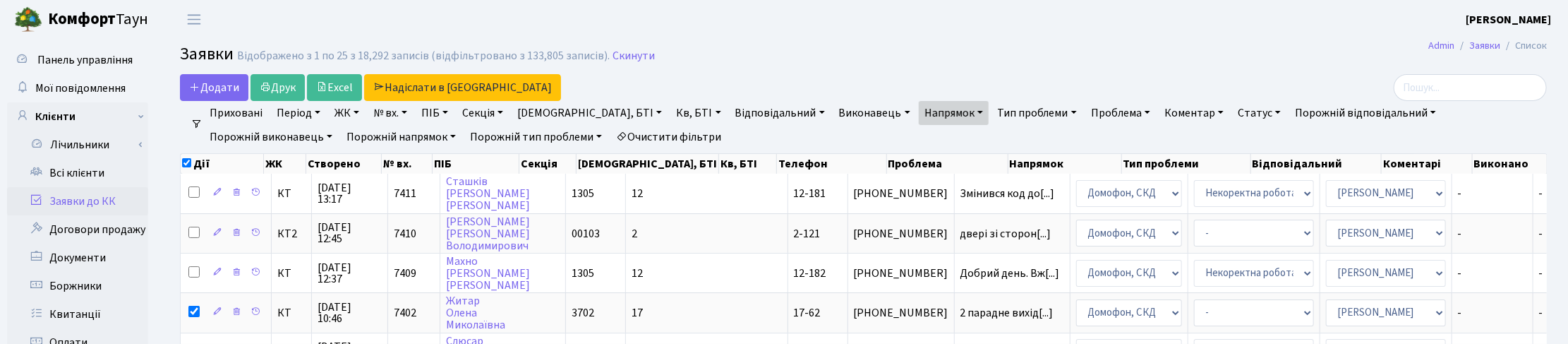
checkbox input "false"
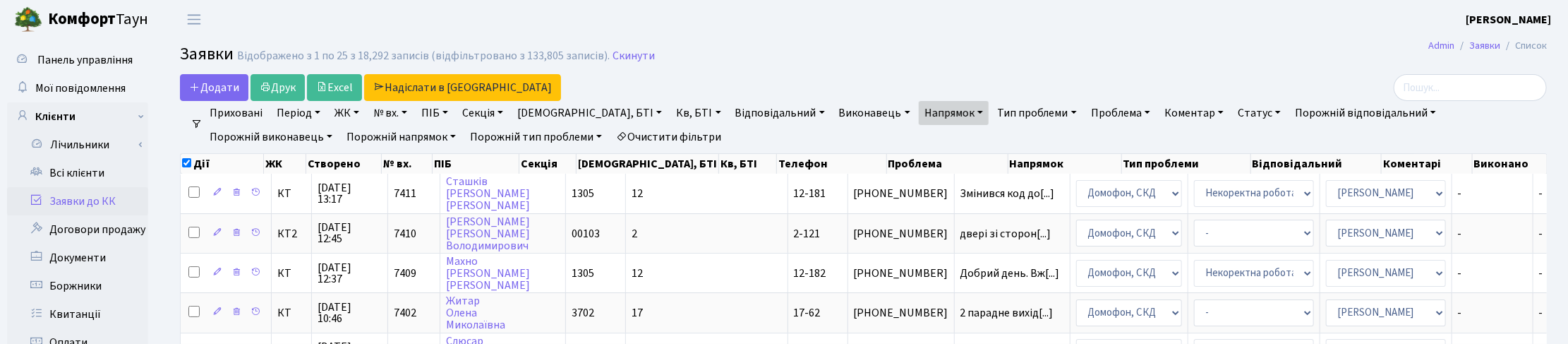
checkbox input "false"
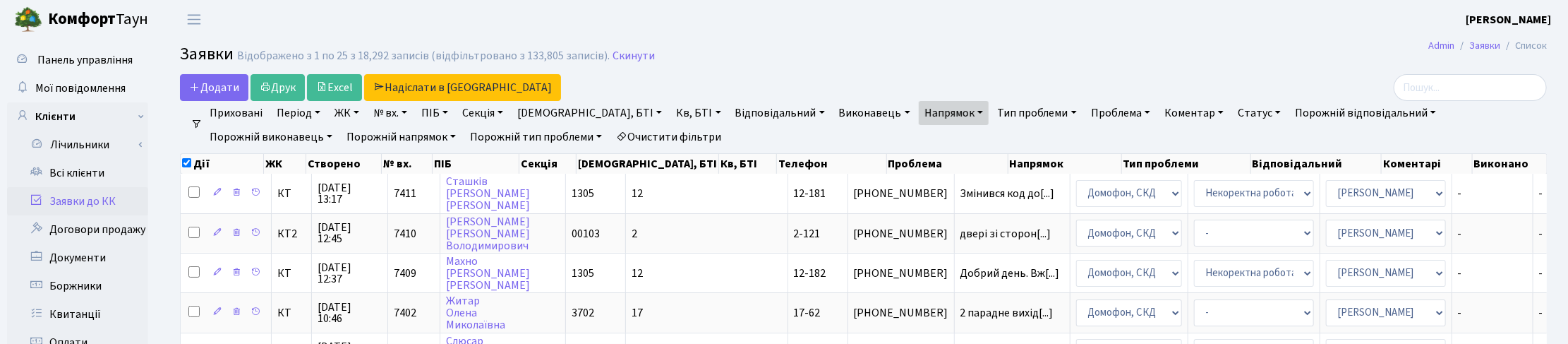
checkbox input "false"
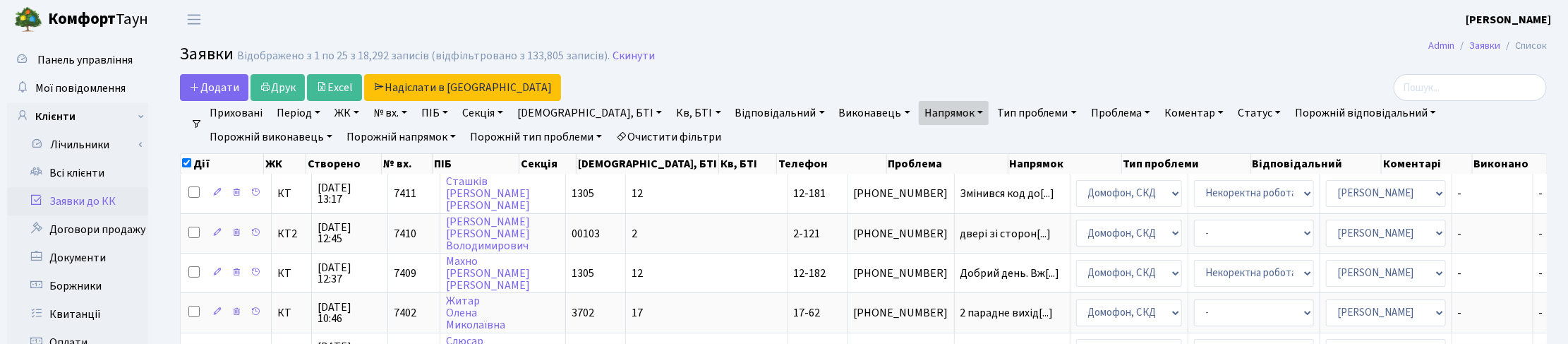
checkbox input "false"
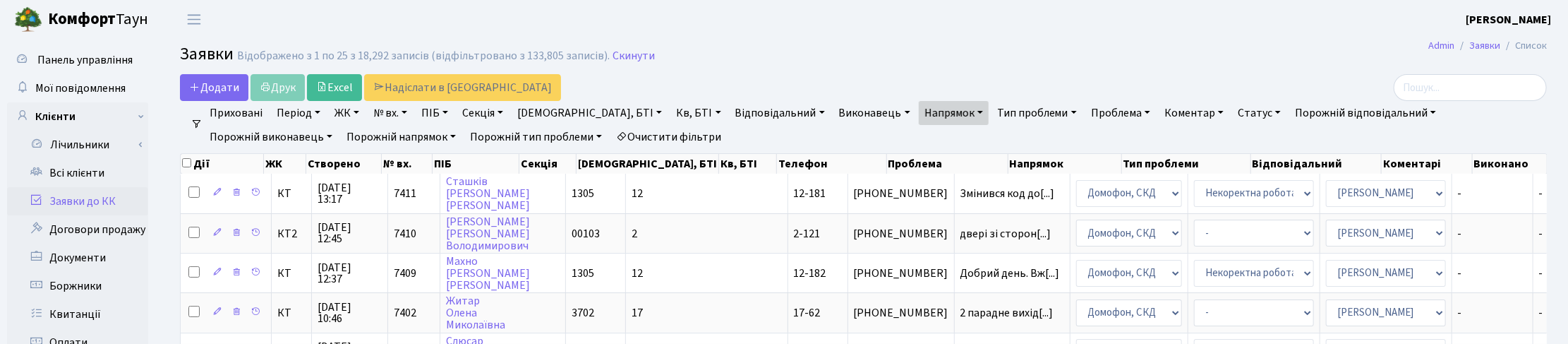
click at [919, 117] on link "Напрямок" at bounding box center [954, 112] width 70 height 24
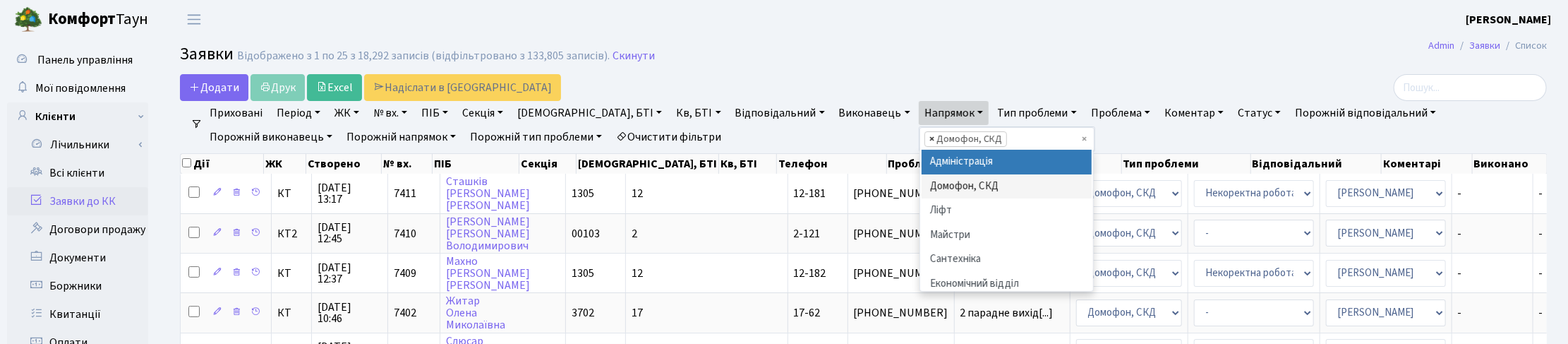
click at [930, 134] on span "×" at bounding box center [932, 139] width 5 height 14
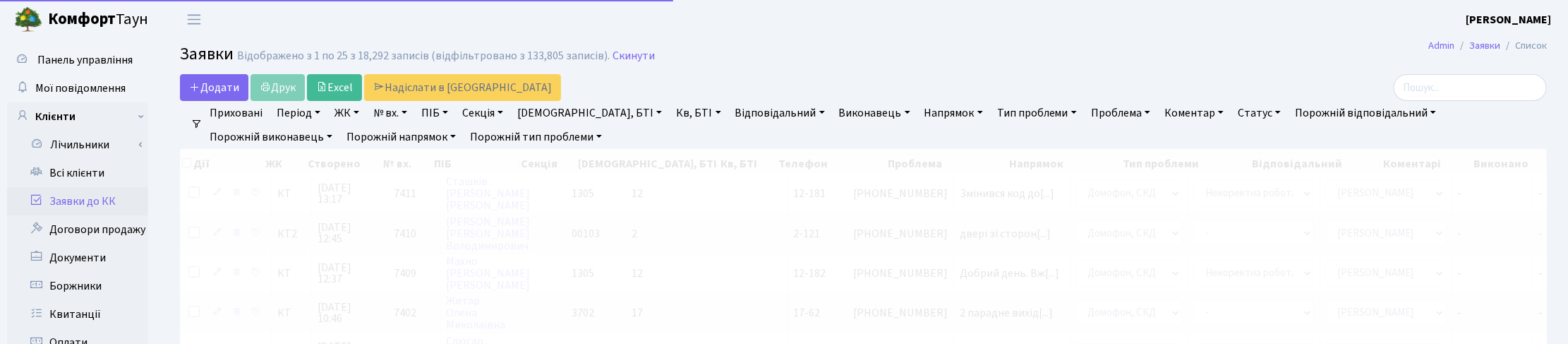
click at [919, 110] on link "Напрямок" at bounding box center [954, 112] width 70 height 24
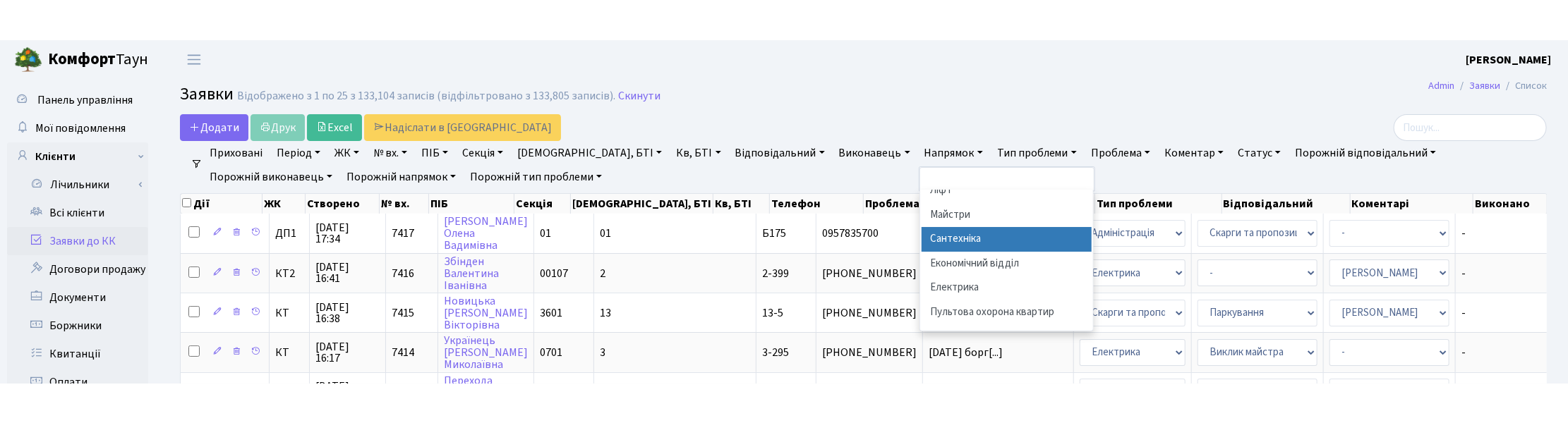
scroll to position [88, 0]
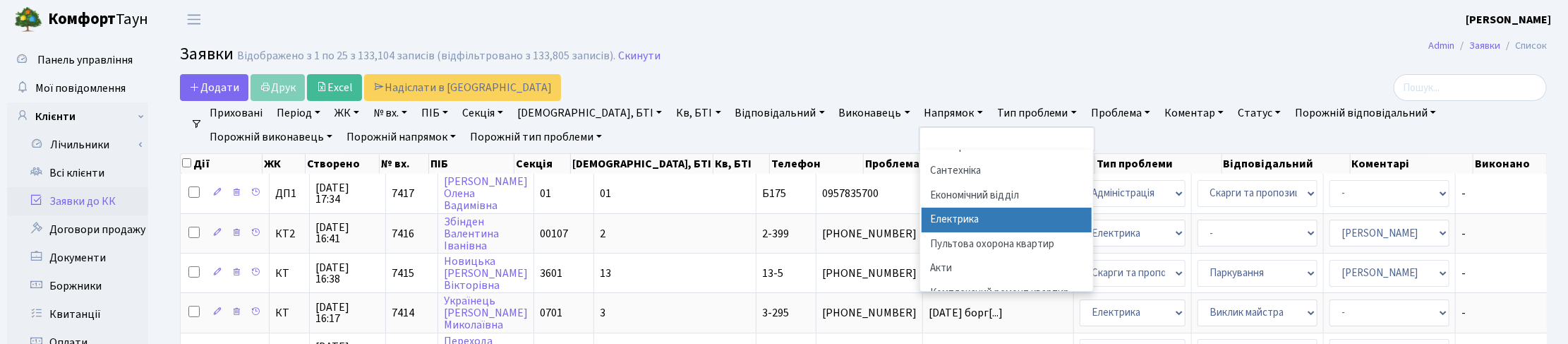
click at [921, 222] on li "Електрика" at bounding box center [1006, 219] width 171 height 25
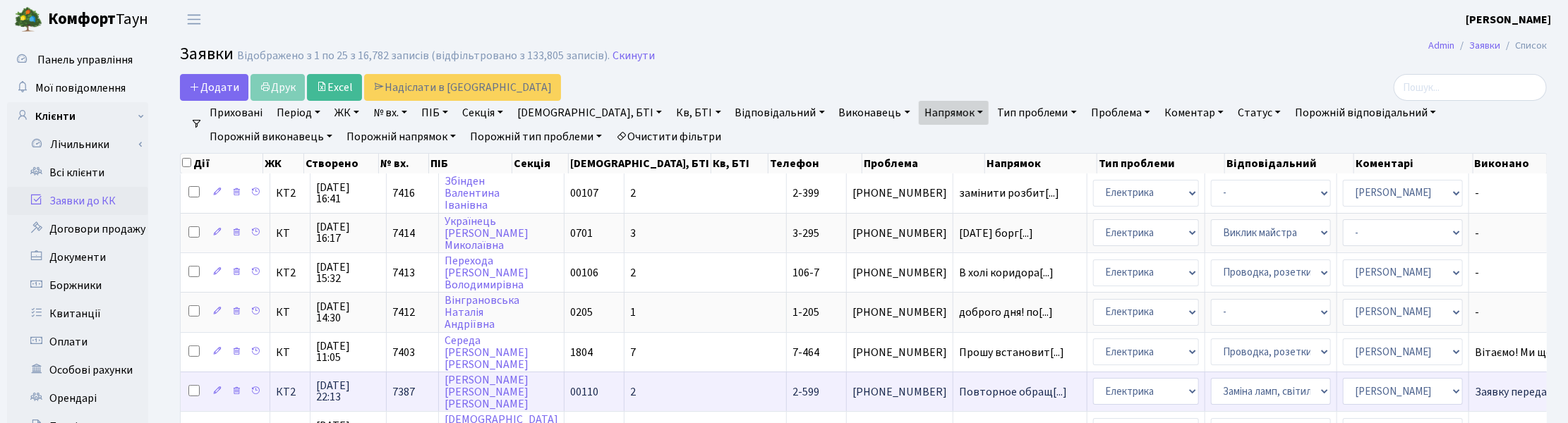
click at [195, 364] on input "checkbox" at bounding box center [194, 391] width 12 height 12
checkbox input "true"
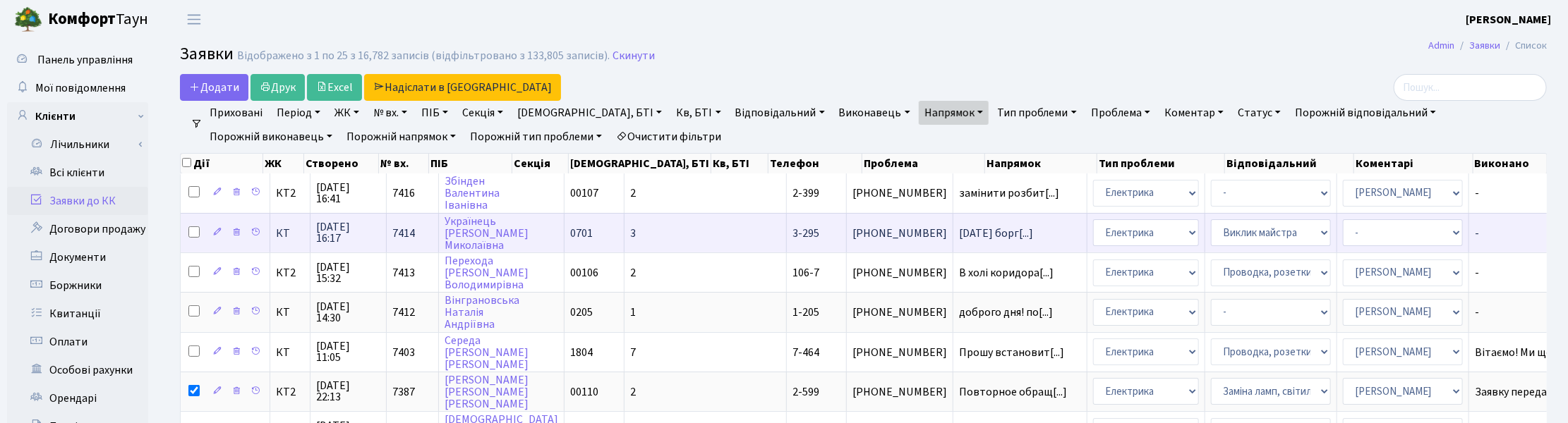
click at [346, 229] on span "28.08.2025 16:17" at bounding box center [348, 233] width 64 height 22
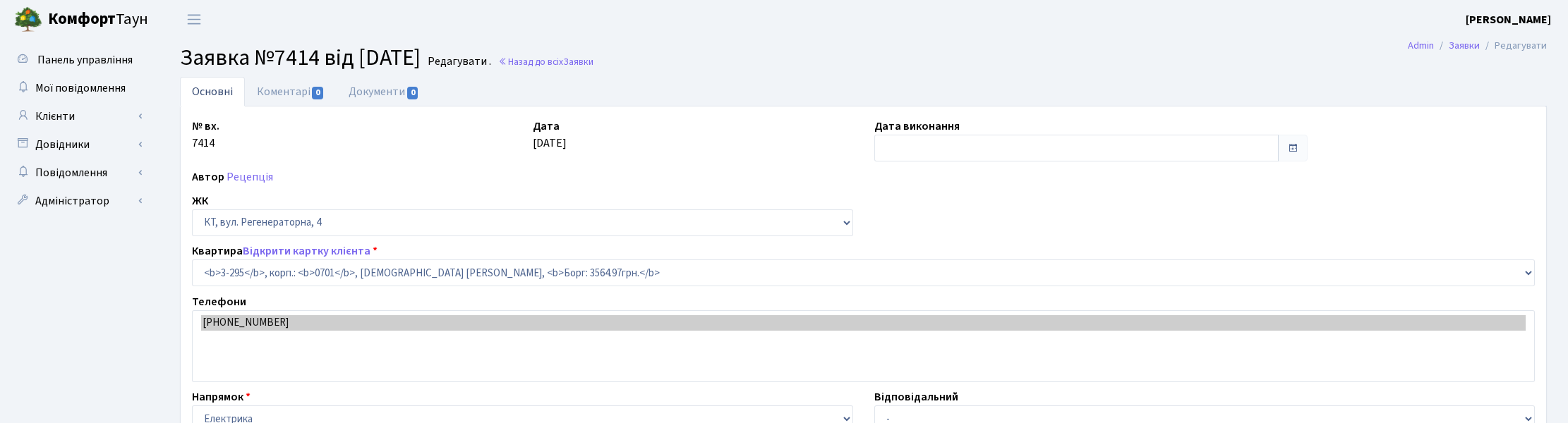
select select "1513"
select select "29"
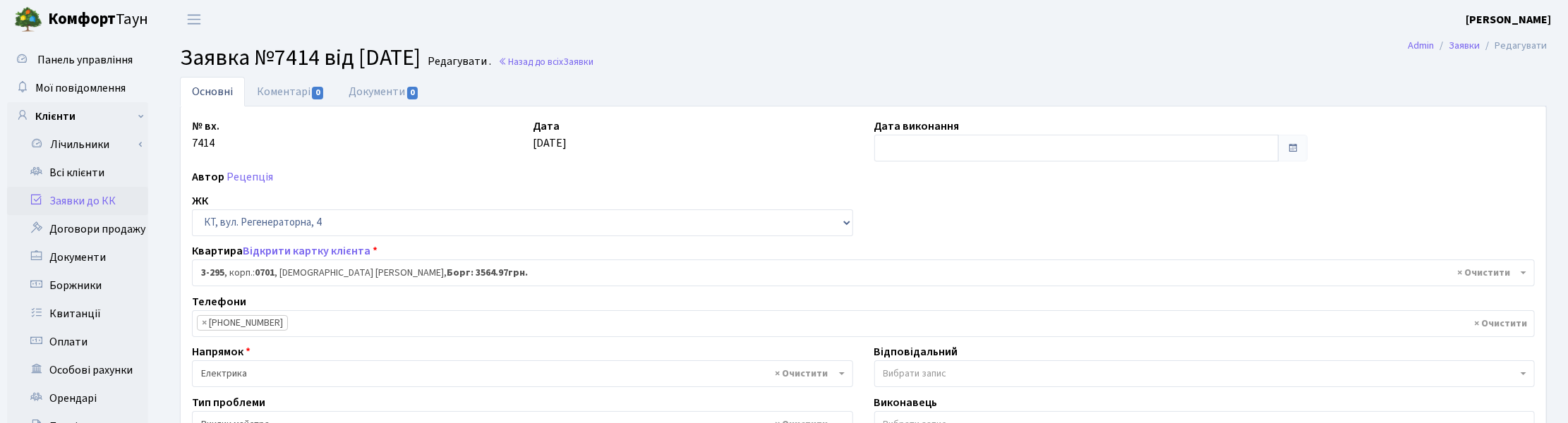
checkbox input "true"
click at [285, 93] on link "Коментарі 0" at bounding box center [290, 91] width 92 height 29
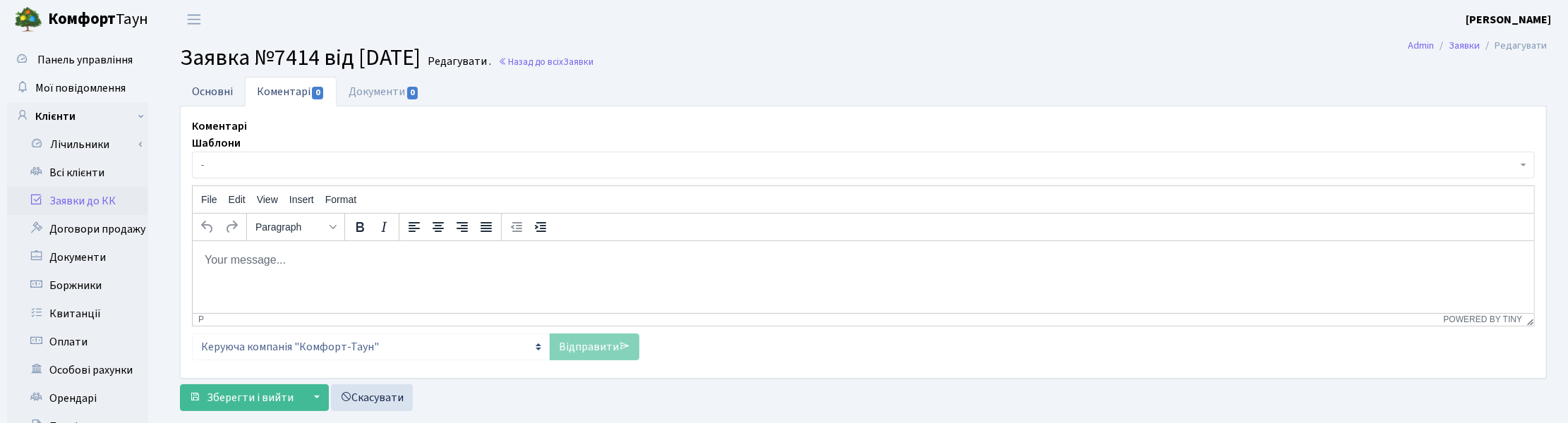
click at [210, 94] on link "Основні" at bounding box center [212, 91] width 65 height 29
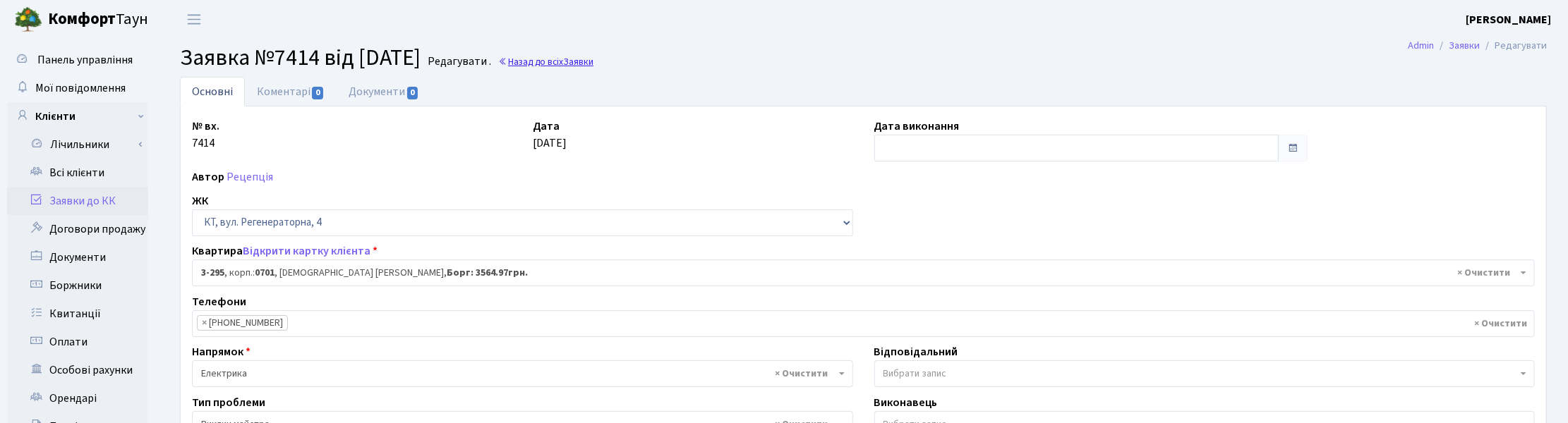
click at [577, 61] on link "Назад до всіх Заявки" at bounding box center [545, 62] width 95 height 13
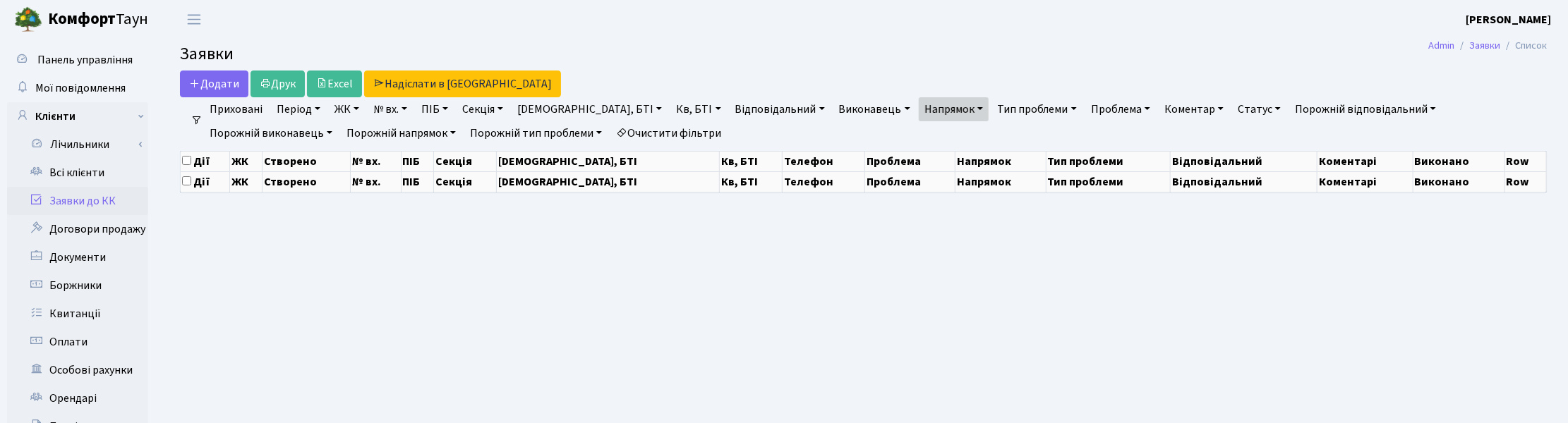
select select "25"
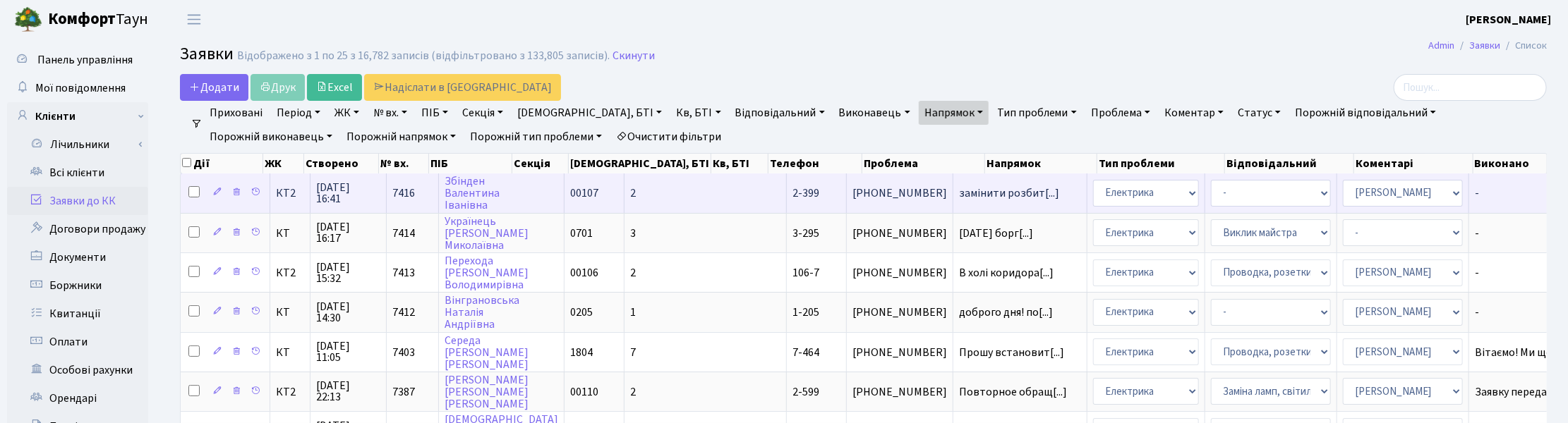
click at [337, 192] on span "[DATE] 16:41" at bounding box center [348, 193] width 64 height 22
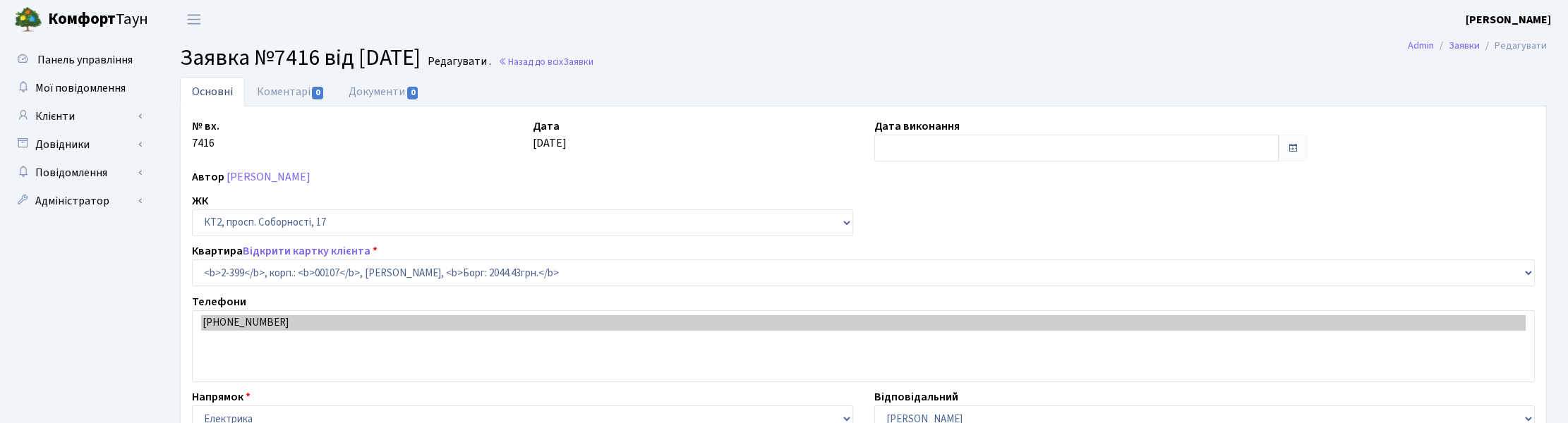
select select "15448"
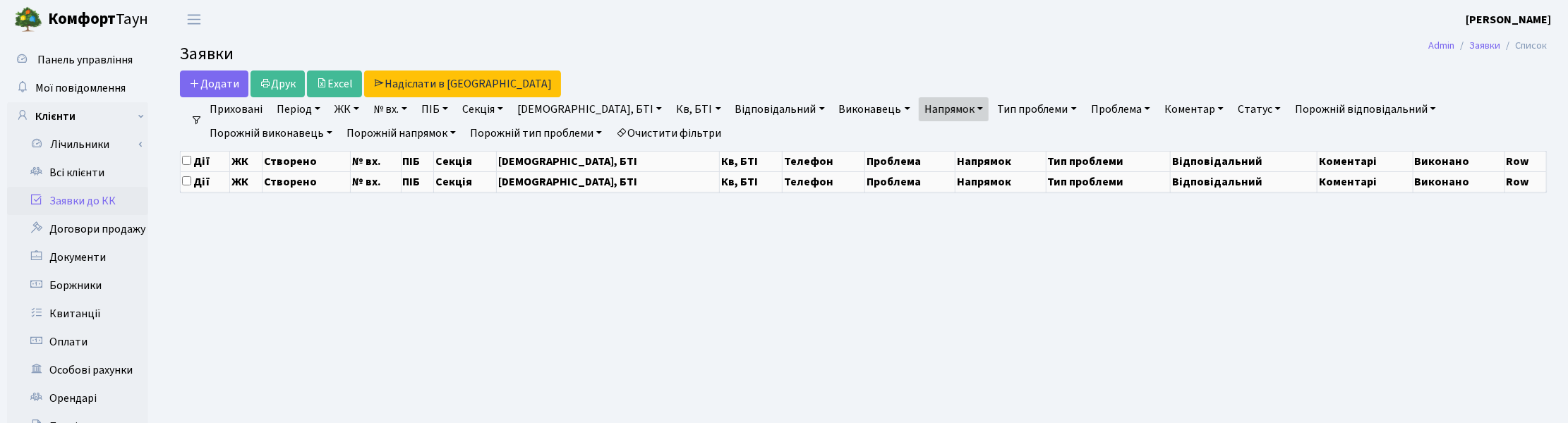
select select "25"
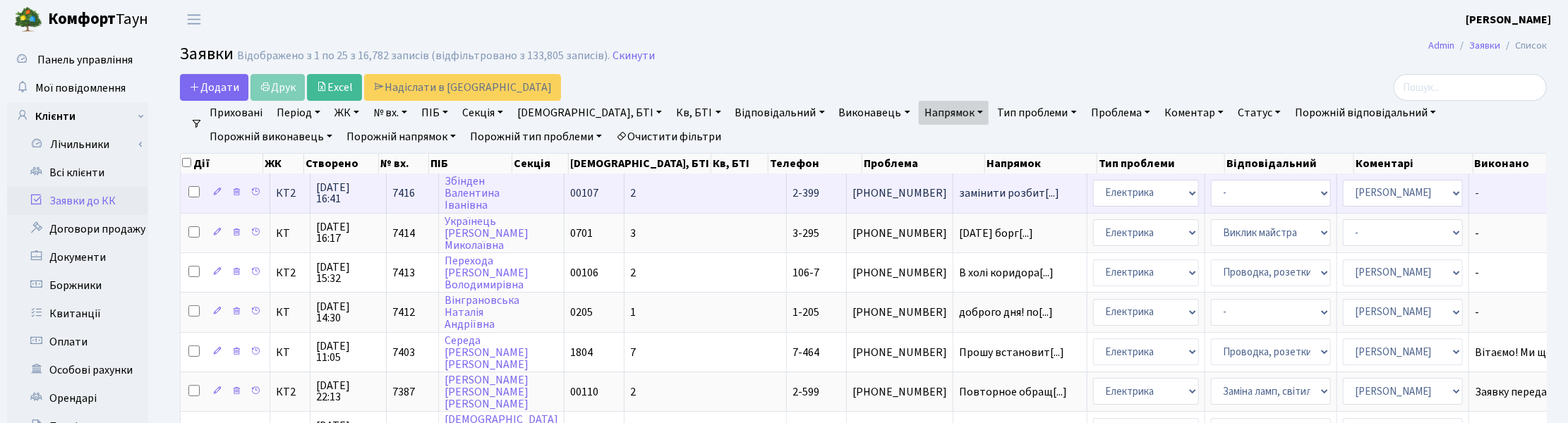
click at [195, 194] on input "checkbox" at bounding box center [194, 192] width 12 height 12
checkbox input "true"
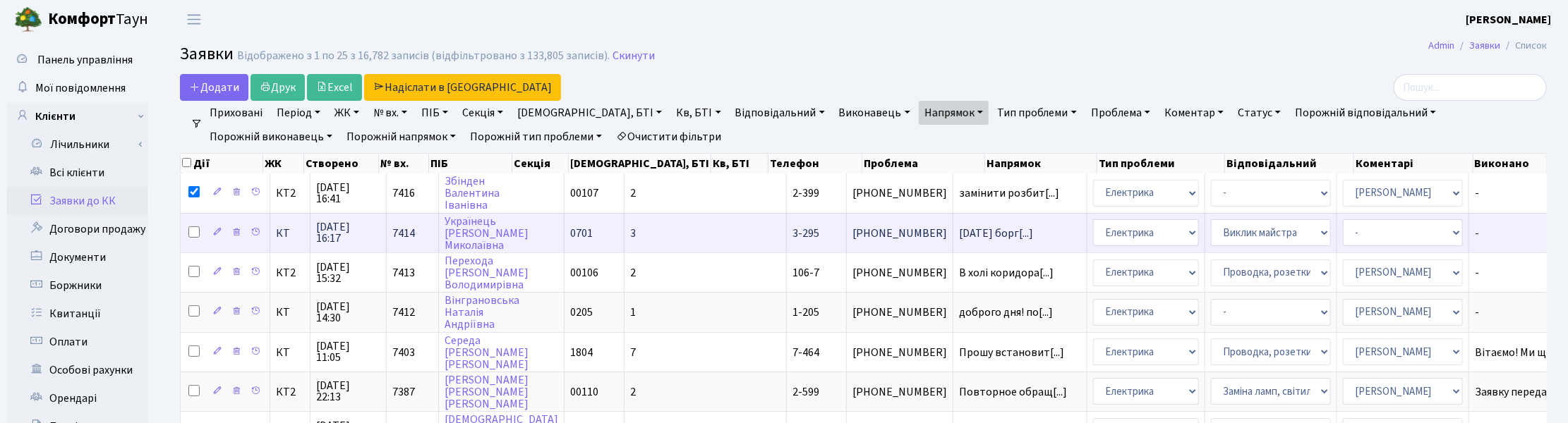
click at [198, 234] on input "checkbox" at bounding box center [194, 233] width 12 height 12
checkbox input "true"
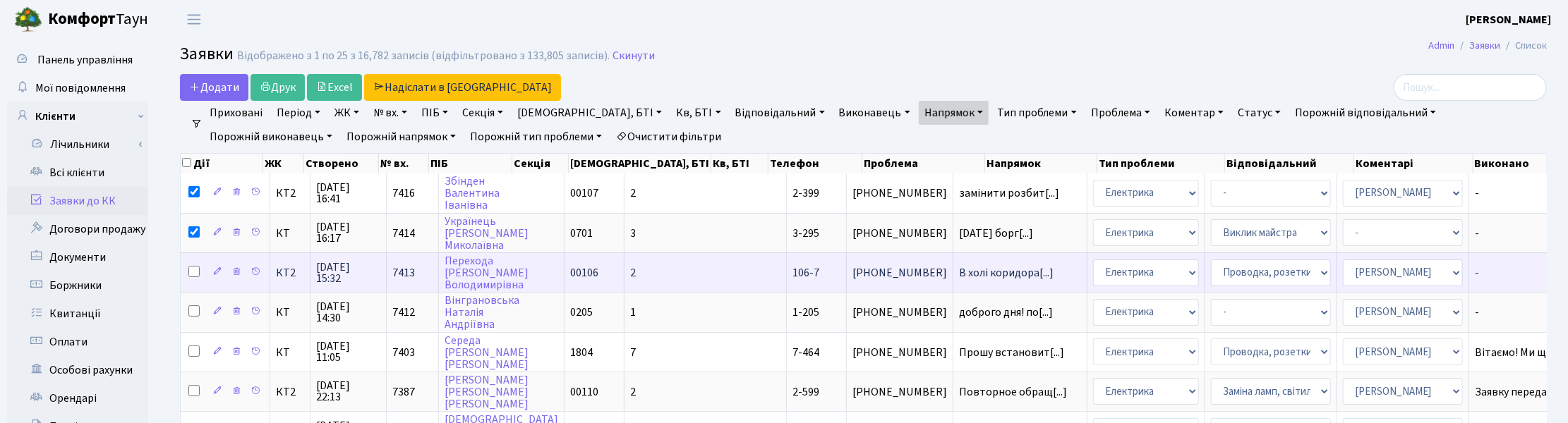
click at [196, 270] on input "checkbox" at bounding box center [194, 271] width 12 height 12
checkbox input "true"
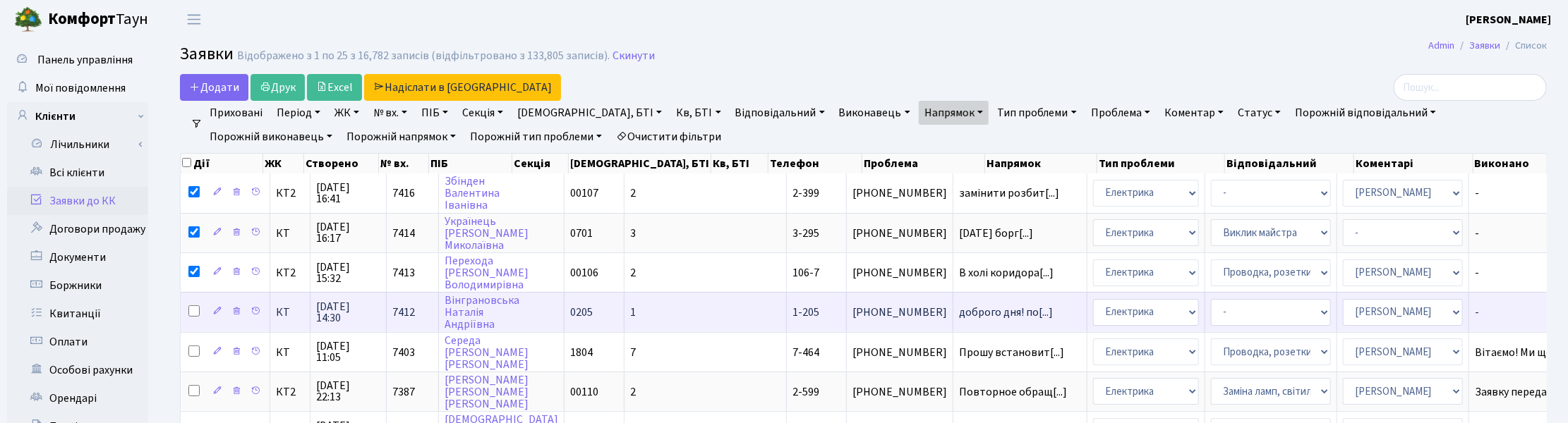
click at [198, 305] on input "checkbox" at bounding box center [194, 311] width 12 height 12
checkbox input "true"
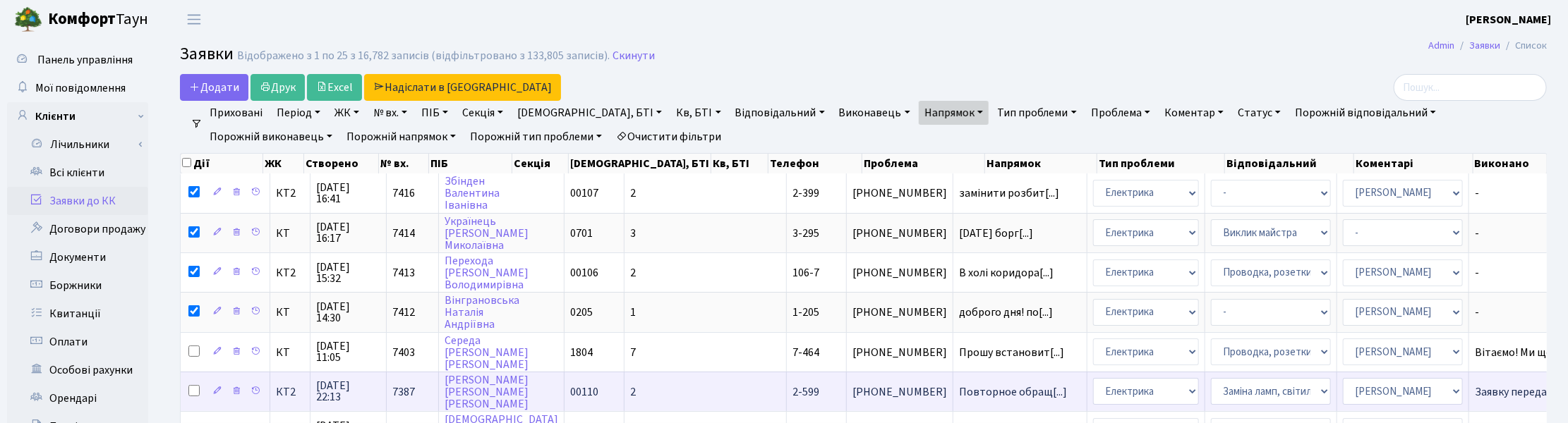
click at [198, 387] on input "checkbox" at bounding box center [194, 391] width 12 height 12
checkbox input "true"
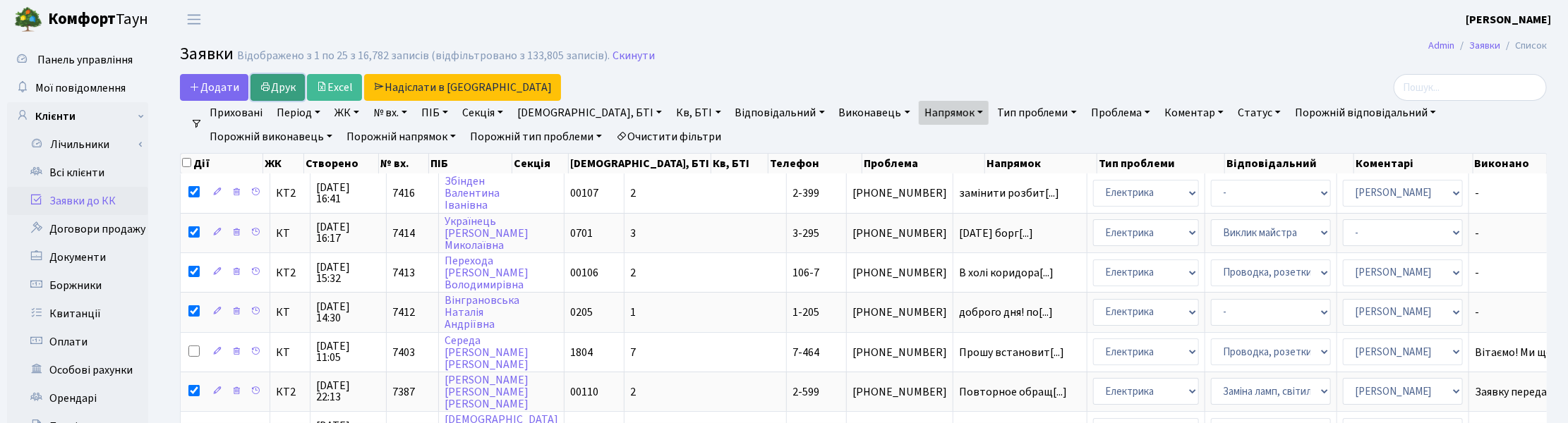
click at [273, 86] on link "Друк" at bounding box center [278, 87] width 54 height 27
